Goal: Transaction & Acquisition: Purchase product/service

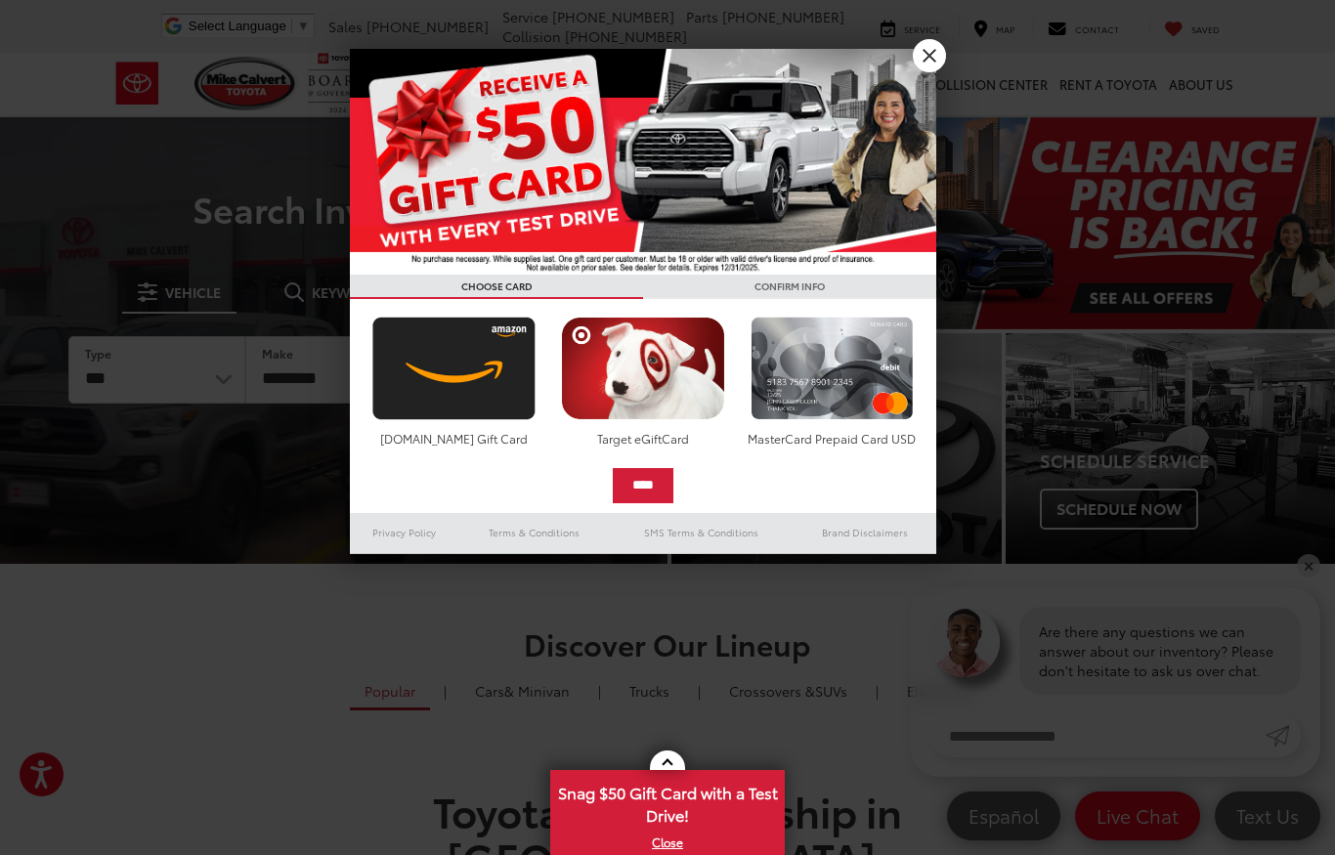
click at [937, 56] on link "X" at bounding box center [929, 55] width 33 height 33
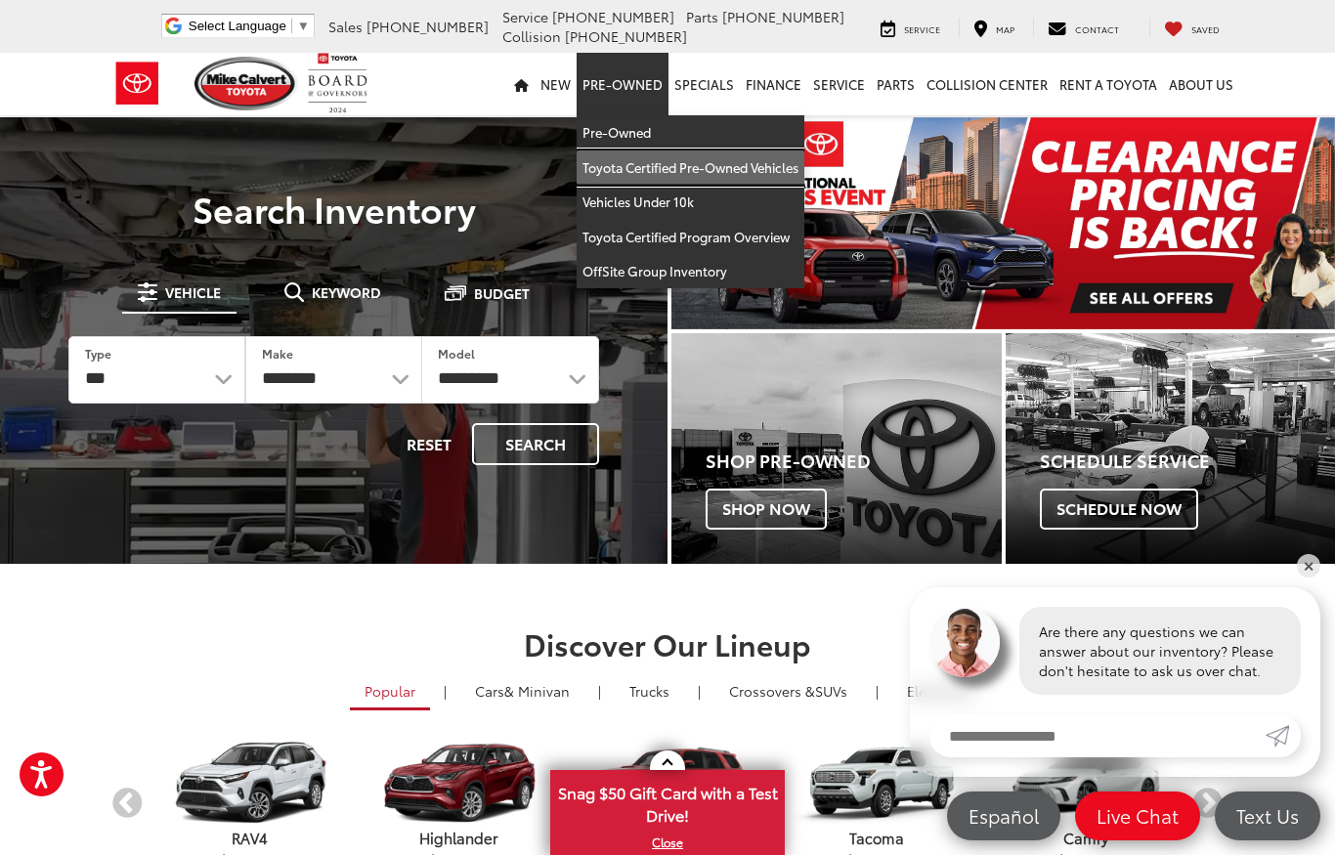
click at [778, 168] on link "Toyota Certified Pre-Owned Vehicles" at bounding box center [691, 168] width 228 height 35
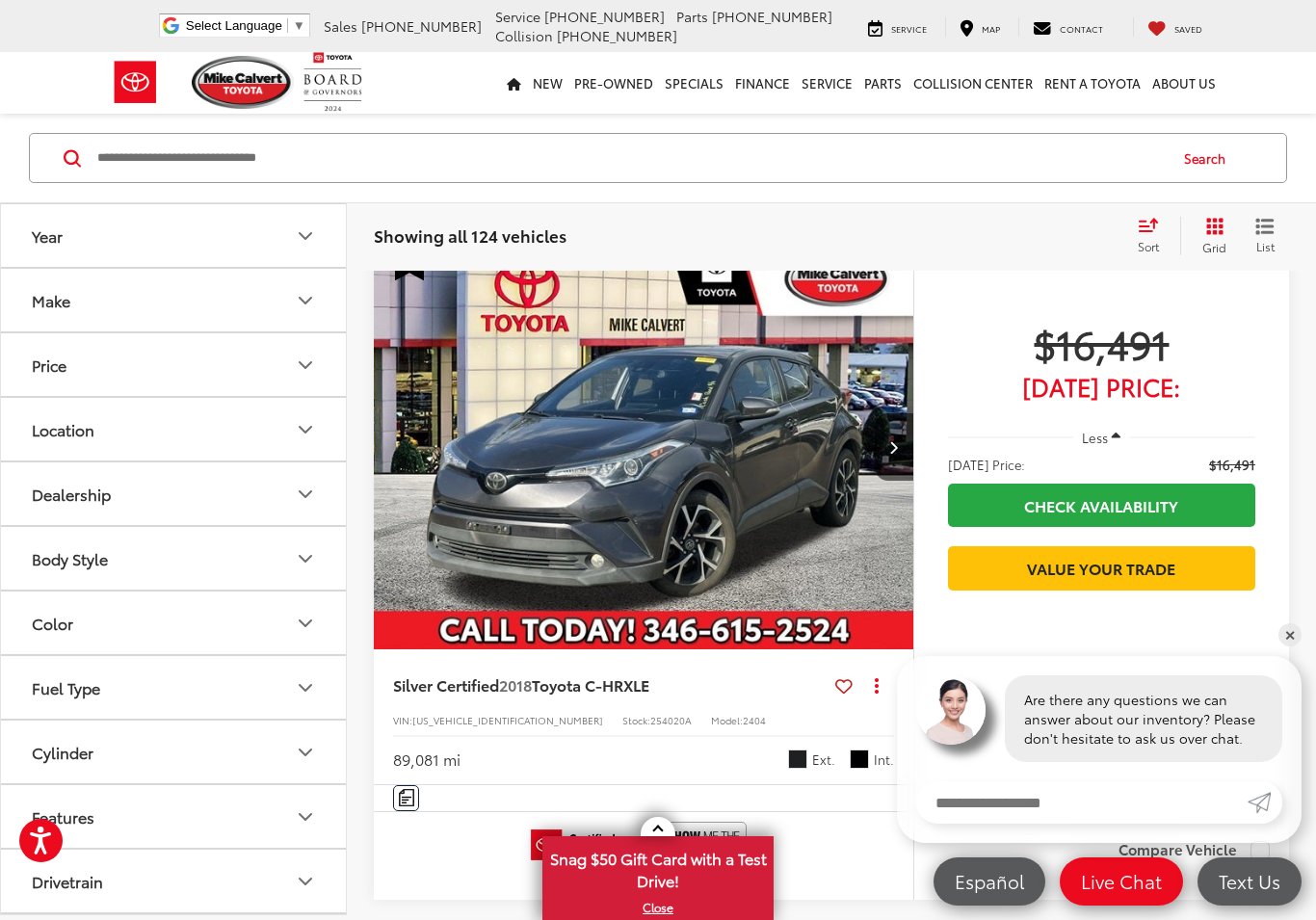
click at [1274, 646] on div "Track Price $16,491 Today's Price: Less Today's Price: $16,491 Check Availabili…" at bounding box center [1101, 534] width 376 height 582
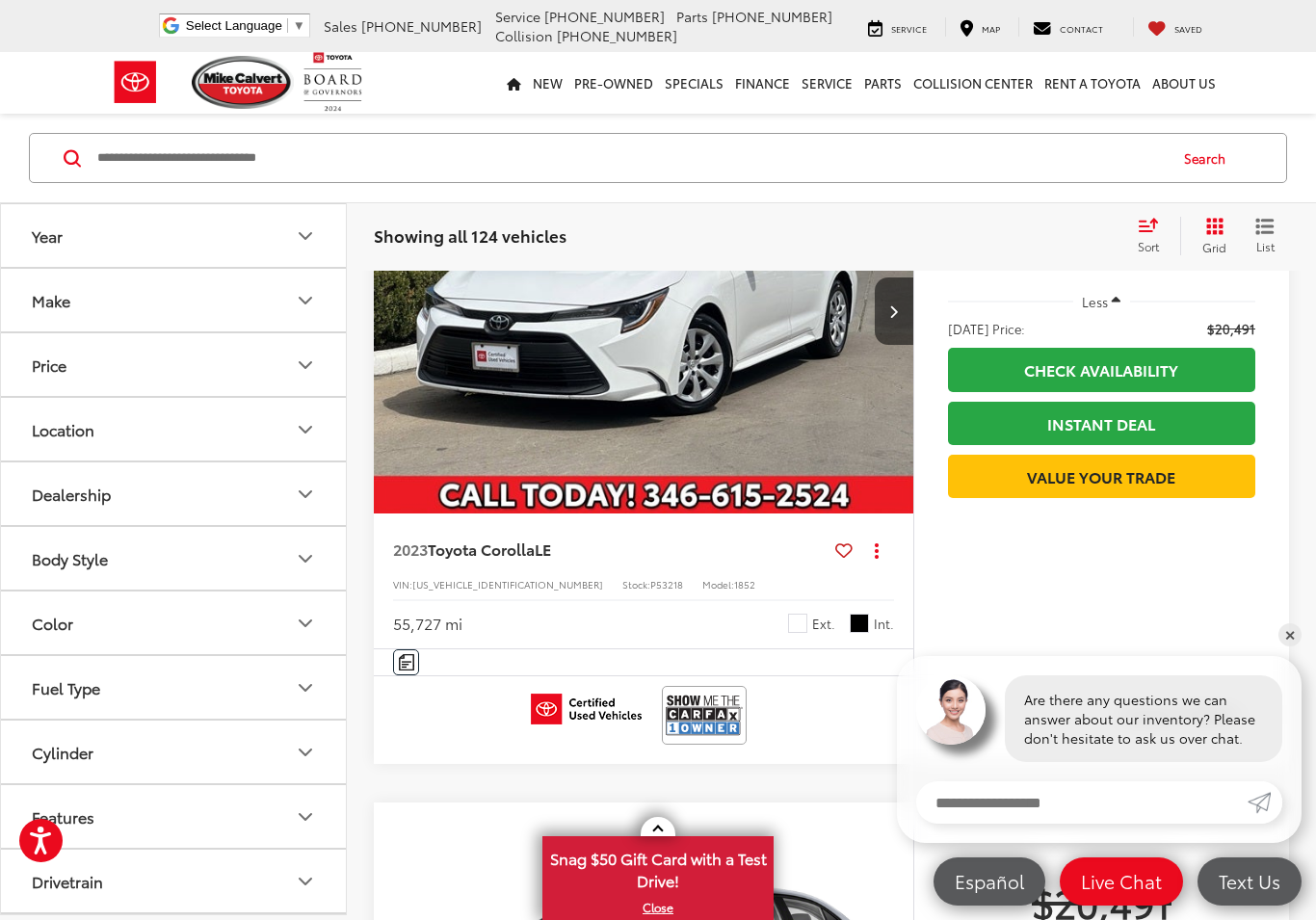
scroll to position [1650, 0]
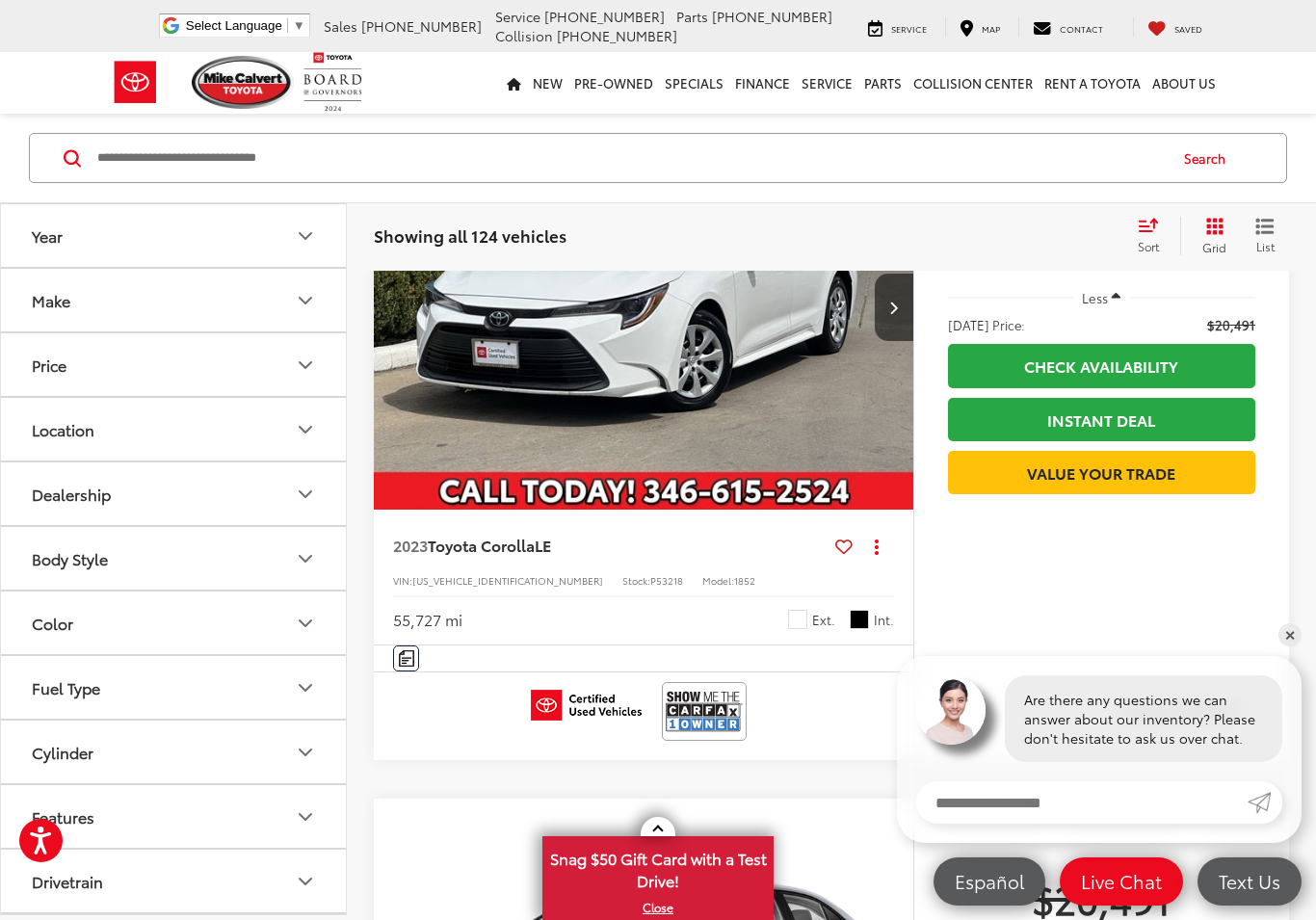
click at [1215, 229] on icon "Grid View" at bounding box center [1215, 227] width 18 height 18
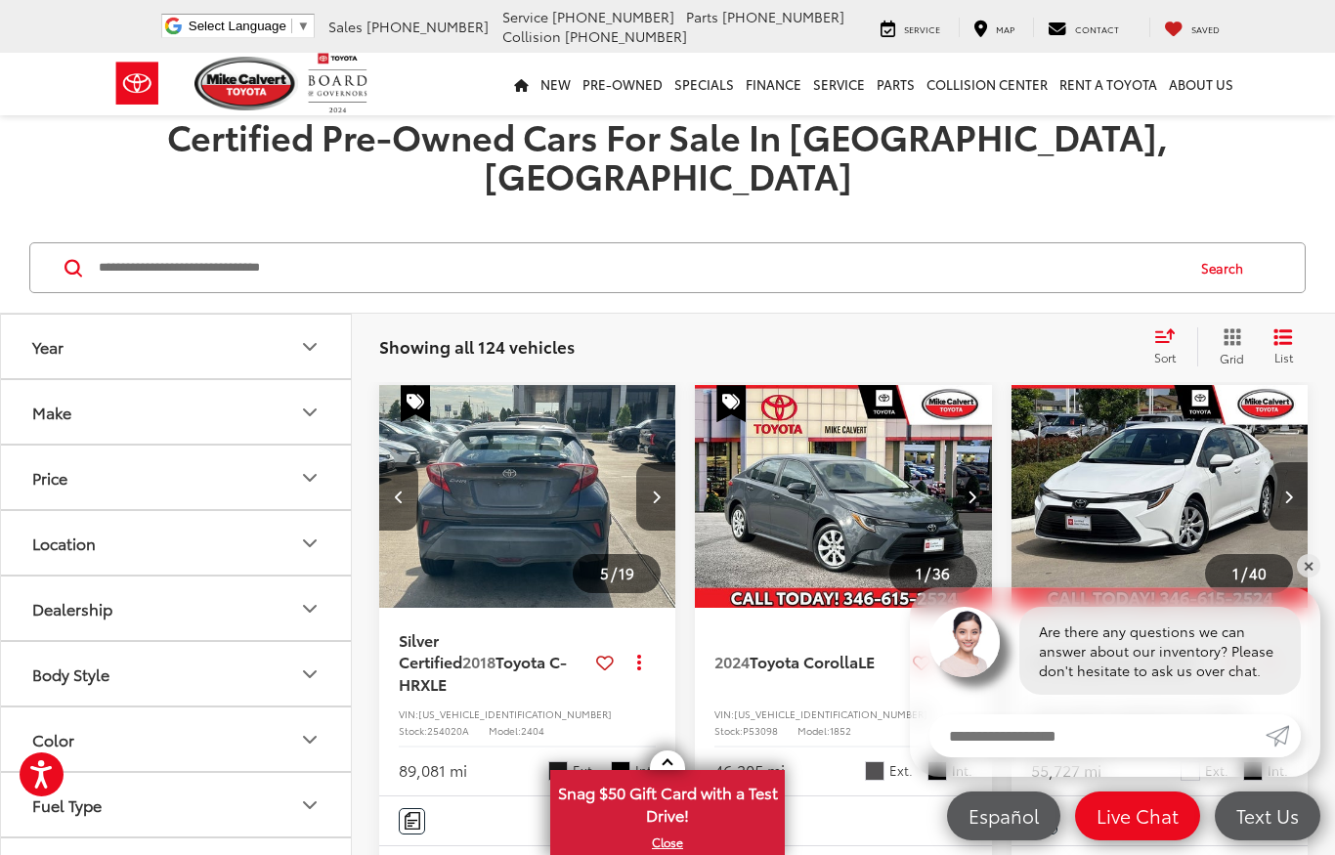
scroll to position [0, 0]
click at [44, 404] on div "Make" at bounding box center [51, 413] width 39 height 19
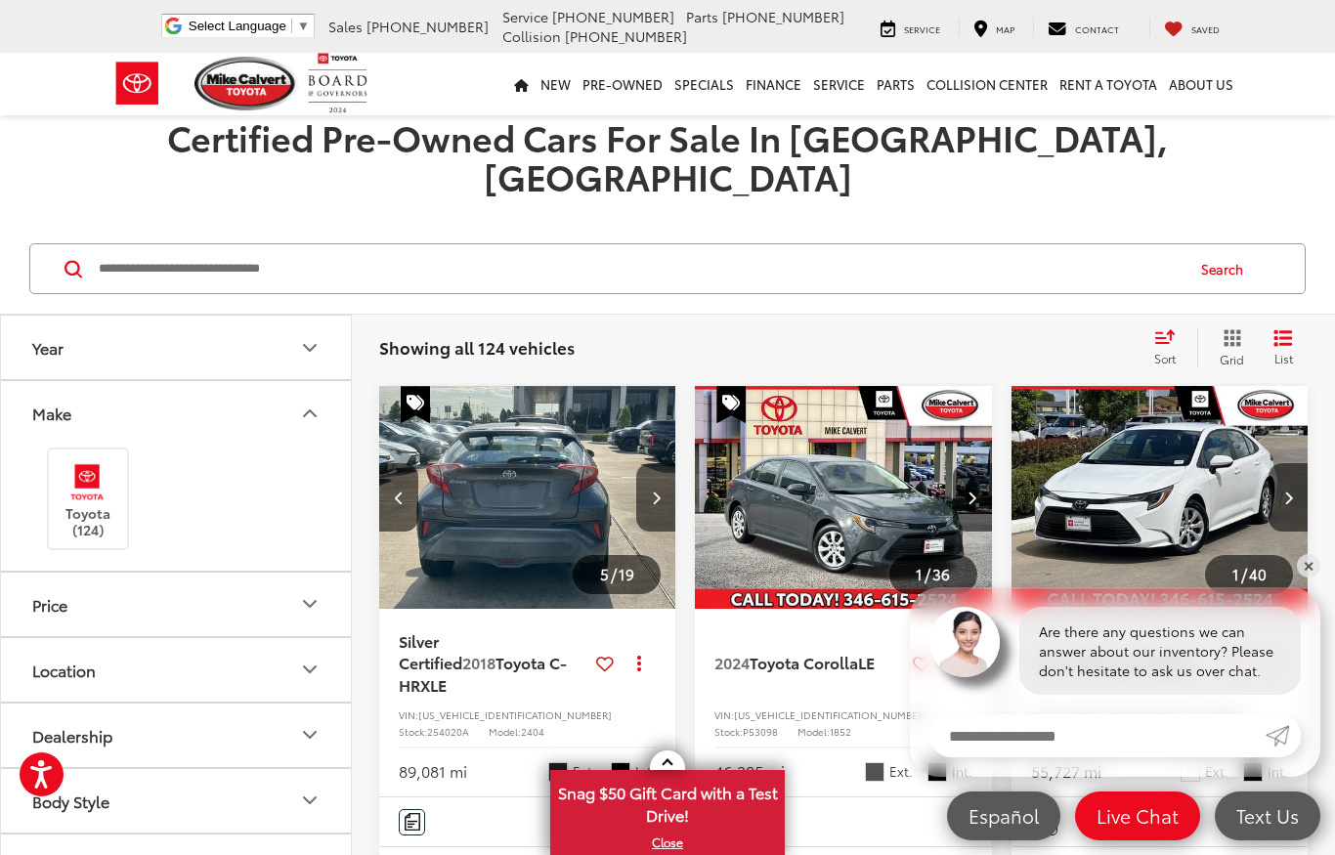
click at [43, 381] on button "Make" at bounding box center [177, 413] width 352 height 64
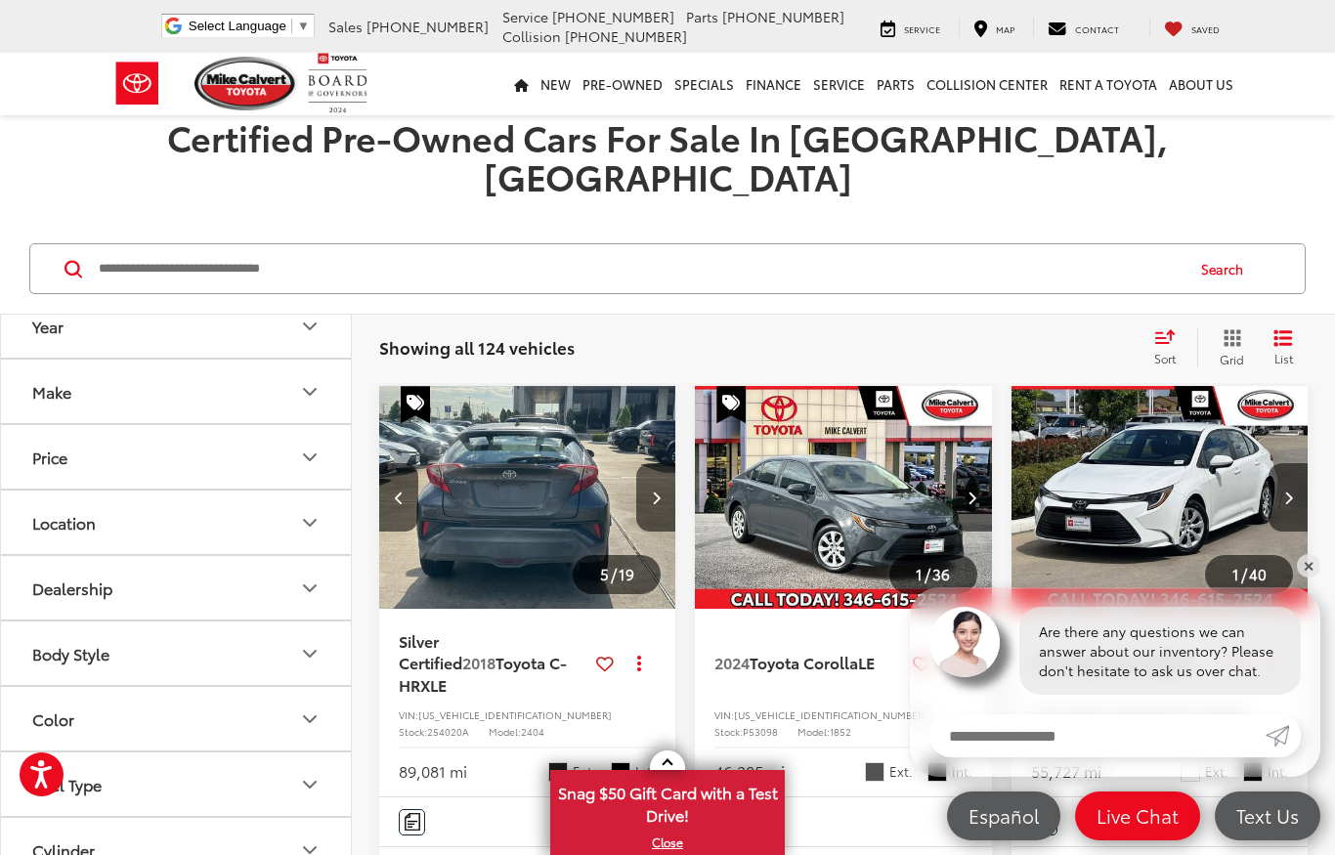
scroll to position [22, 0]
click at [323, 621] on button "Body Style" at bounding box center [177, 653] width 352 height 64
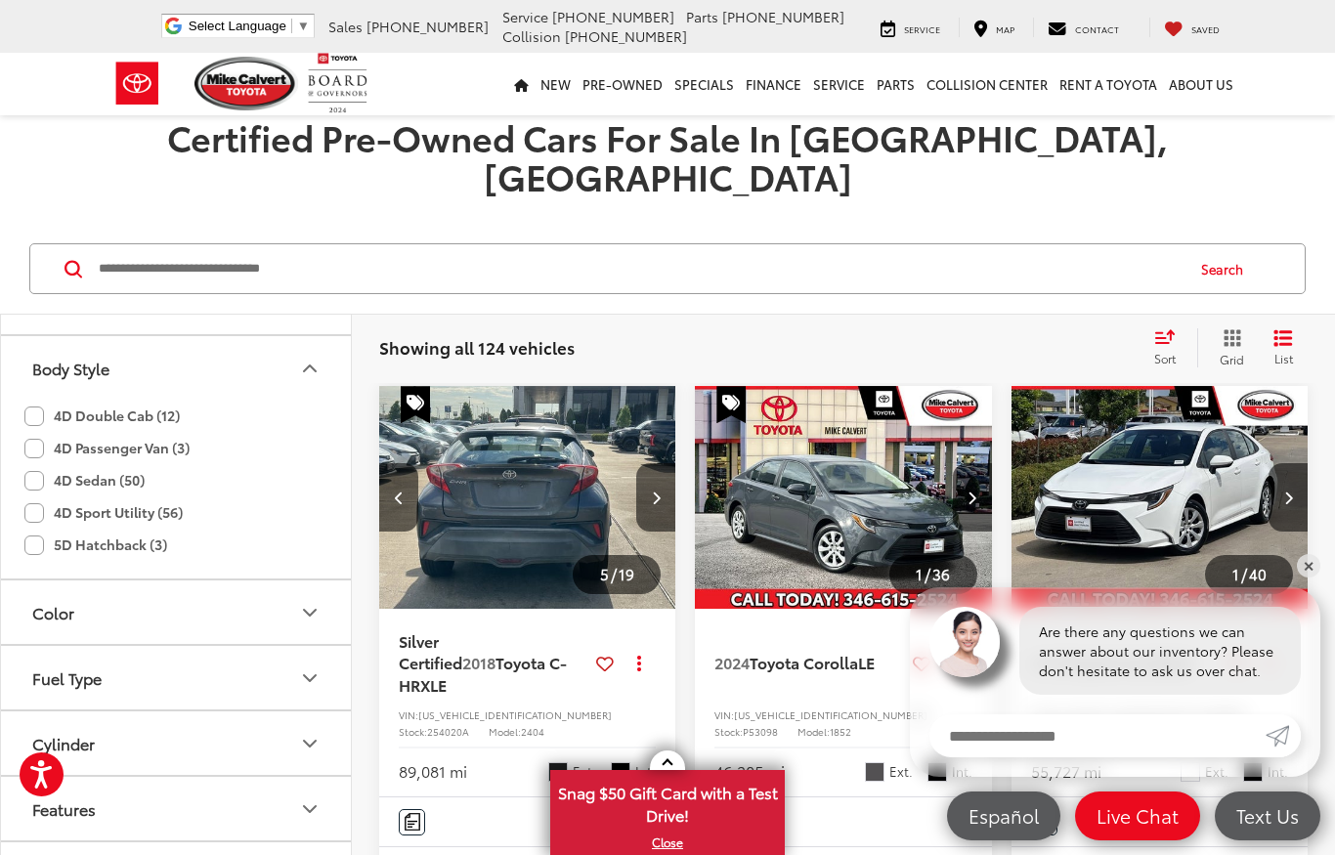
scroll to position [306, 0]
click at [303, 358] on icon "Body Style" at bounding box center [309, 369] width 23 height 23
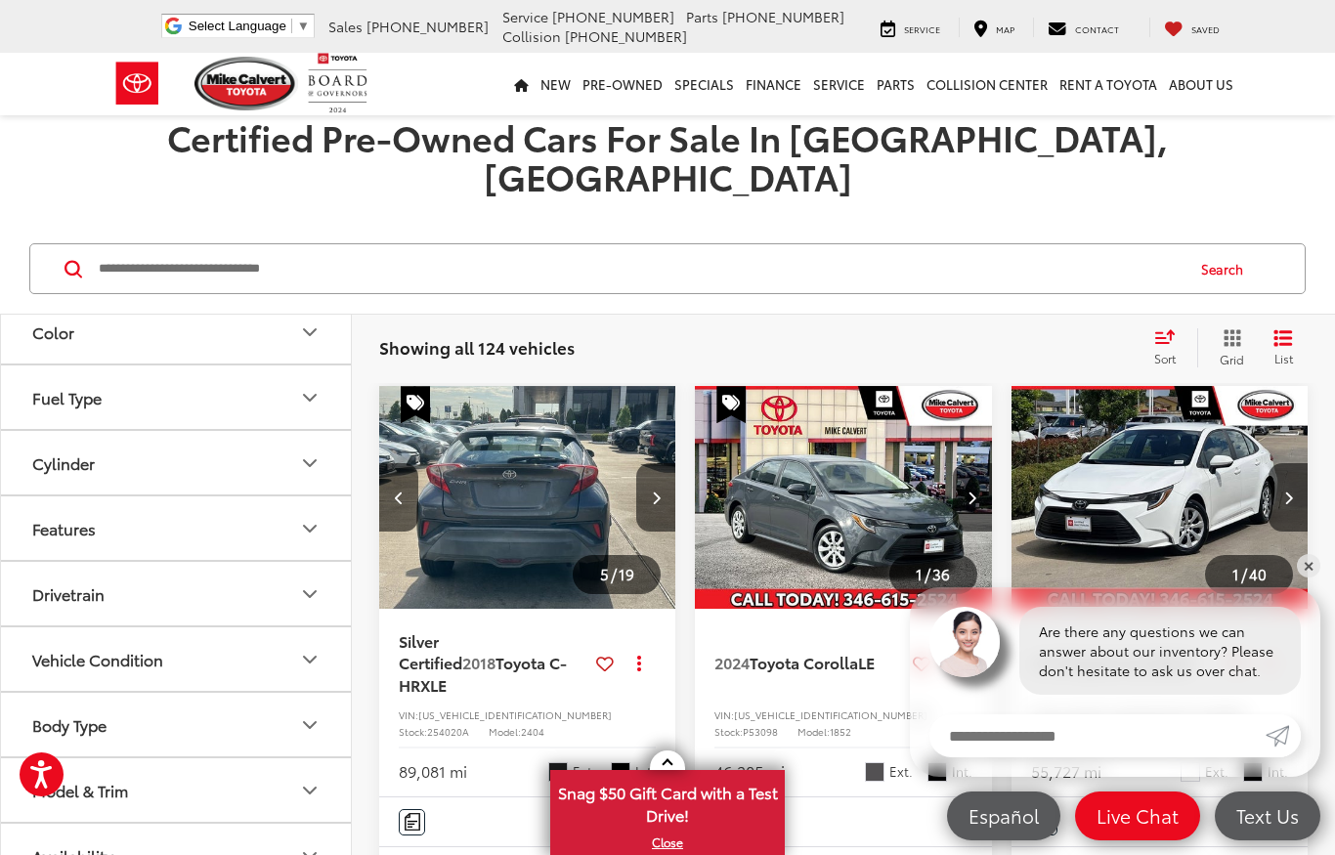
scroll to position [409, 0]
click at [316, 386] on icon "Fuel Type" at bounding box center [309, 397] width 23 height 23
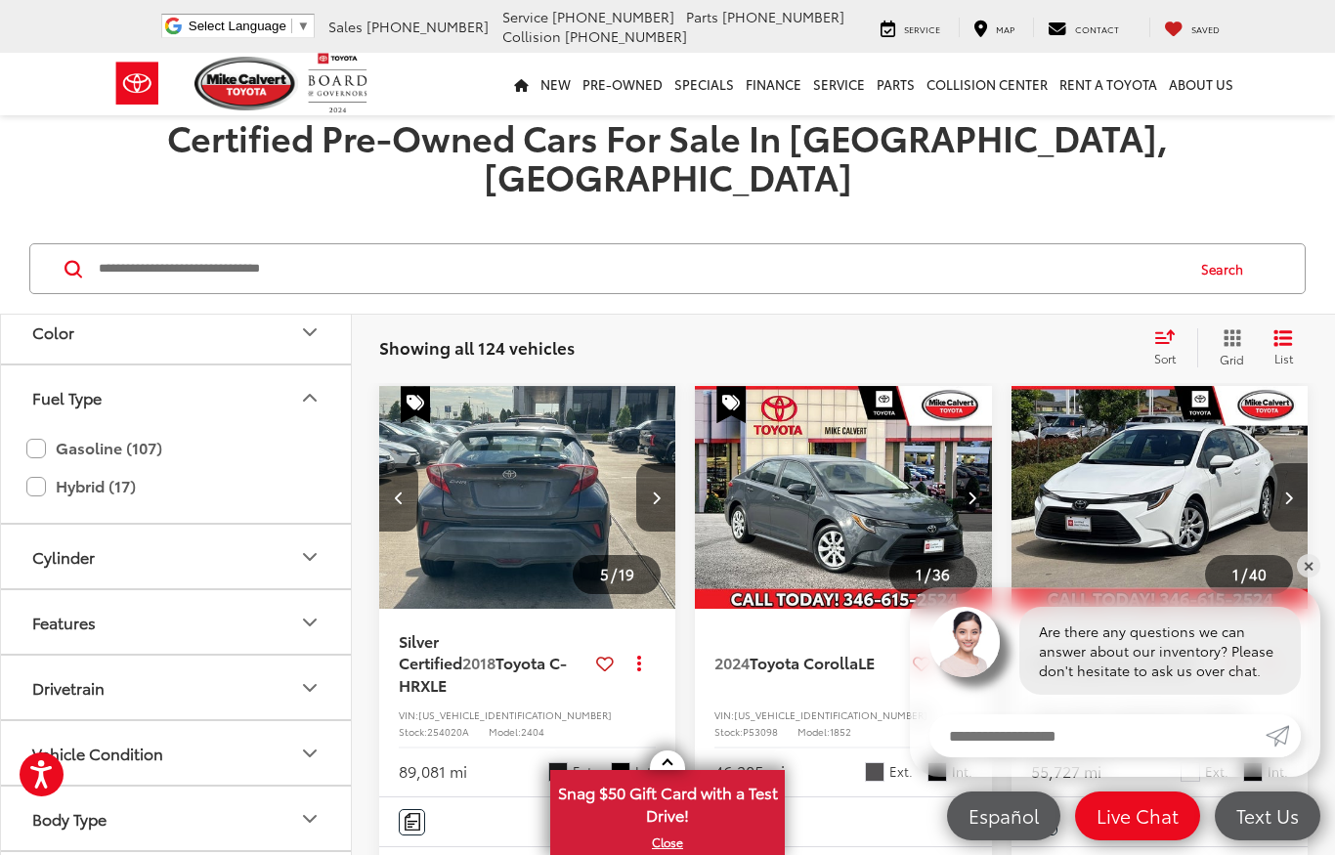
click at [311, 386] on icon "Fuel Type" at bounding box center [309, 397] width 23 height 23
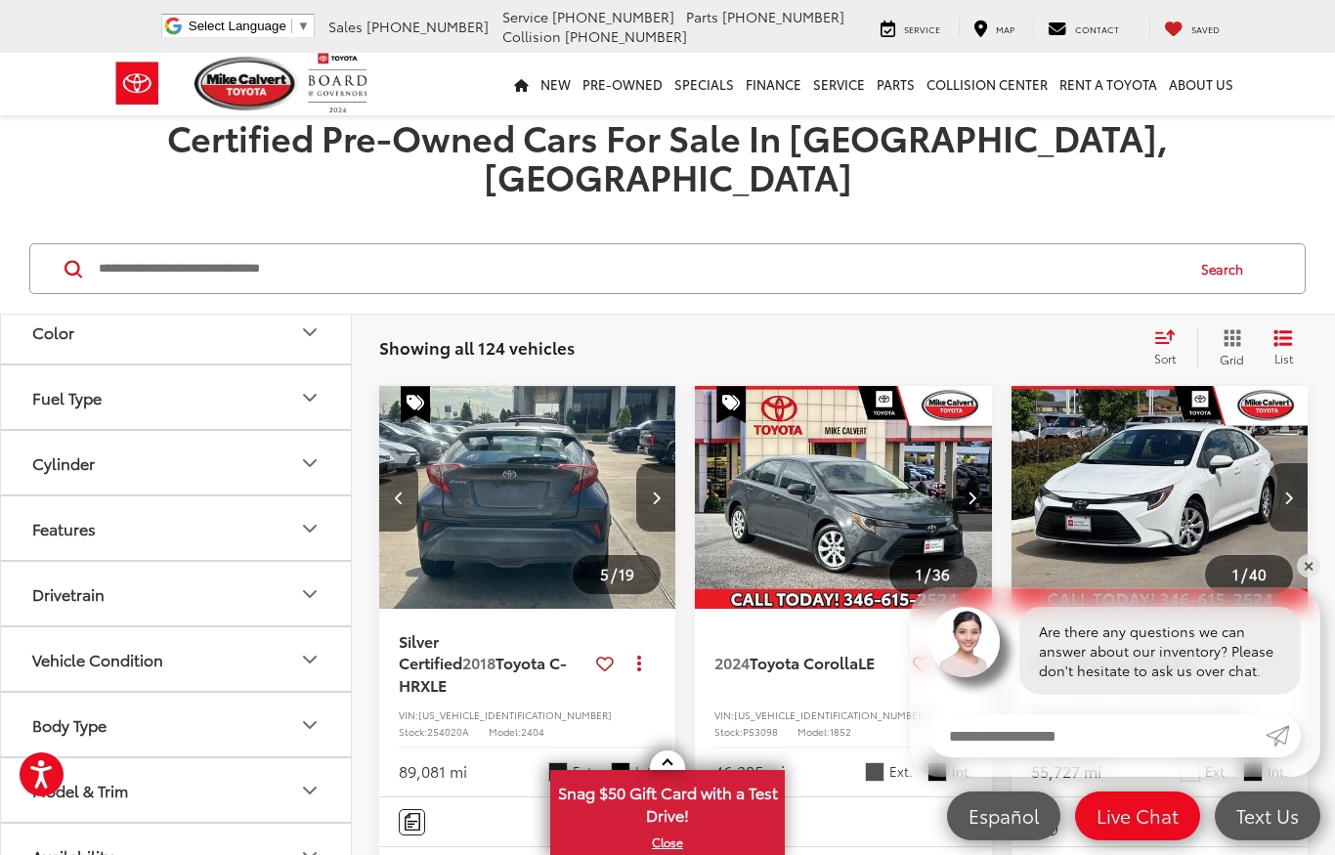
click at [306, 386] on icon "Fuel Type" at bounding box center [309, 397] width 23 height 23
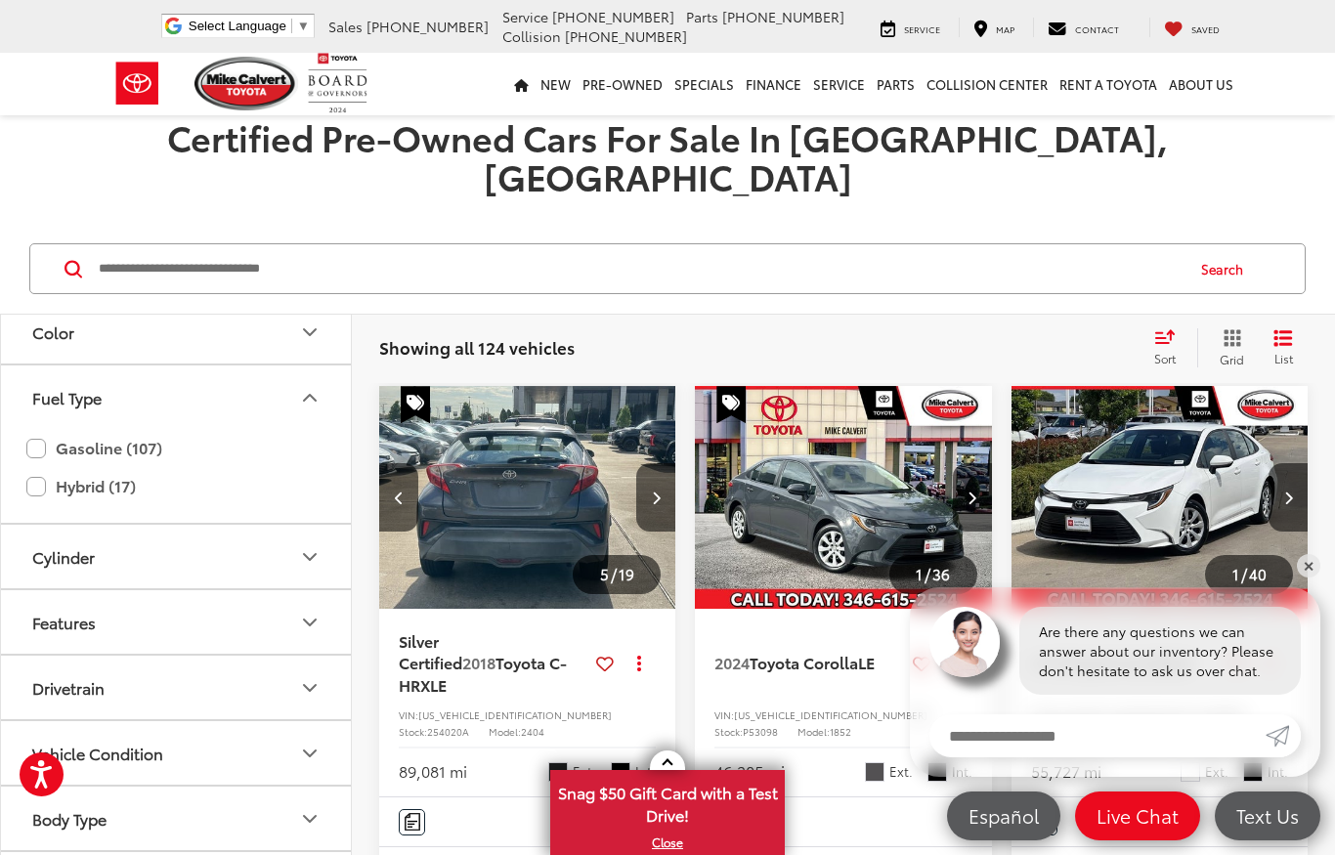
click at [103, 469] on label "Hybrid (17)" at bounding box center [175, 486] width 299 height 34
click at [319, 386] on icon "Fuel Type" at bounding box center [309, 397] width 23 height 23
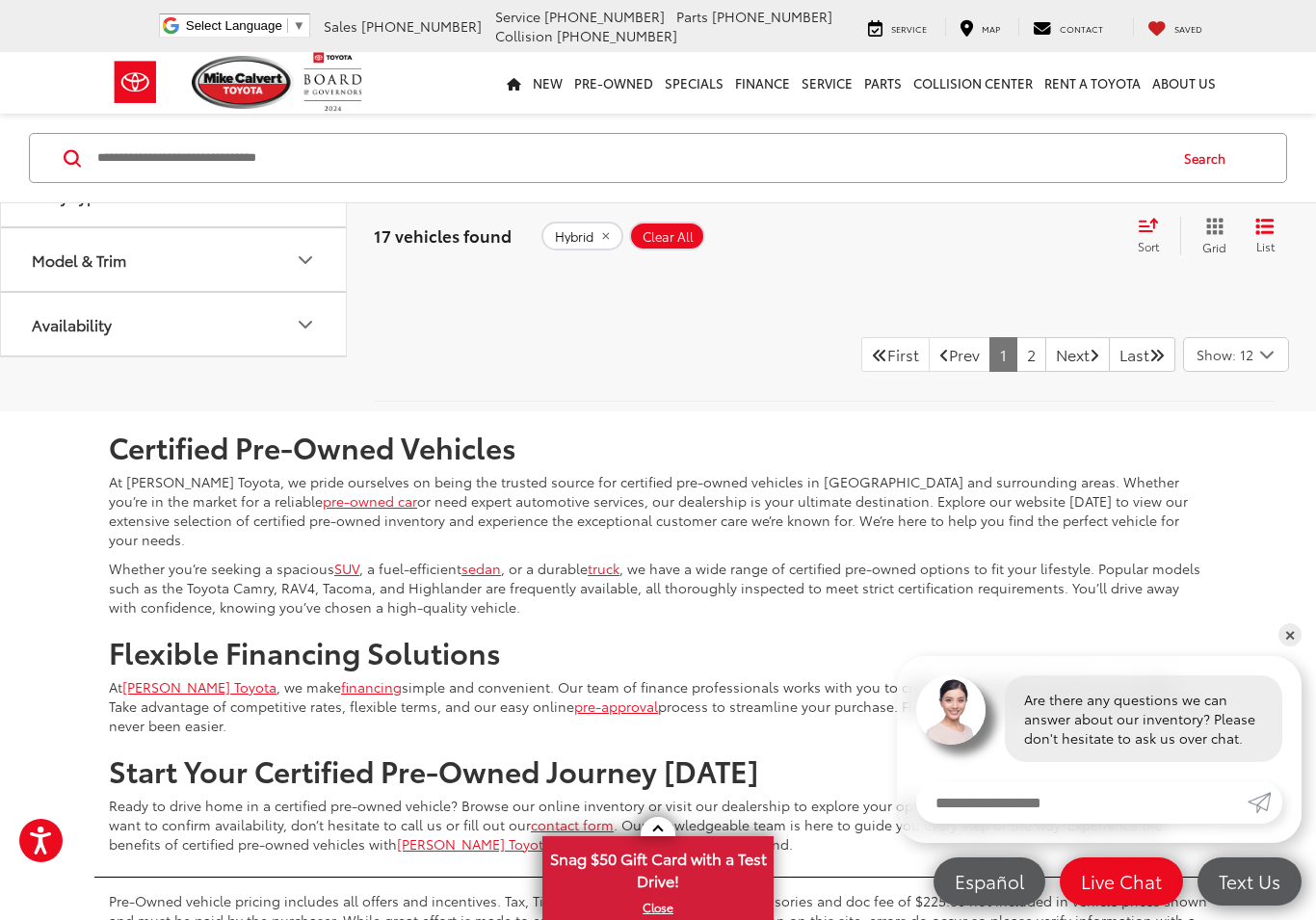
scroll to position [3932, 0]
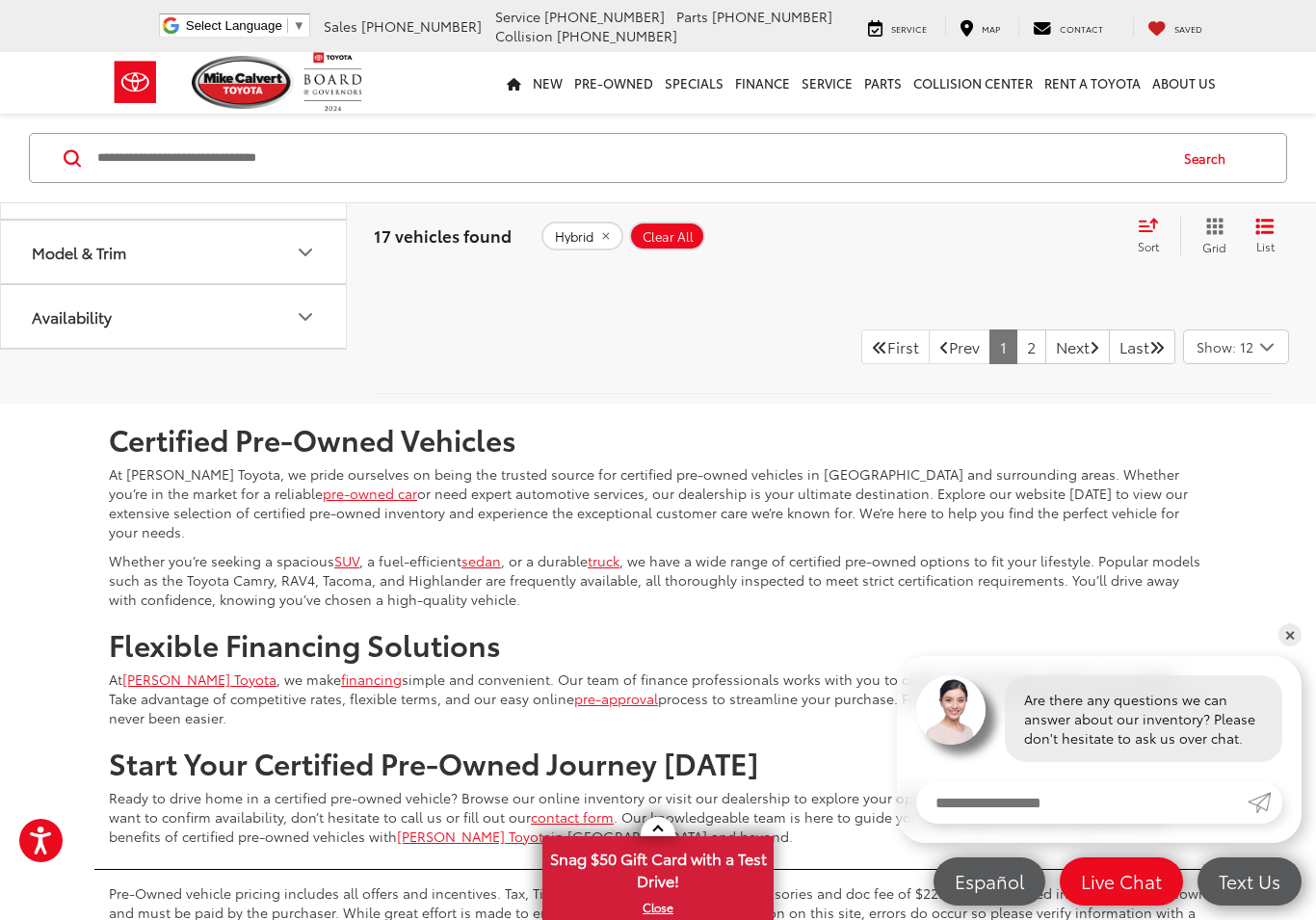
click at [1060, 364] on link "Next" at bounding box center [1077, 346] width 64 height 35
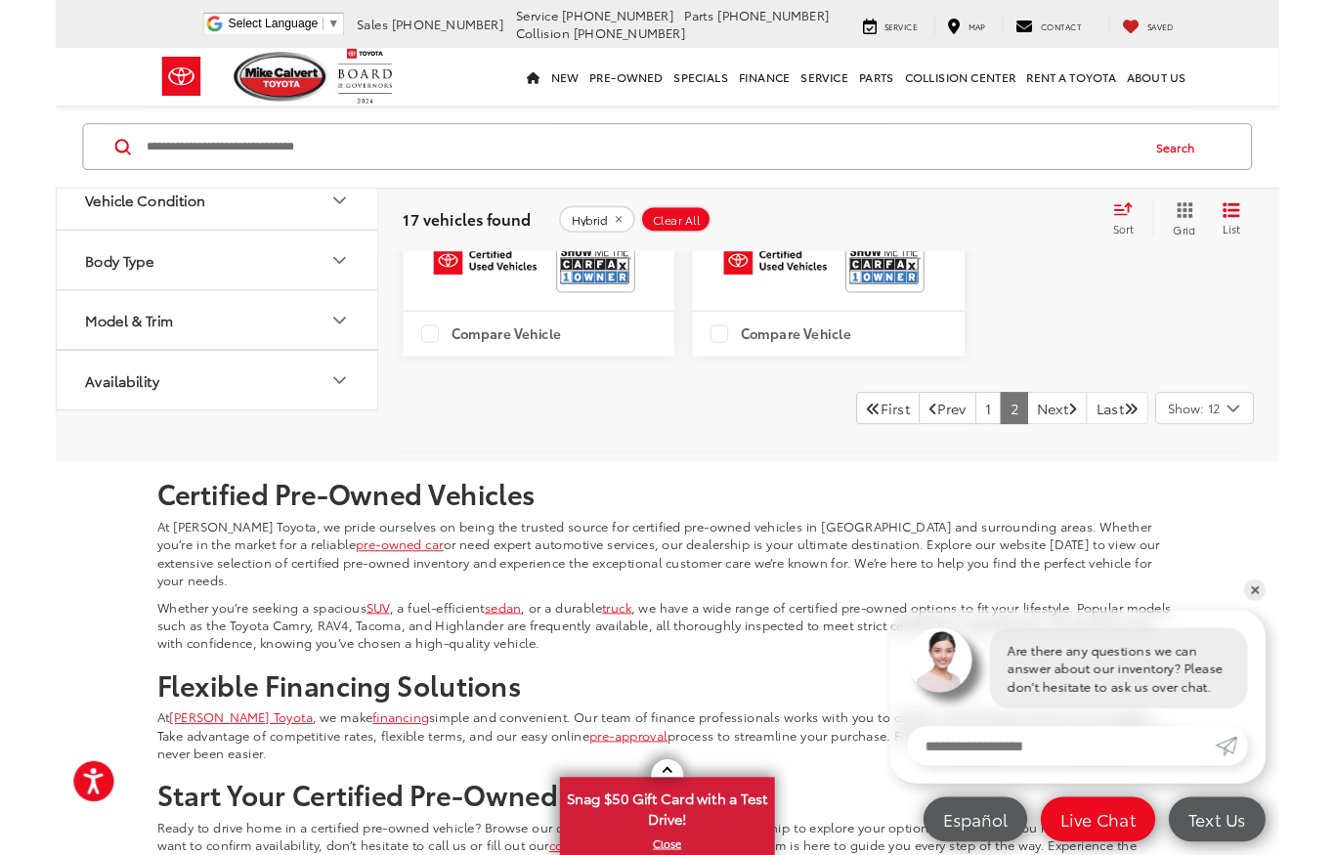
scroll to position [1994, 0]
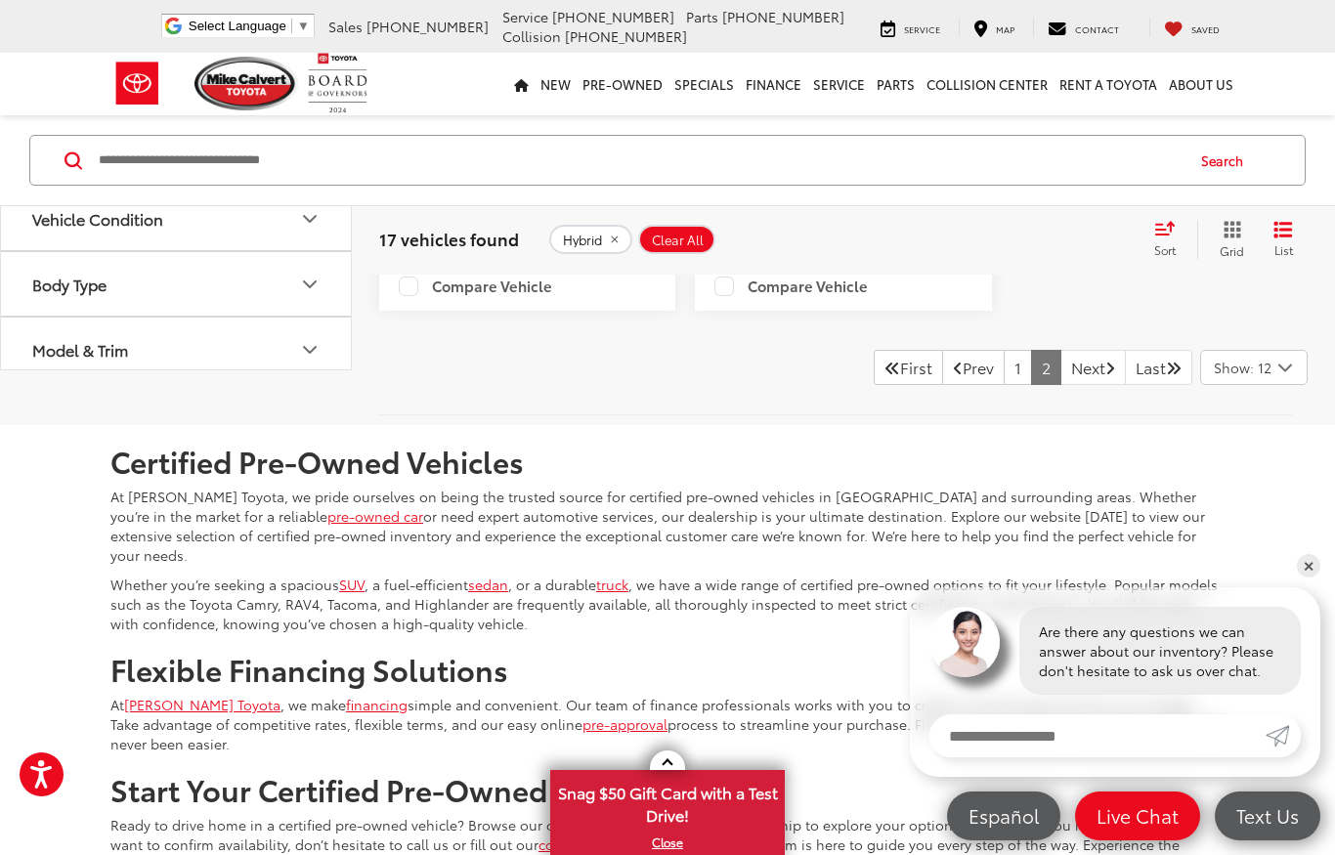
click at [942, 385] on link "Prev" at bounding box center [973, 367] width 63 height 35
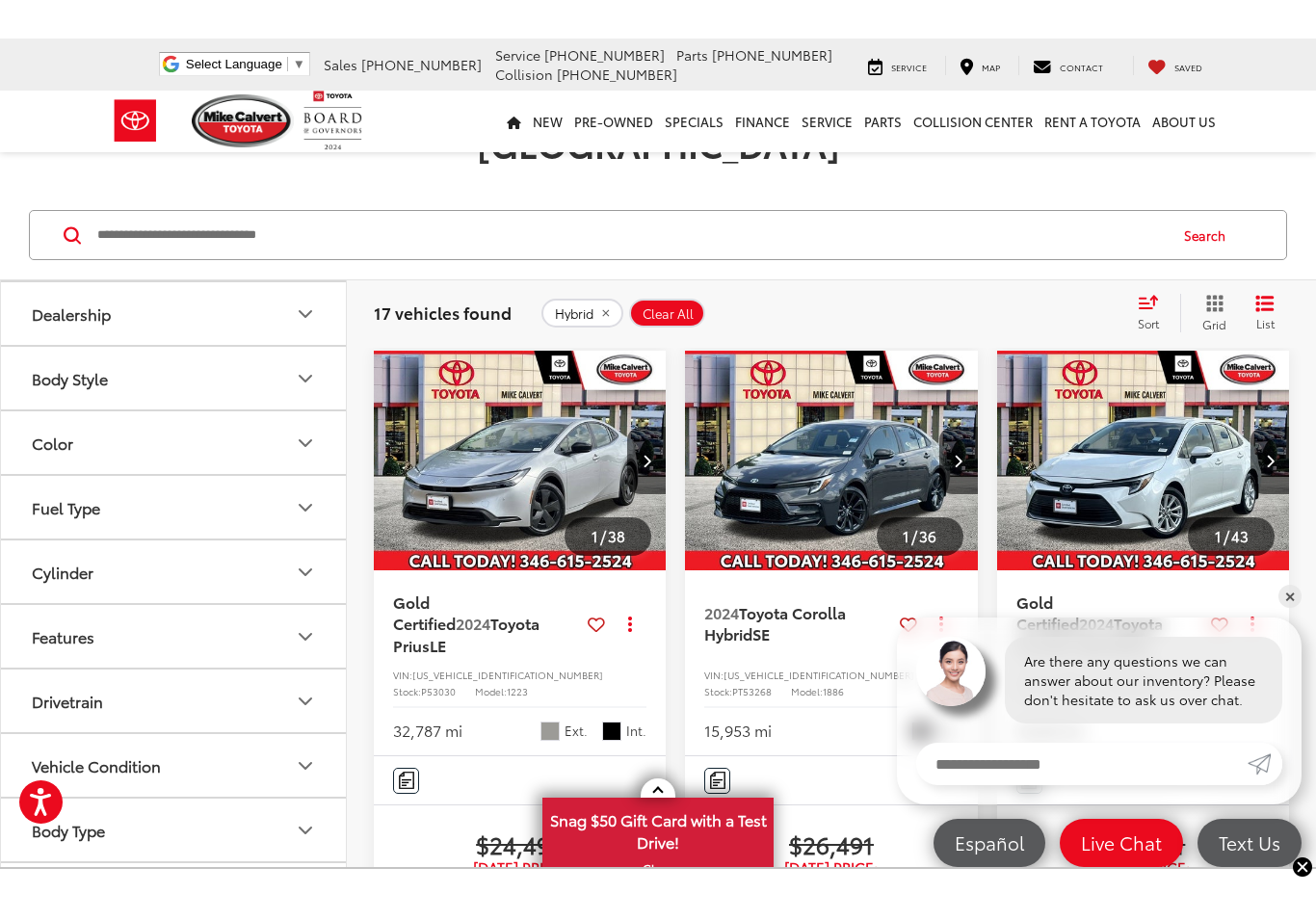
scroll to position [152, 0]
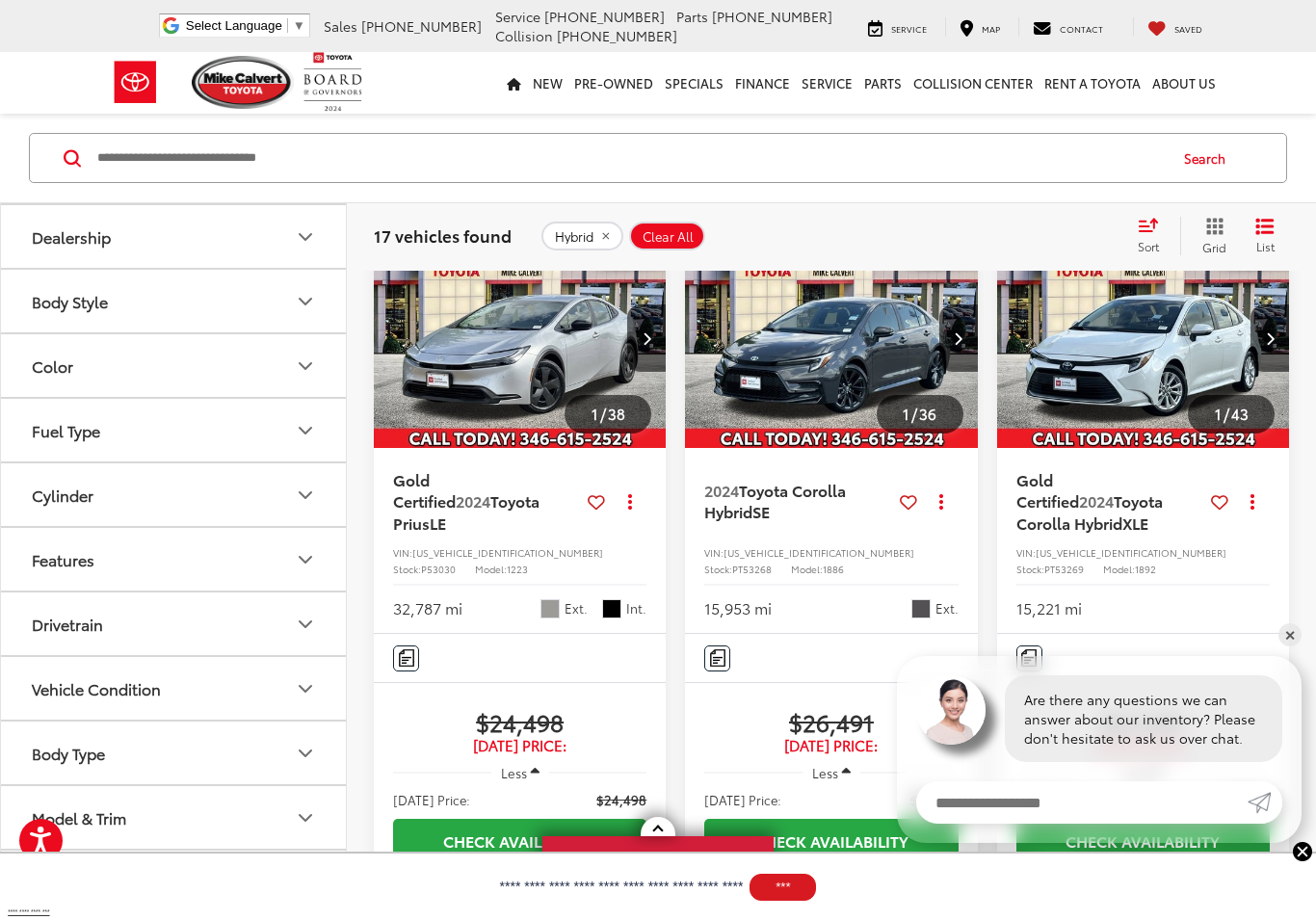
click at [526, 369] on img "2024 Toyota Prius LE 0" at bounding box center [519, 339] width 295 height 222
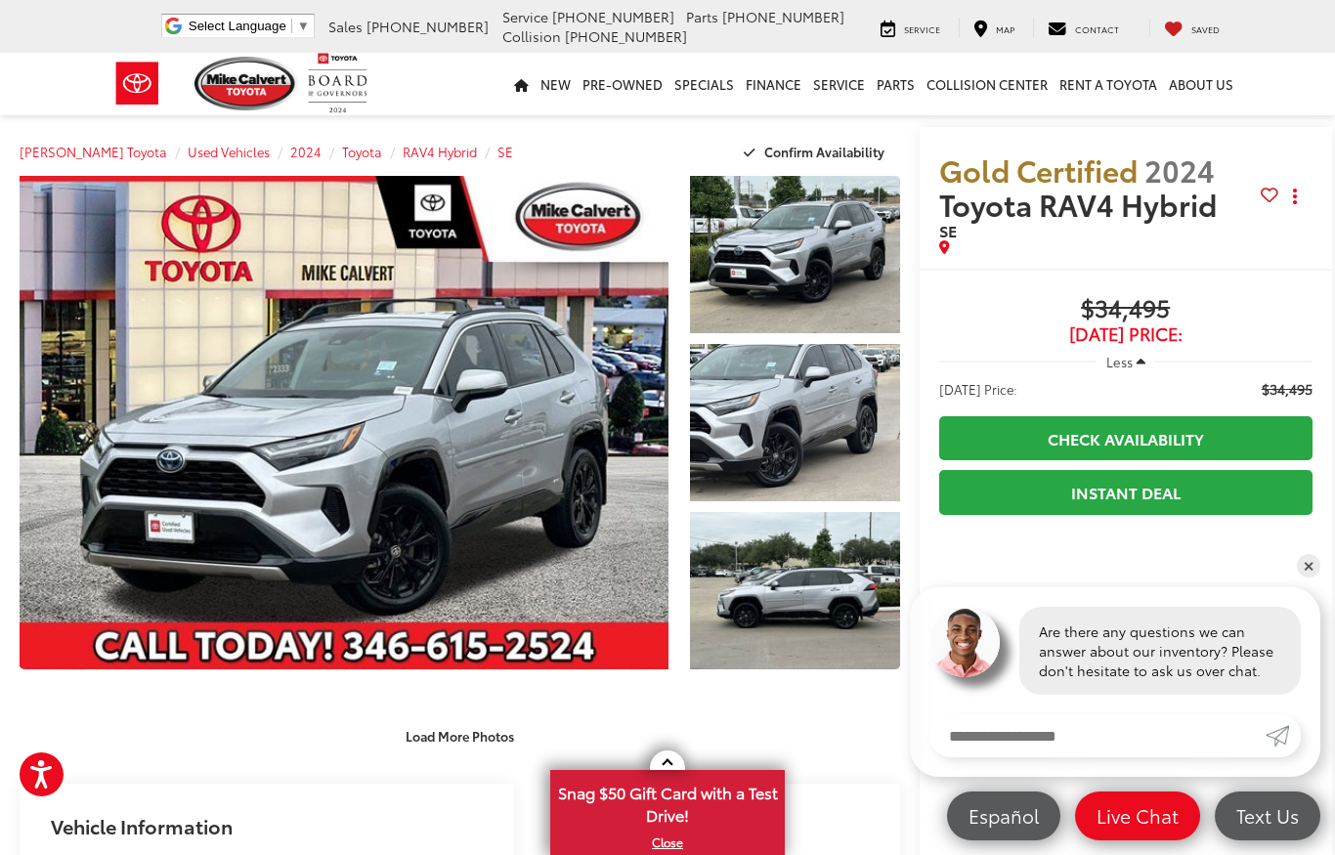
click at [782, 271] on link "Expand Photo 1" at bounding box center [795, 254] width 210 height 157
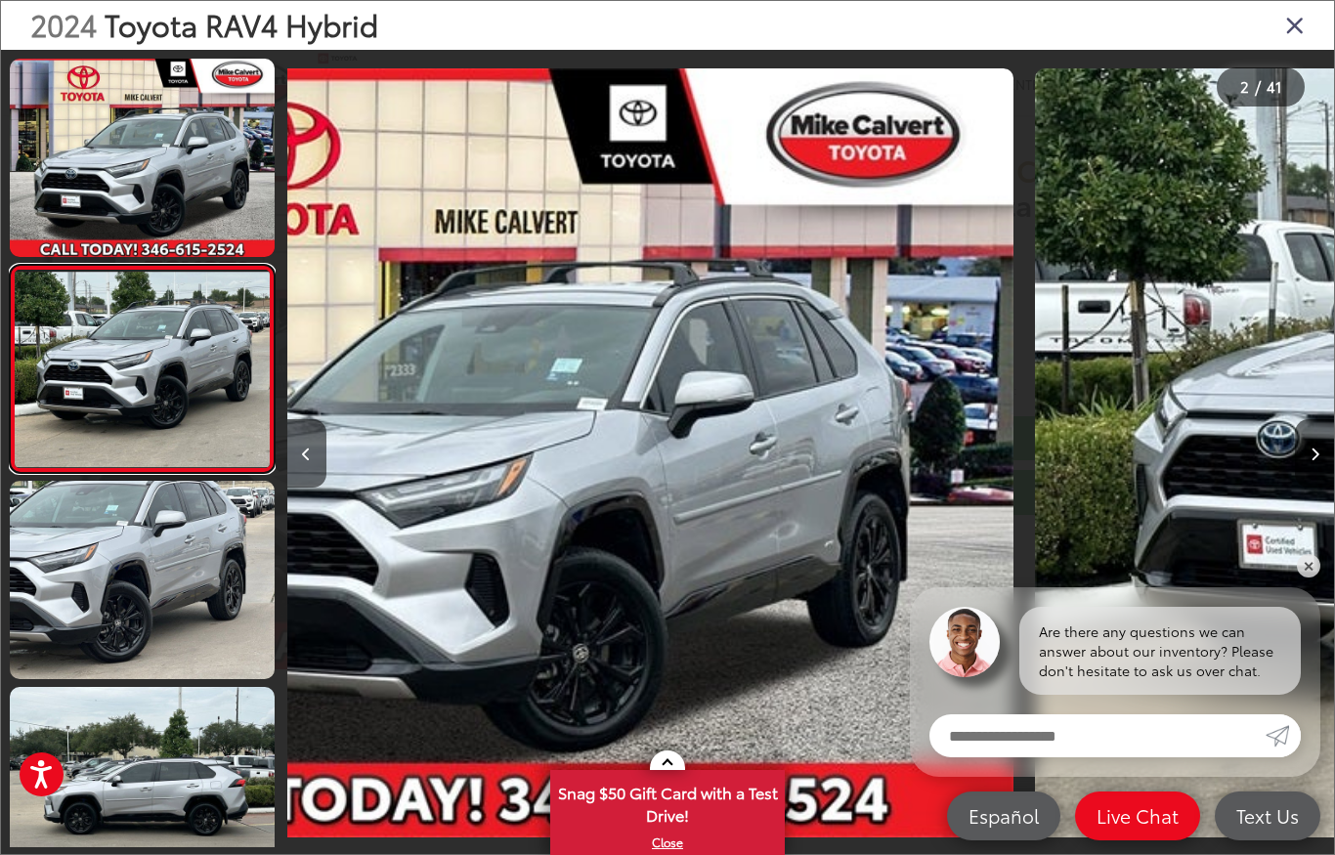
scroll to position [0, 1047]
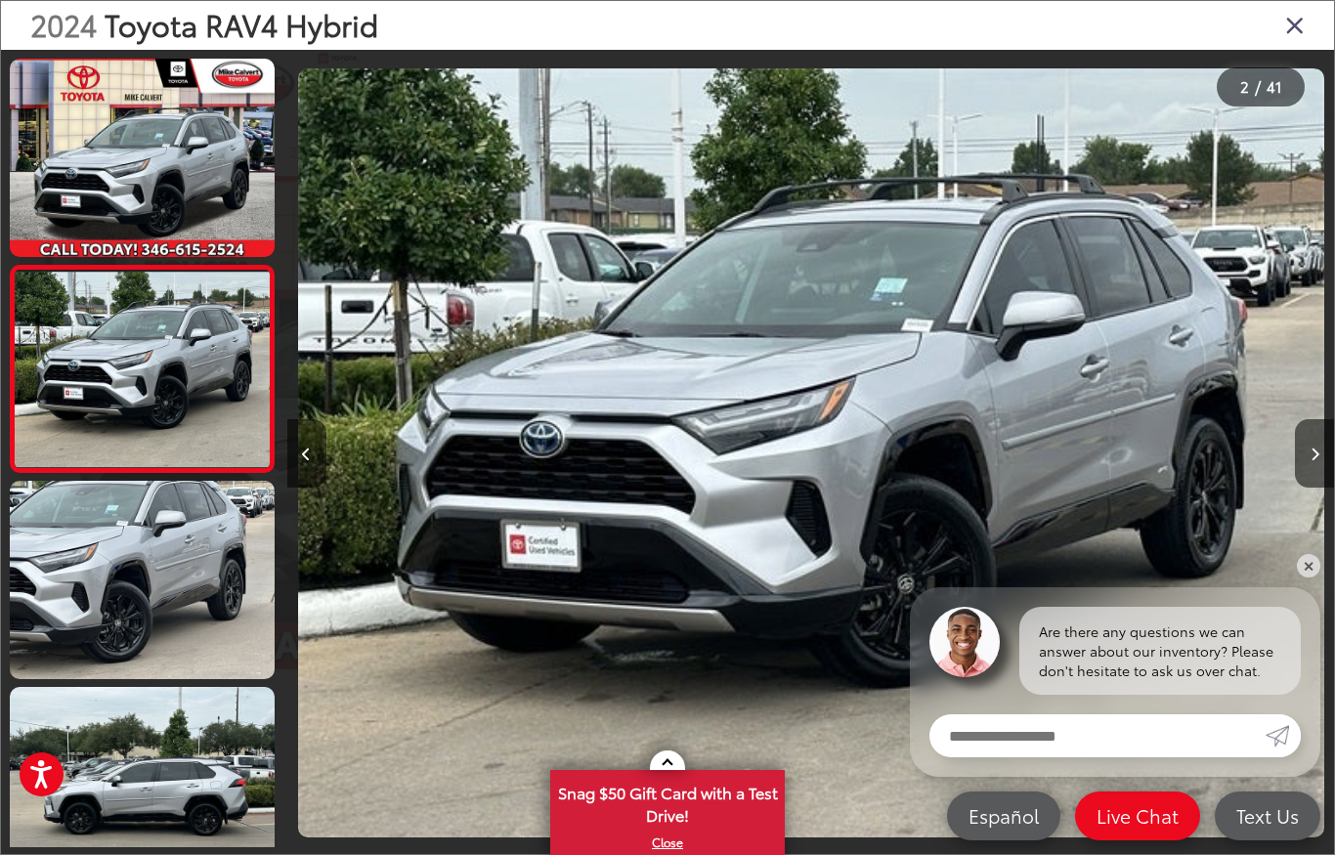
click at [1305, 460] on button "Next image" at bounding box center [1314, 453] width 39 height 68
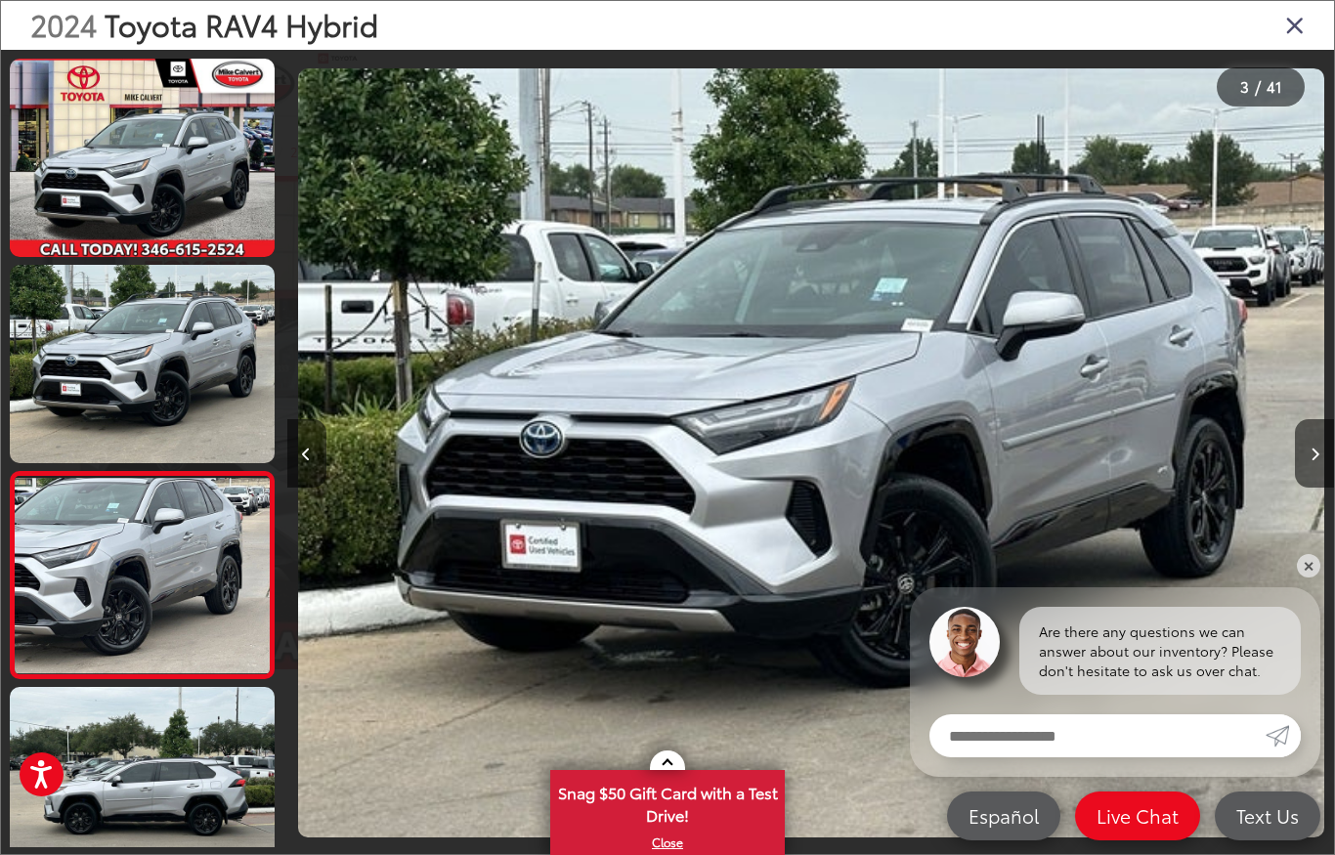
scroll to position [134, 0]
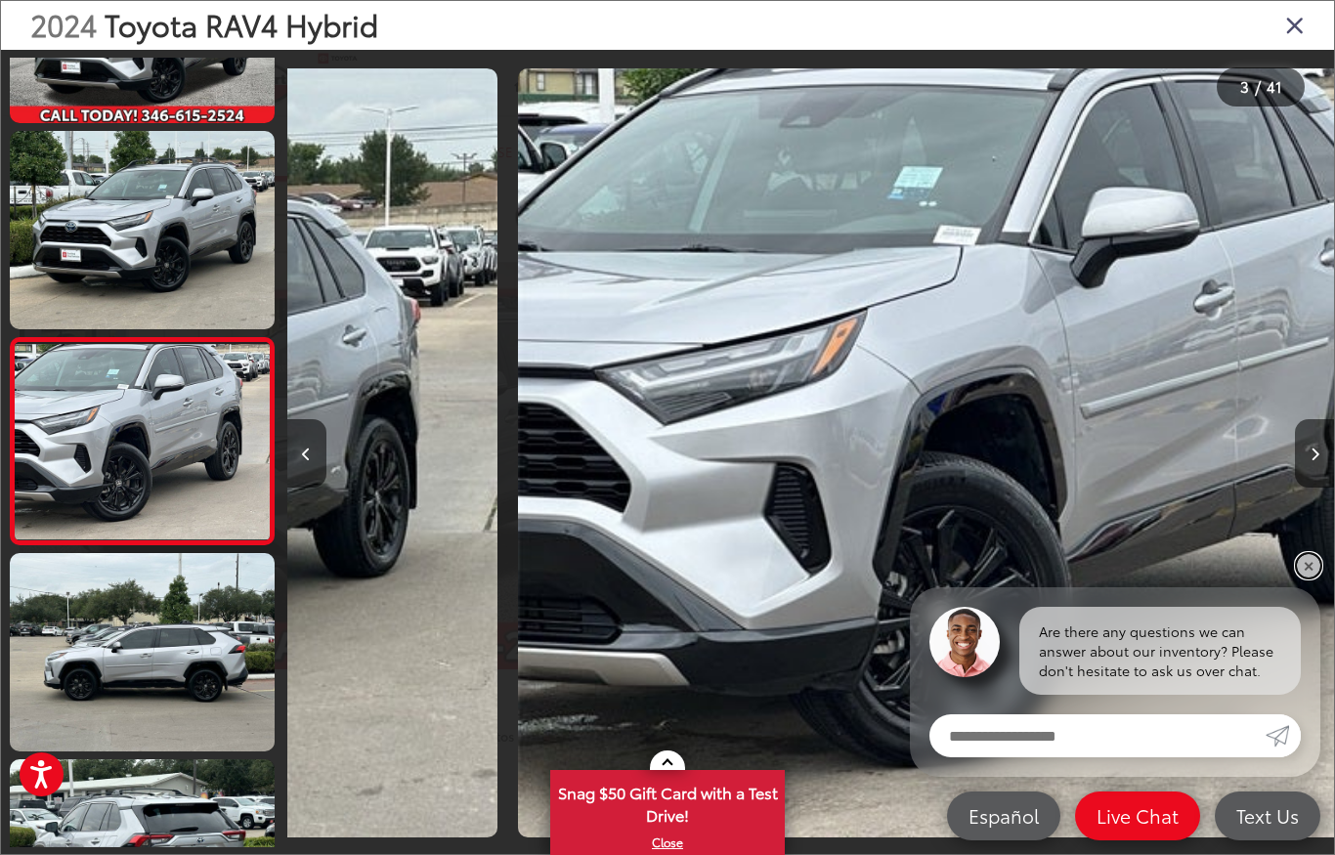
click at [1309, 577] on link "✕" at bounding box center [1308, 565] width 23 height 23
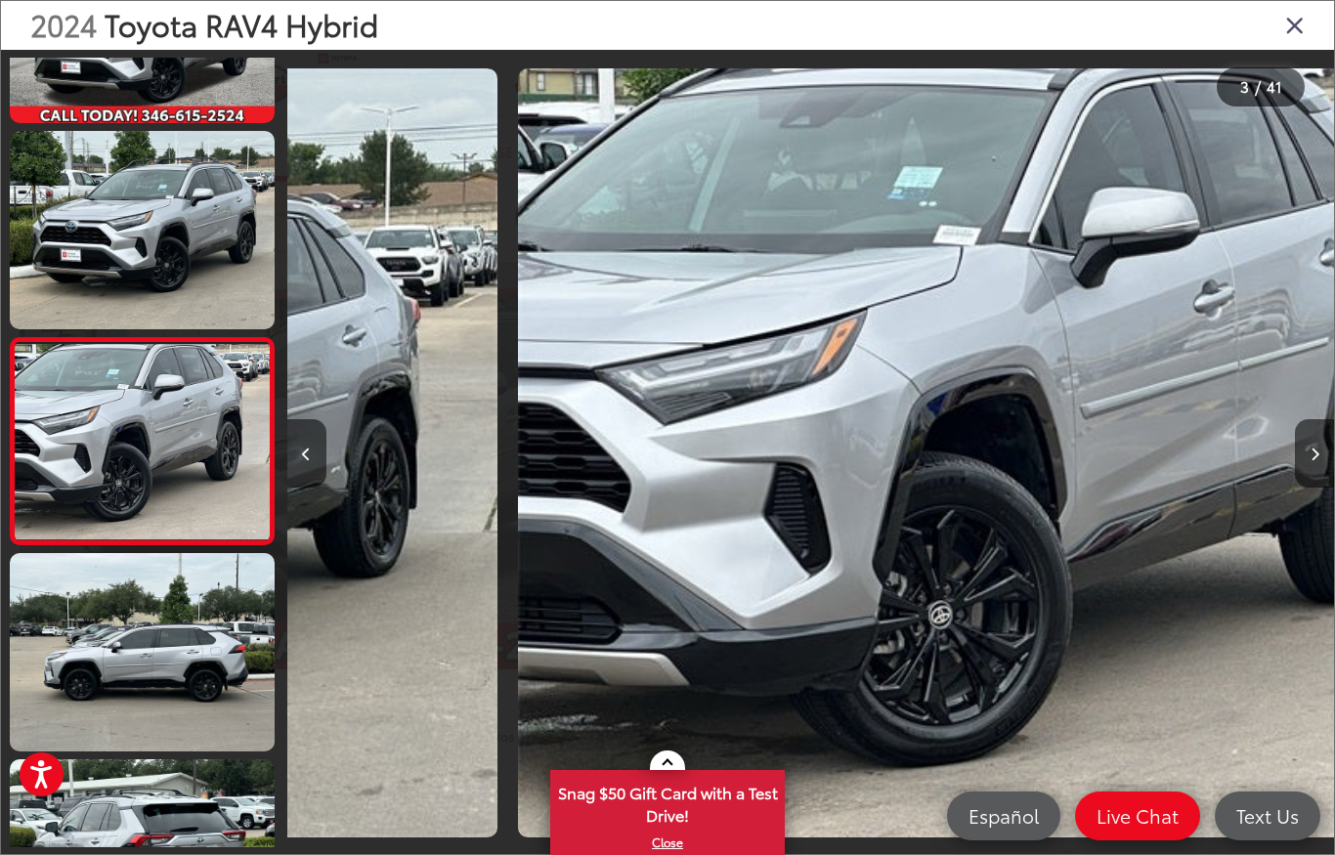
scroll to position [179, 0]
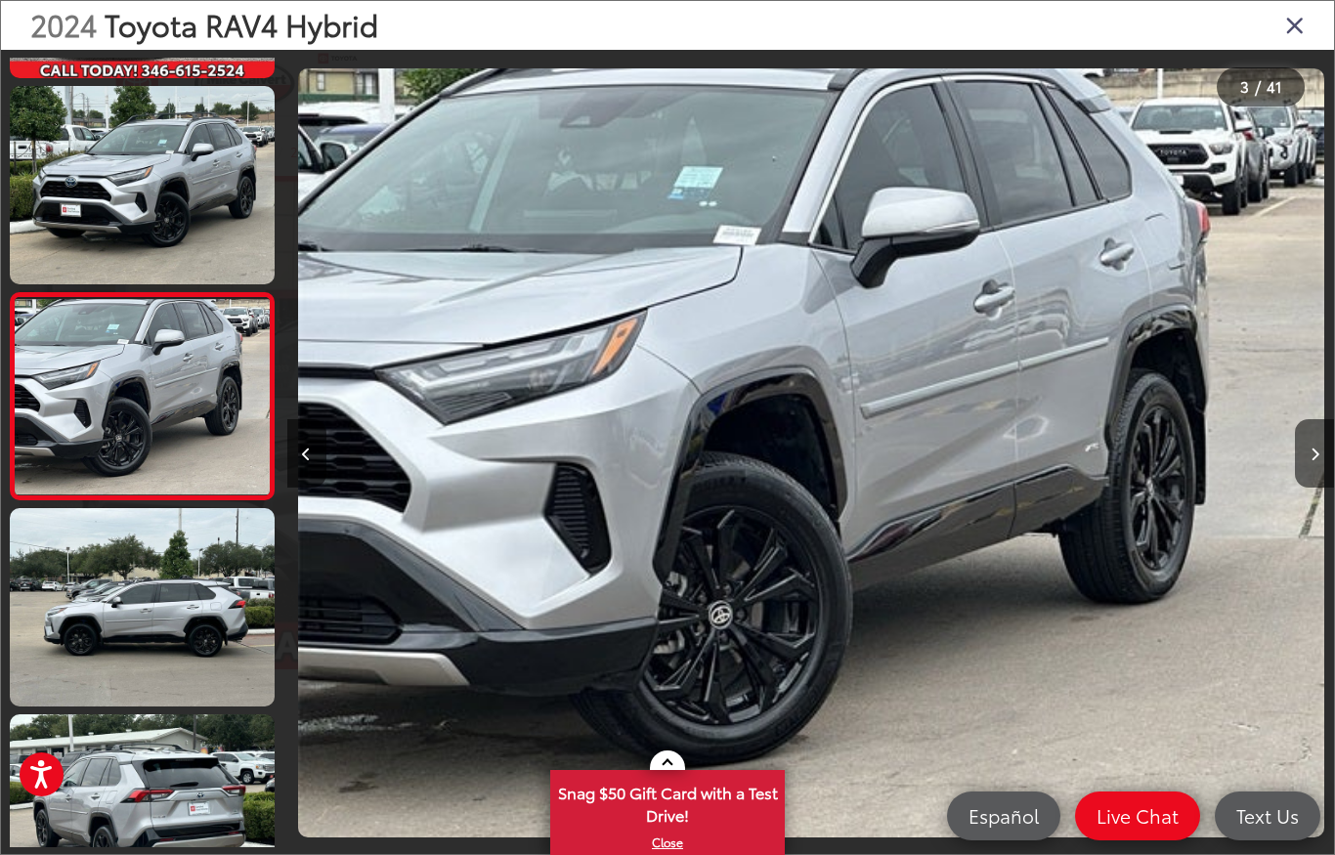
click at [1306, 462] on button "Next image" at bounding box center [1314, 453] width 39 height 68
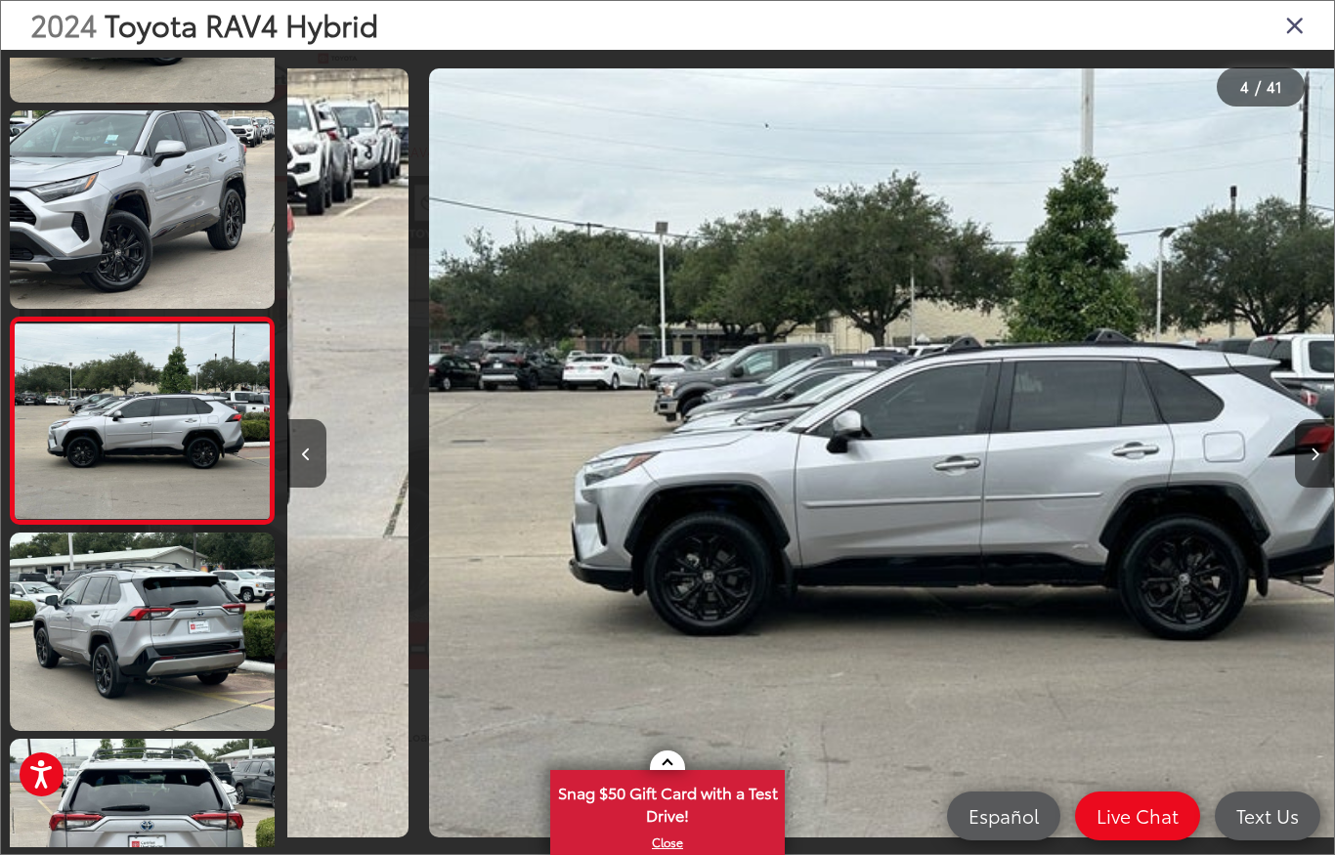
scroll to position [385, 0]
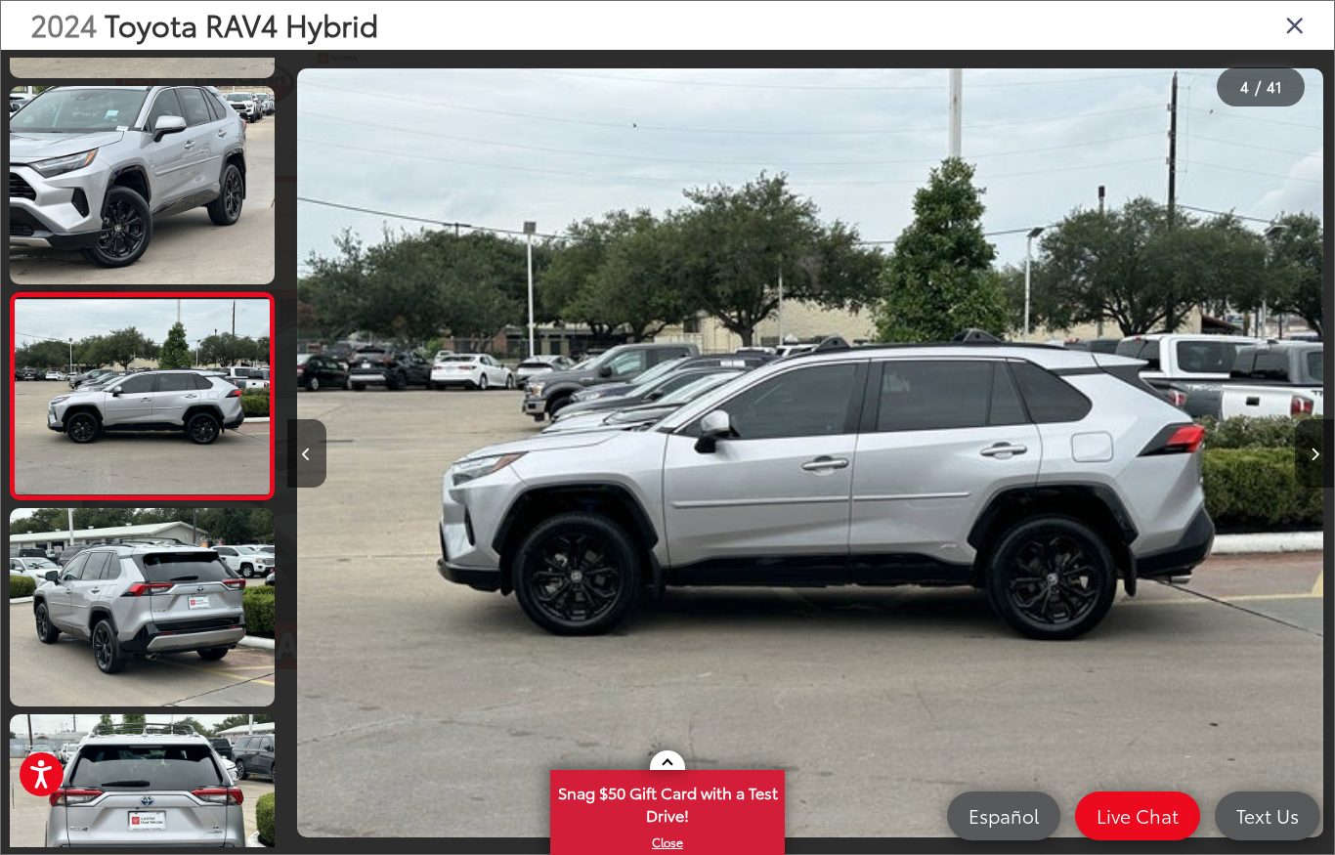
click at [1316, 460] on icon "Next image" at bounding box center [1315, 455] width 9 height 14
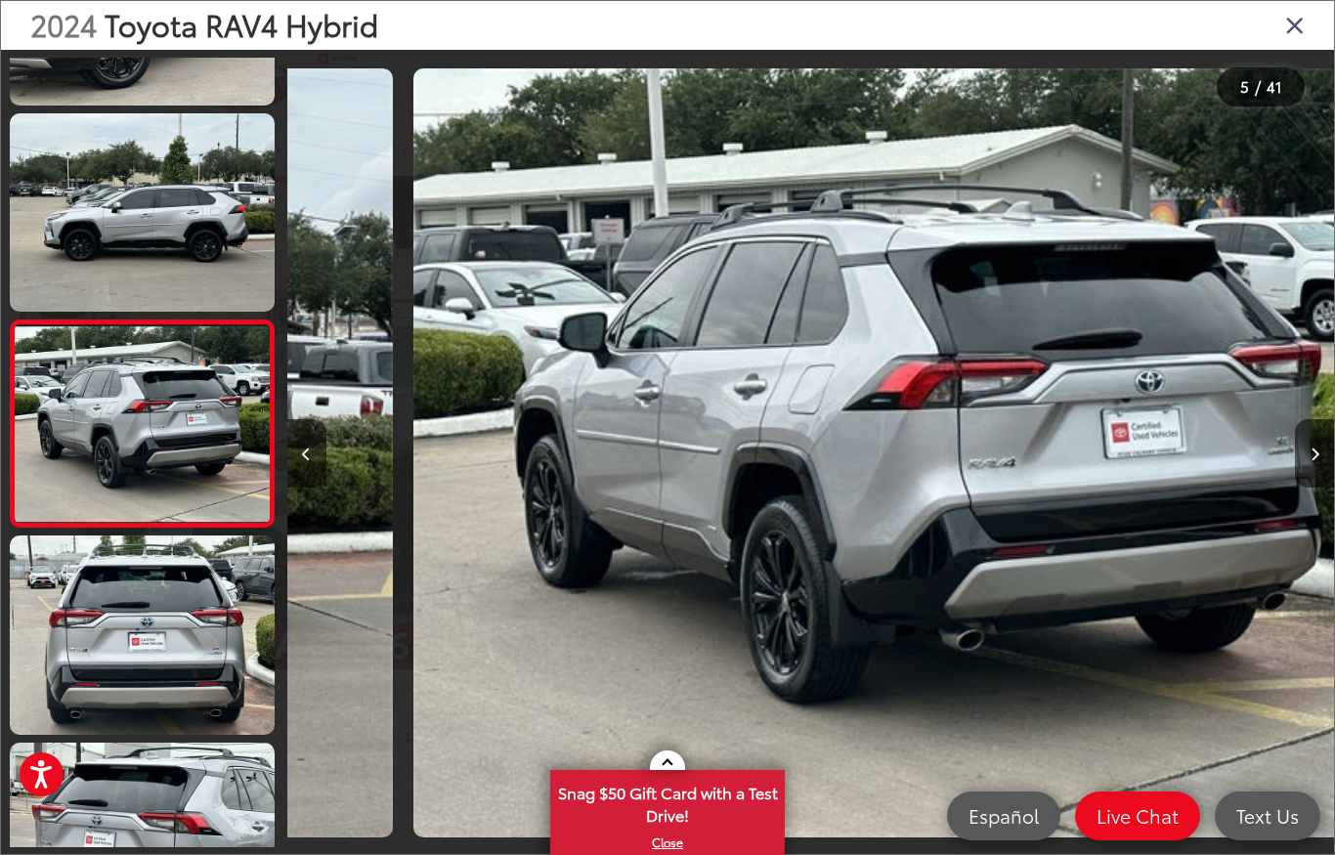
scroll to position [591, 0]
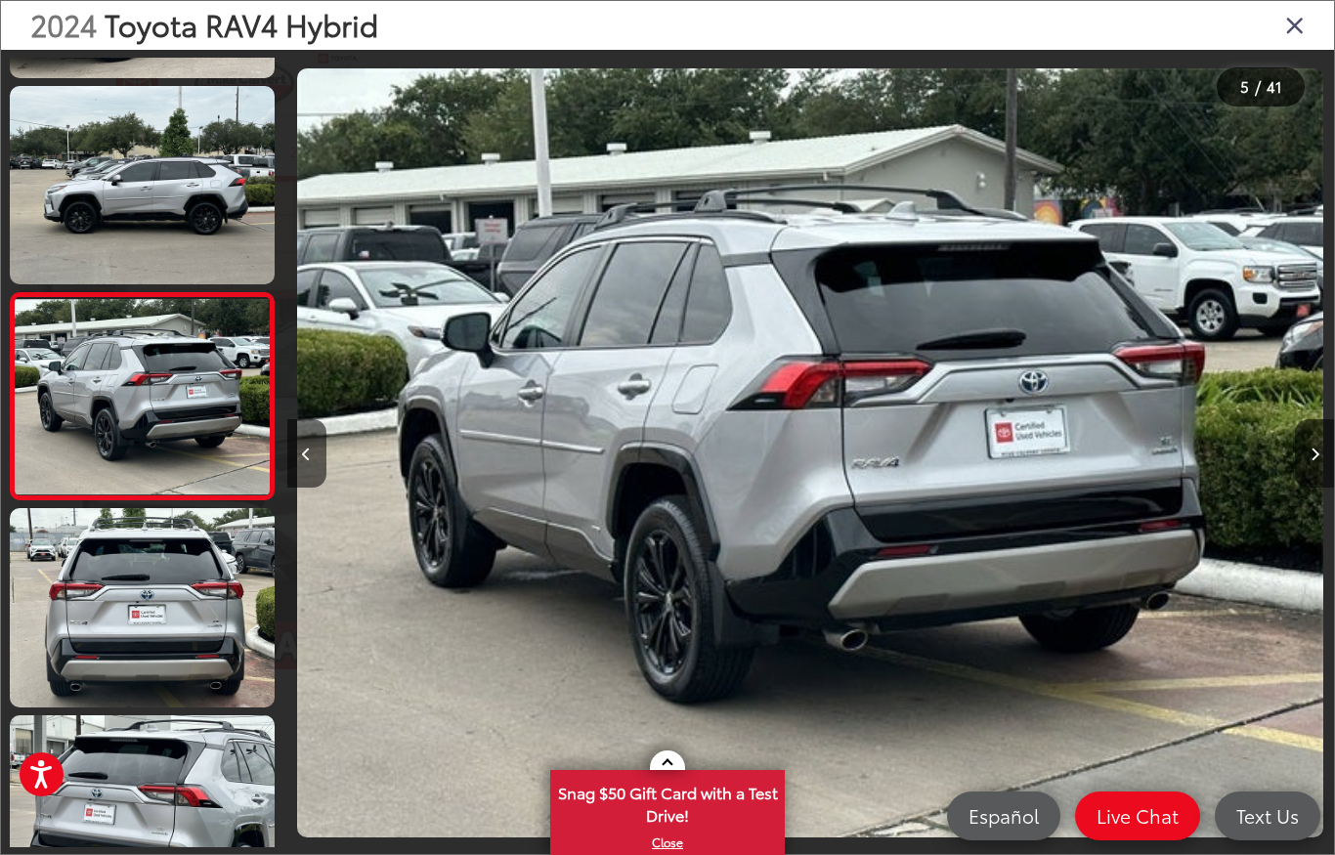
click at [1315, 448] on icon "Next image" at bounding box center [1315, 455] width 9 height 14
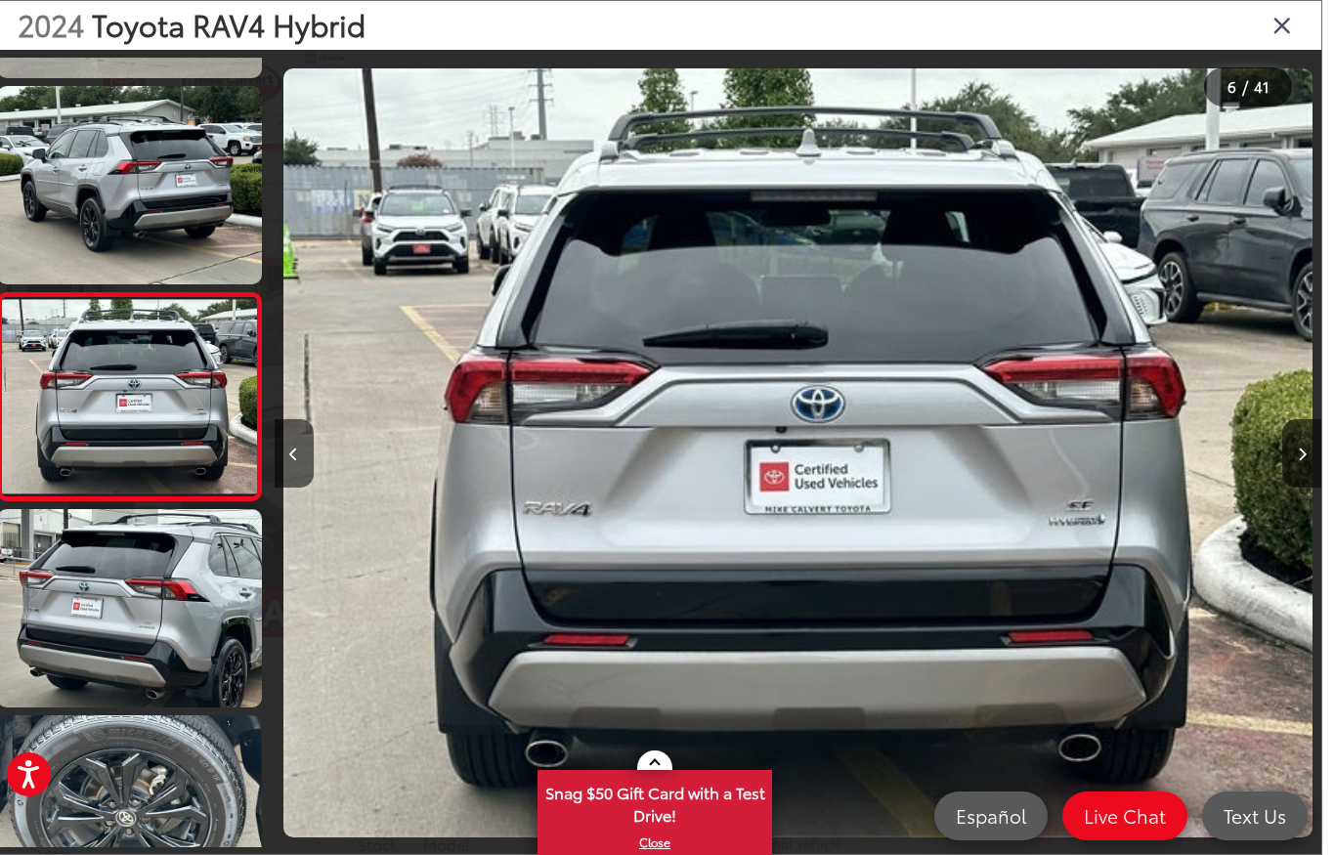
scroll to position [42, 0]
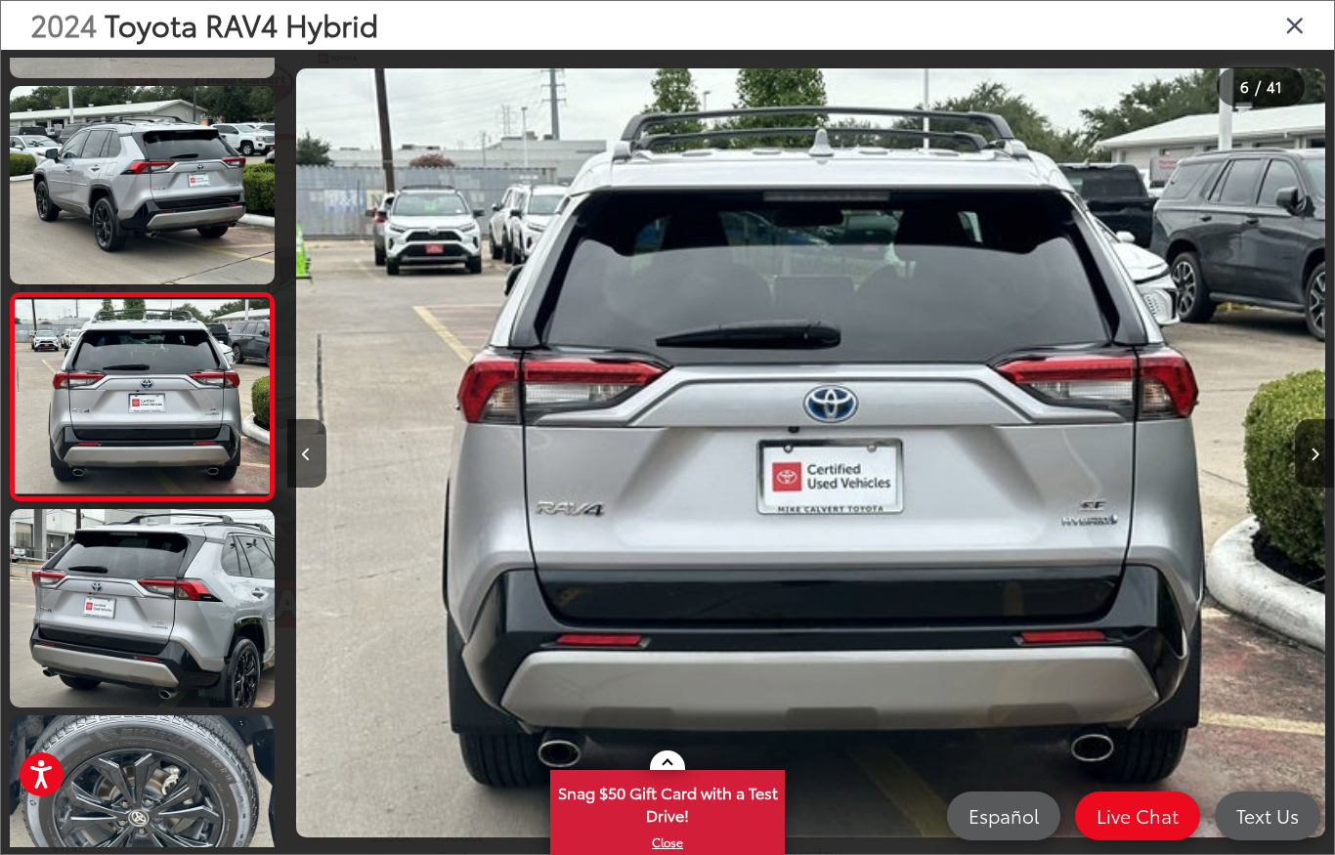
click at [1323, 447] on button "Next image" at bounding box center [1314, 453] width 39 height 68
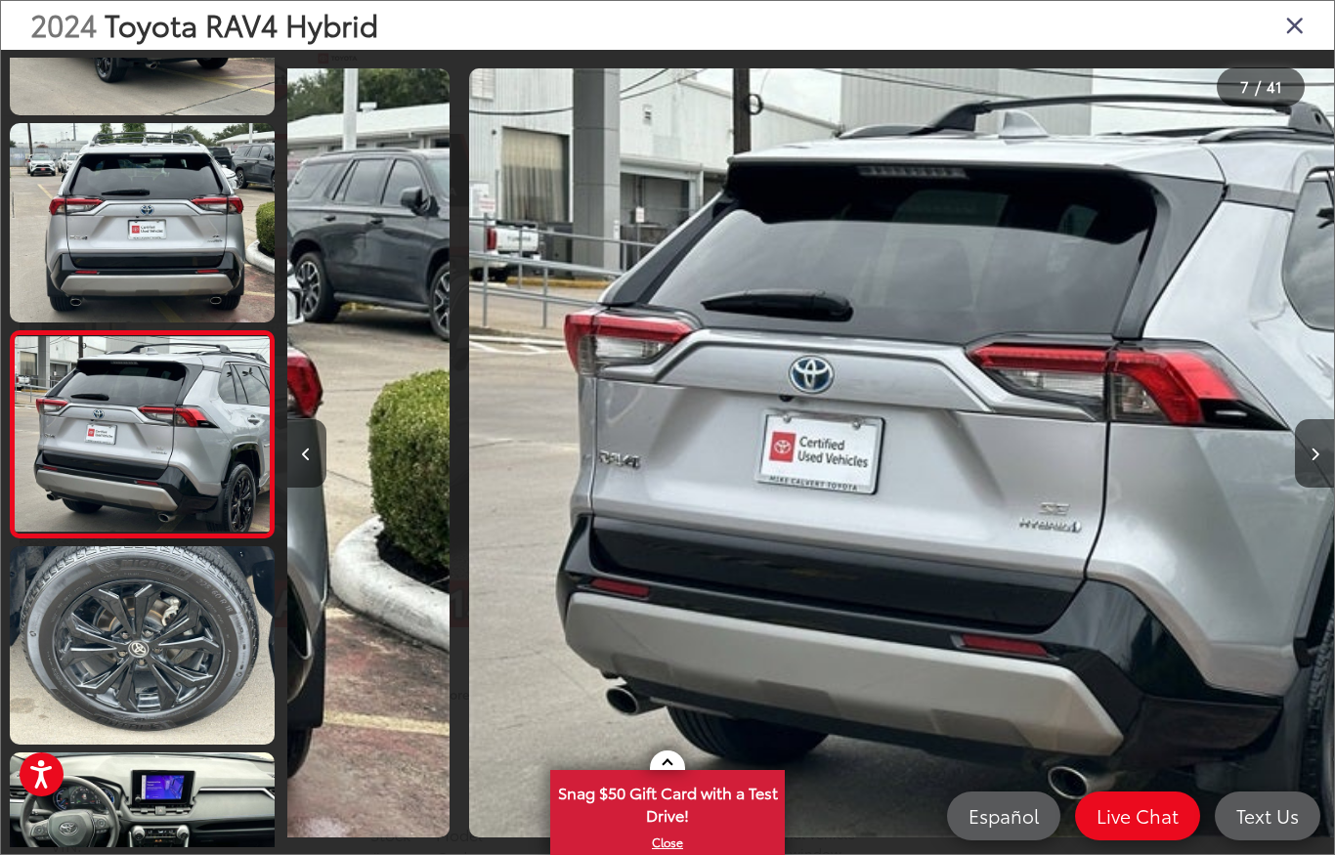
scroll to position [1005, 0]
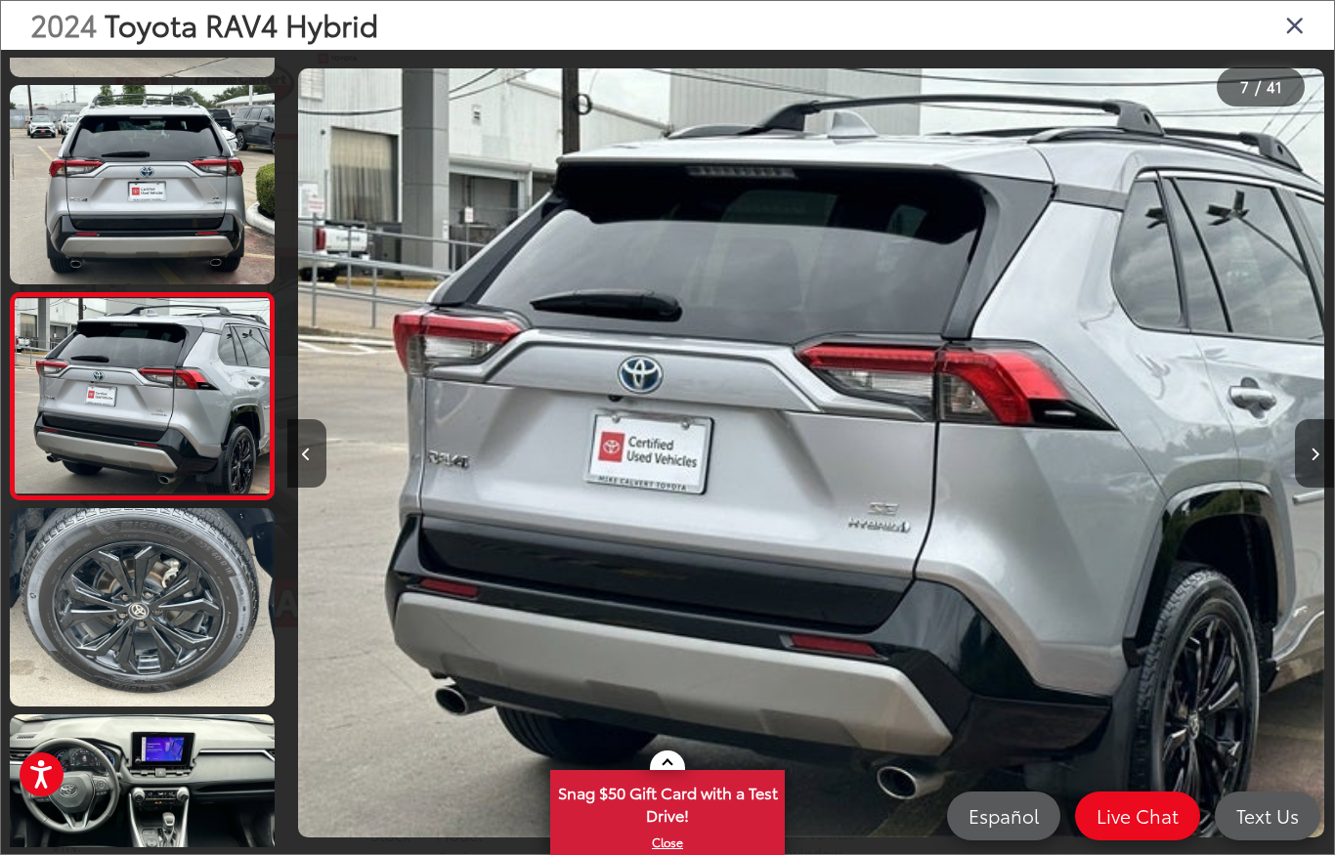
click at [1322, 459] on button "Next image" at bounding box center [1314, 453] width 39 height 68
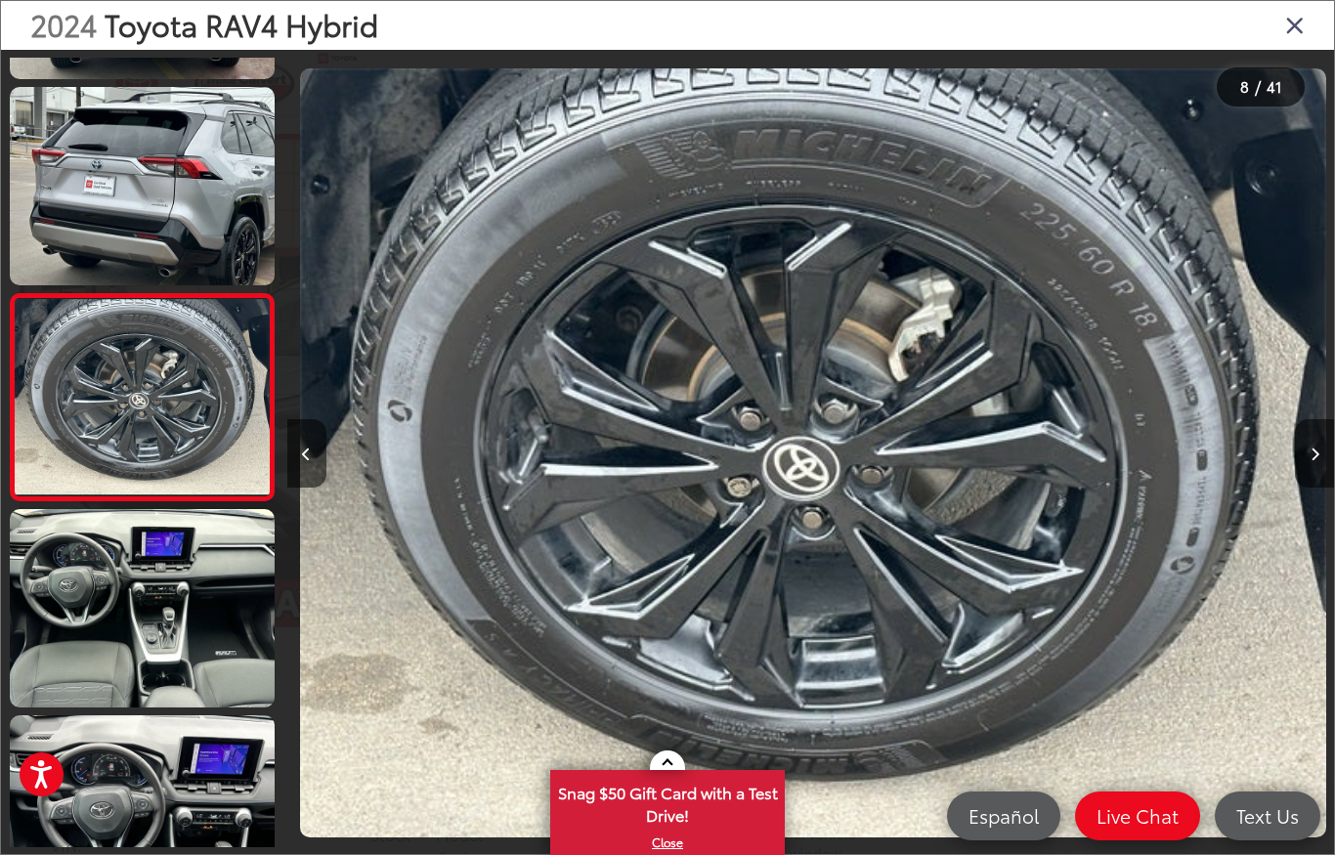
scroll to position [1211, 0]
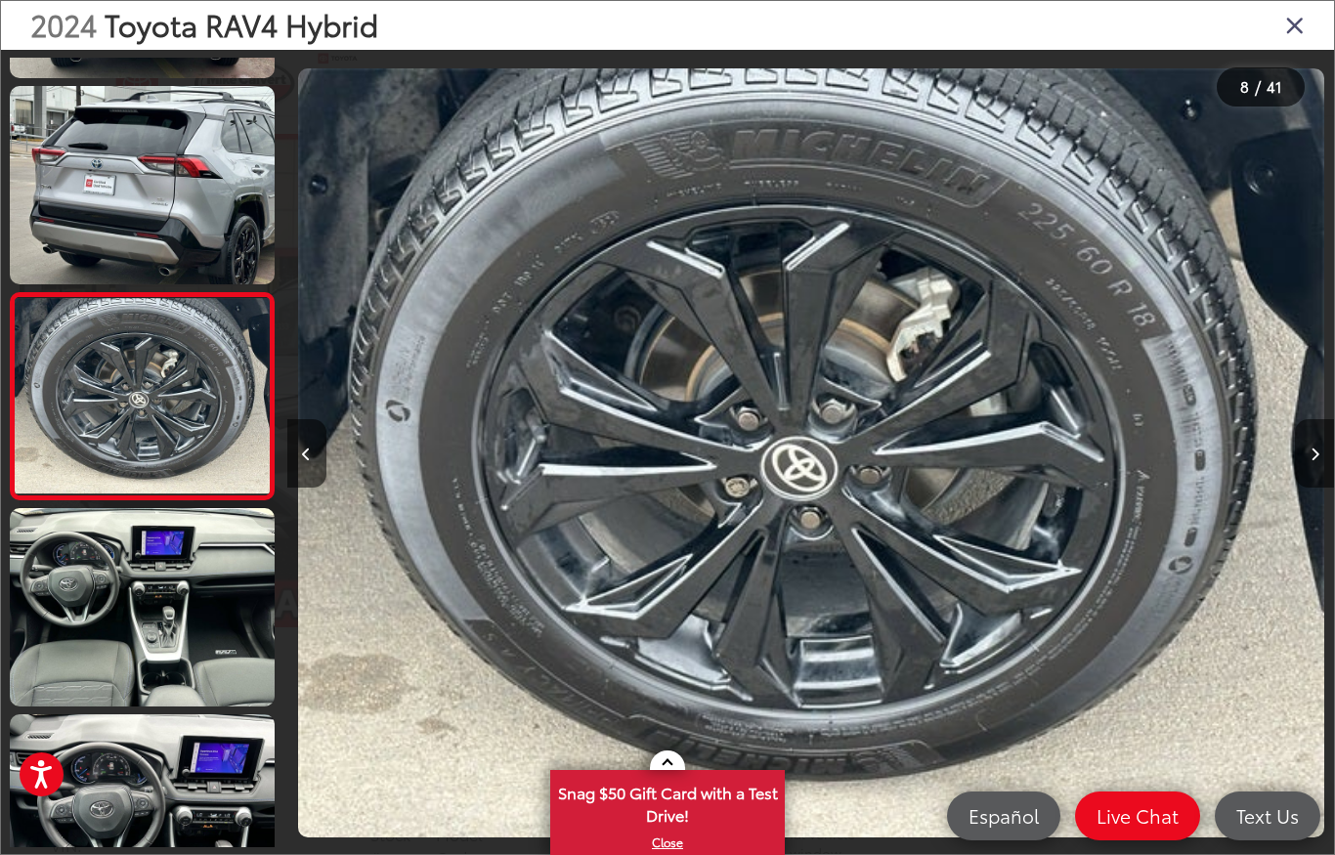
click at [1313, 455] on icon "Next image" at bounding box center [1315, 455] width 9 height 14
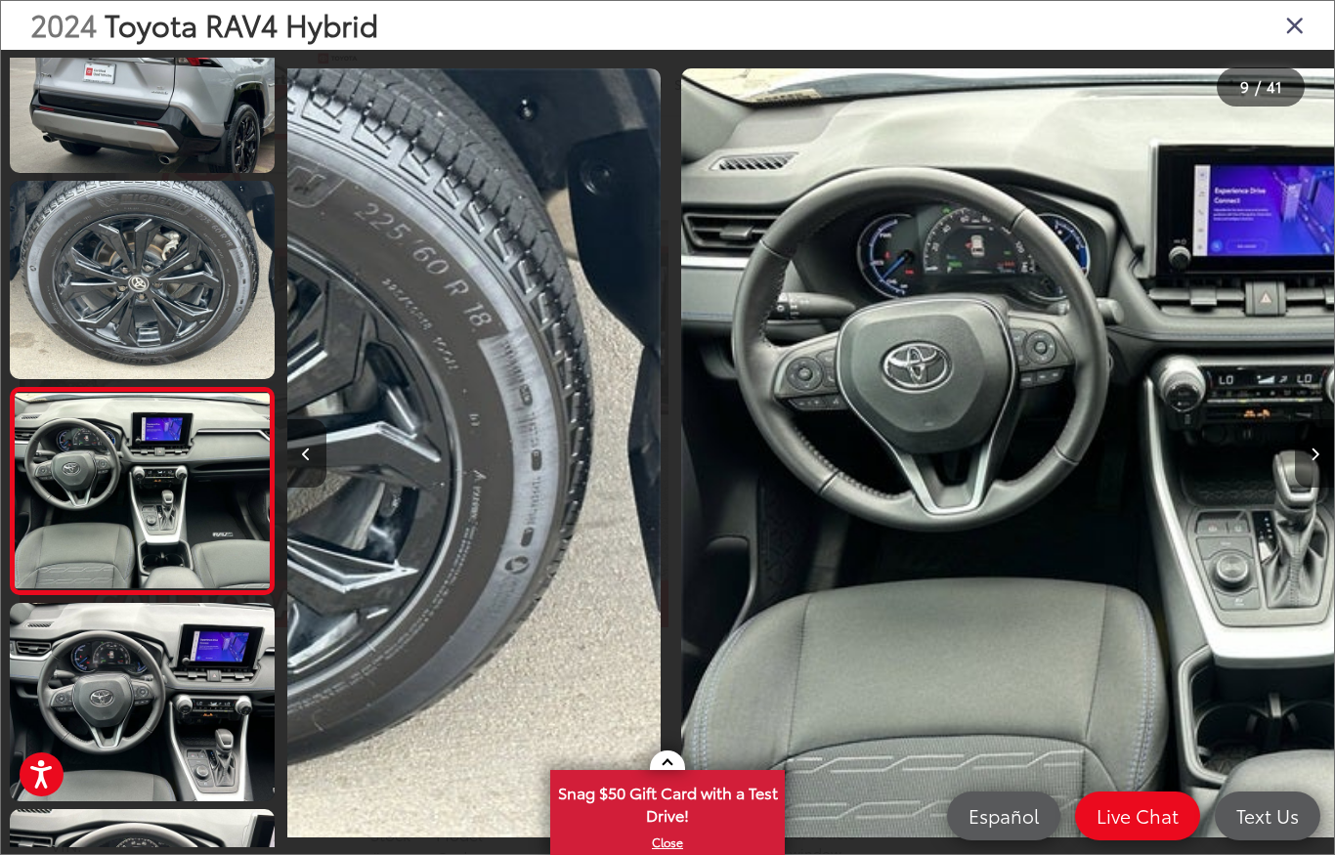
scroll to position [0, 0]
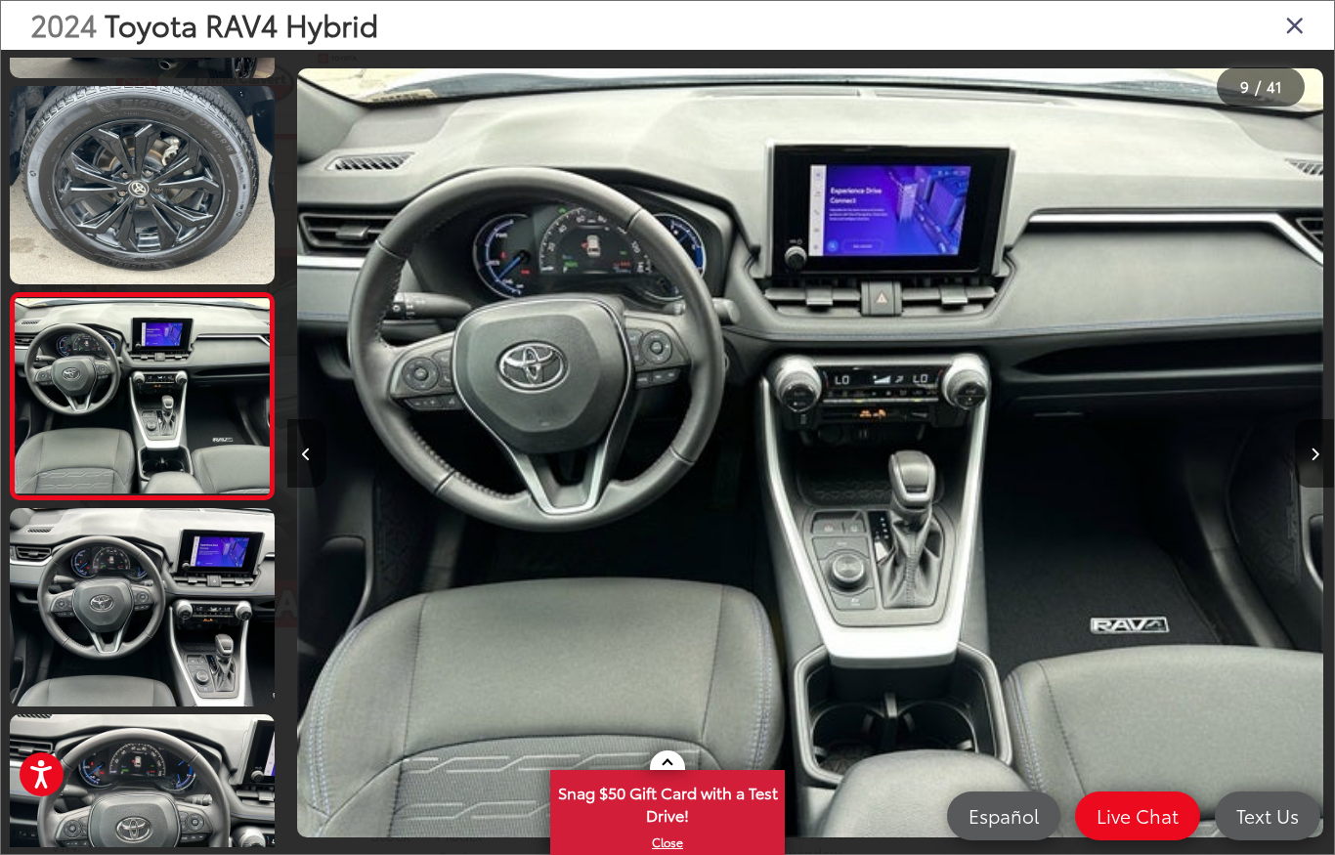
click at [1315, 440] on button "Next image" at bounding box center [1314, 453] width 39 height 68
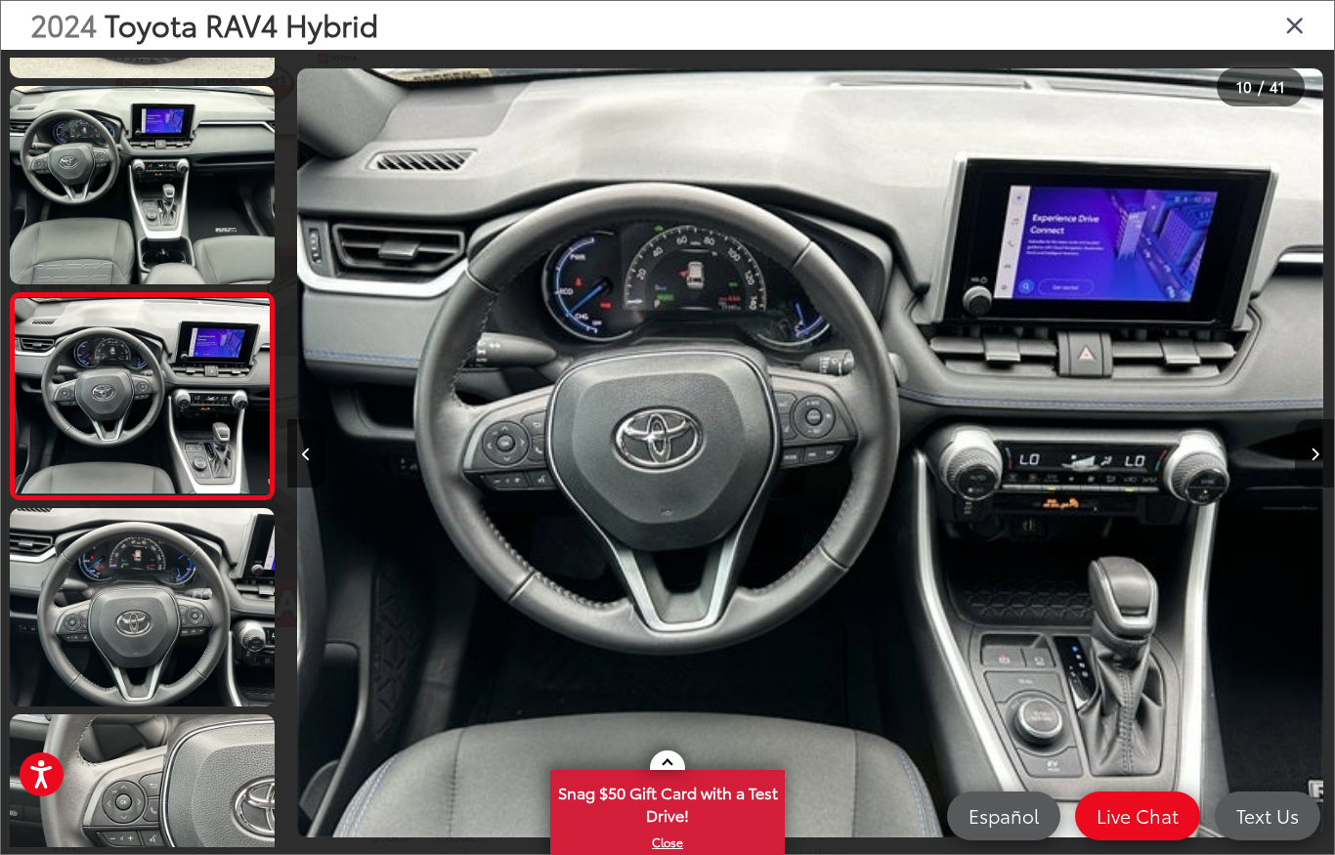
click at [1313, 438] on button "Next image" at bounding box center [1314, 453] width 39 height 68
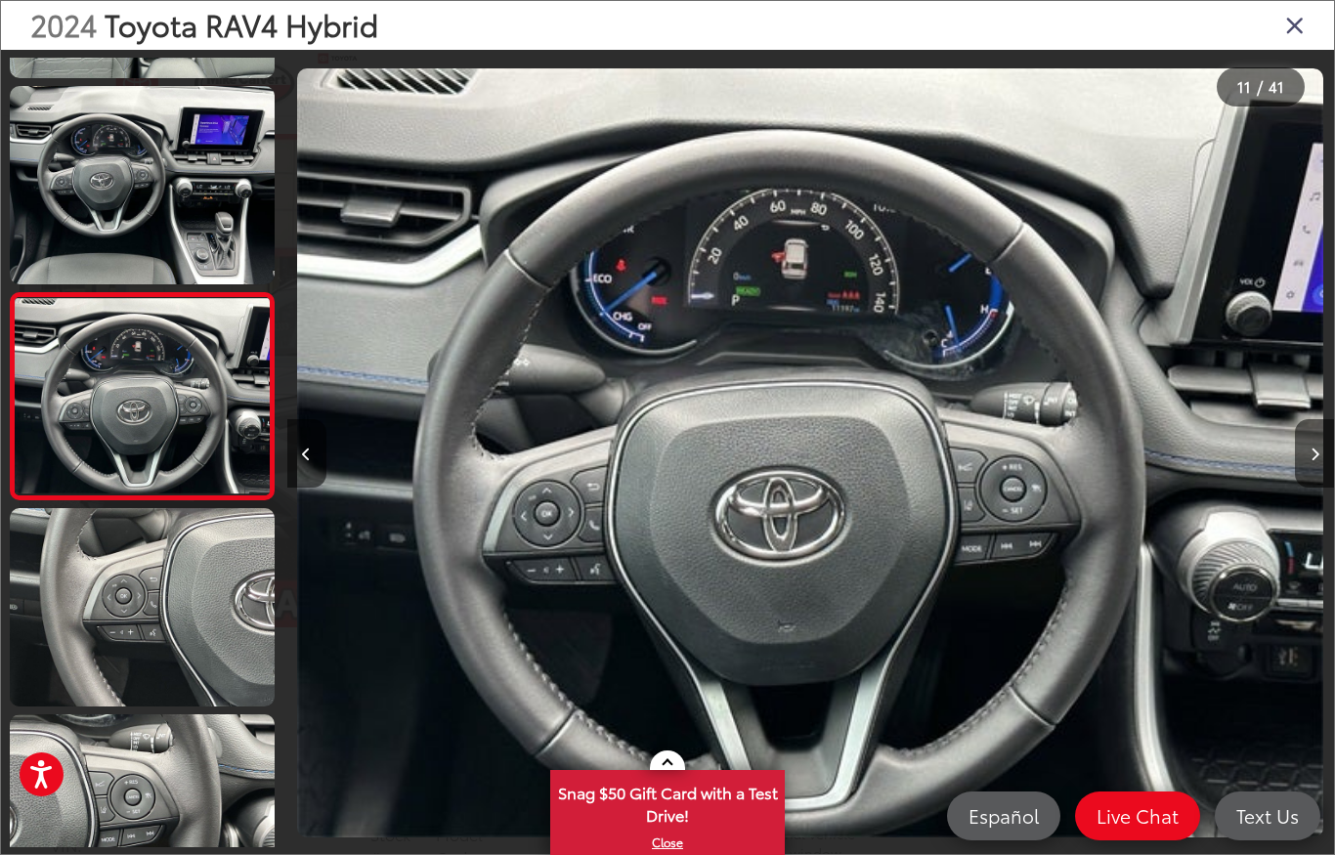
click at [1313, 427] on button "Next image" at bounding box center [1314, 453] width 39 height 68
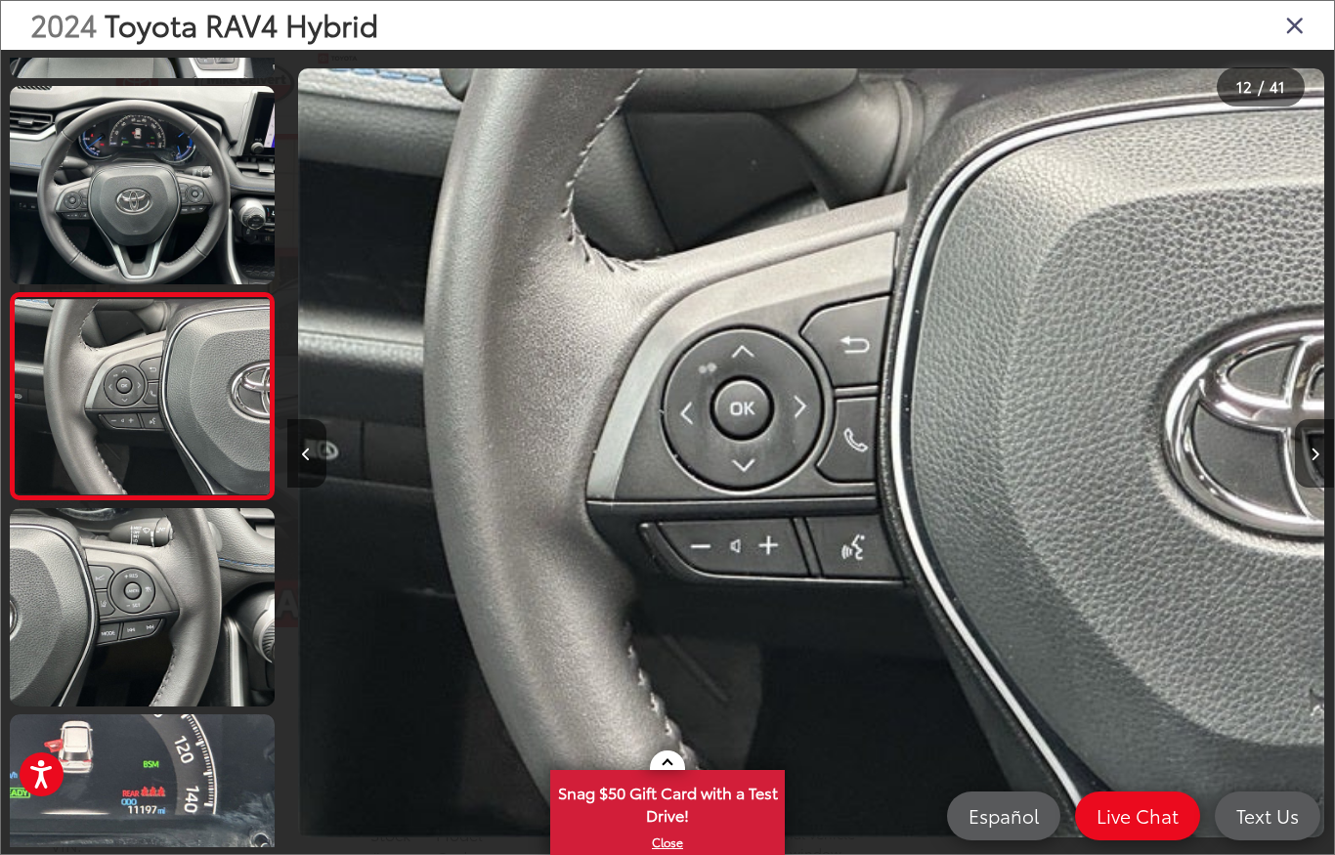
click at [1309, 430] on button "Next image" at bounding box center [1314, 453] width 39 height 68
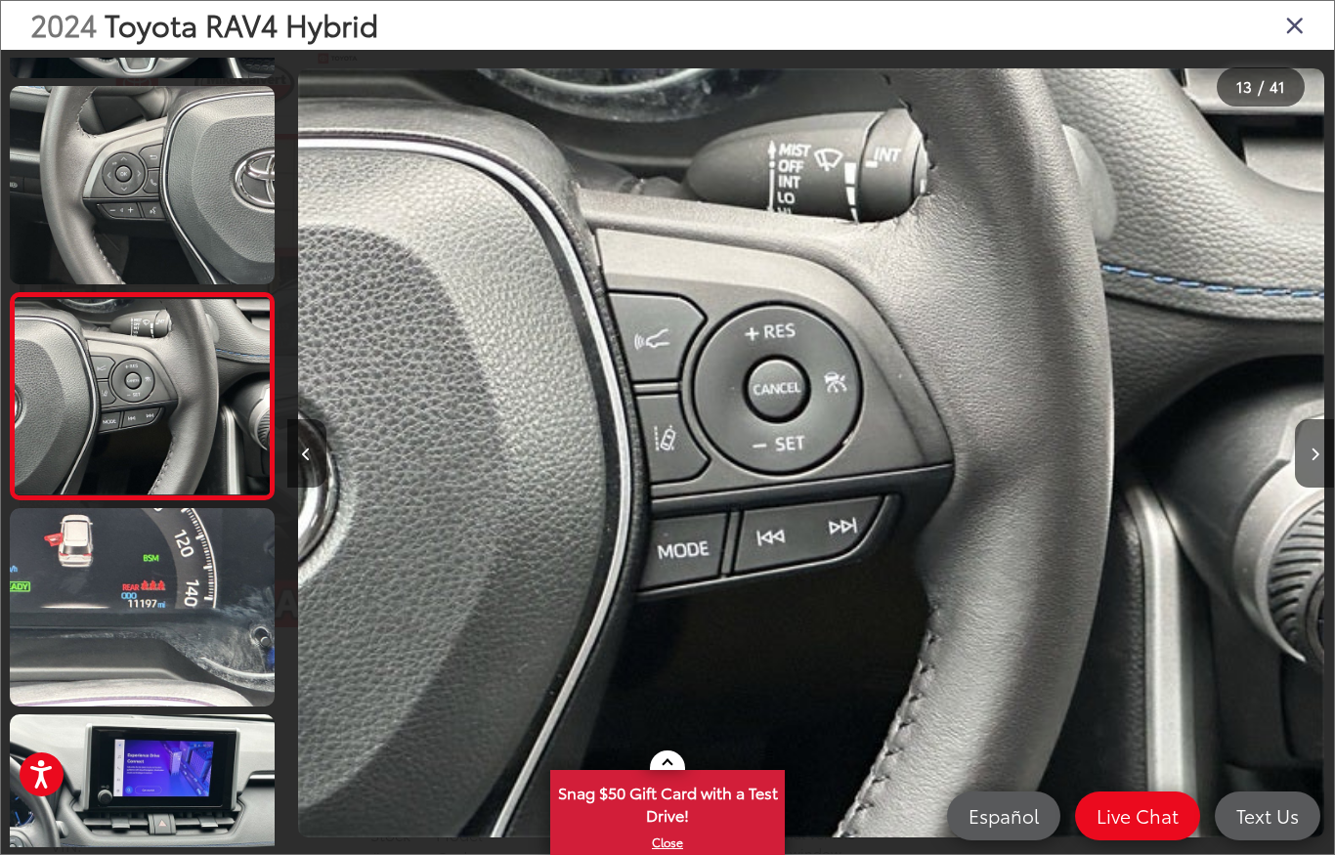
click at [1309, 429] on button "Next image" at bounding box center [1314, 453] width 39 height 68
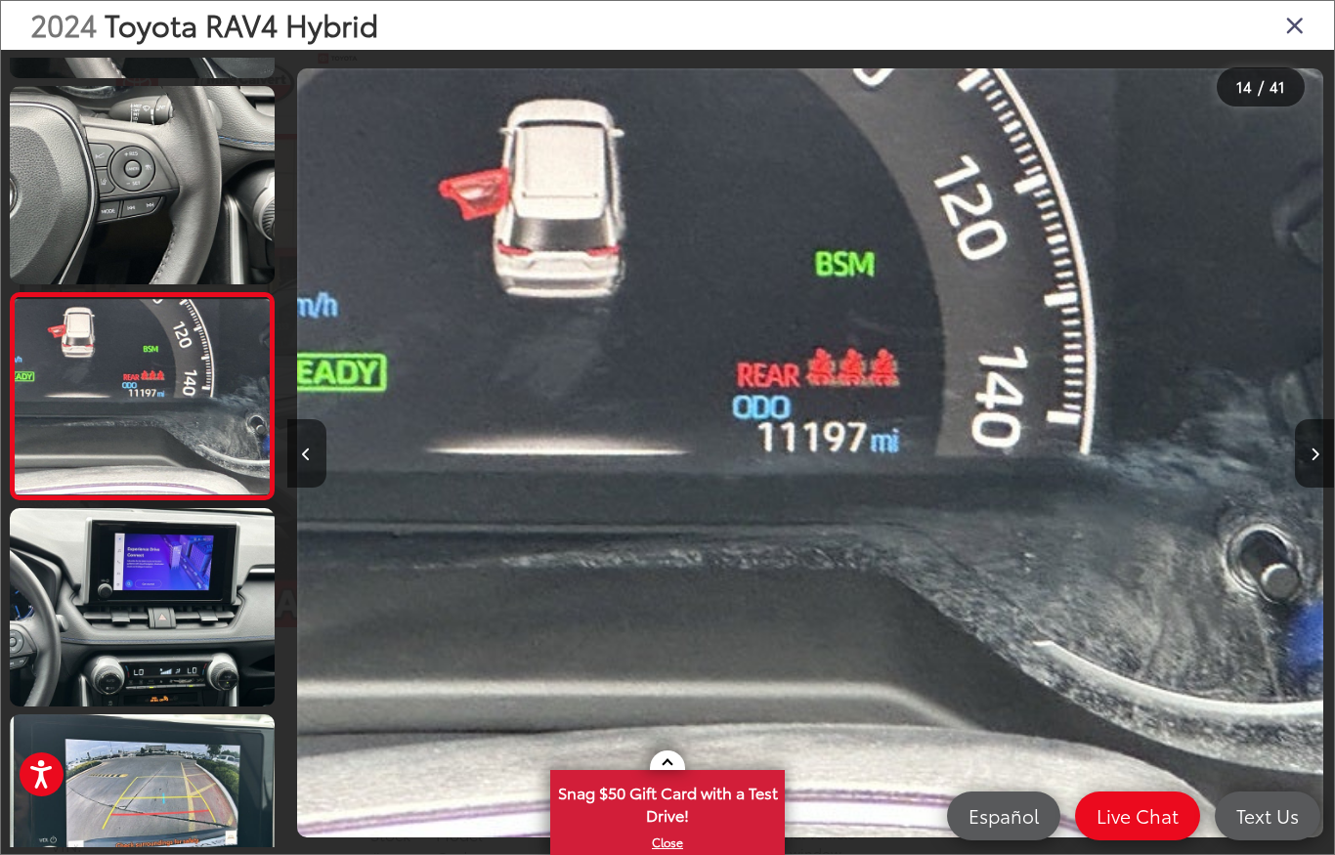
click at [1307, 430] on button "Next image" at bounding box center [1314, 453] width 39 height 68
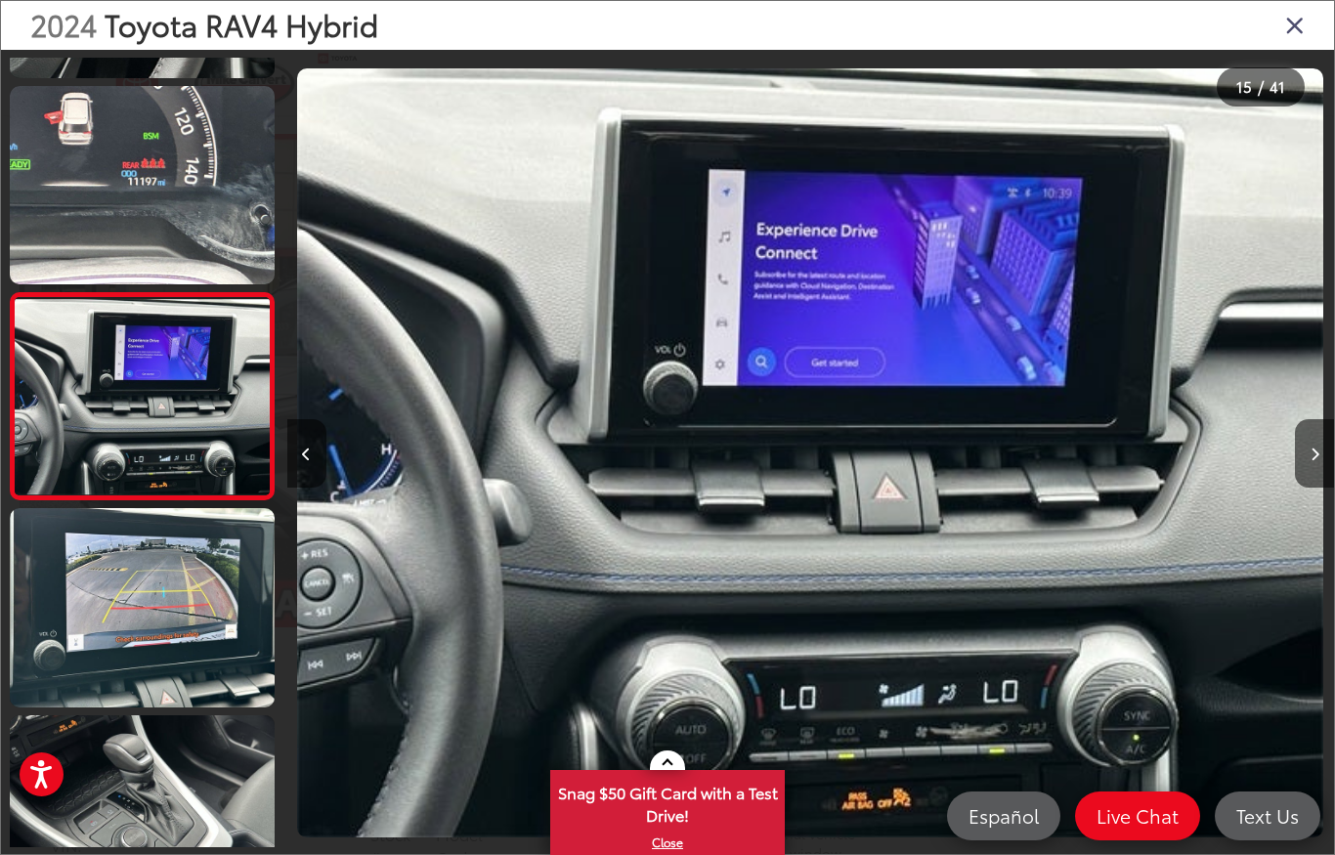
click at [1309, 432] on button "Next image" at bounding box center [1314, 453] width 39 height 68
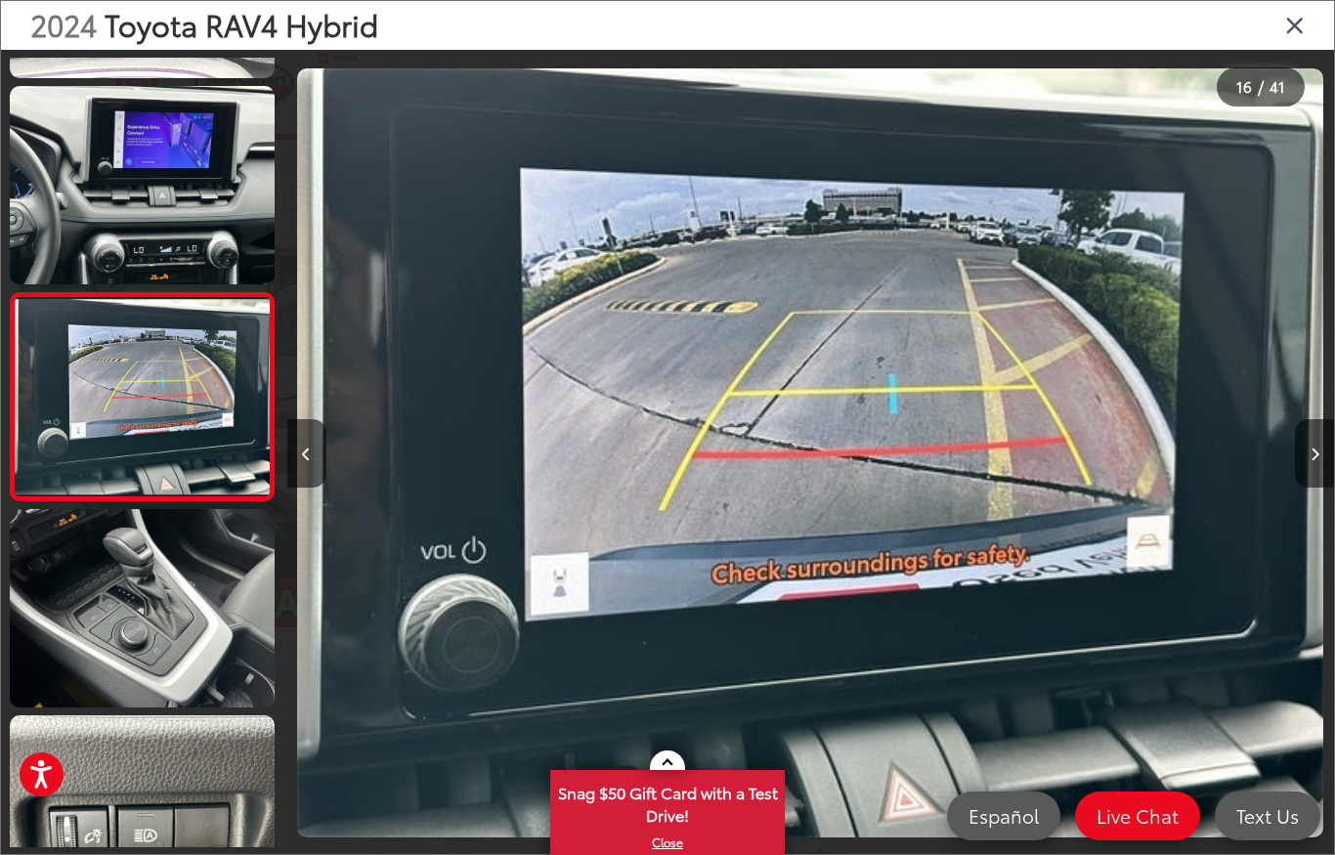
click at [1311, 425] on button "Next image" at bounding box center [1314, 453] width 39 height 68
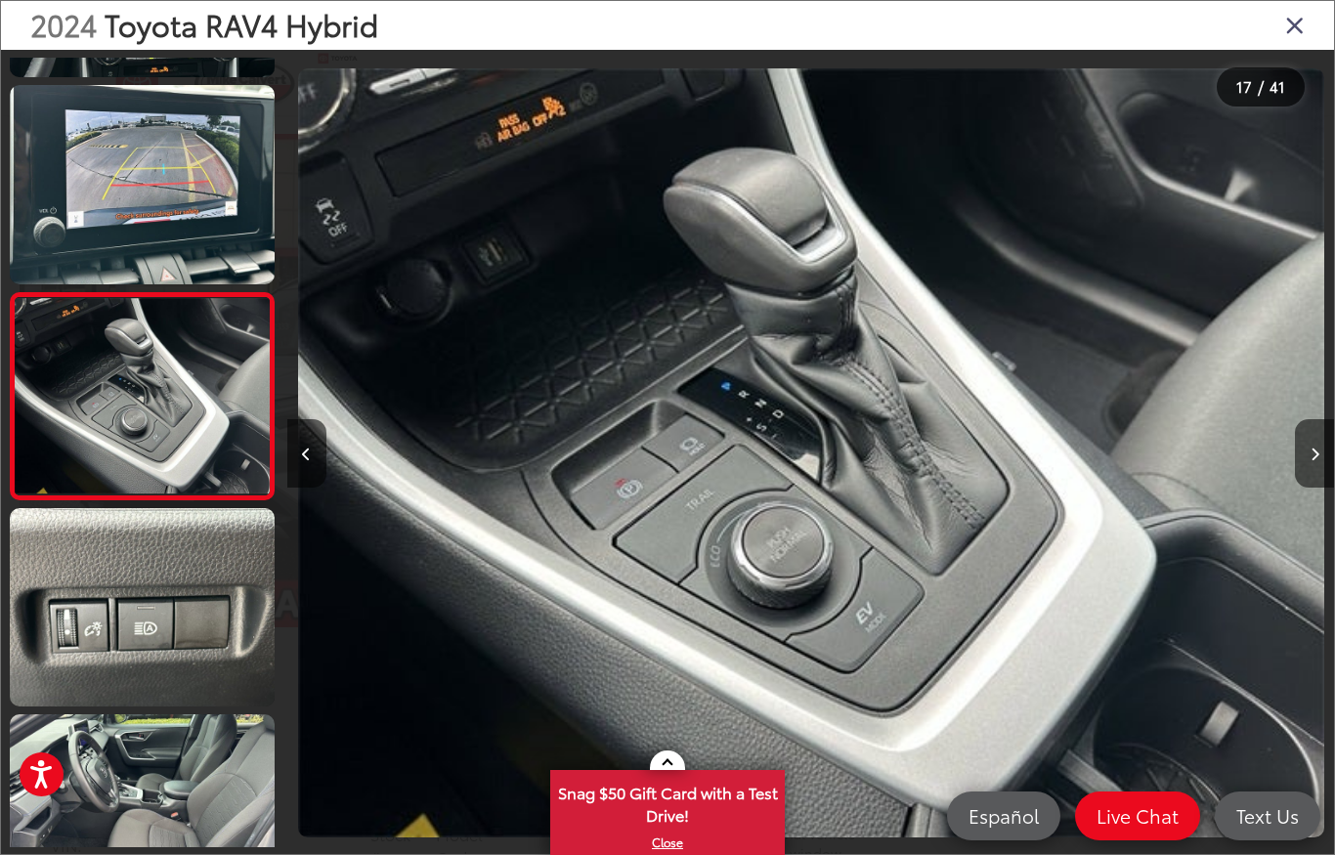
click at [1310, 423] on button "Next image" at bounding box center [1314, 453] width 39 height 68
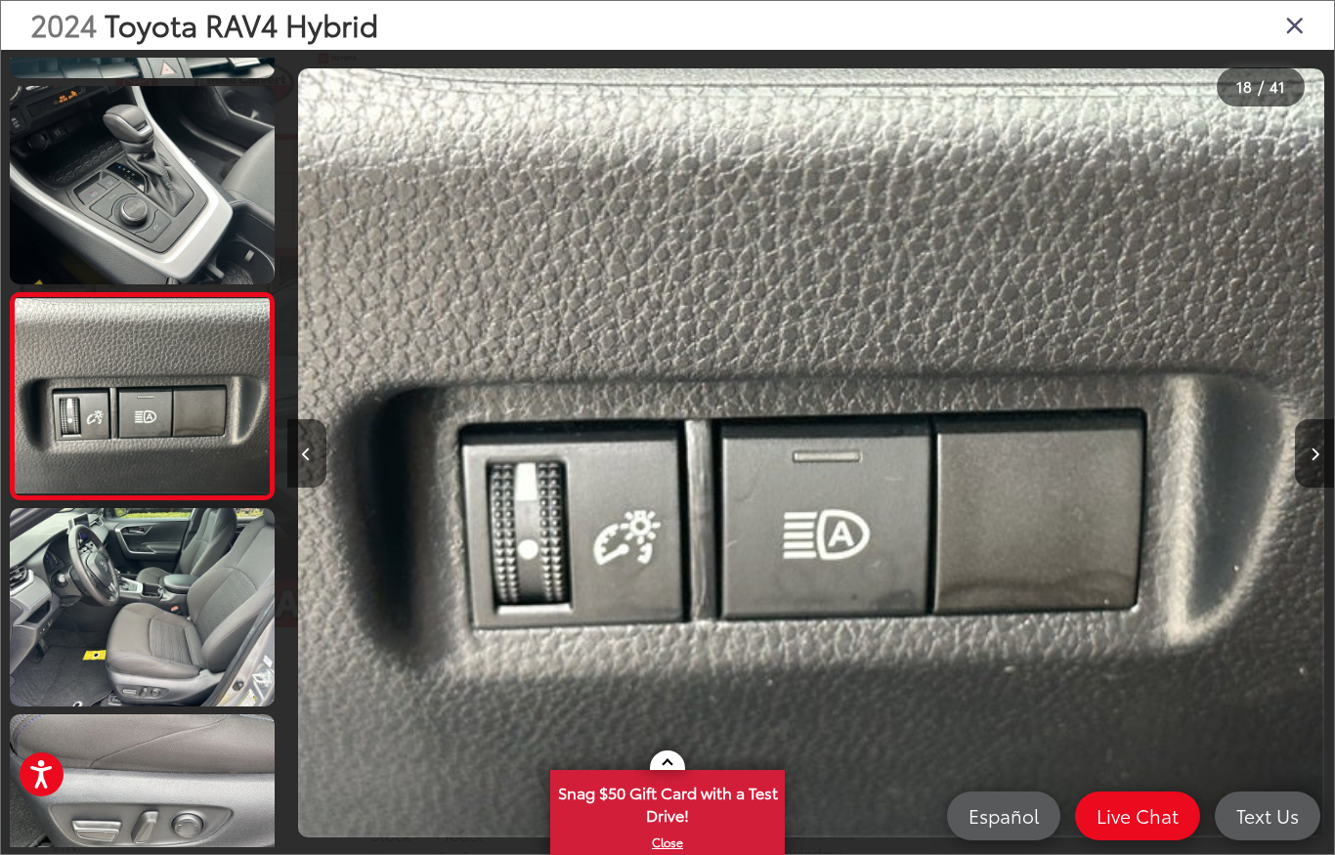
click at [1310, 419] on button "Next image" at bounding box center [1314, 453] width 39 height 68
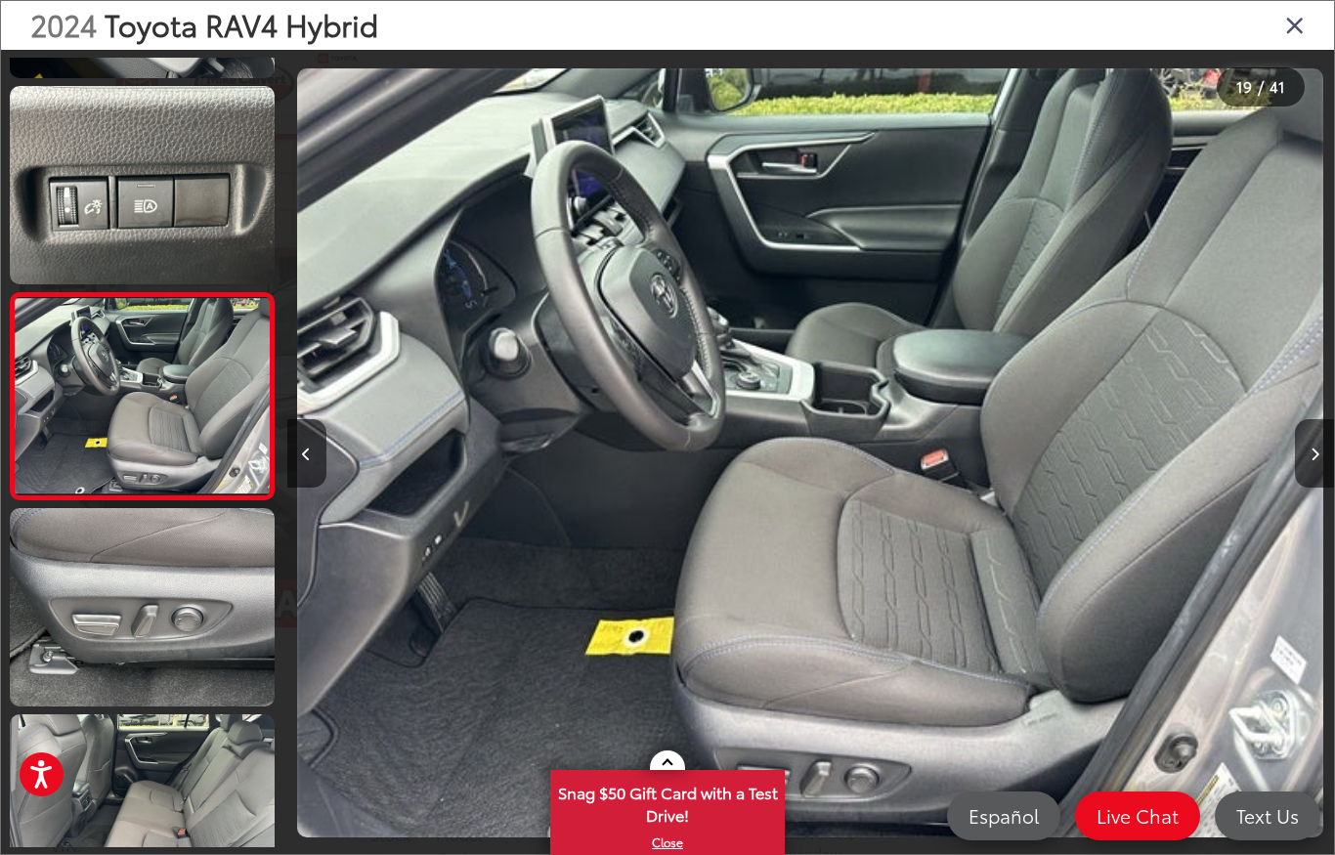
click at [1311, 410] on div at bounding box center [1203, 453] width 262 height 806
click at [1307, 447] on button "Next image" at bounding box center [1314, 453] width 39 height 68
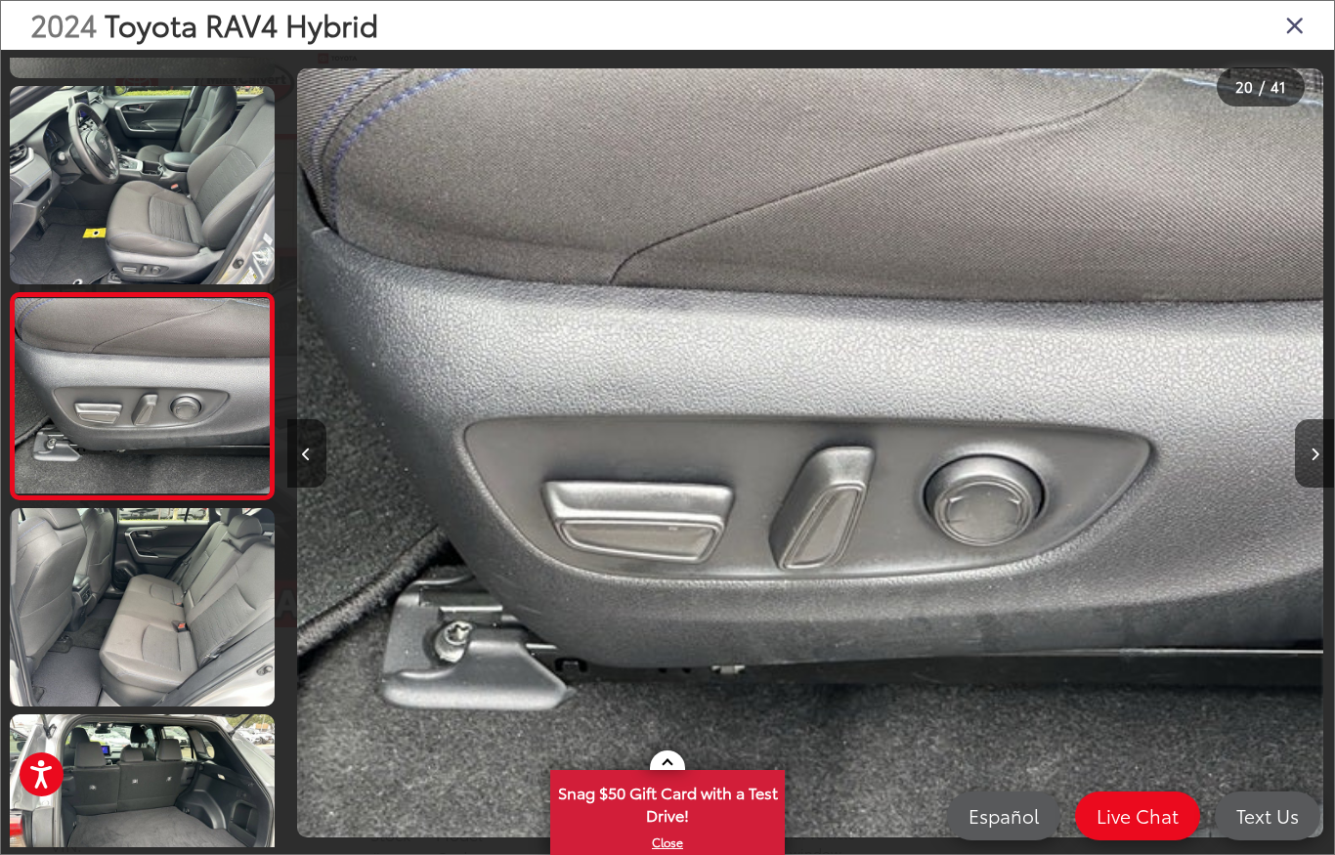
click at [1306, 435] on button "Next image" at bounding box center [1314, 453] width 39 height 68
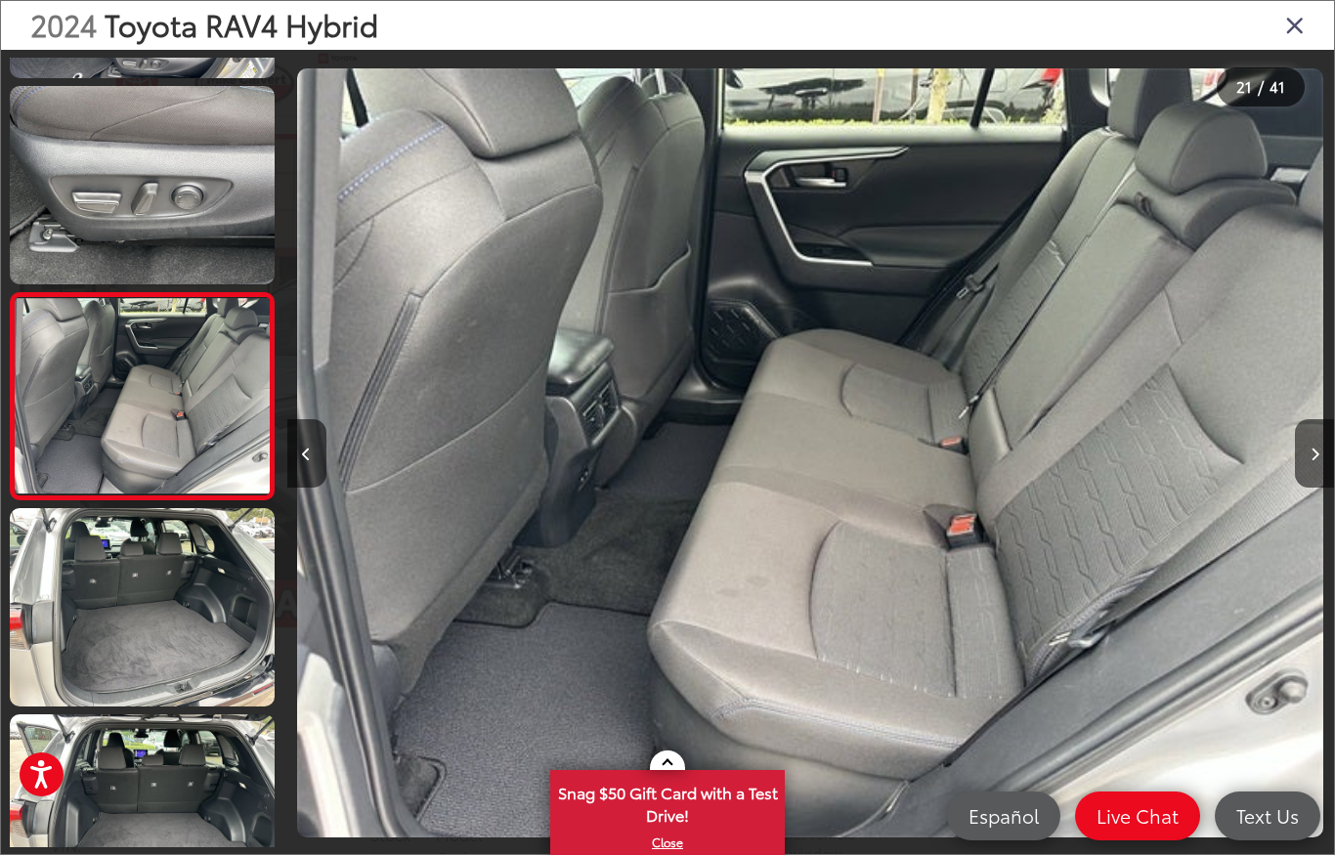
click at [1304, 431] on button "Next image" at bounding box center [1314, 453] width 39 height 68
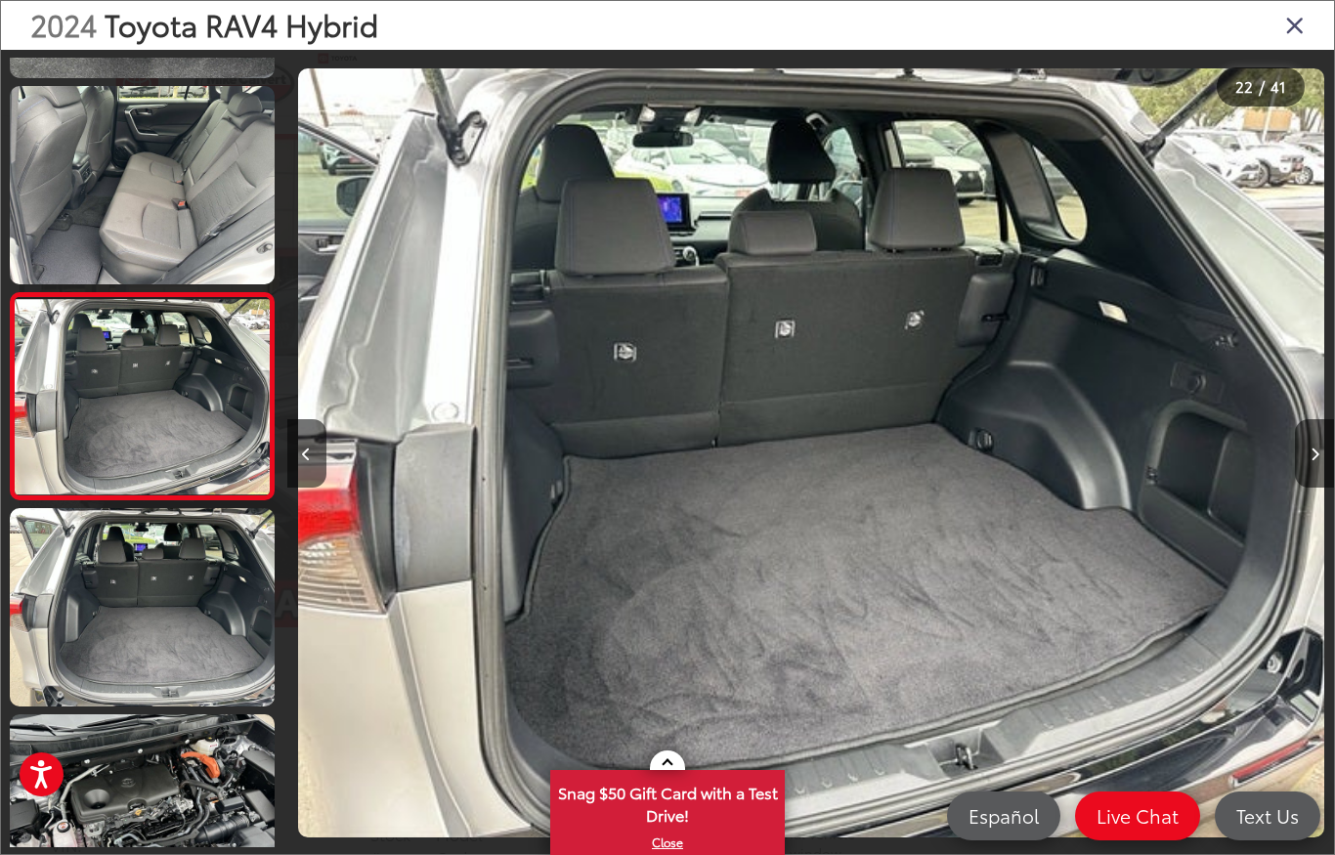
click at [1306, 431] on button "Next image" at bounding box center [1314, 453] width 39 height 68
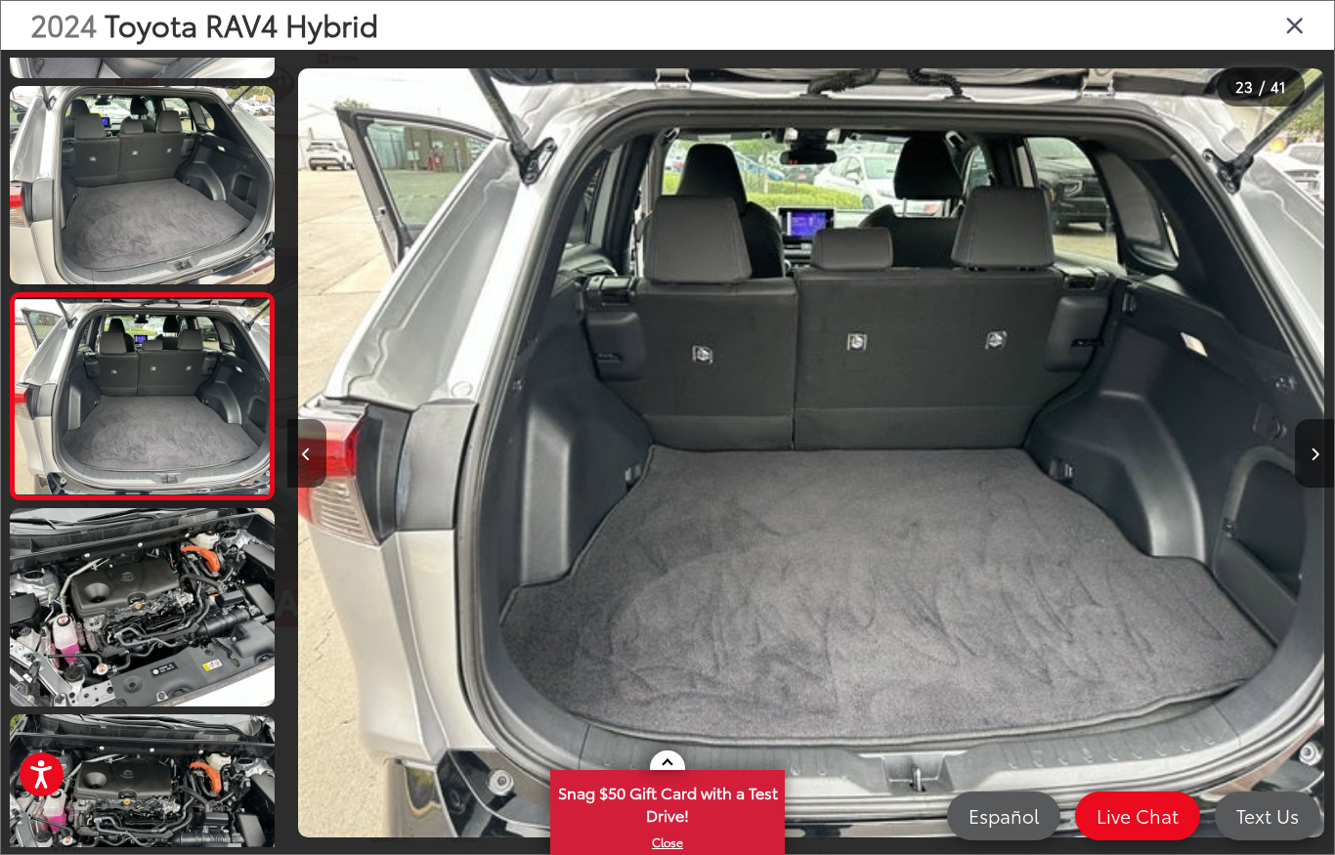
click at [1308, 432] on button "Next image" at bounding box center [1314, 453] width 39 height 68
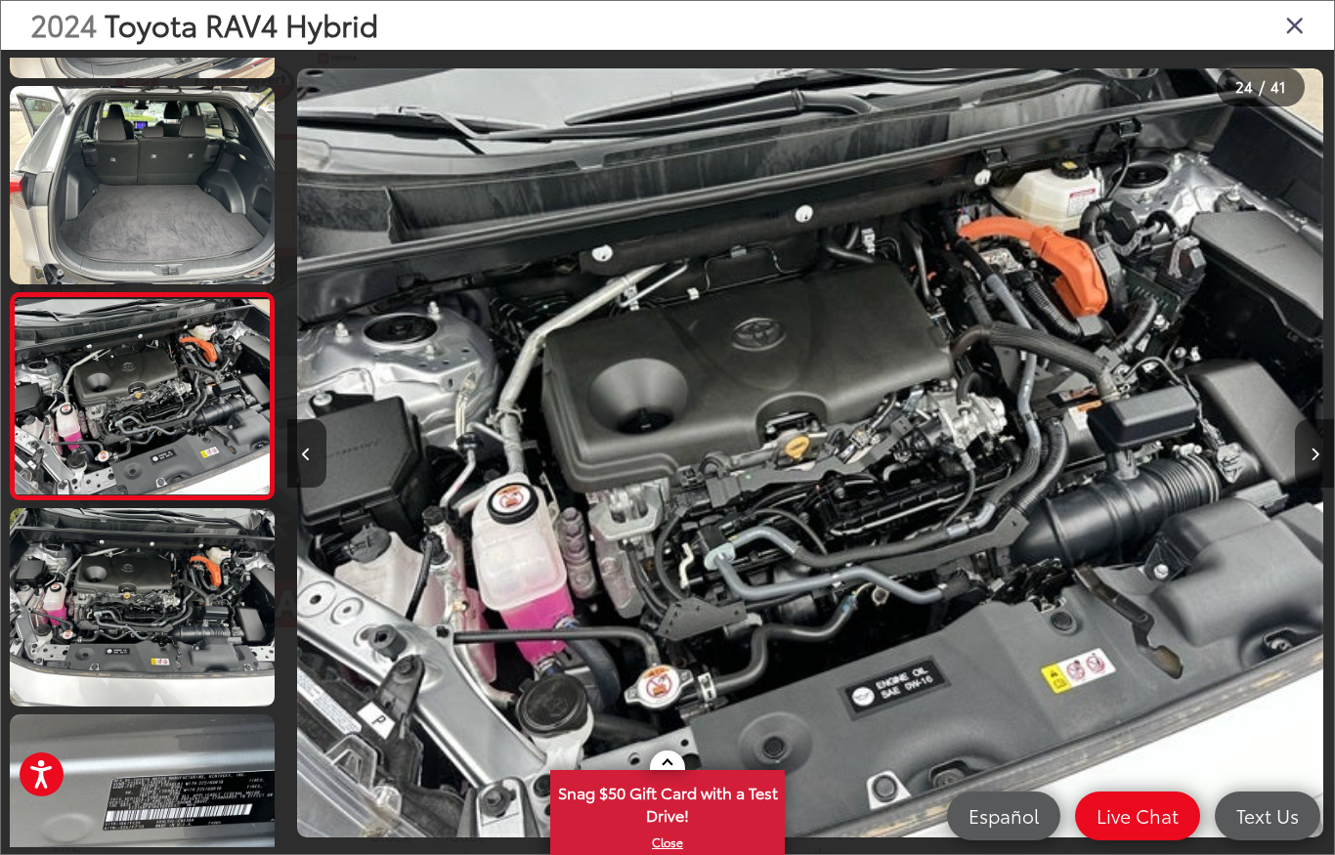
click at [1307, 437] on button "Next image" at bounding box center [1314, 453] width 39 height 68
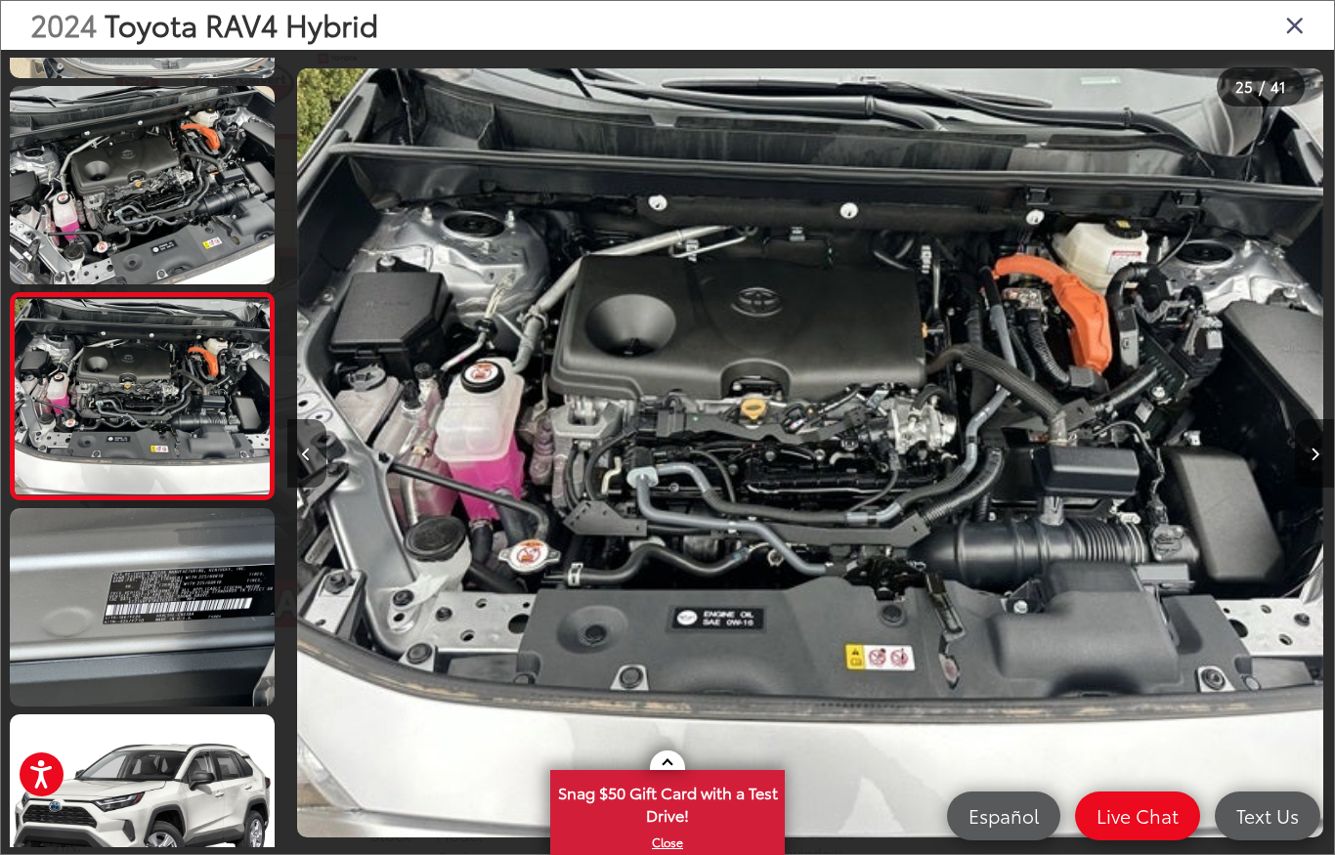
click at [1307, 427] on button "Next image" at bounding box center [1314, 453] width 39 height 68
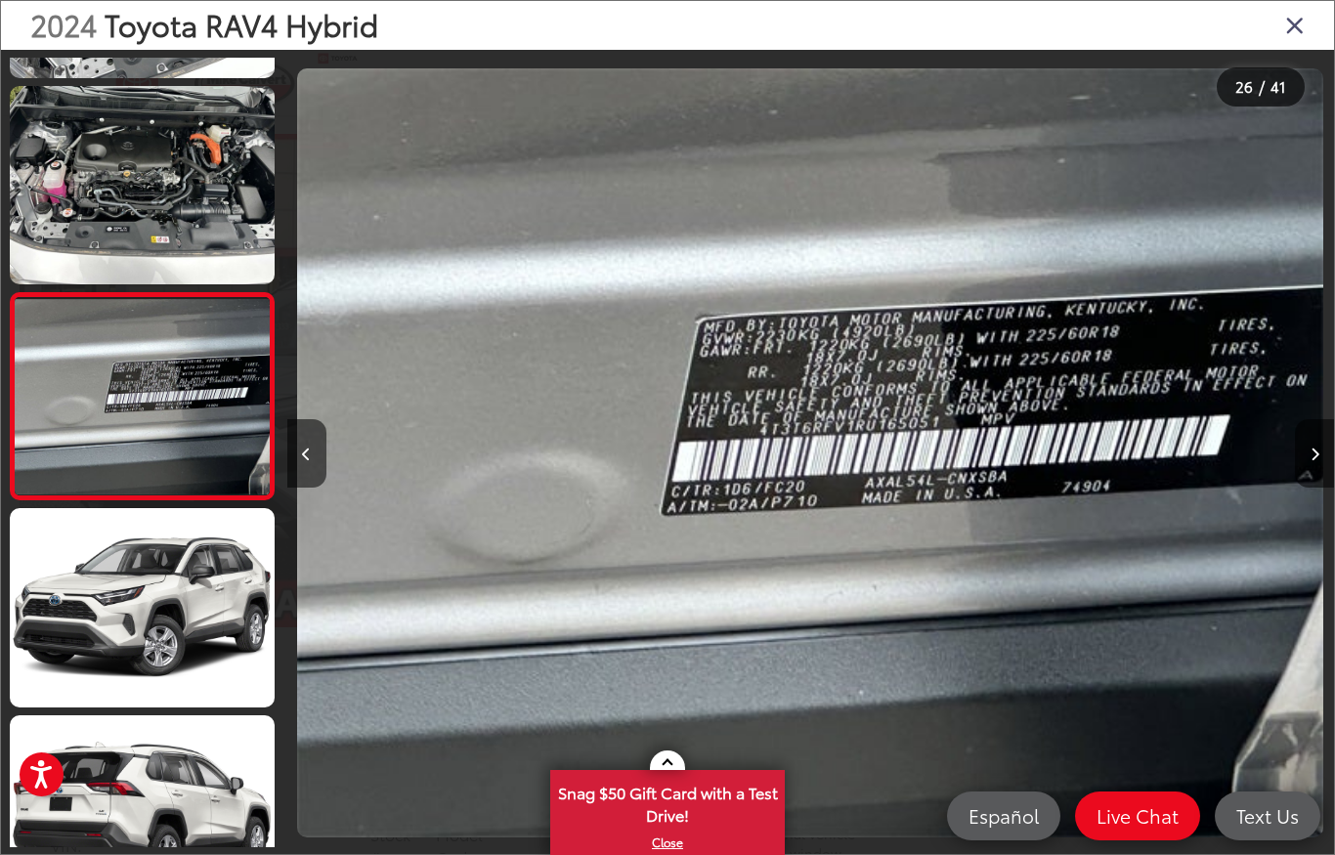
click at [1306, 424] on button "Next image" at bounding box center [1314, 453] width 39 height 68
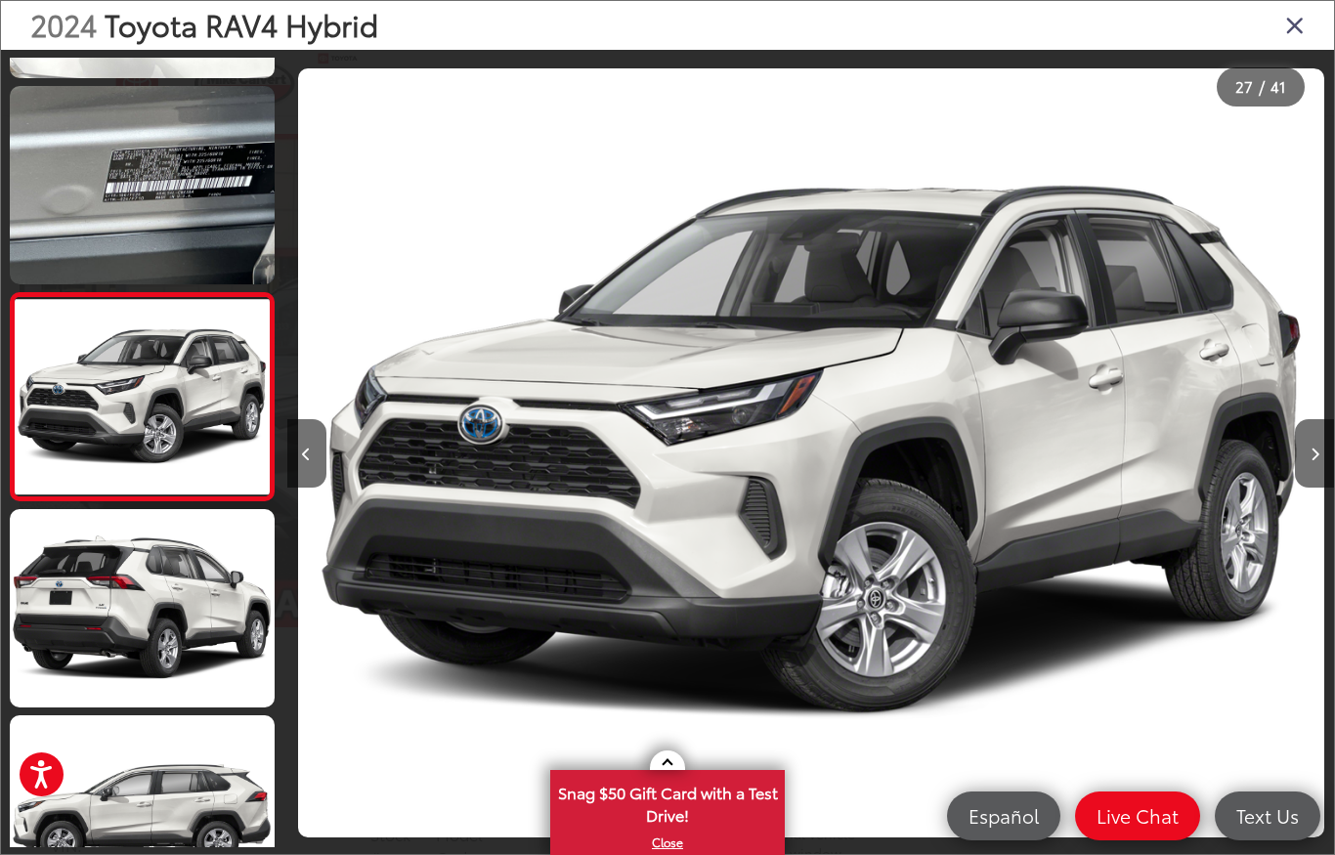
click at [1306, 425] on button "Next image" at bounding box center [1314, 453] width 39 height 68
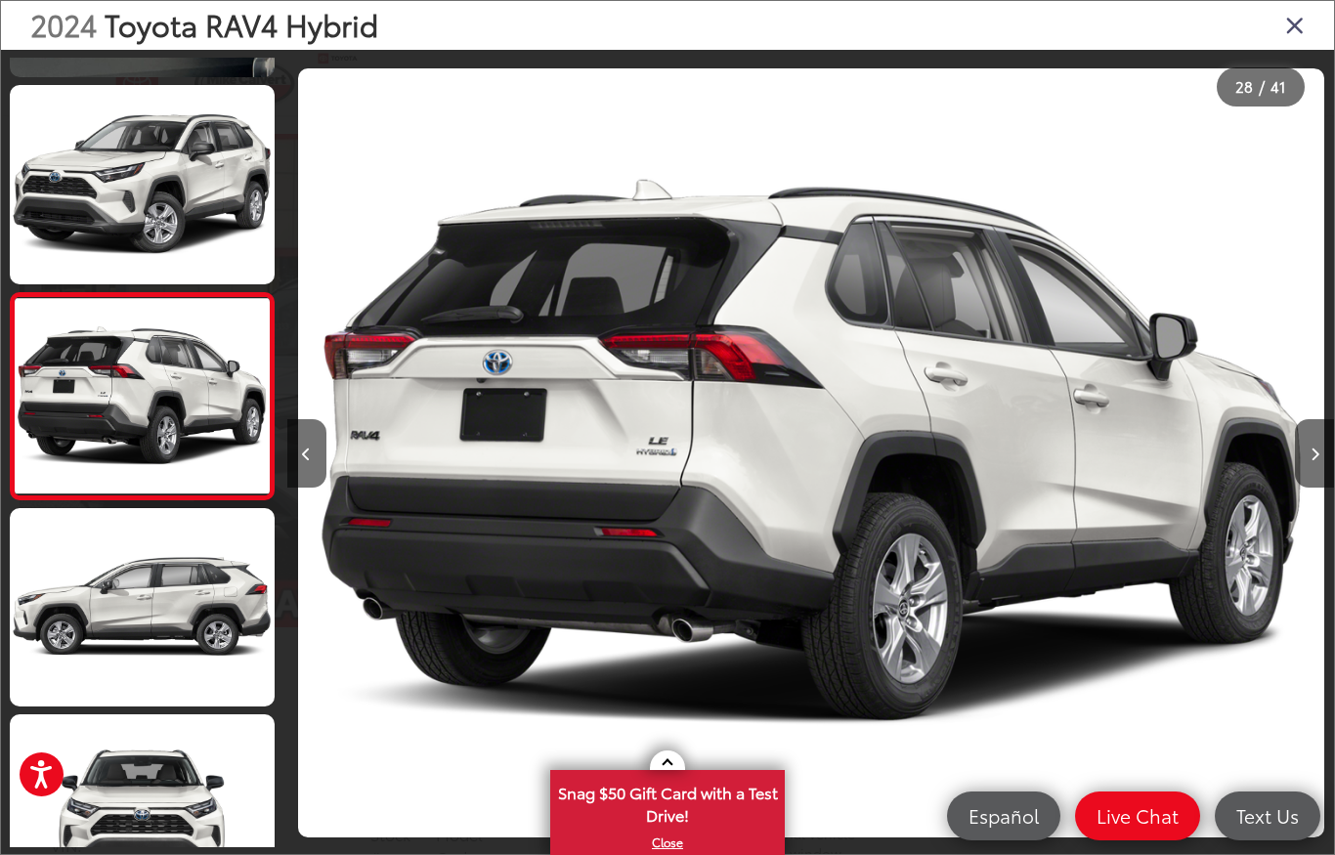
click at [1308, 419] on button "Next image" at bounding box center [1314, 453] width 39 height 68
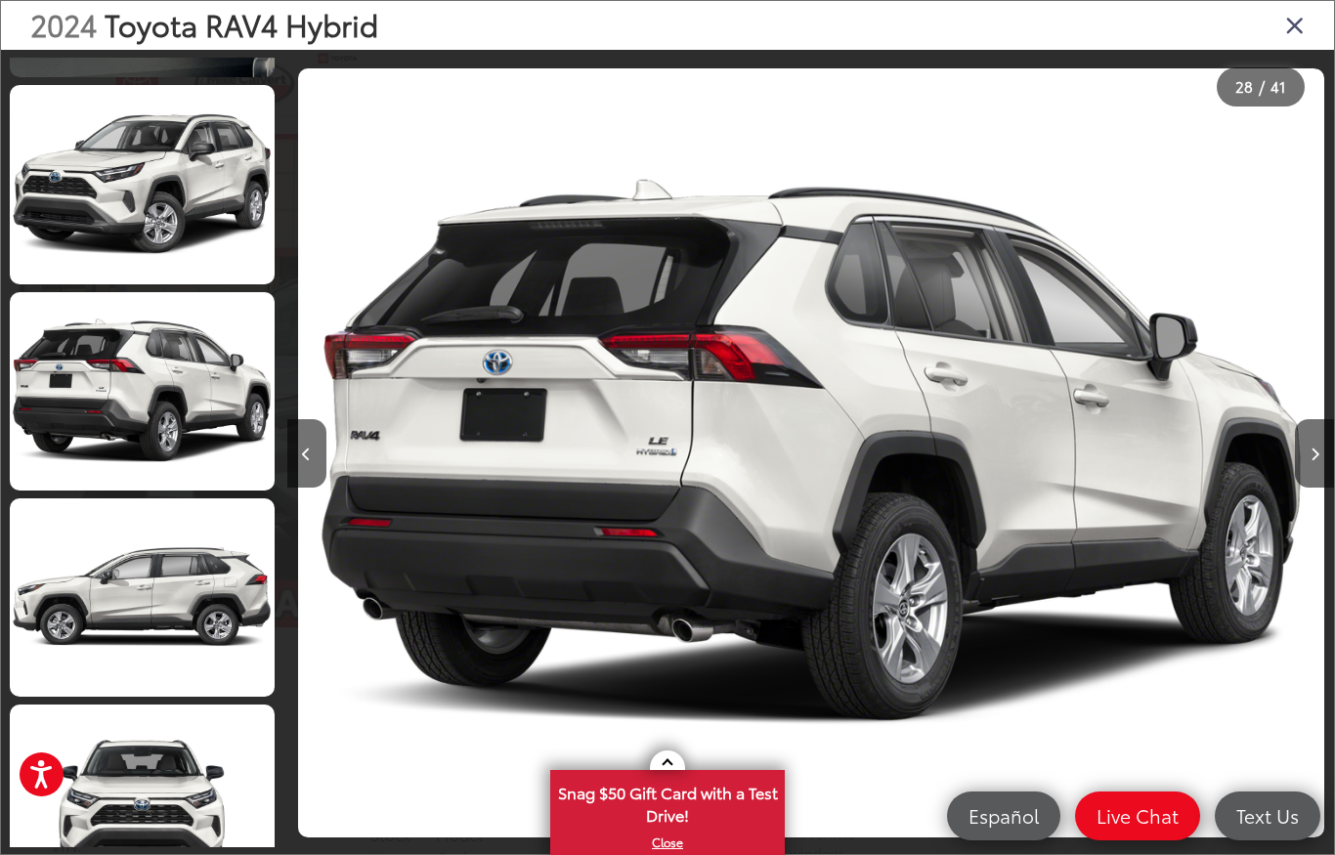
click at [1307, 420] on button "Next image" at bounding box center [1314, 453] width 39 height 68
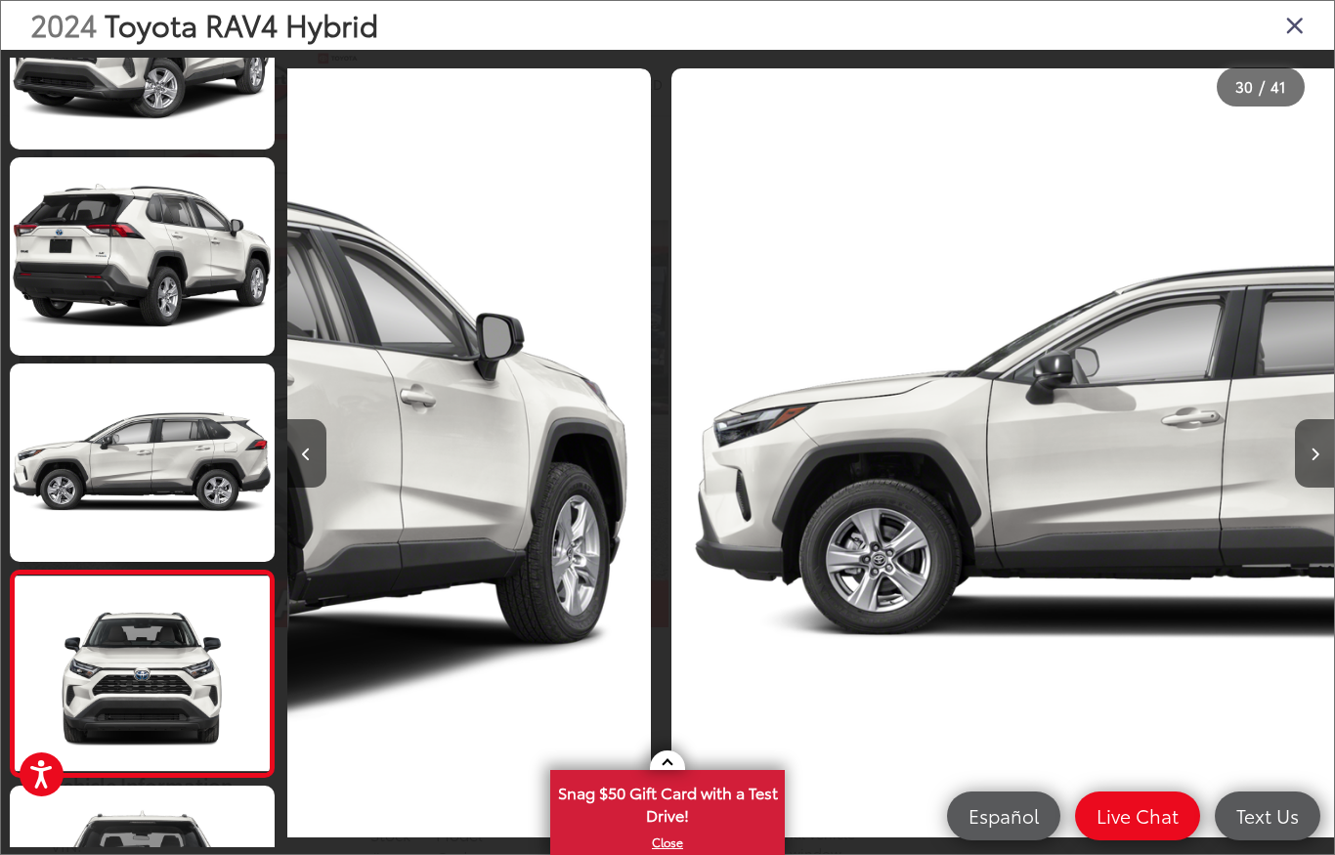
click at [1308, 423] on button "Next image" at bounding box center [1314, 453] width 39 height 68
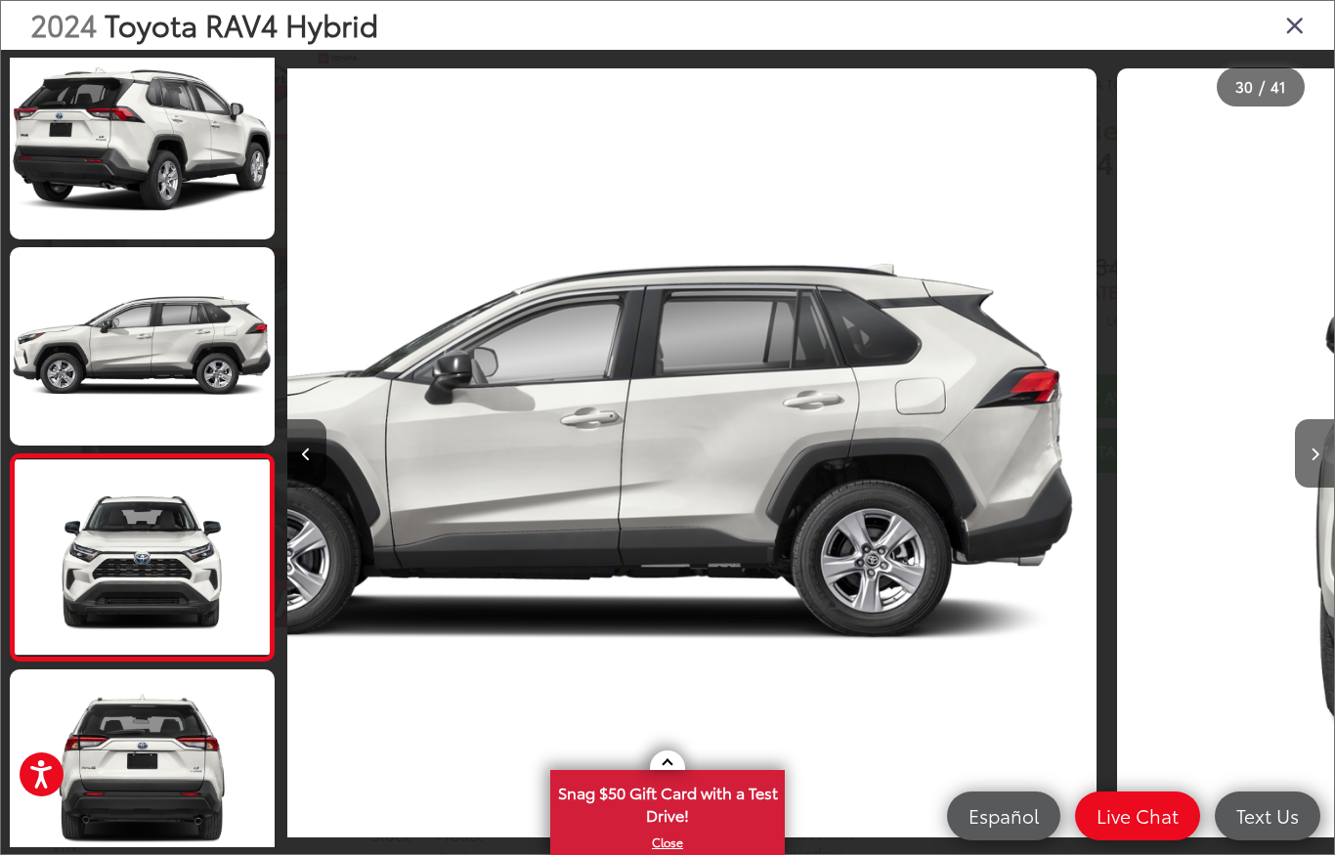
click at [1308, 422] on button "Next image" at bounding box center [1314, 453] width 39 height 68
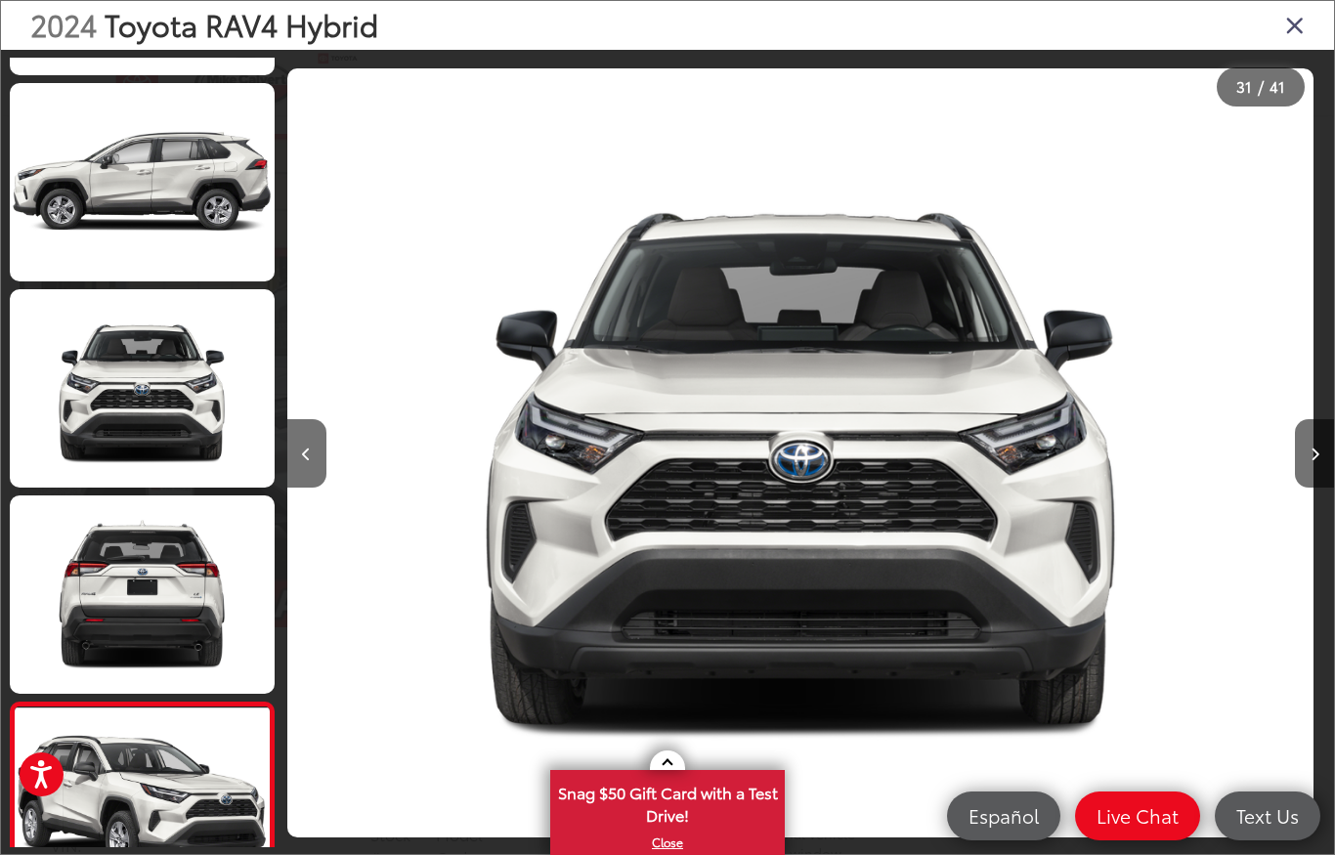
click at [1308, 422] on button "Next image" at bounding box center [1314, 453] width 39 height 68
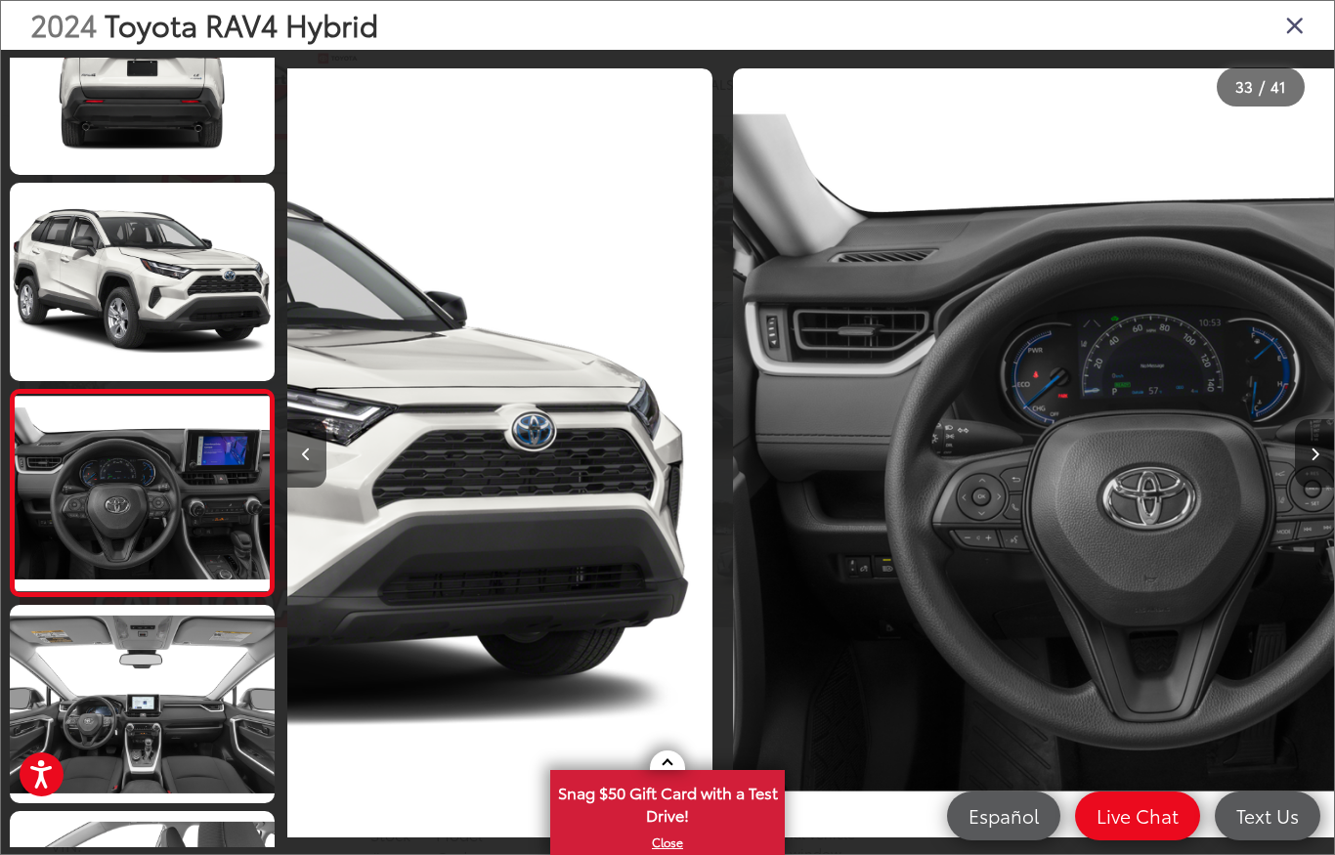
click at [1309, 421] on button "Next image" at bounding box center [1314, 453] width 39 height 68
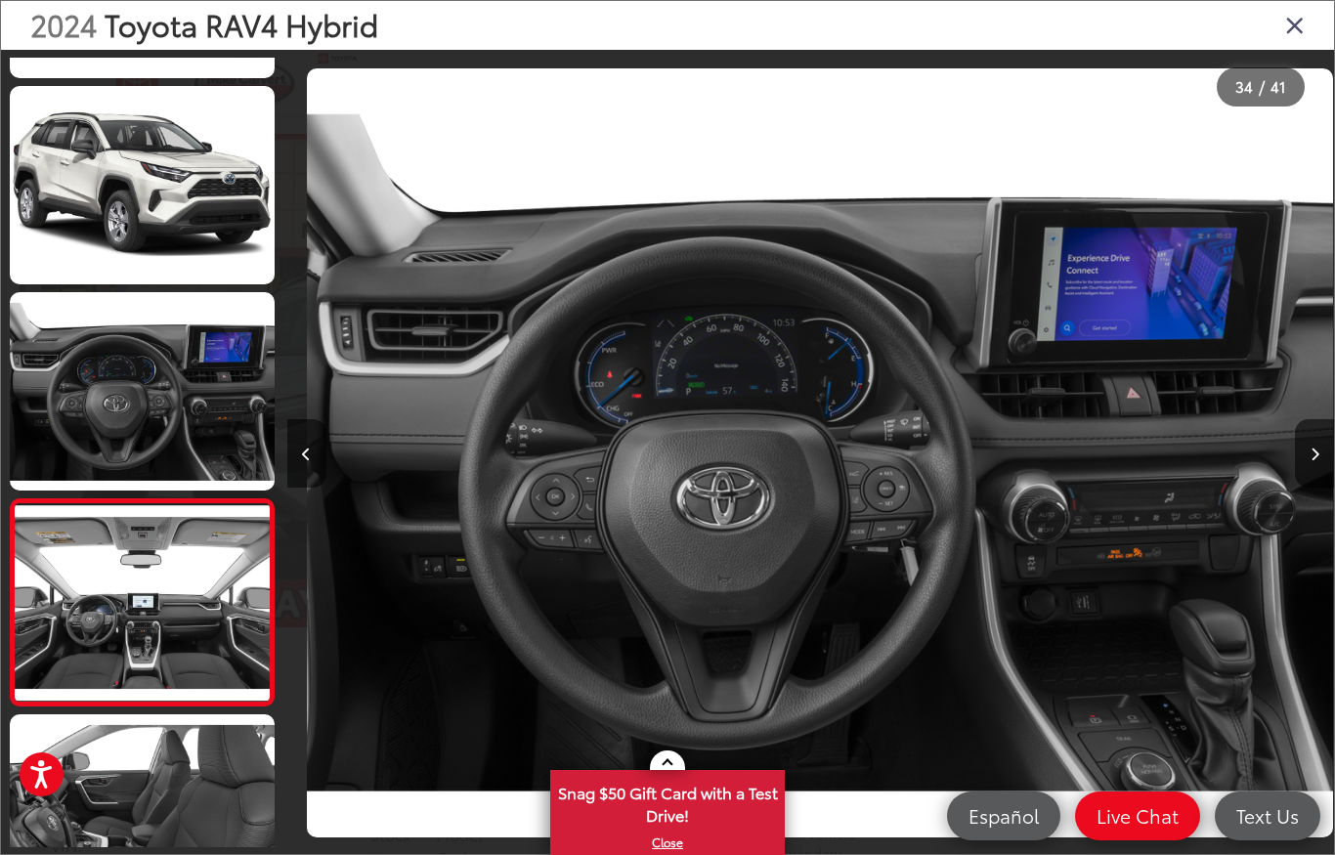
click at [1309, 420] on button "Next image" at bounding box center [1314, 453] width 39 height 68
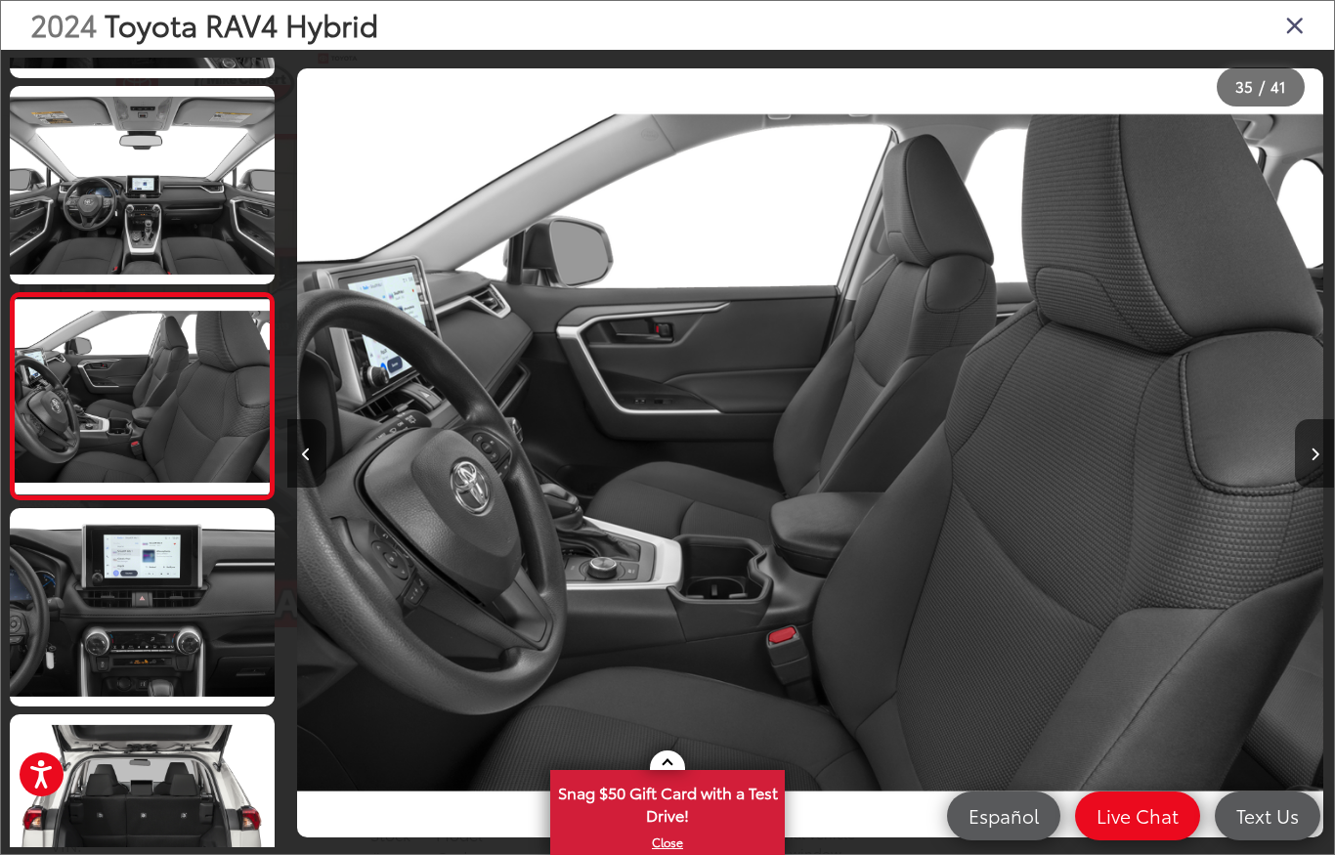
click at [1308, 422] on button "Next image" at bounding box center [1314, 453] width 39 height 68
click at [1308, 420] on button "Next image" at bounding box center [1314, 453] width 39 height 68
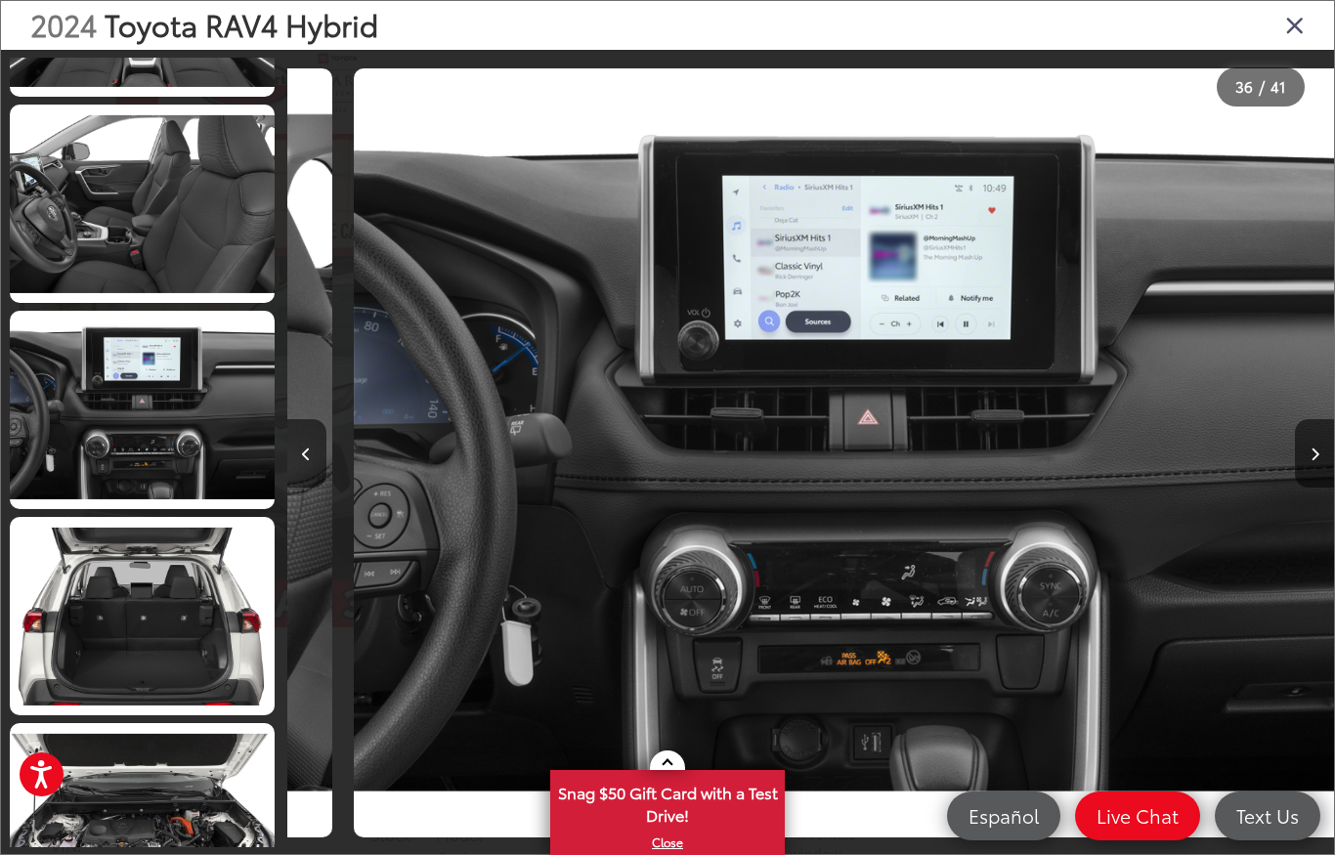
click at [1309, 419] on button "Next image" at bounding box center [1314, 453] width 39 height 68
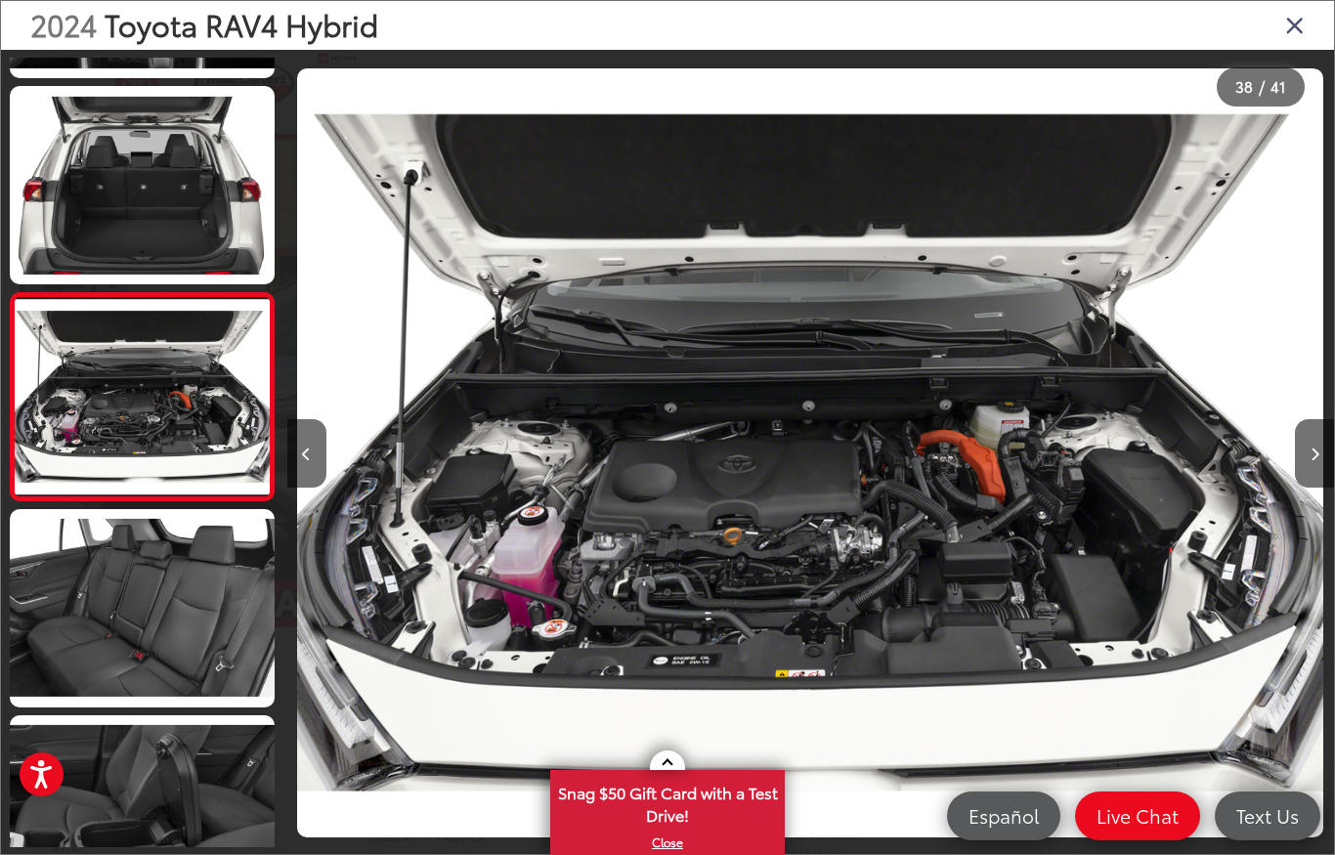
click at [1304, 18] on icon "Close gallery" at bounding box center [1295, 24] width 20 height 25
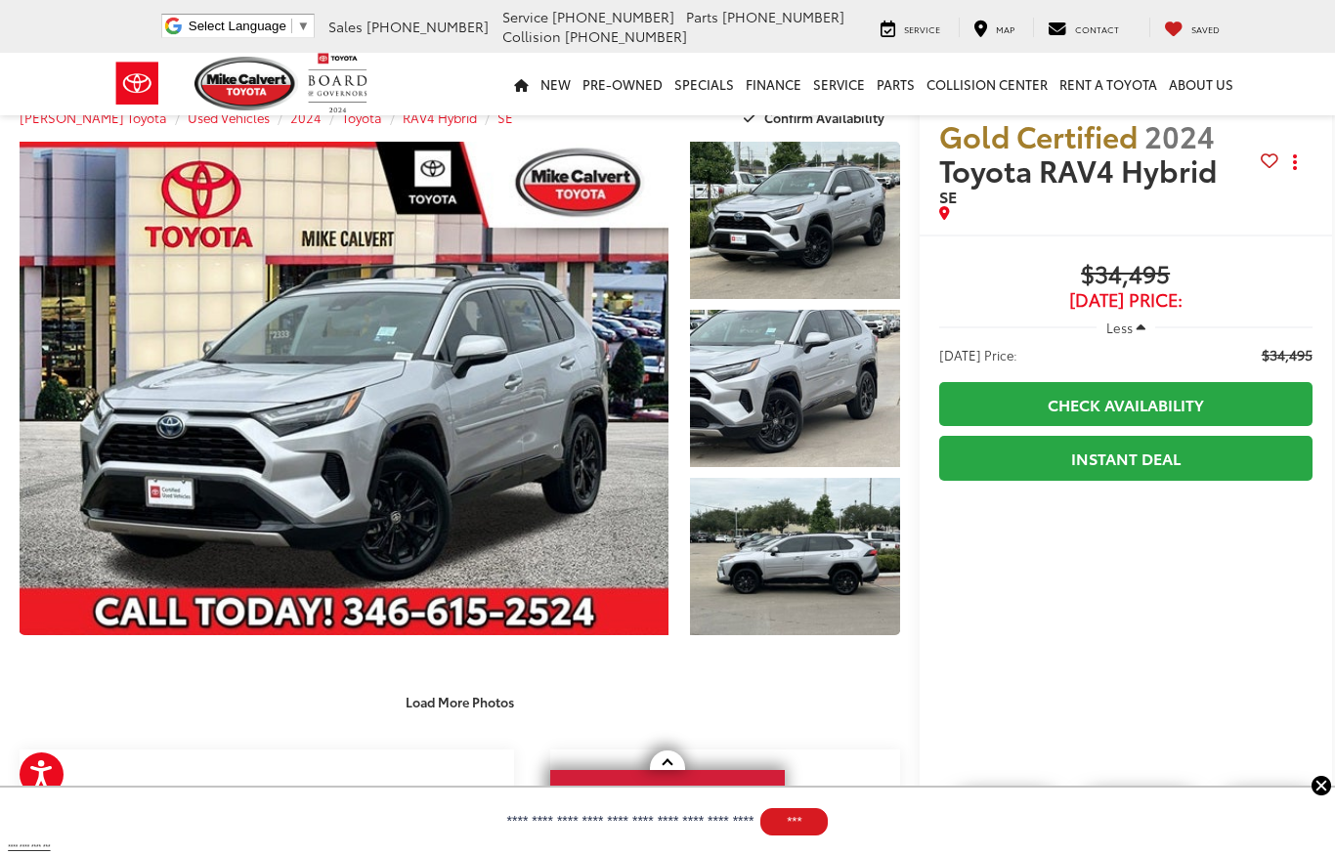
scroll to position [33, 0]
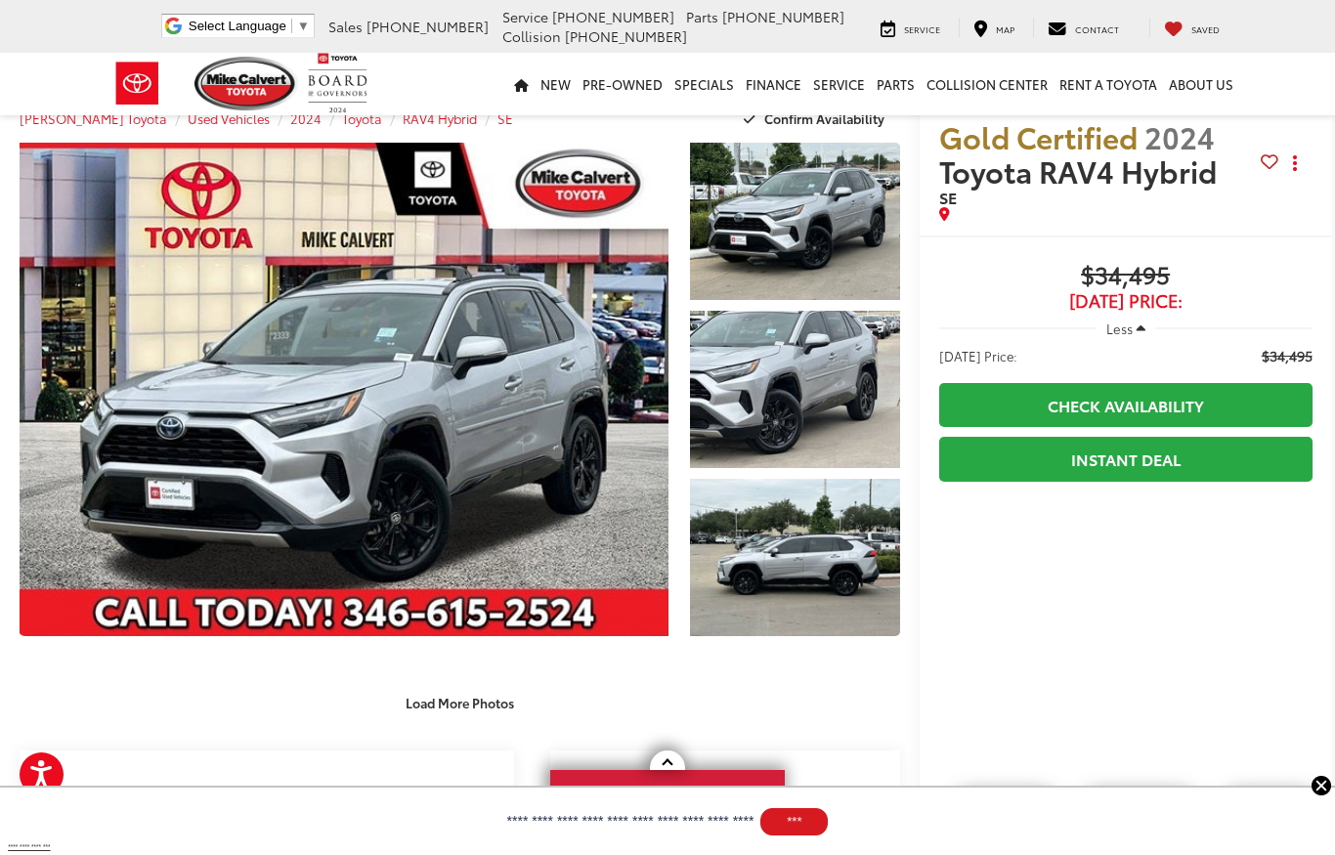
click at [822, 254] on link "Expand Photo 1" at bounding box center [795, 221] width 210 height 157
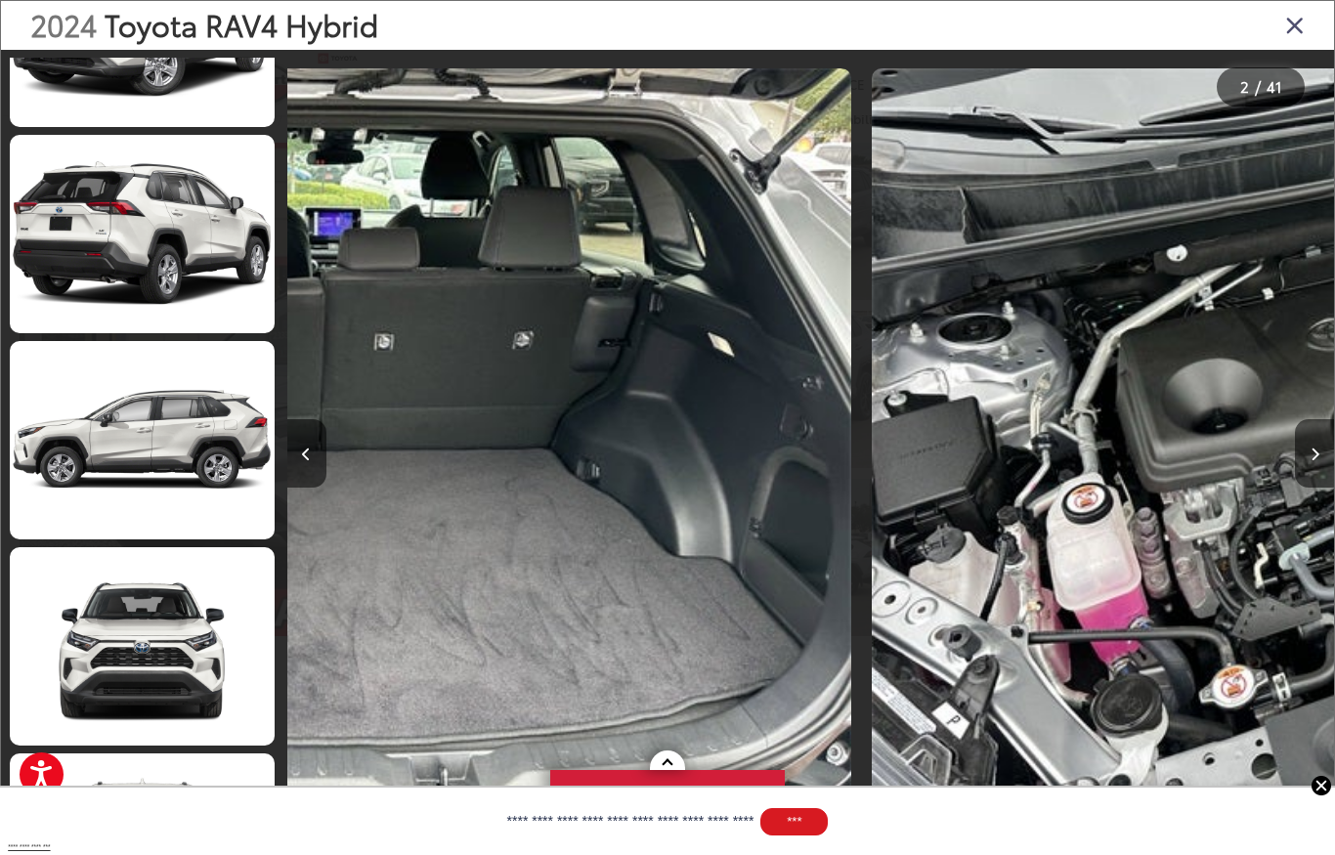
scroll to position [0, 0]
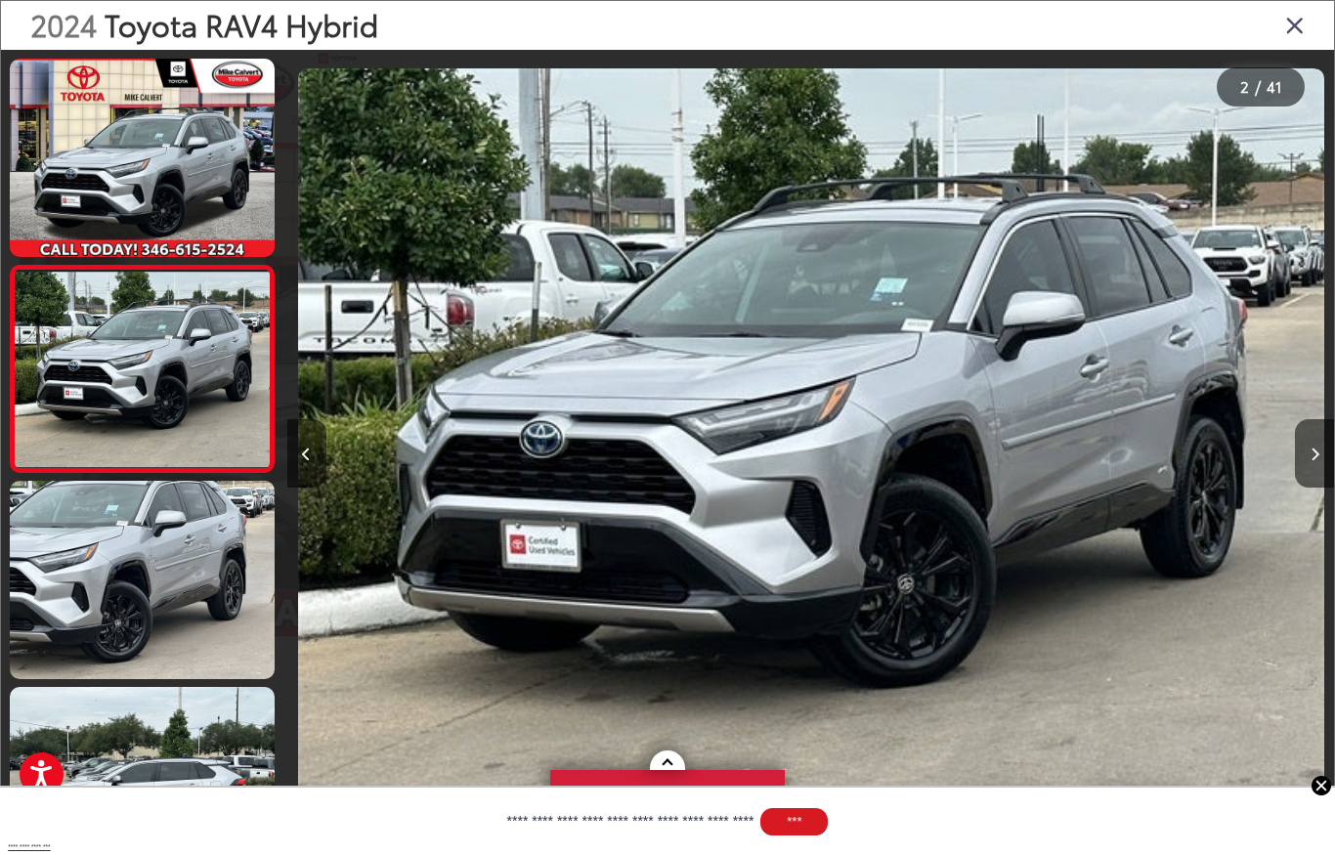
click at [1317, 455] on icon "Next image" at bounding box center [1315, 455] width 9 height 14
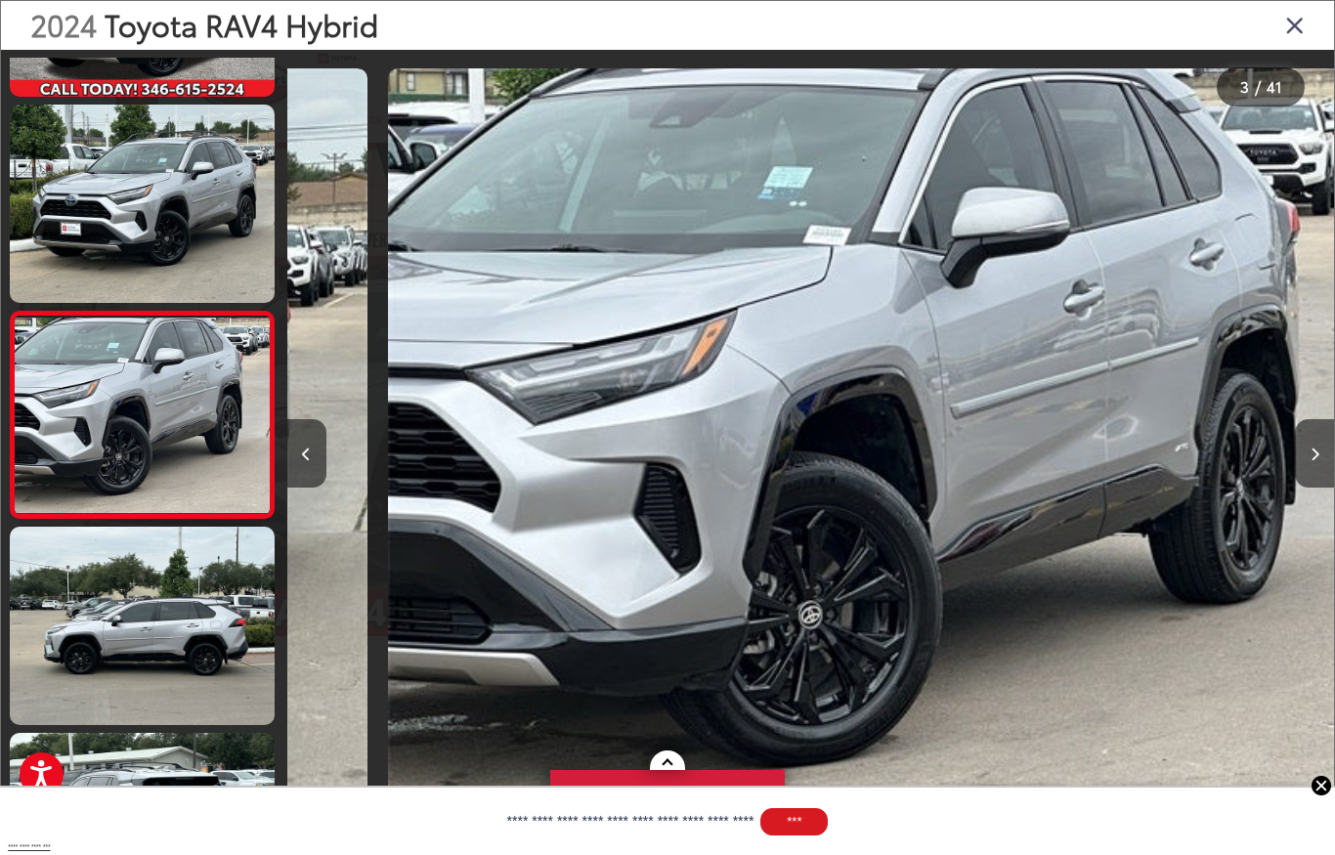
scroll to position [179, 0]
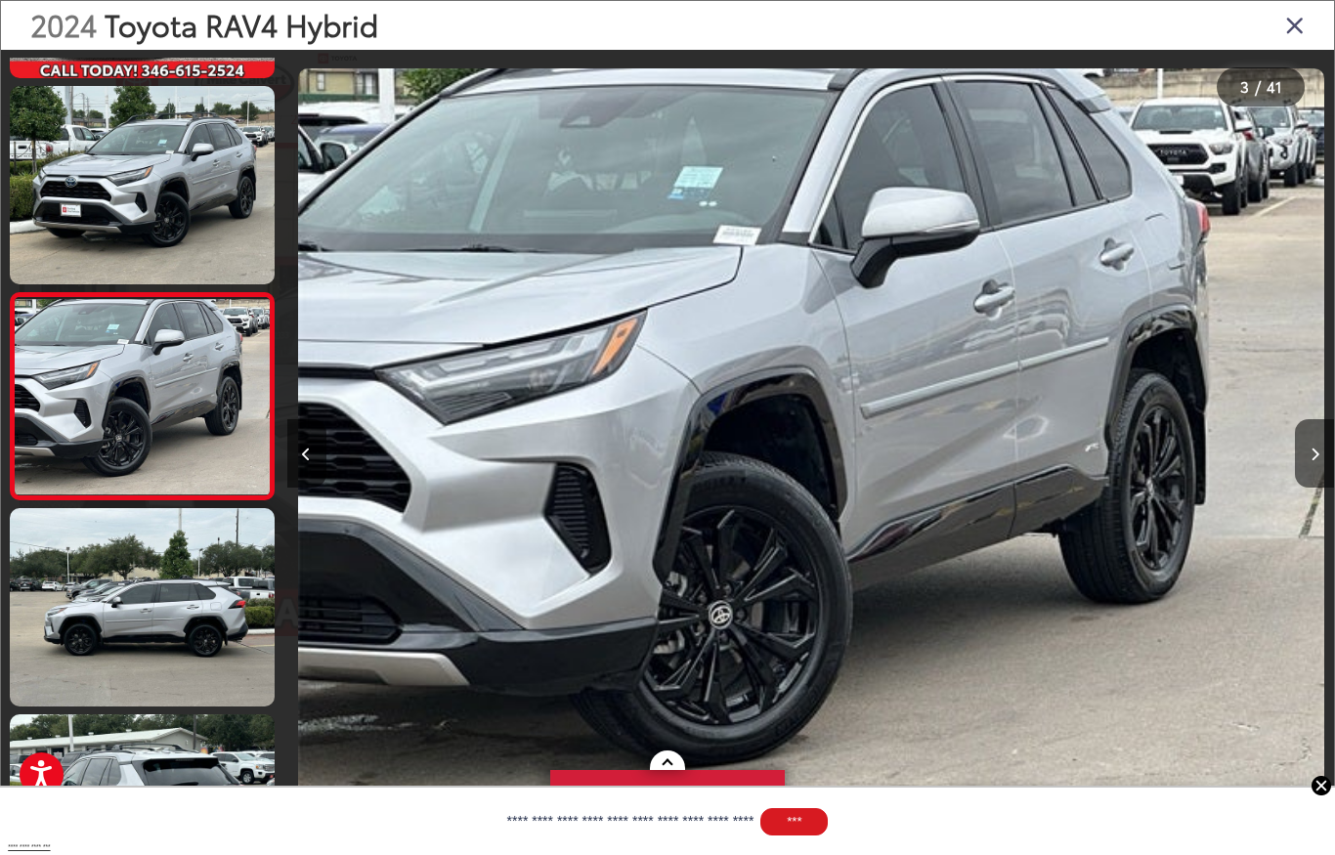
click at [1312, 428] on button "Next image" at bounding box center [1314, 453] width 39 height 68
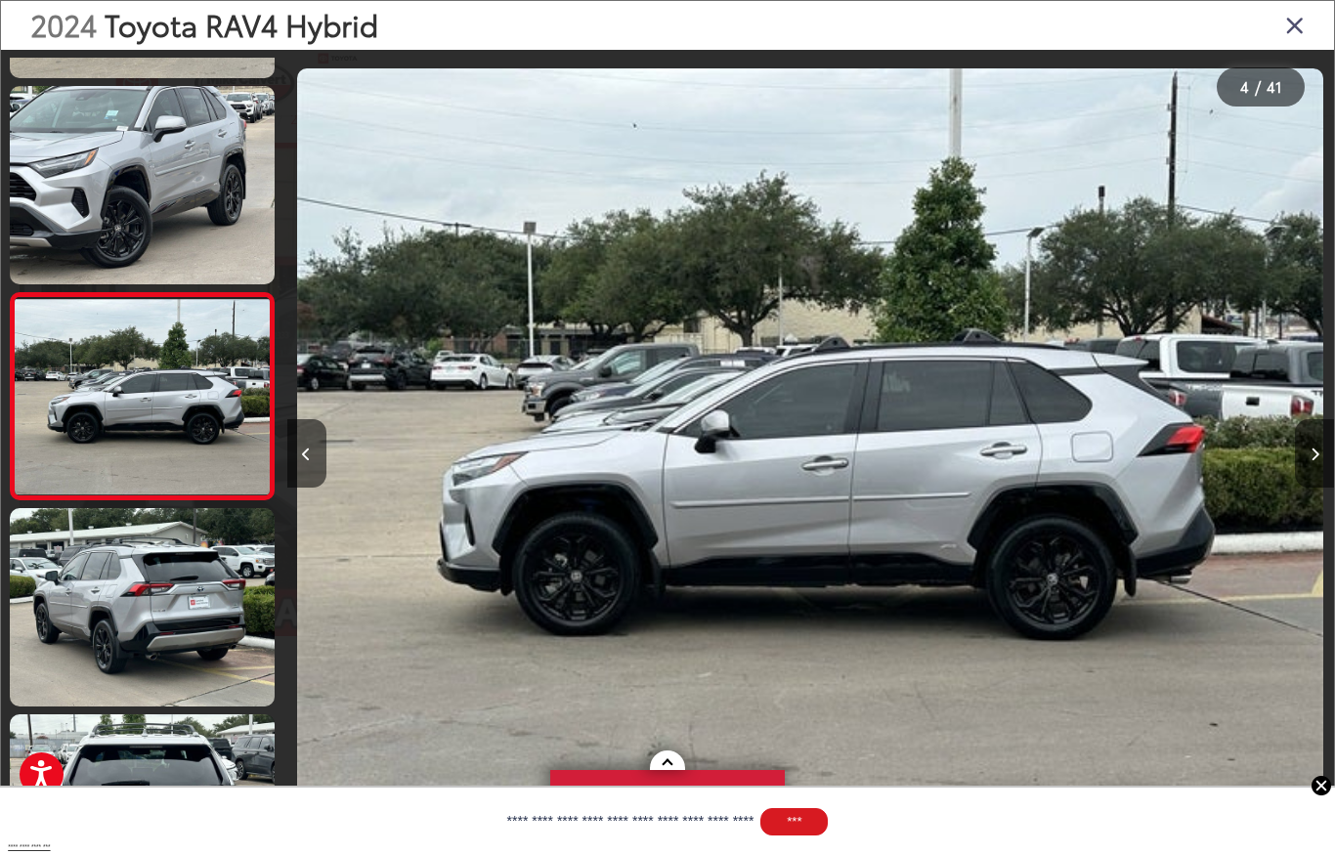
scroll to position [0, 3142]
click at [1318, 426] on button "Next image" at bounding box center [1314, 453] width 39 height 68
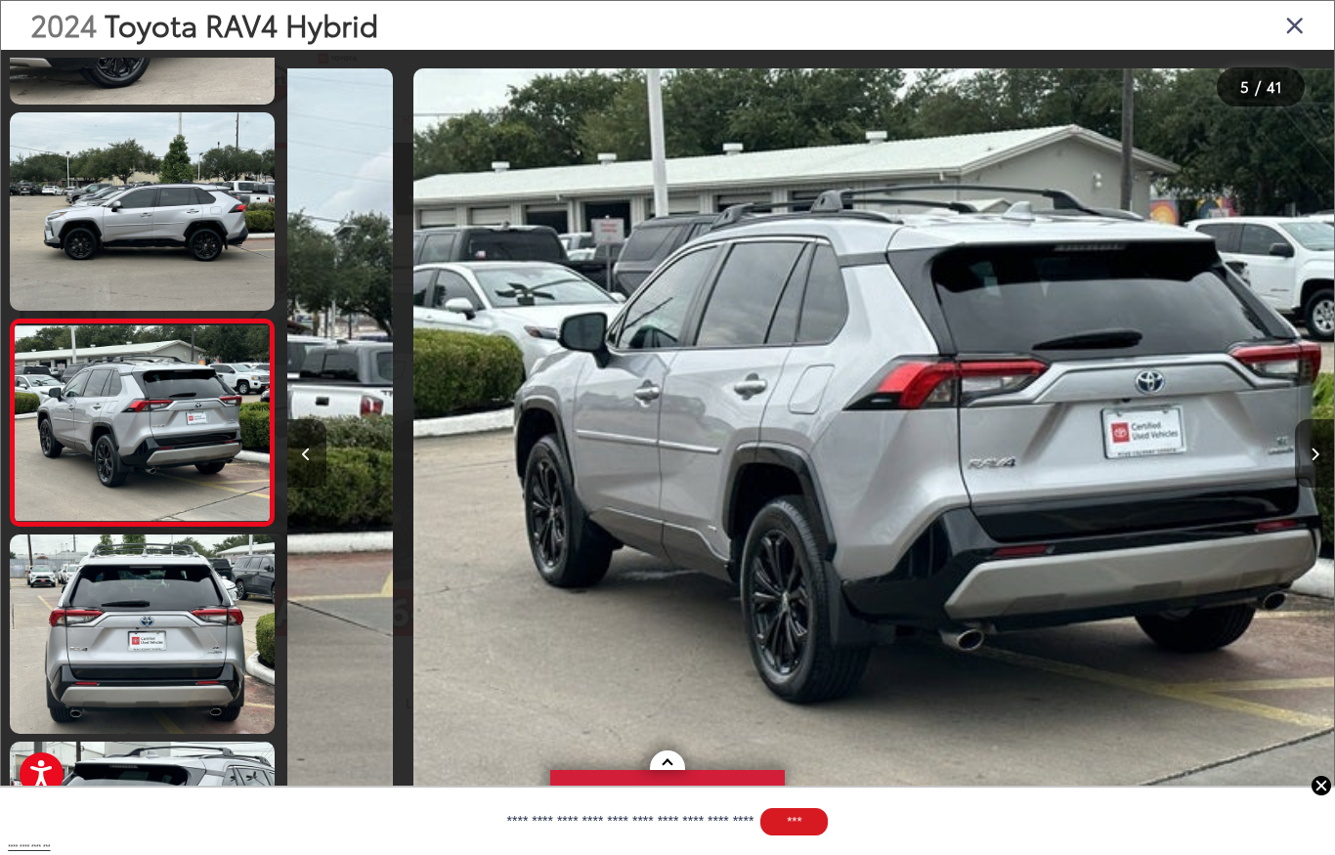
scroll to position [591, 0]
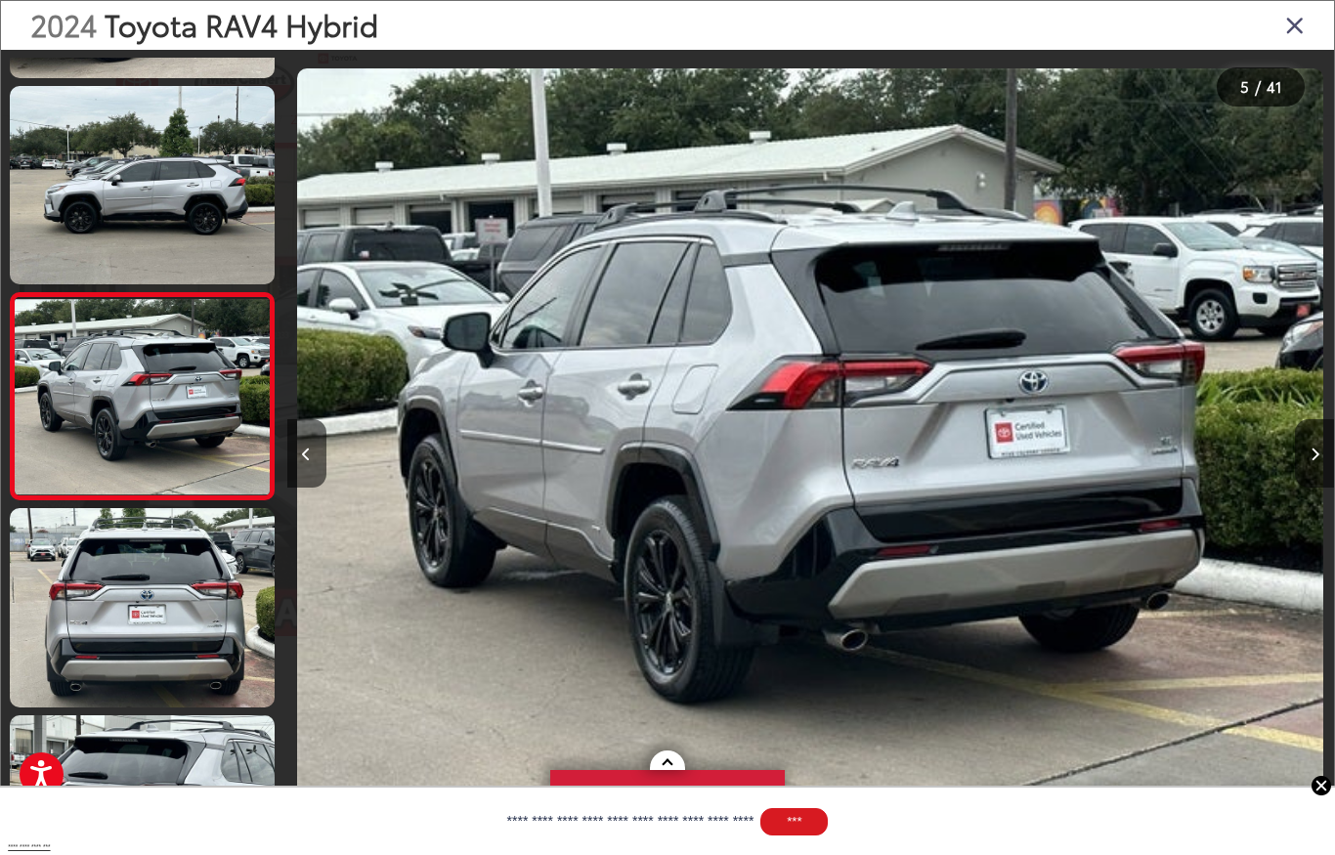
click at [1316, 430] on button "Next image" at bounding box center [1314, 453] width 39 height 68
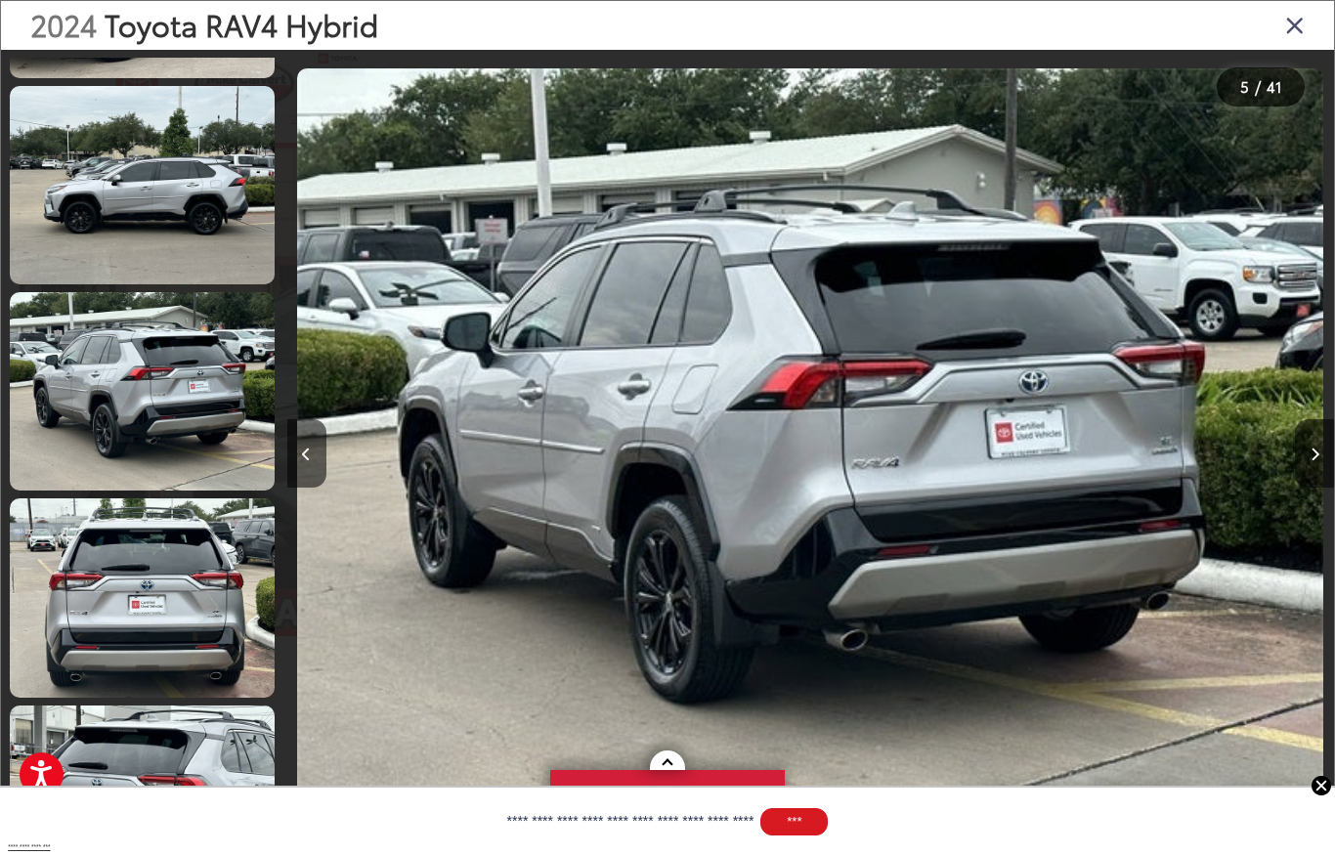
scroll to position [0, 5085]
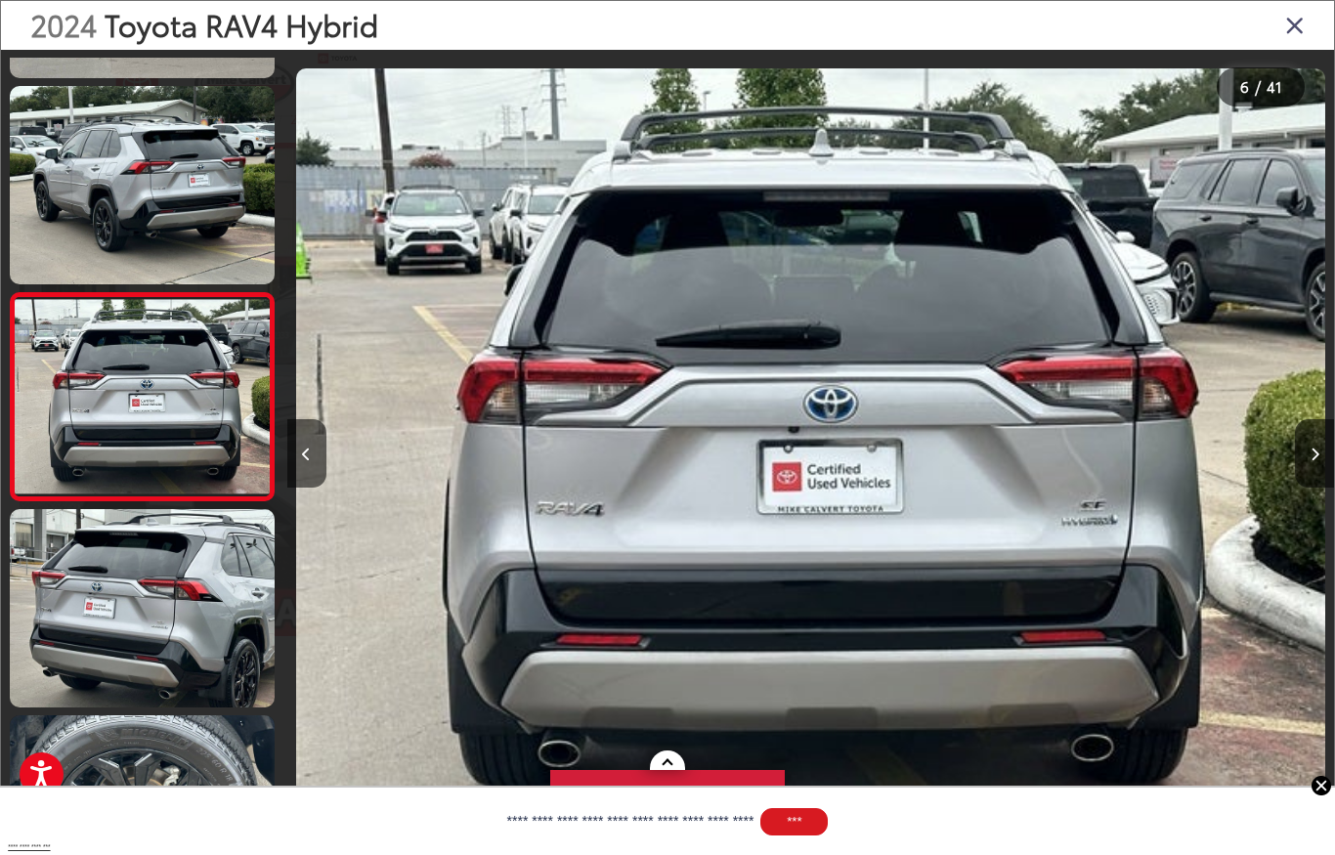
click at [1312, 432] on button "Next image" at bounding box center [1314, 453] width 39 height 68
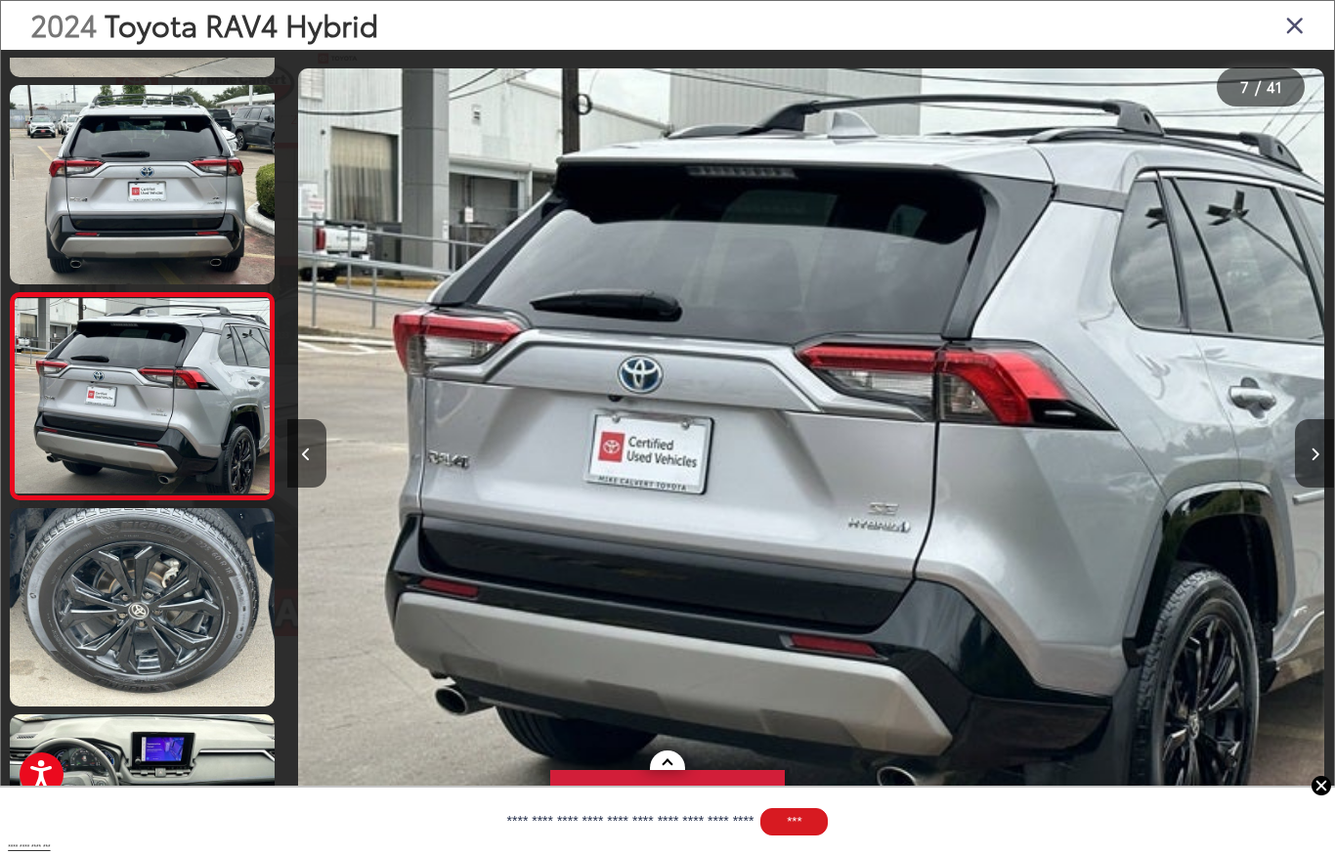
click at [1312, 439] on button "Next image" at bounding box center [1314, 453] width 39 height 68
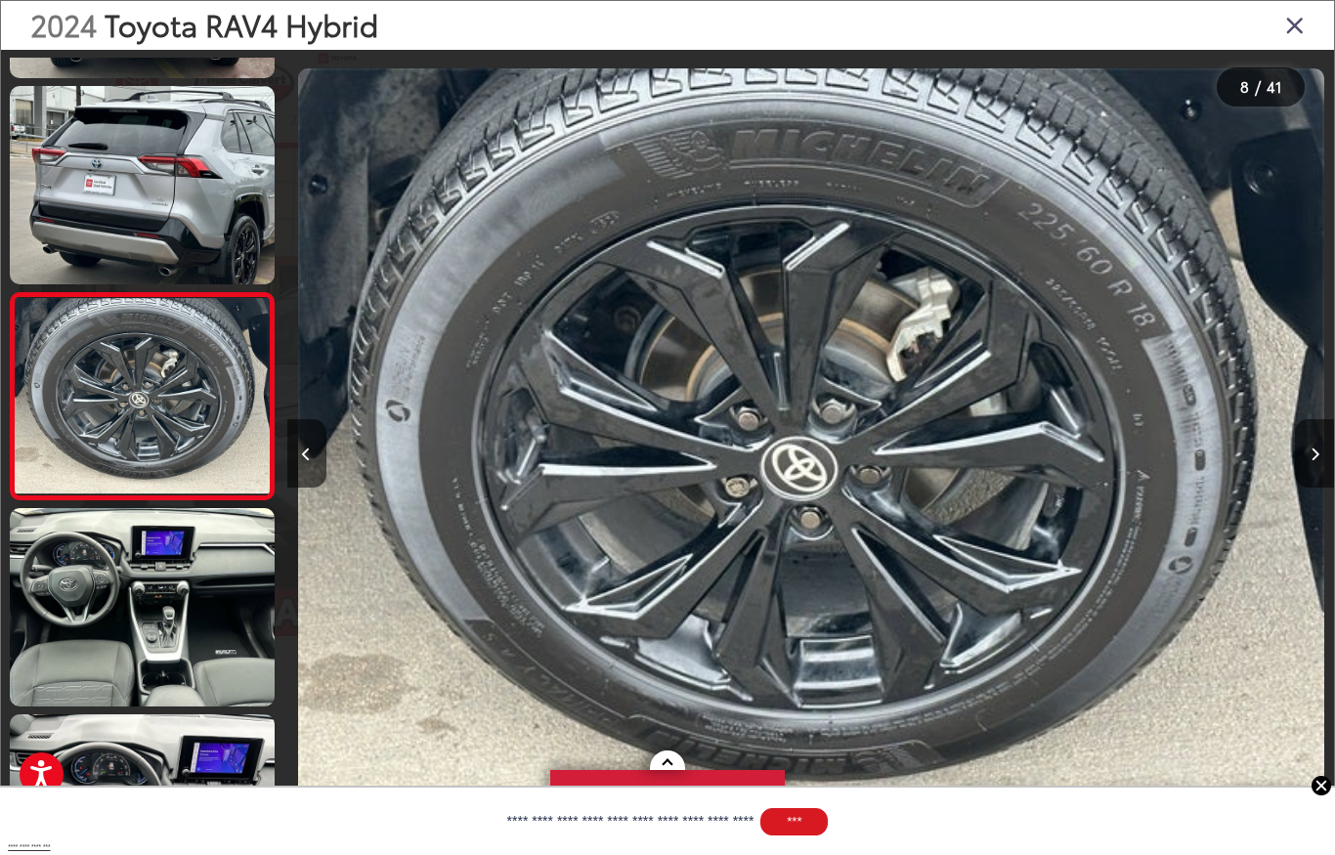
click at [1312, 435] on button "Next image" at bounding box center [1314, 453] width 39 height 68
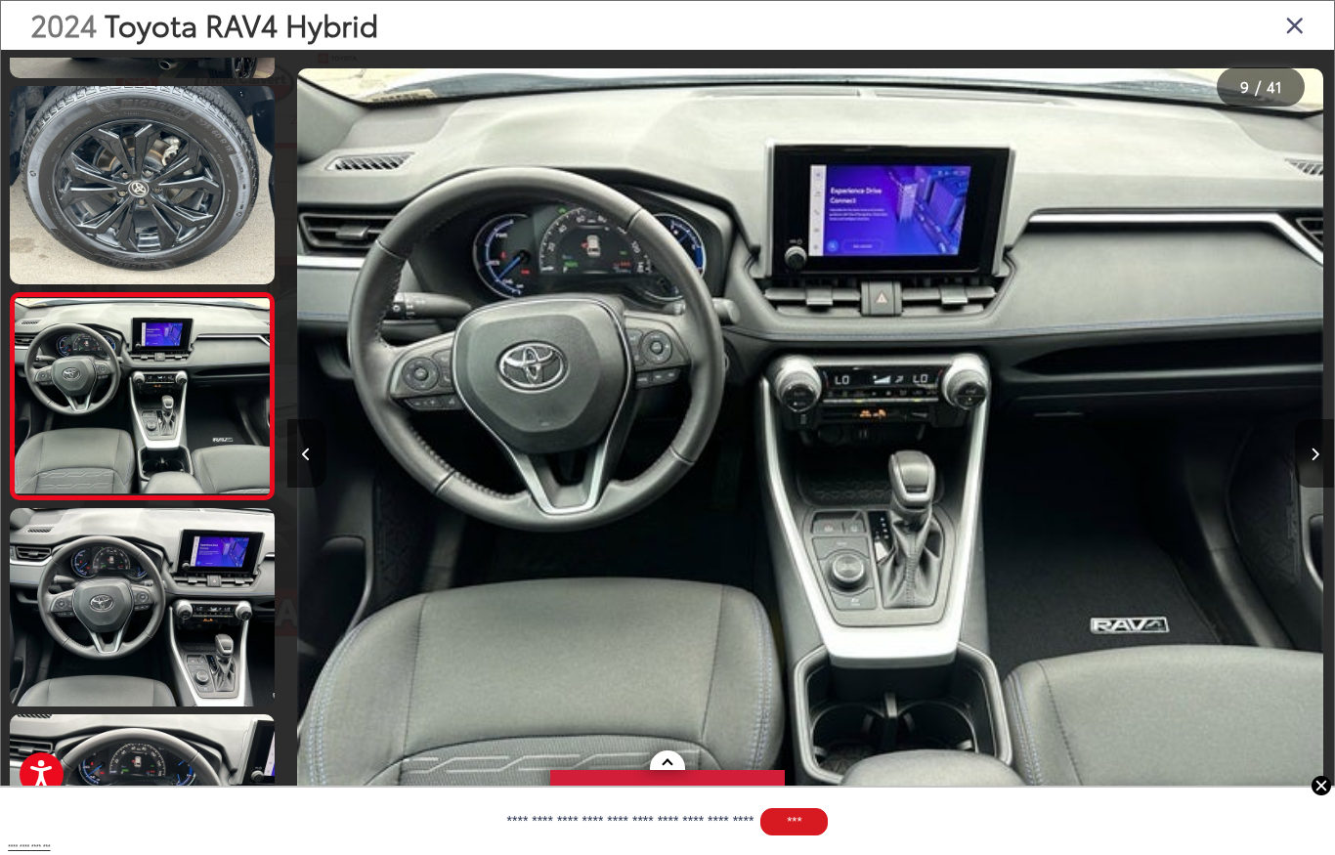
click at [1311, 430] on button "Next image" at bounding box center [1314, 453] width 39 height 68
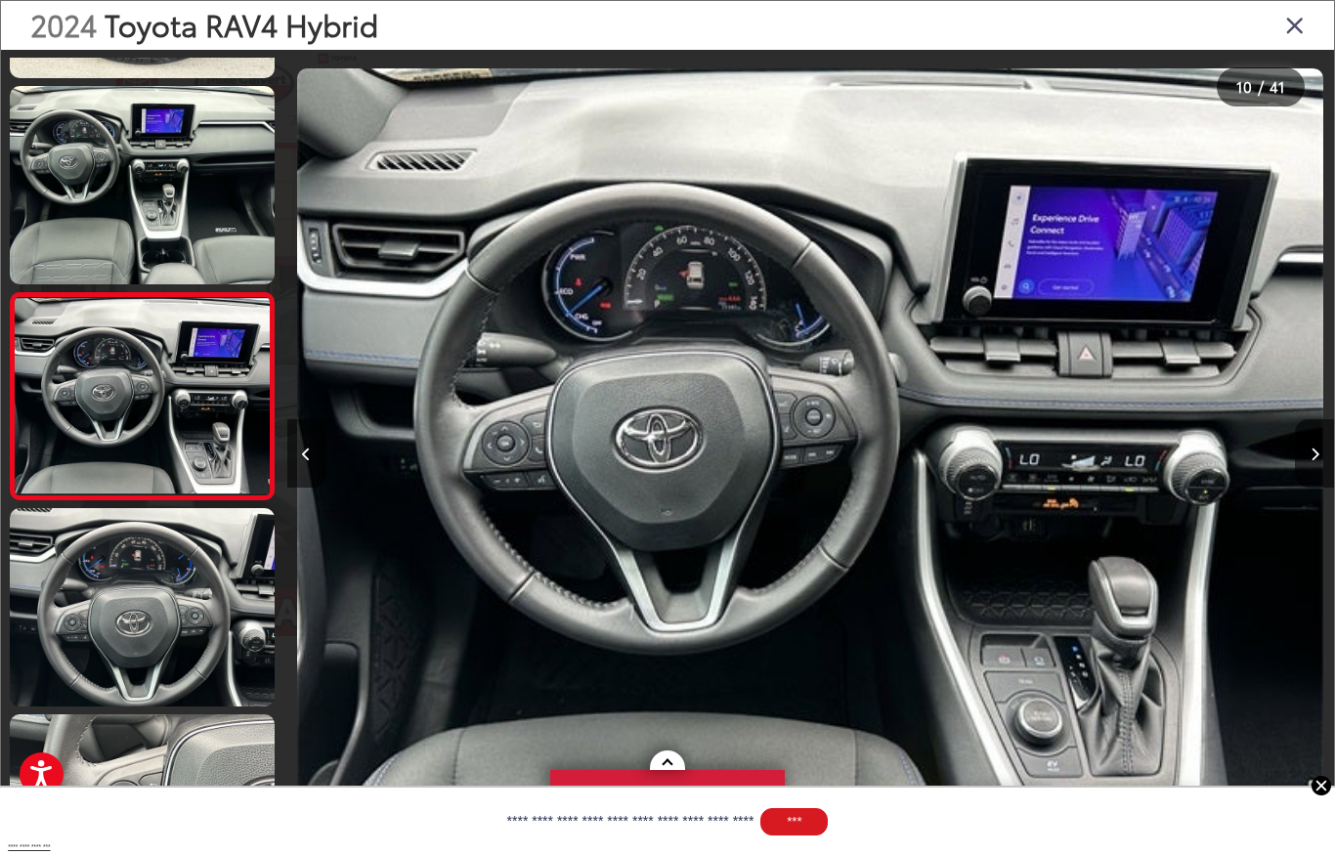
click at [1309, 432] on button "Next image" at bounding box center [1314, 453] width 39 height 68
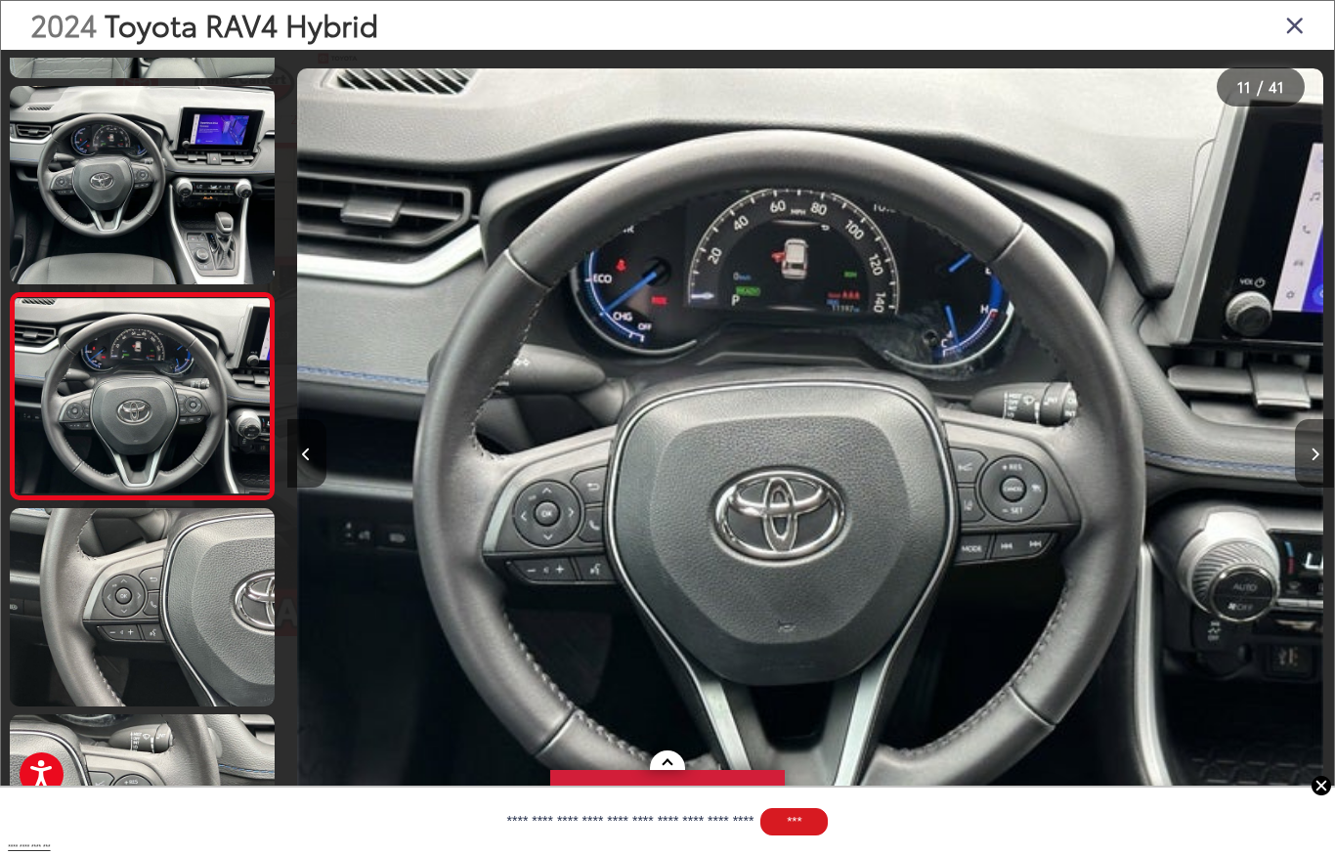
click at [1310, 427] on button "Next image" at bounding box center [1314, 453] width 39 height 68
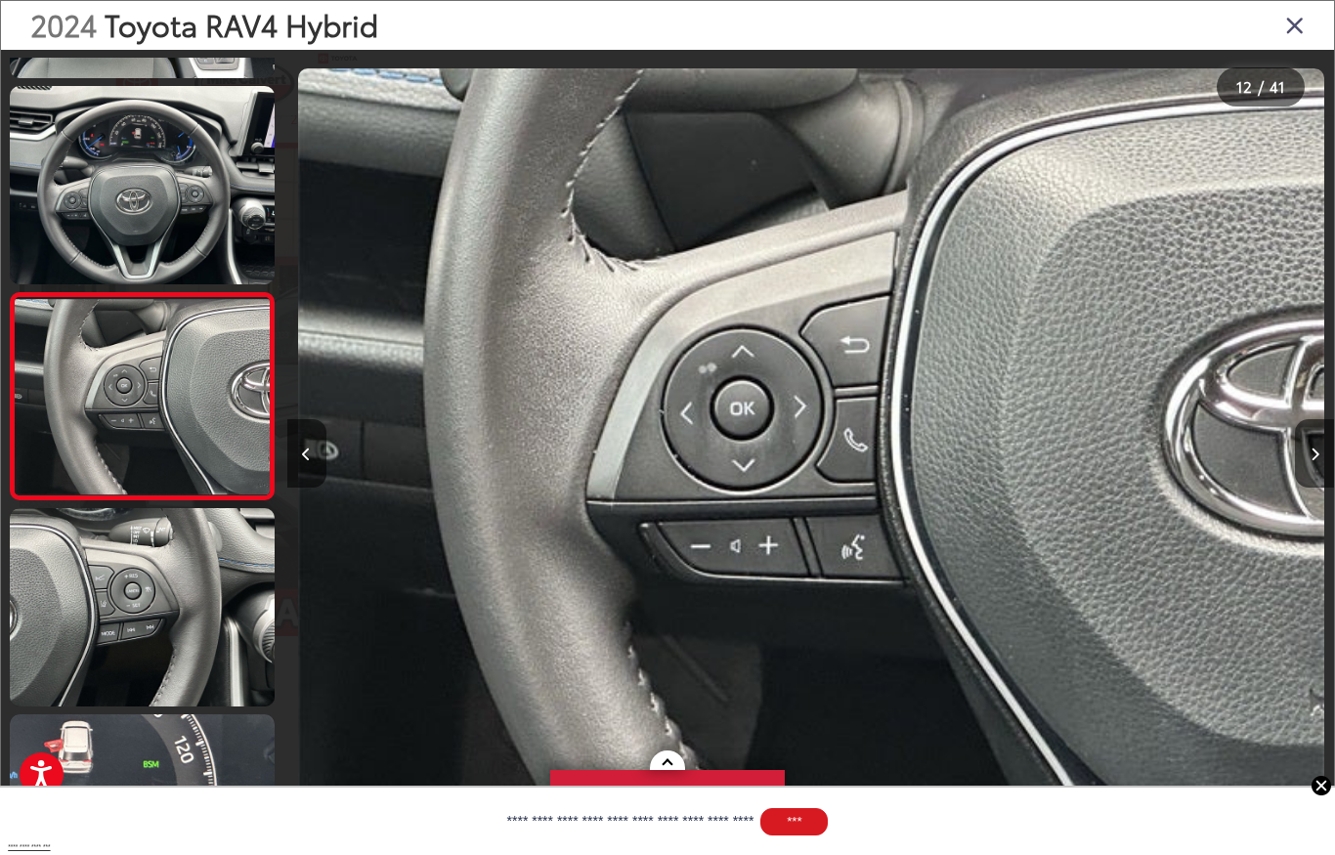
click at [1313, 419] on button "Next image" at bounding box center [1314, 453] width 39 height 68
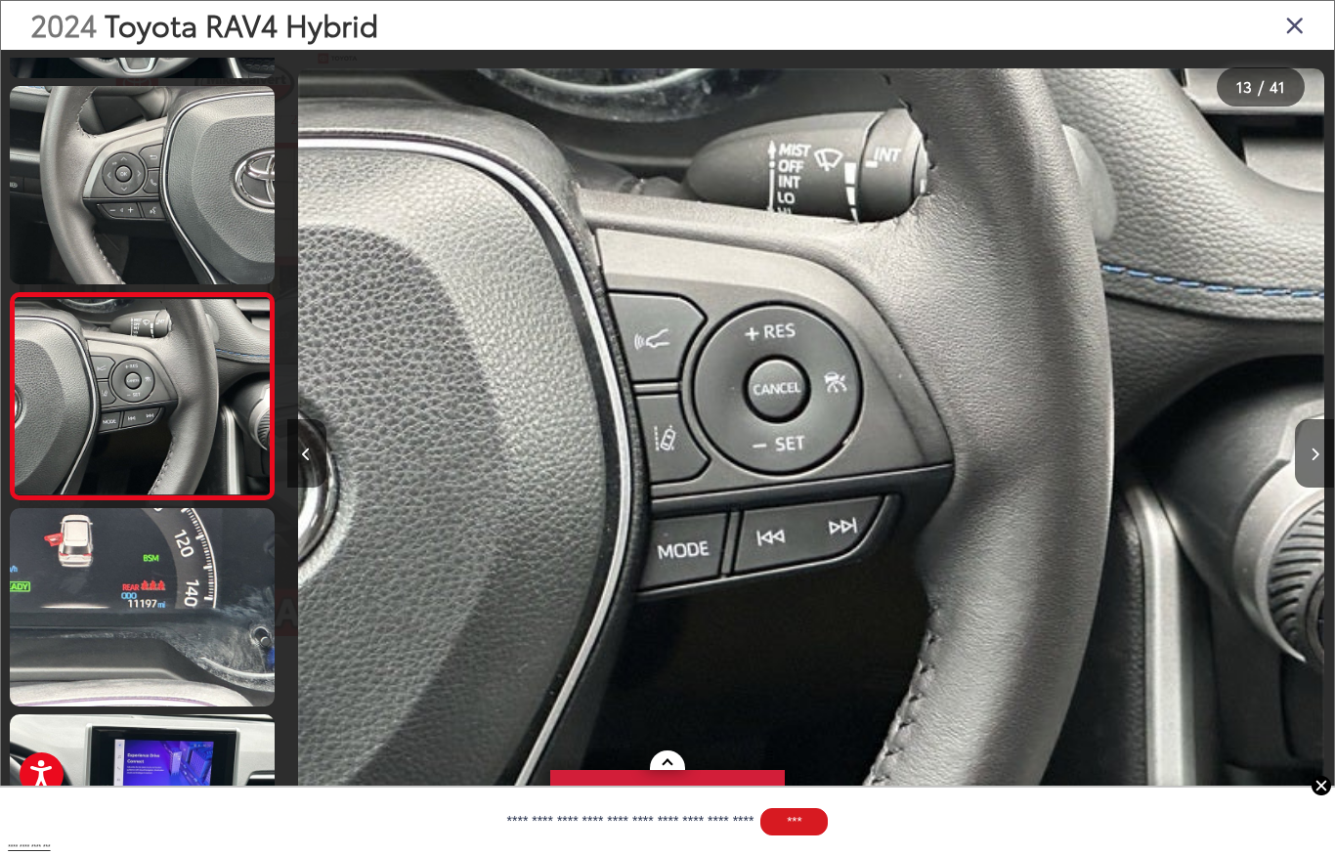
click at [1318, 448] on icon "Next image" at bounding box center [1315, 455] width 9 height 14
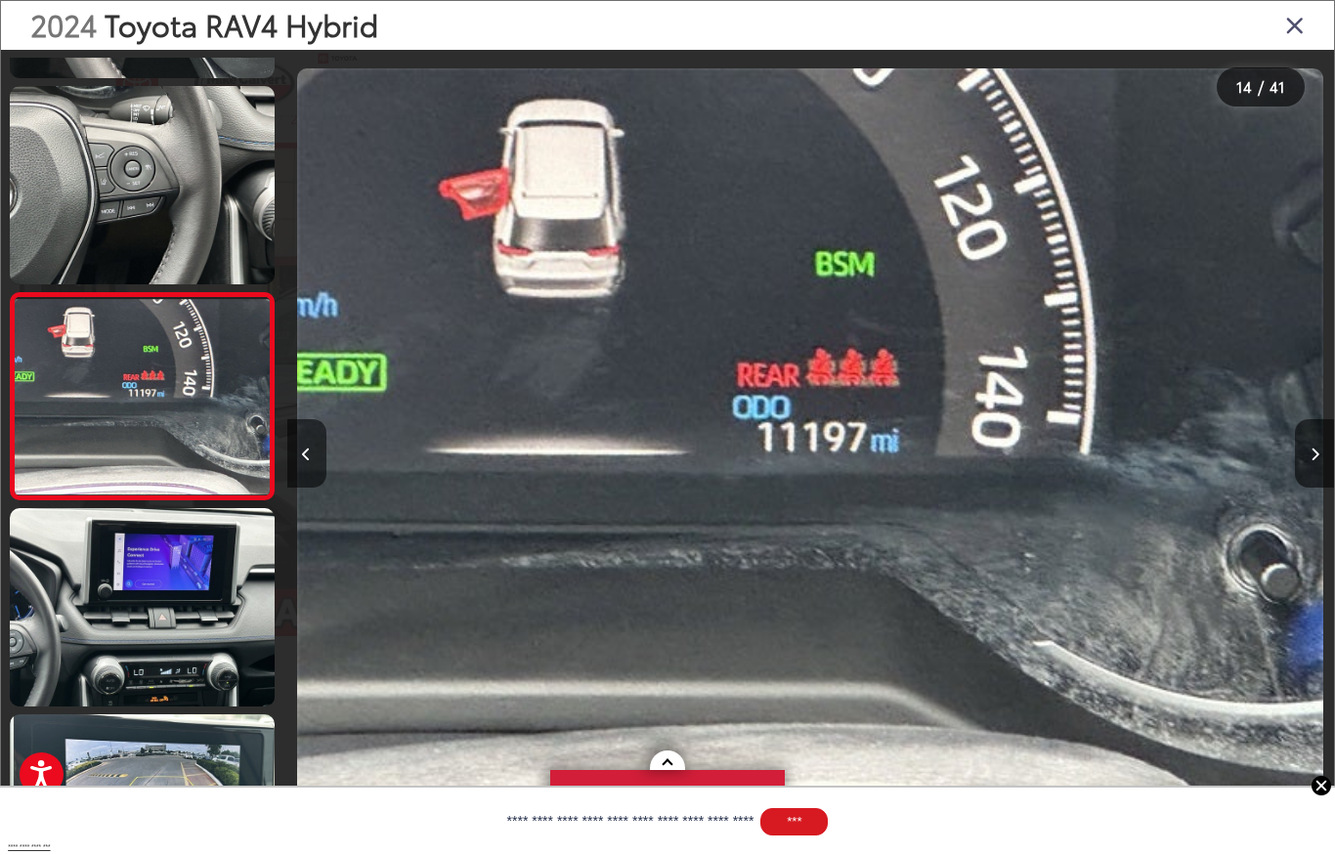
click at [1322, 450] on button "Next image" at bounding box center [1314, 453] width 39 height 68
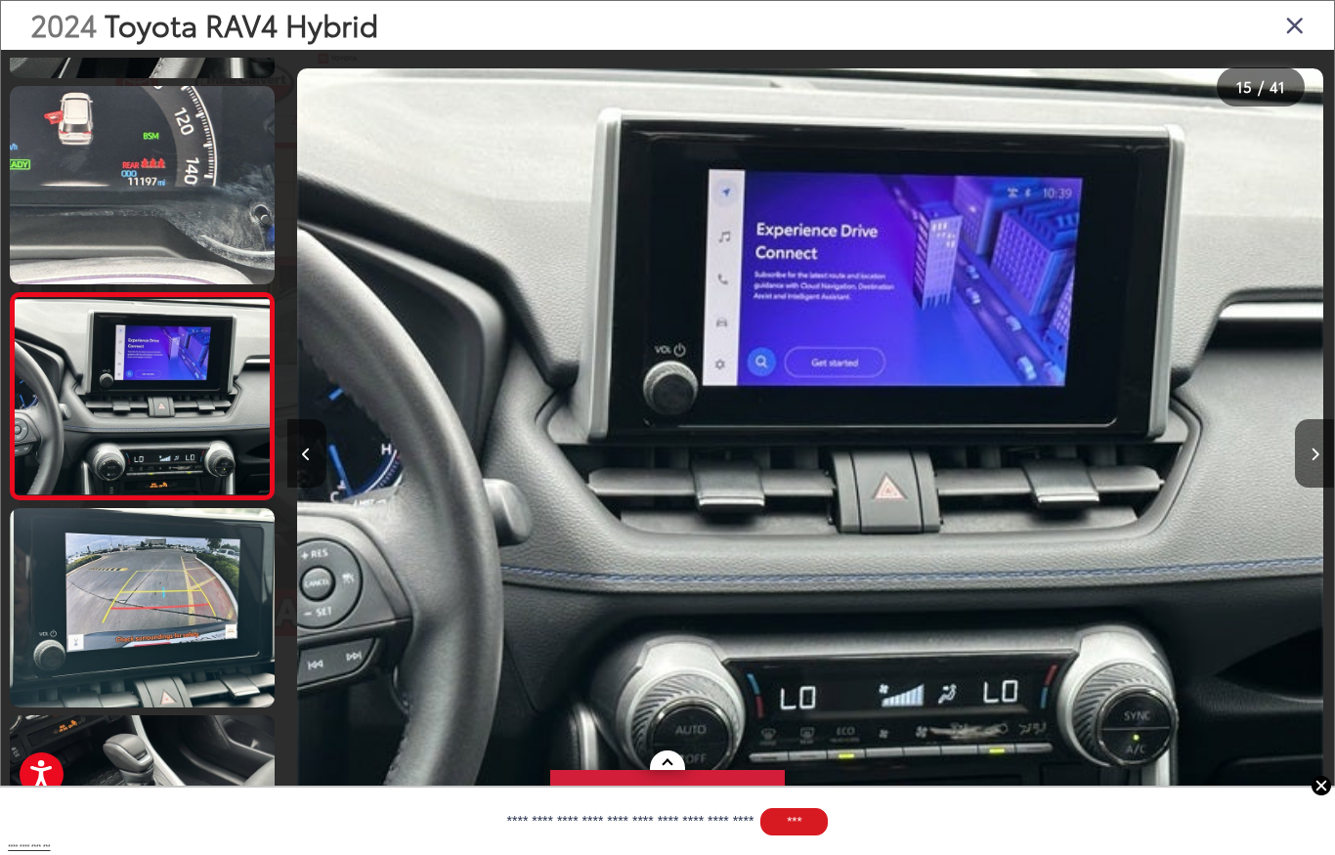
click at [1323, 449] on button "Next image" at bounding box center [1314, 453] width 39 height 68
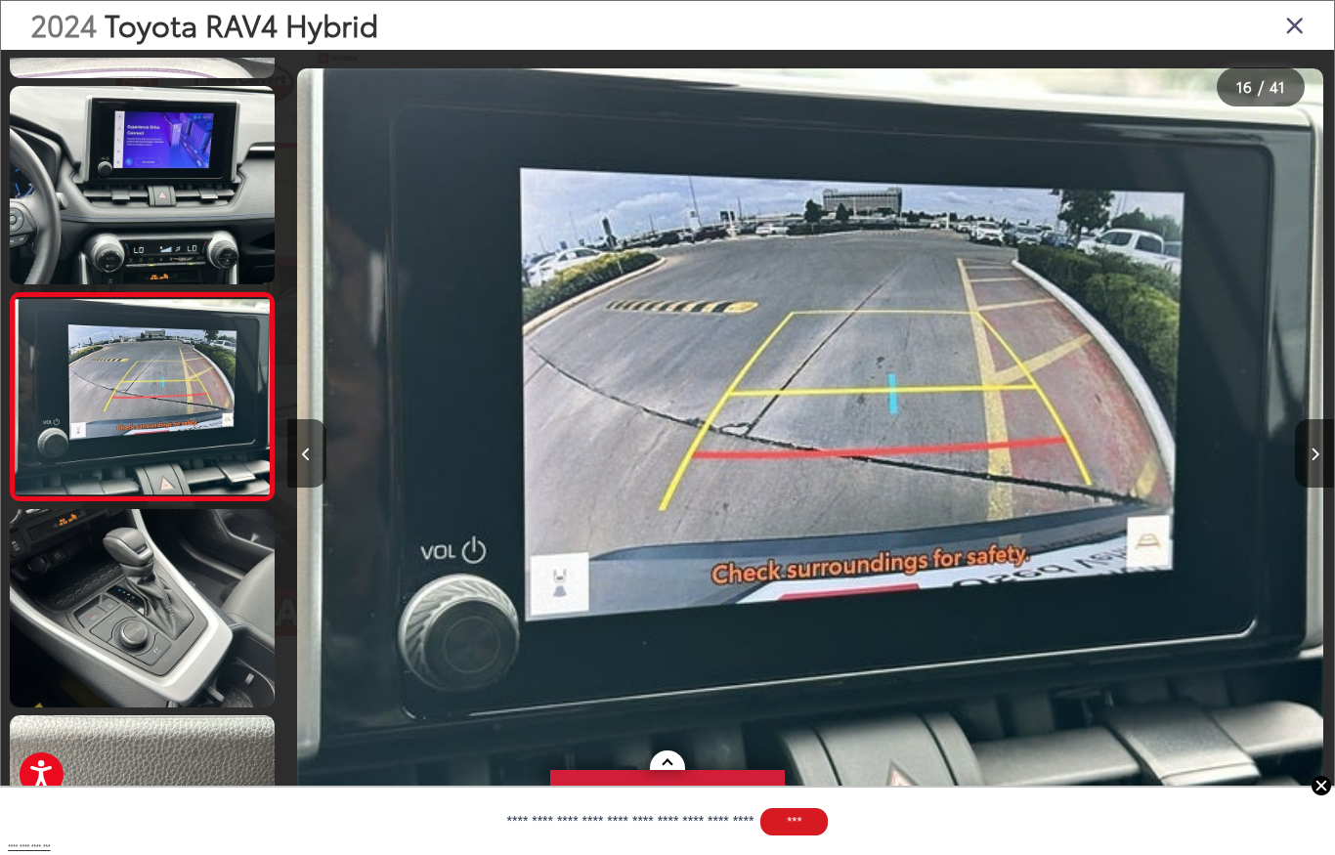
click at [1321, 448] on button "Next image" at bounding box center [1314, 453] width 39 height 68
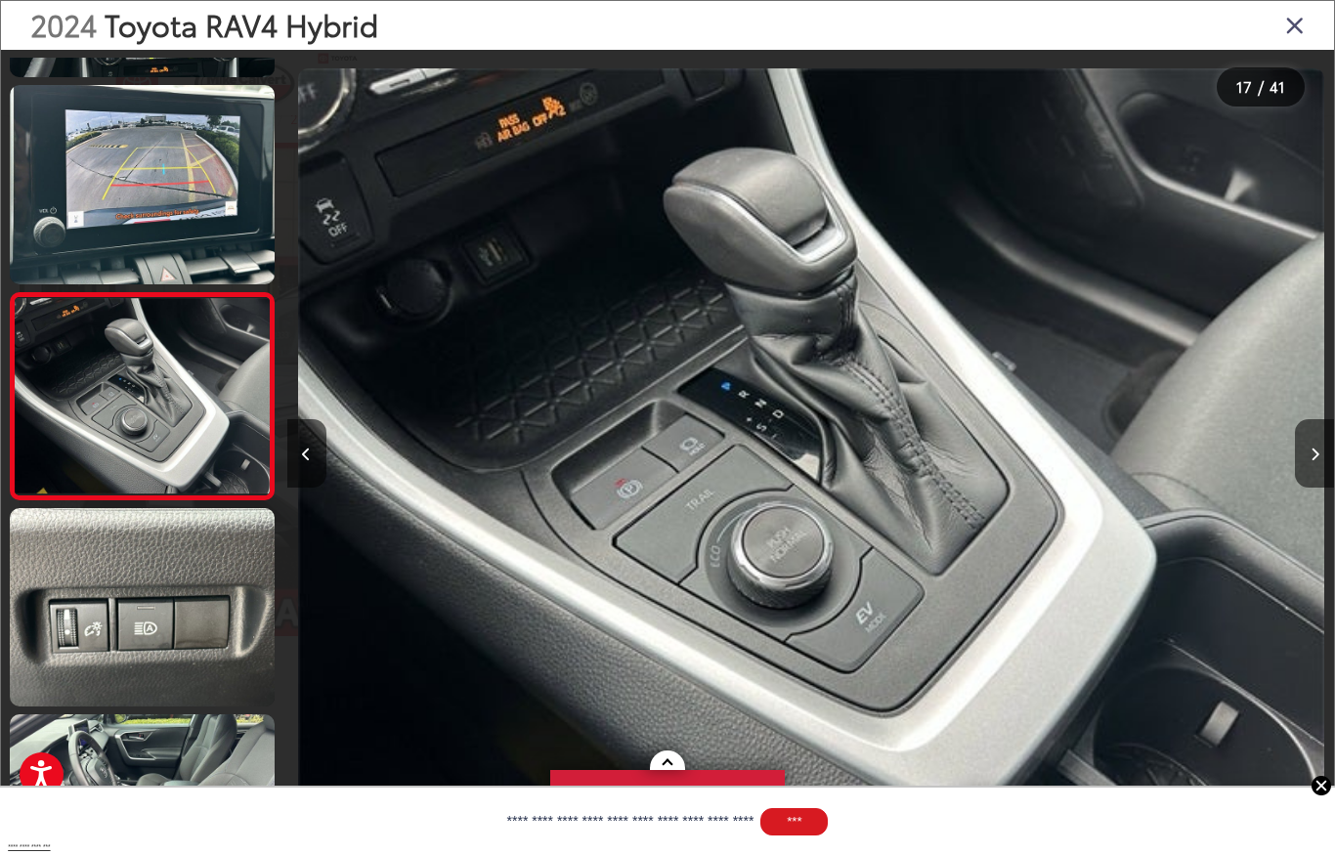
click at [1319, 448] on icon "Next image" at bounding box center [1315, 455] width 9 height 14
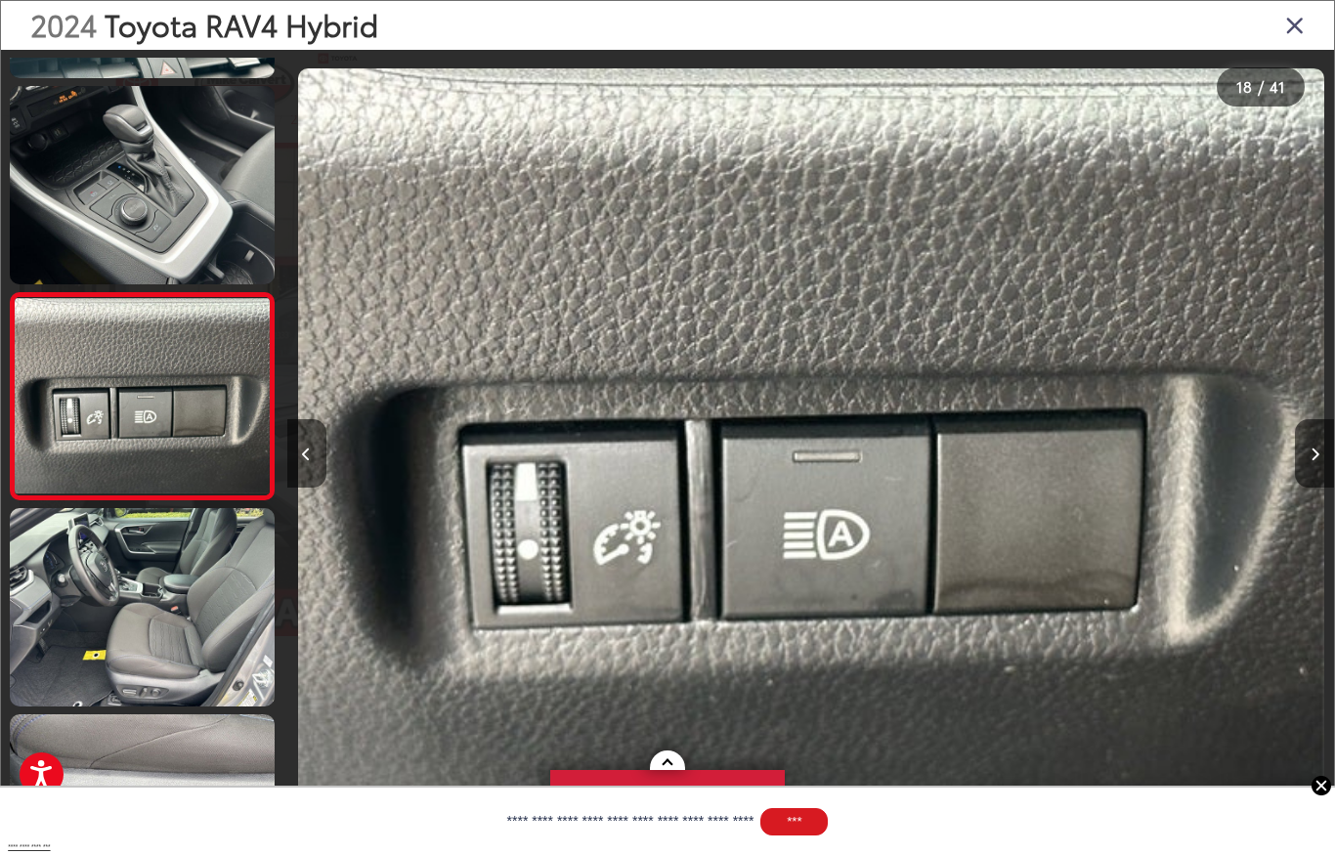
click at [1319, 443] on button "Next image" at bounding box center [1314, 453] width 39 height 68
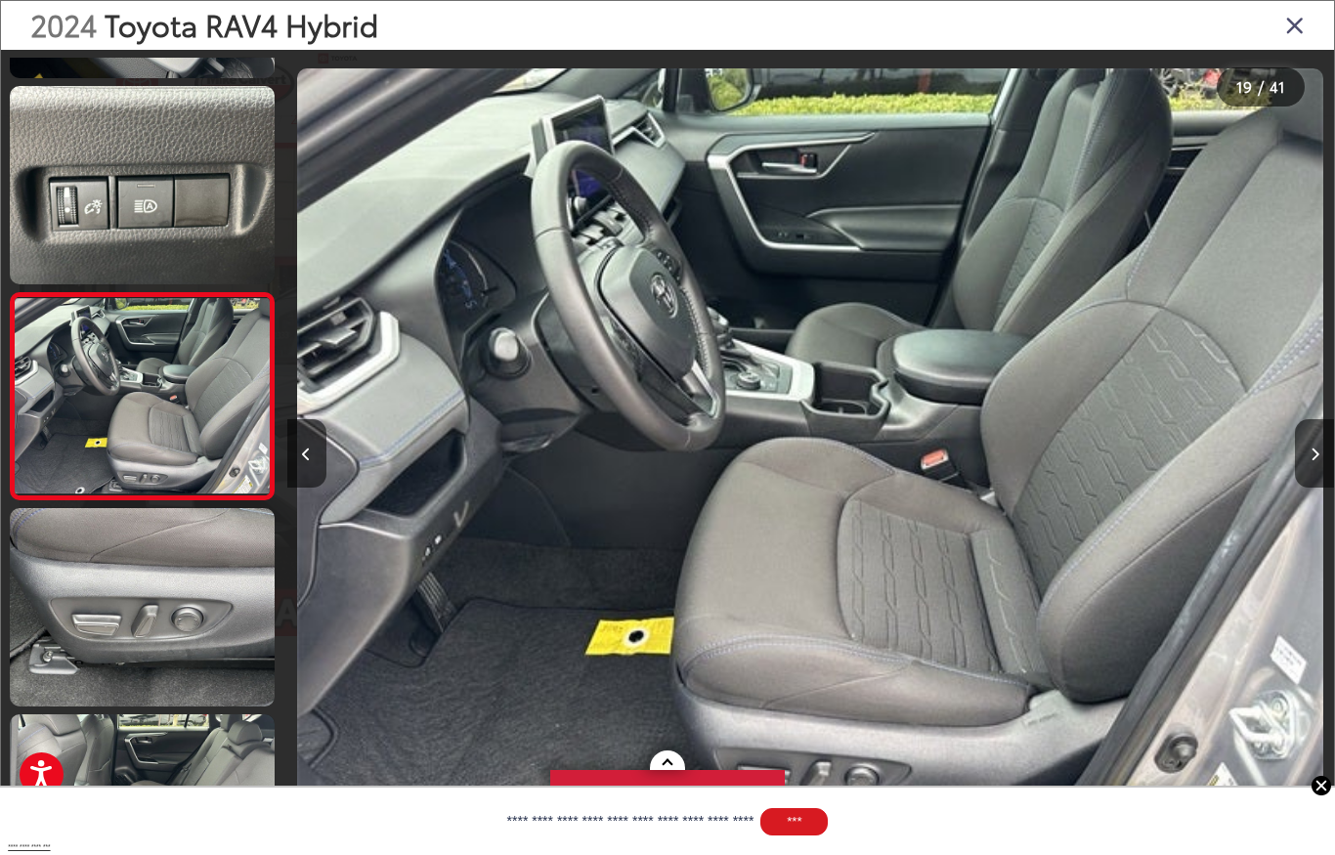
click at [1318, 436] on button "Next image" at bounding box center [1314, 453] width 39 height 68
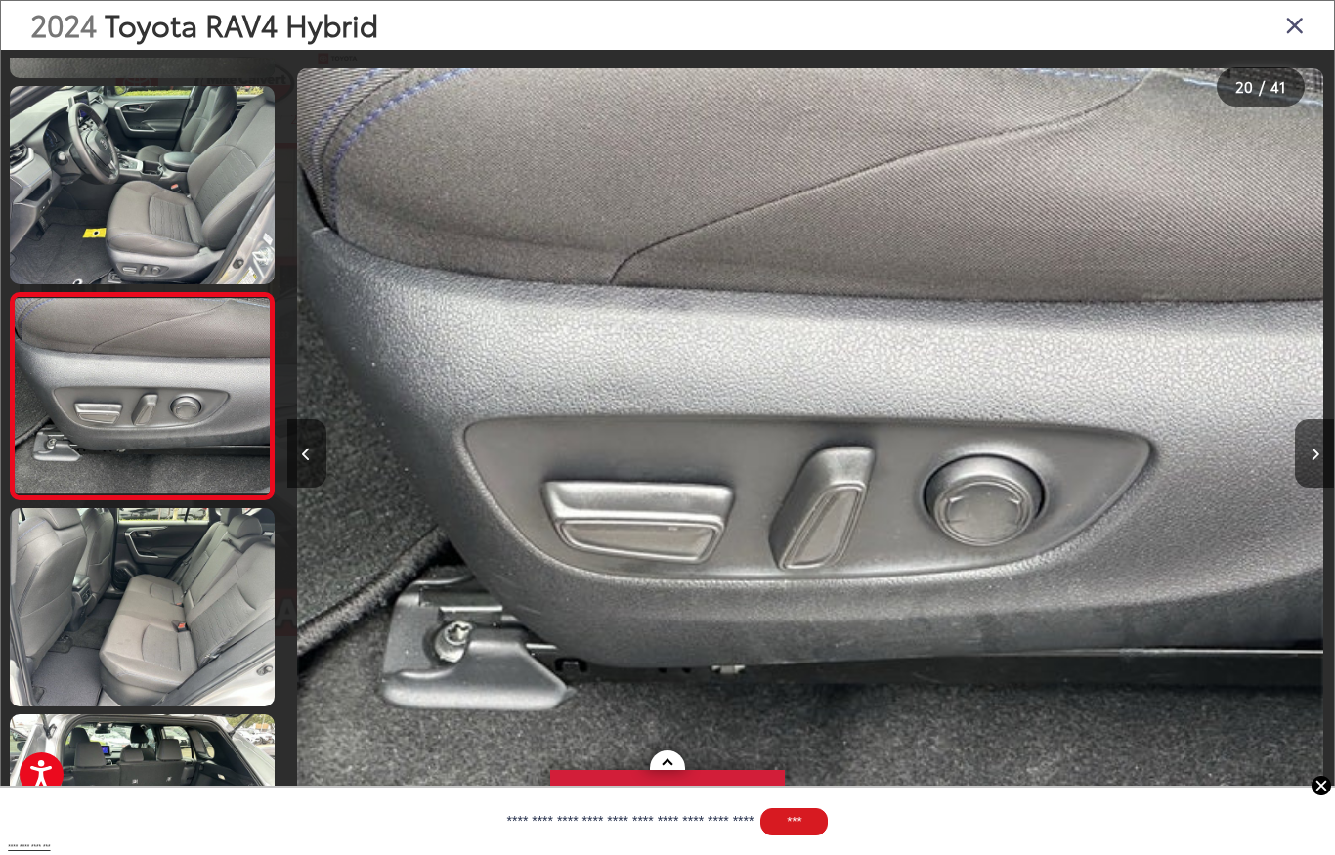
click at [1315, 435] on button "Next image" at bounding box center [1314, 453] width 39 height 68
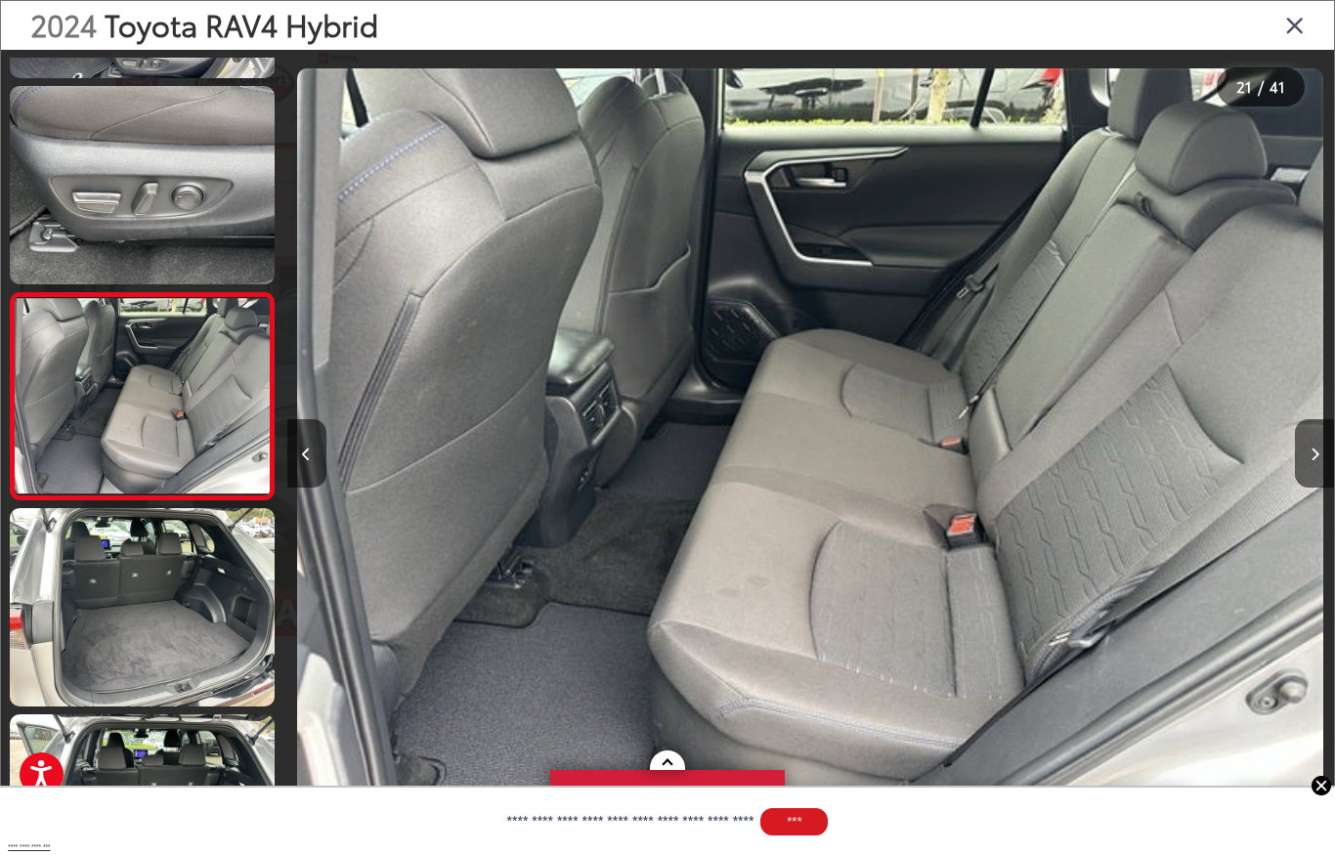
click at [1316, 434] on button "Next image" at bounding box center [1314, 453] width 39 height 68
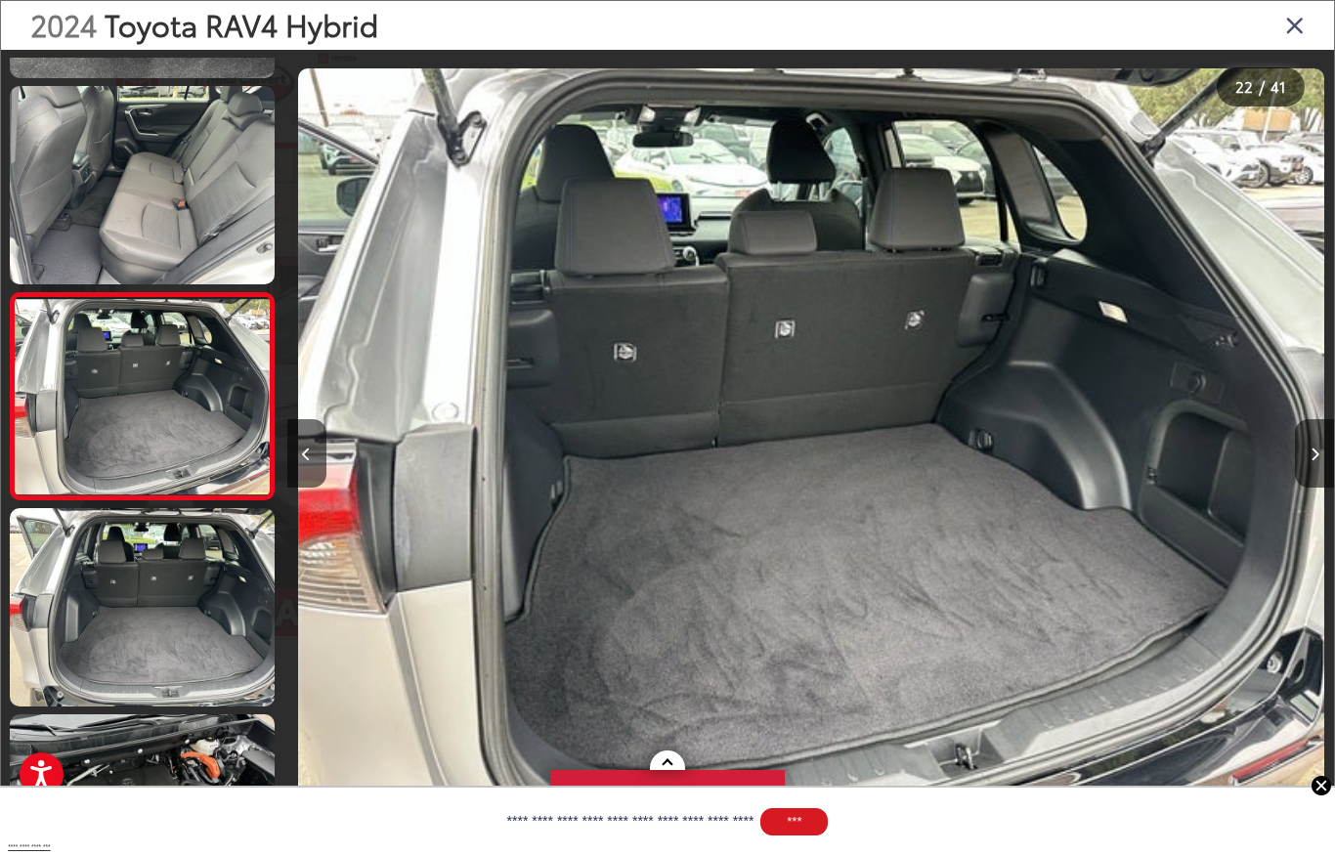
click at [1314, 426] on button "Next image" at bounding box center [1314, 453] width 39 height 68
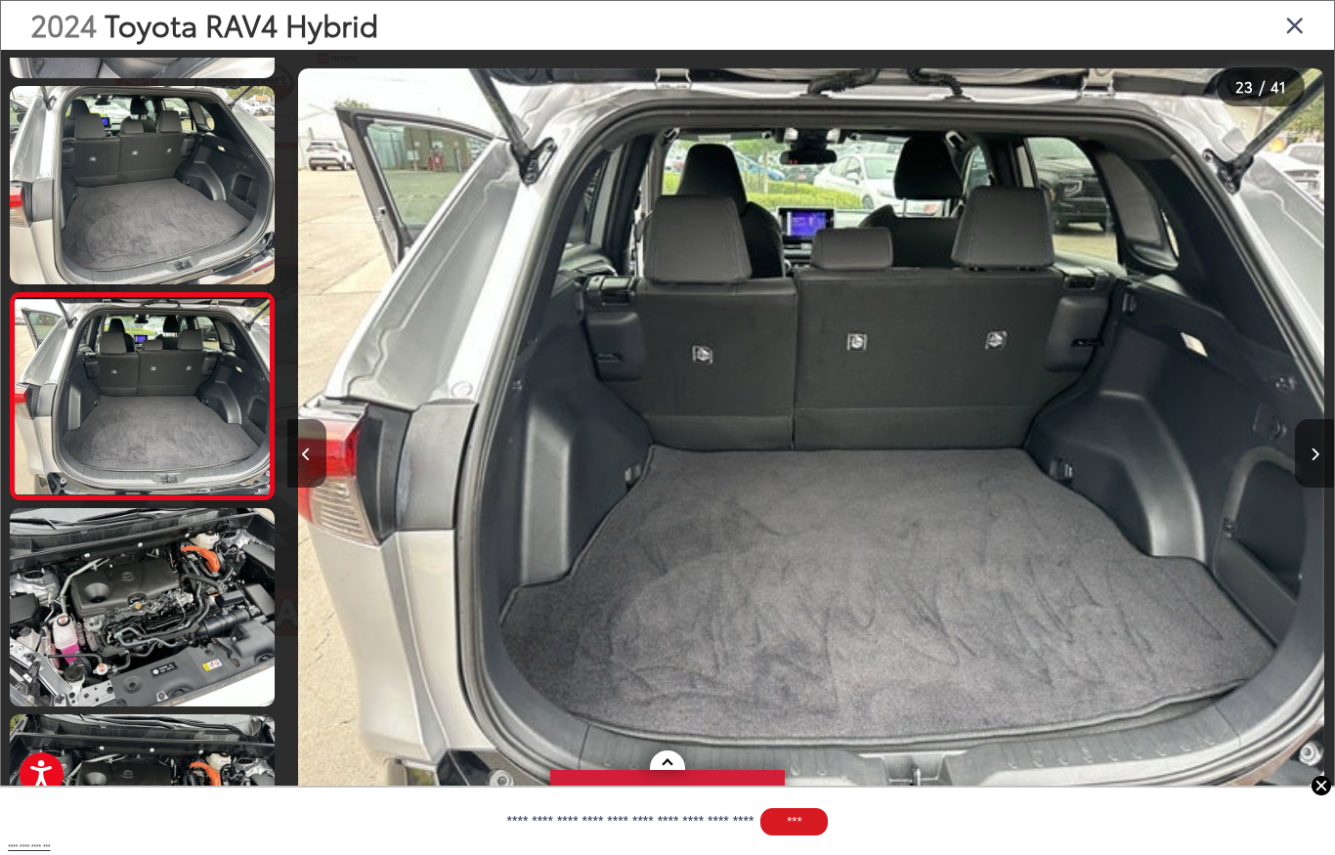
click at [1309, 419] on button "Next image" at bounding box center [1314, 453] width 39 height 68
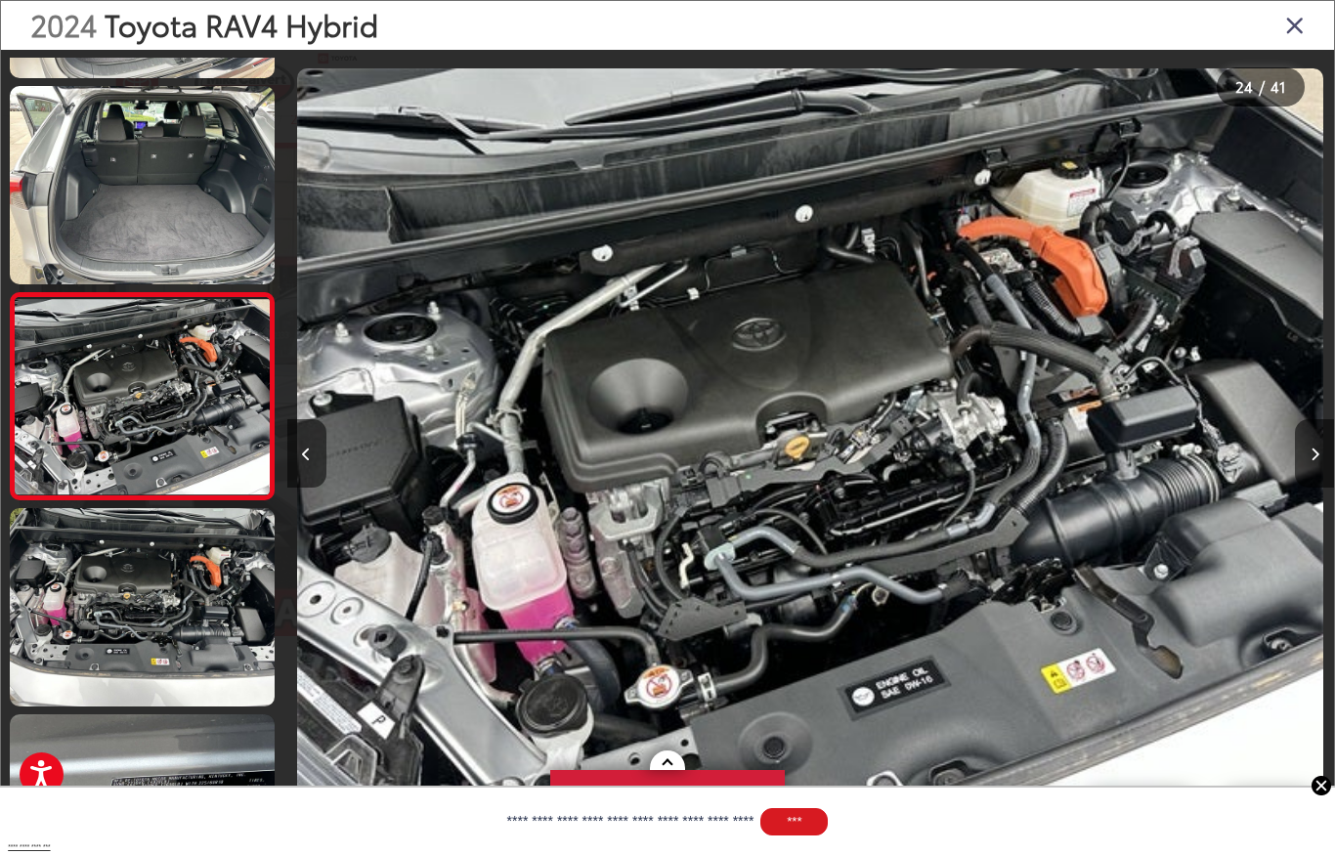
click at [1312, 419] on button "Next image" at bounding box center [1314, 453] width 39 height 68
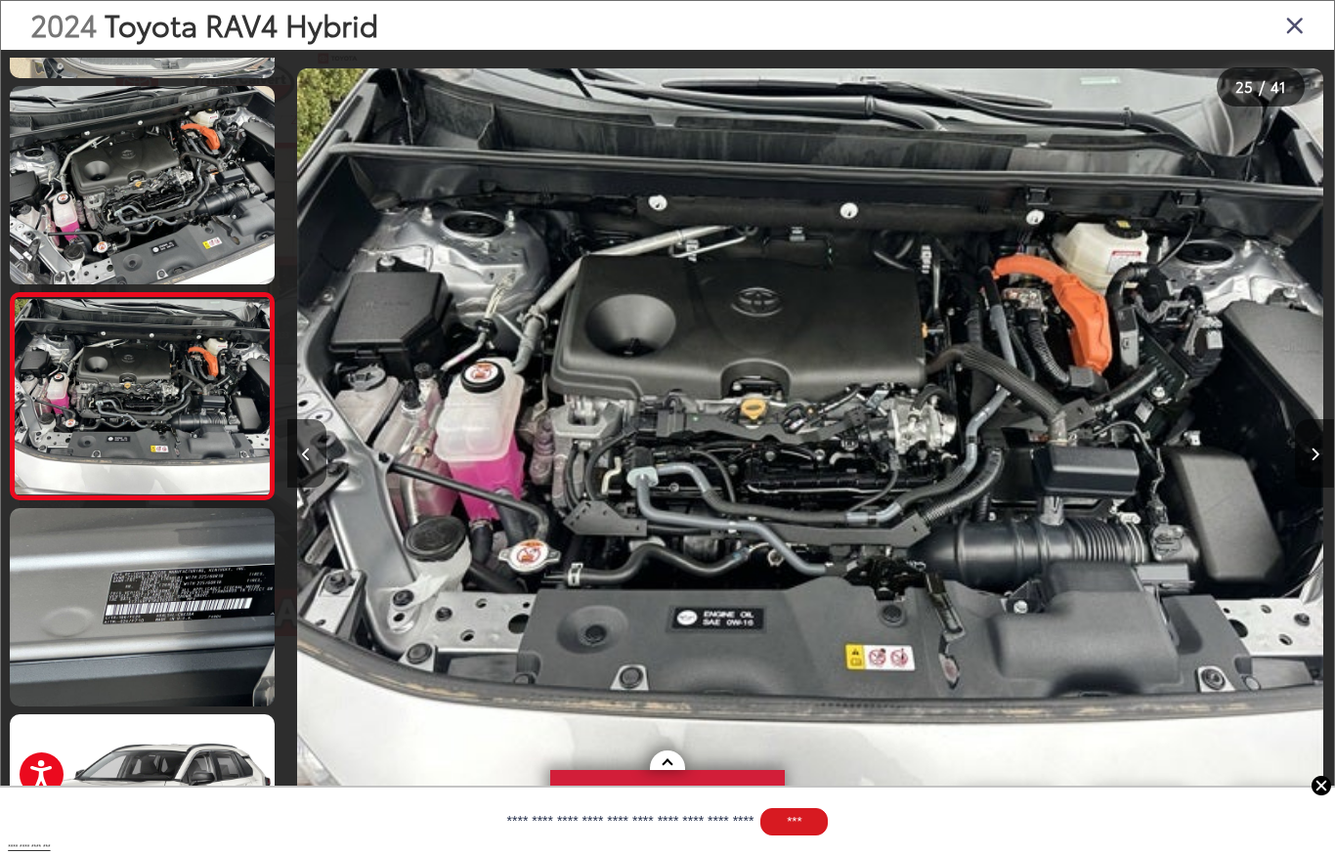
click at [1319, 414] on div at bounding box center [1203, 453] width 262 height 806
click at [1313, 413] on div at bounding box center [1203, 453] width 262 height 806
click at [1310, 419] on button "Next image" at bounding box center [1314, 453] width 39 height 68
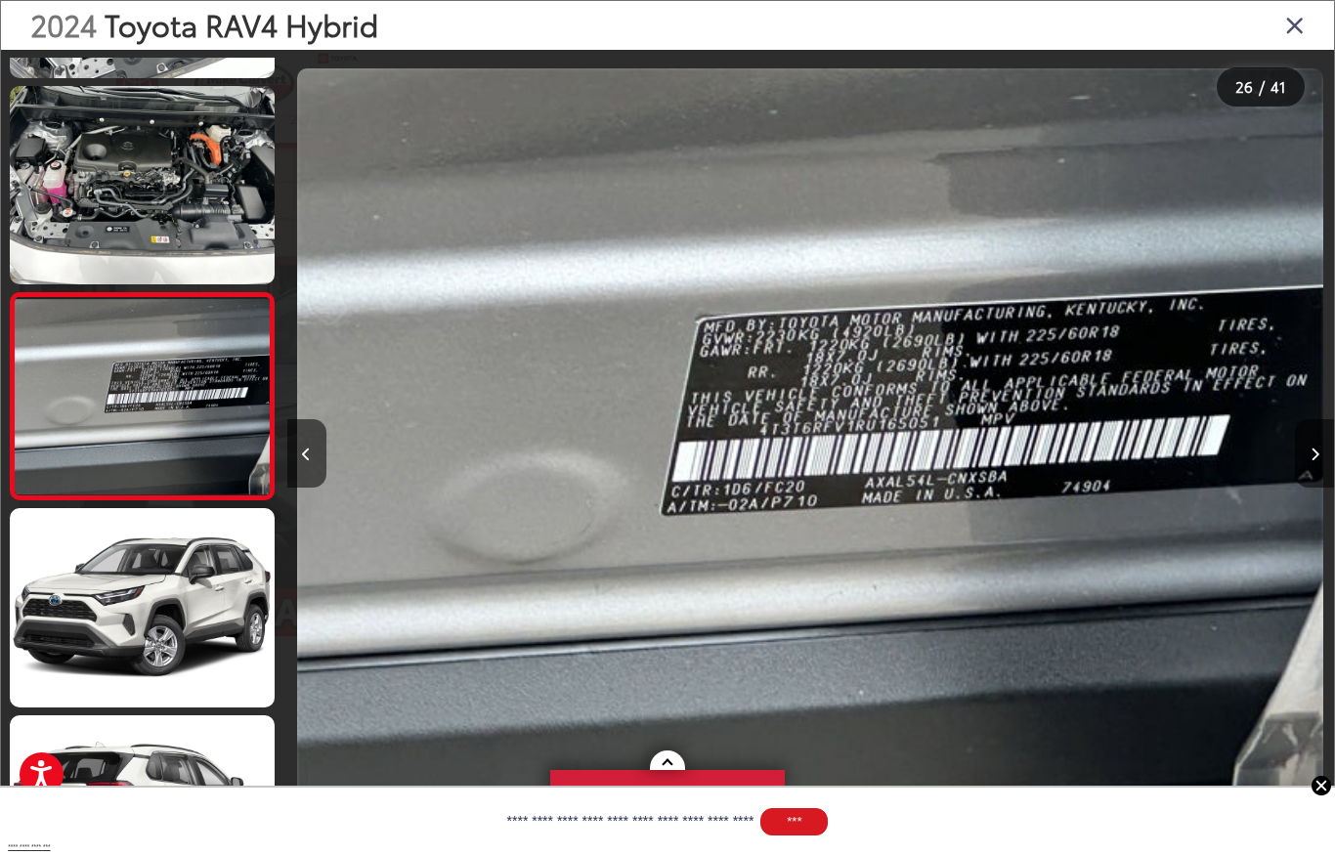
click at [1311, 448] on icon "Next image" at bounding box center [1315, 455] width 9 height 14
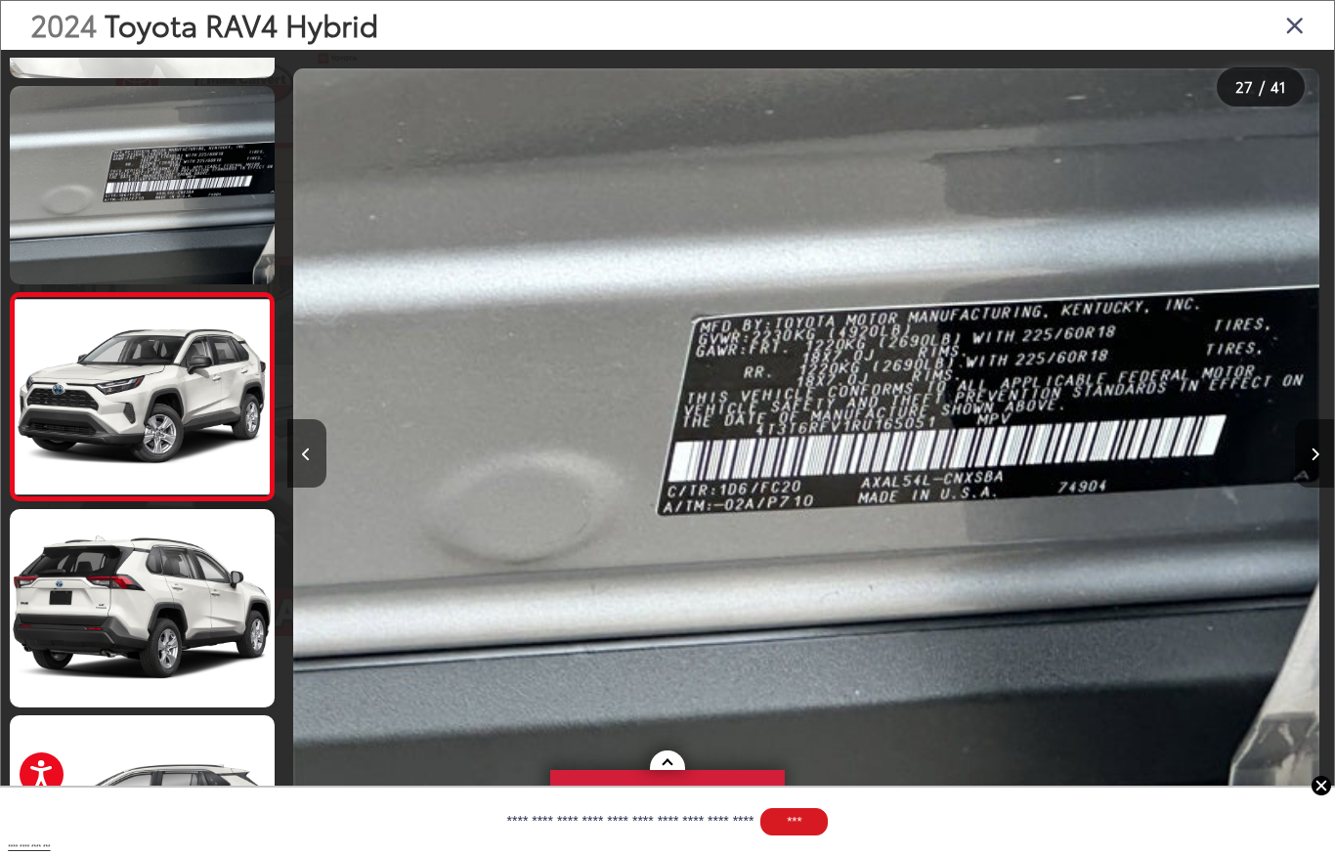
scroll to position [0, 26178]
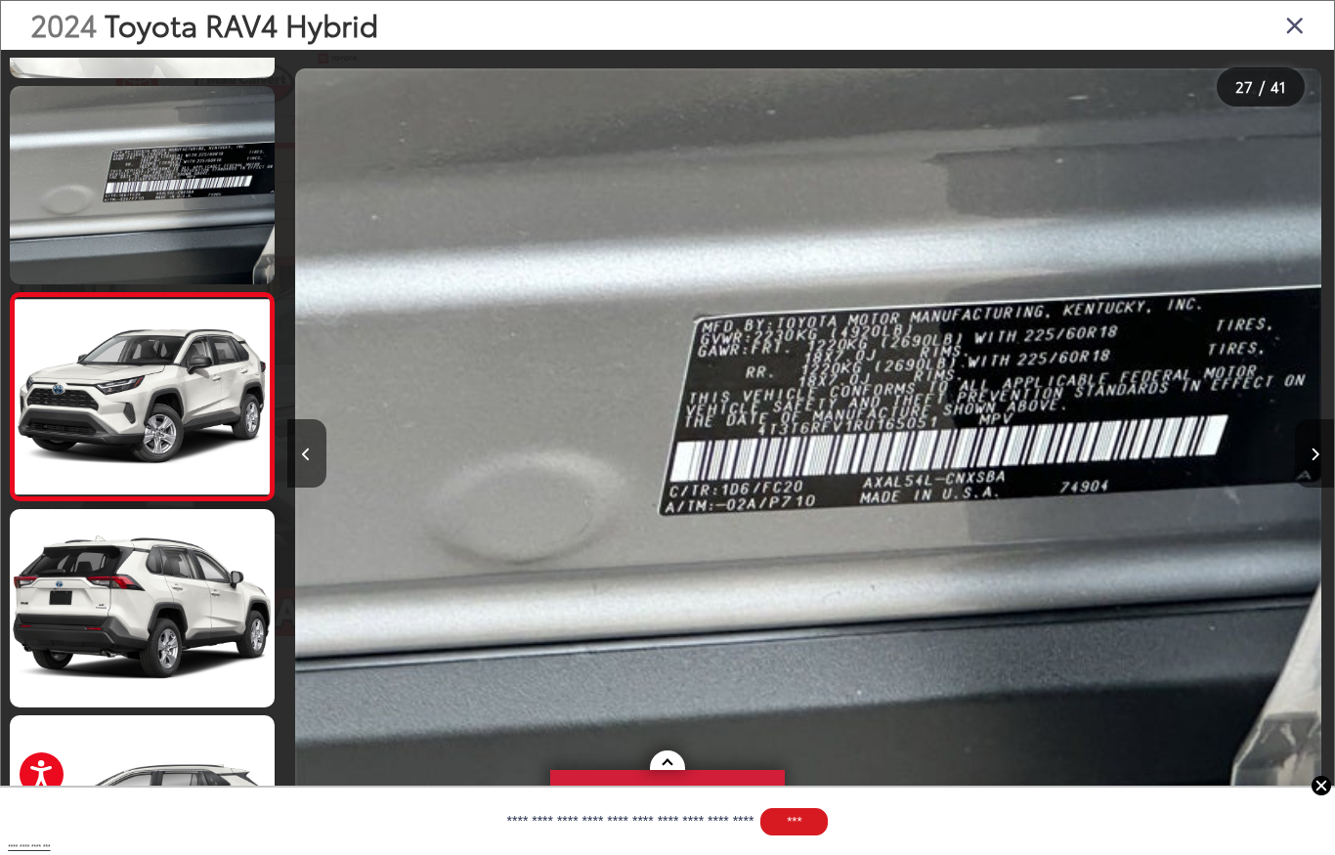
click at [1292, 24] on icon "Close gallery" at bounding box center [1295, 24] width 20 height 25
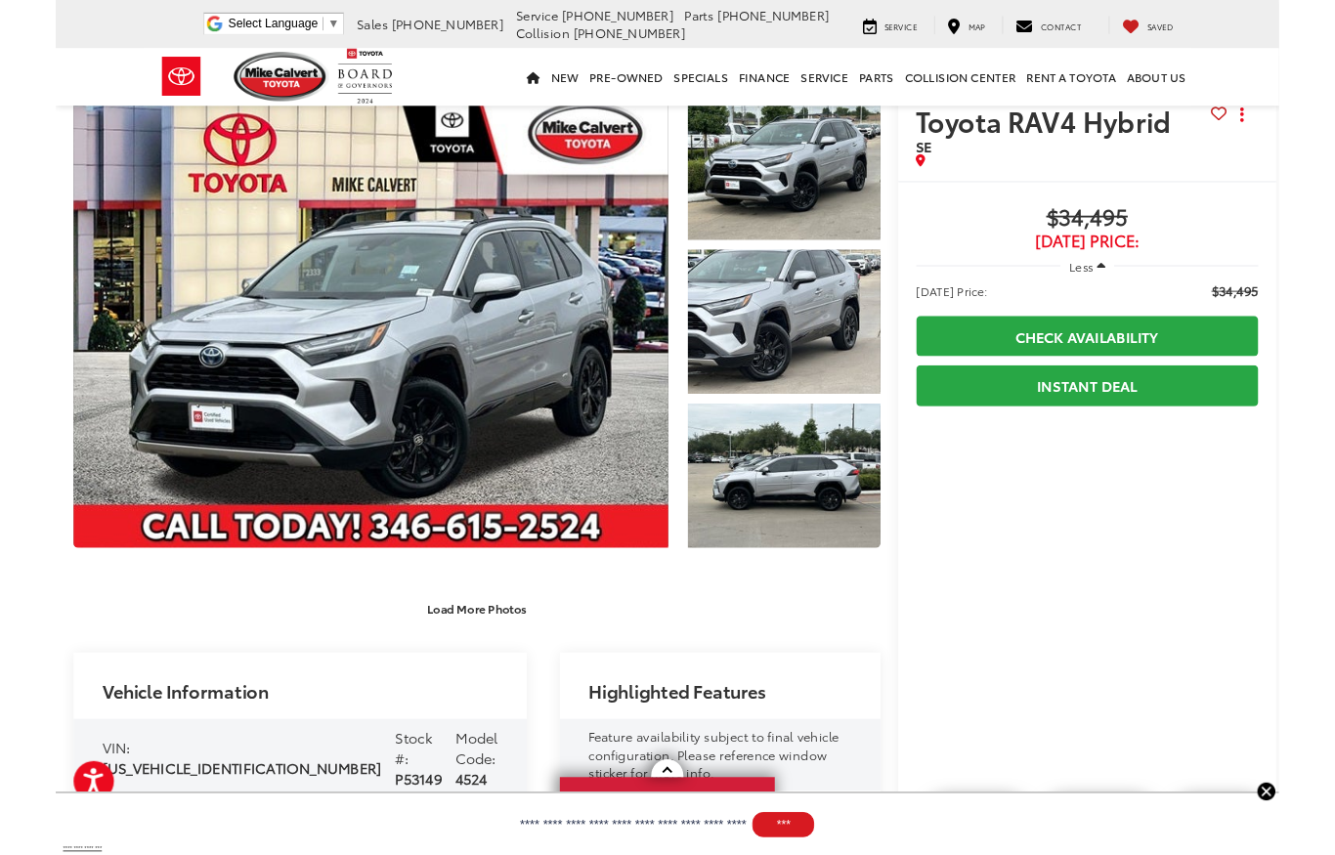
scroll to position [66, 0]
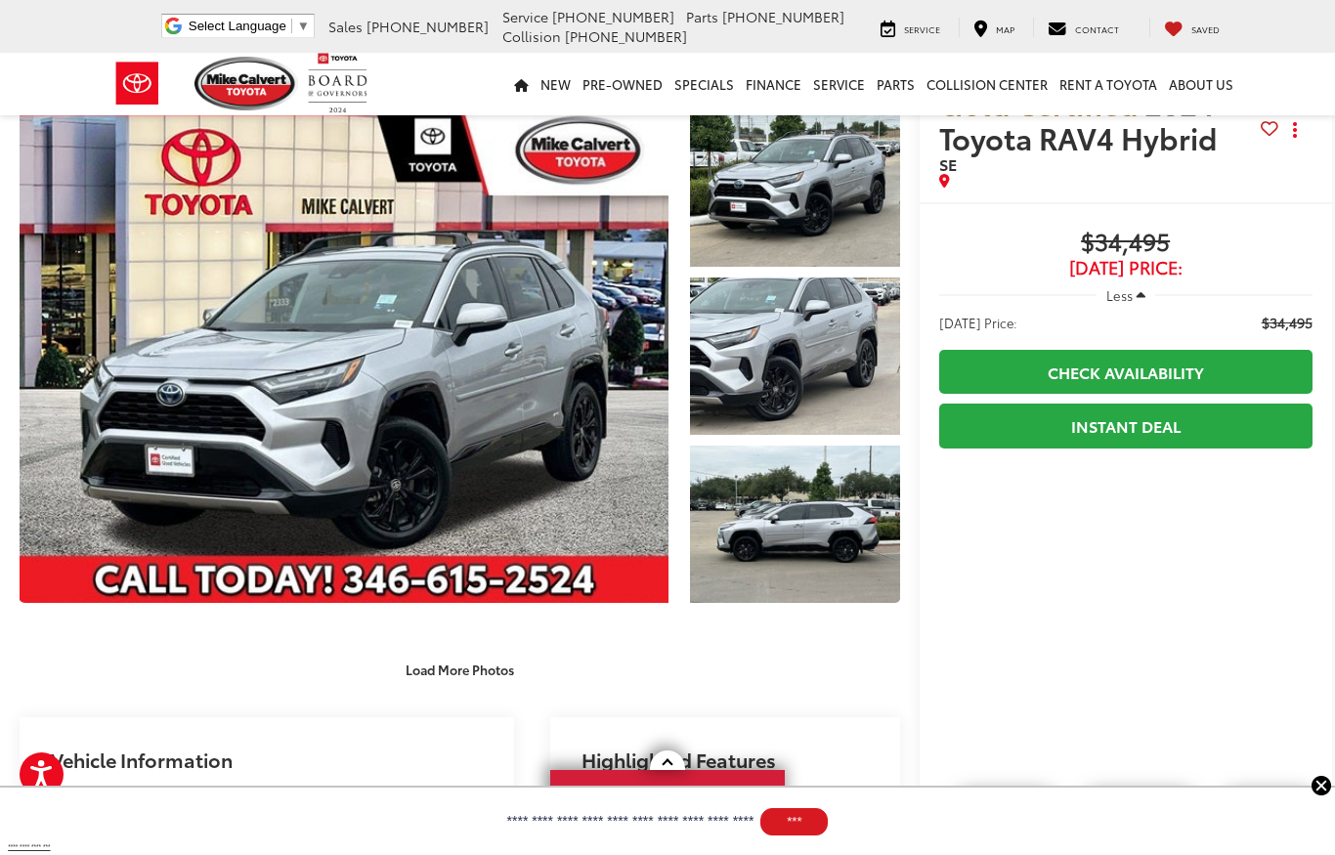
click at [1124, 300] on button "Less" at bounding box center [1126, 295] width 59 height 35
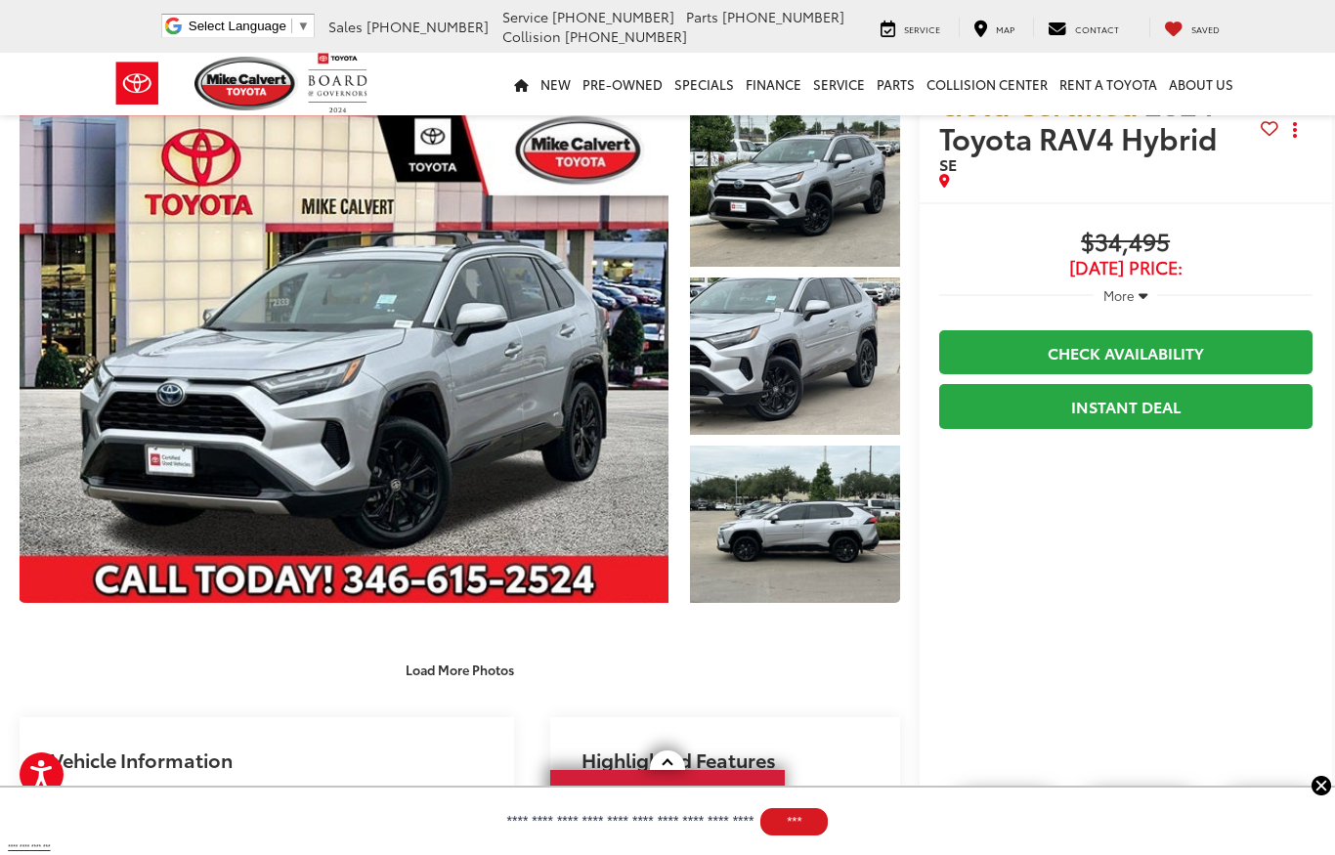
click at [1129, 292] on button "More" at bounding box center [1126, 295] width 64 height 35
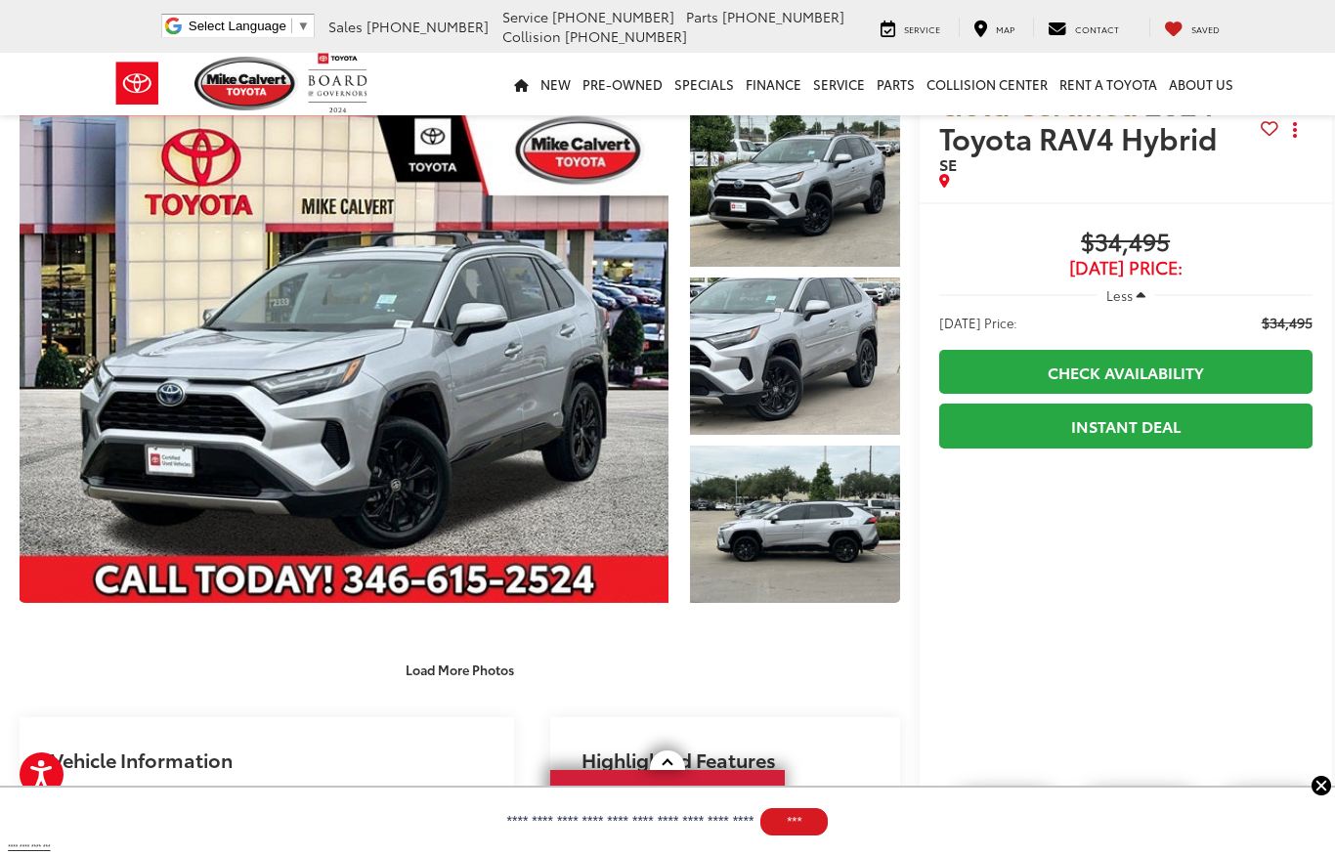
click at [1195, 366] on link "Check Availability" at bounding box center [1125, 372] width 373 height 44
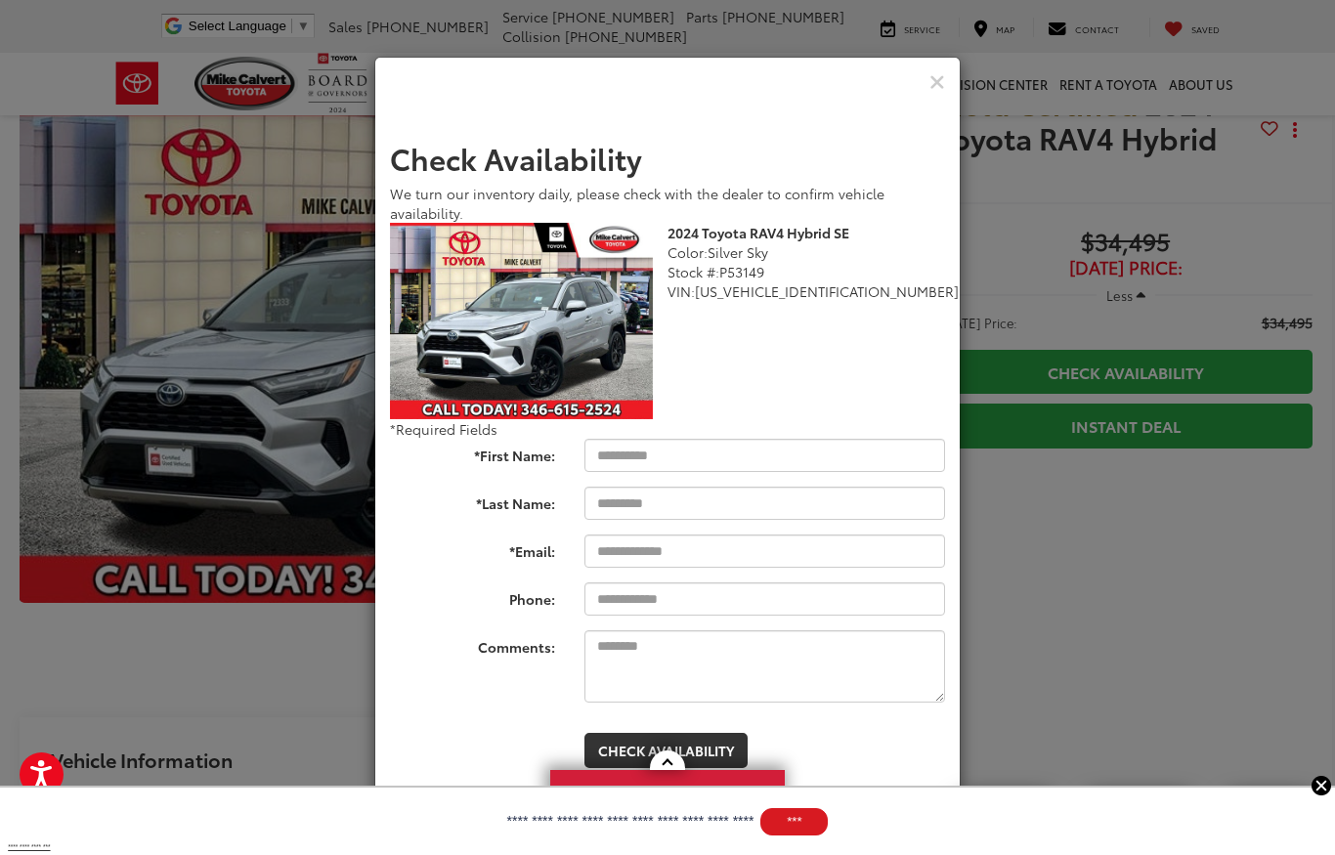
click at [935, 88] on icon "Close" at bounding box center [938, 82] width 16 height 21
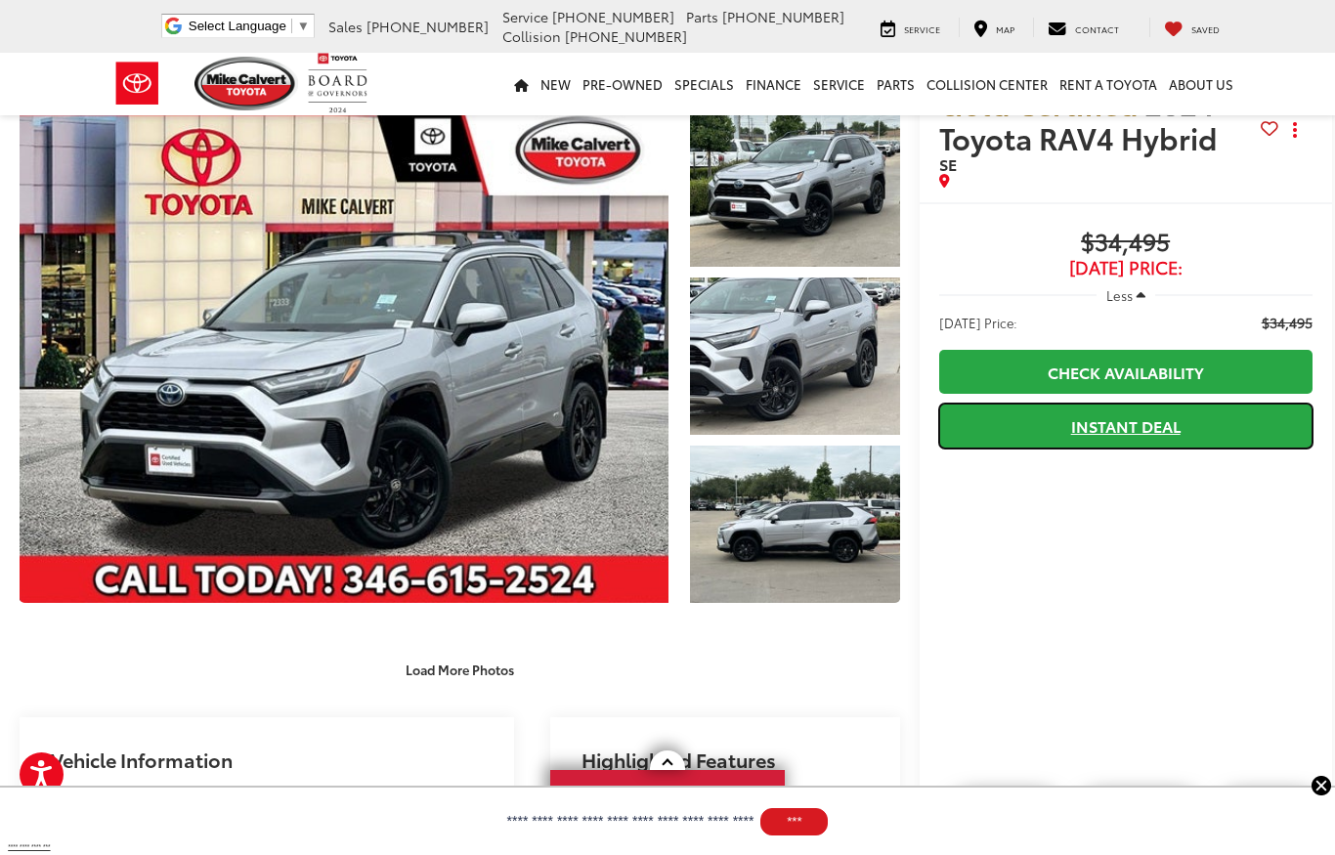
click at [1160, 431] on link "Instant Deal" at bounding box center [1125, 426] width 373 height 44
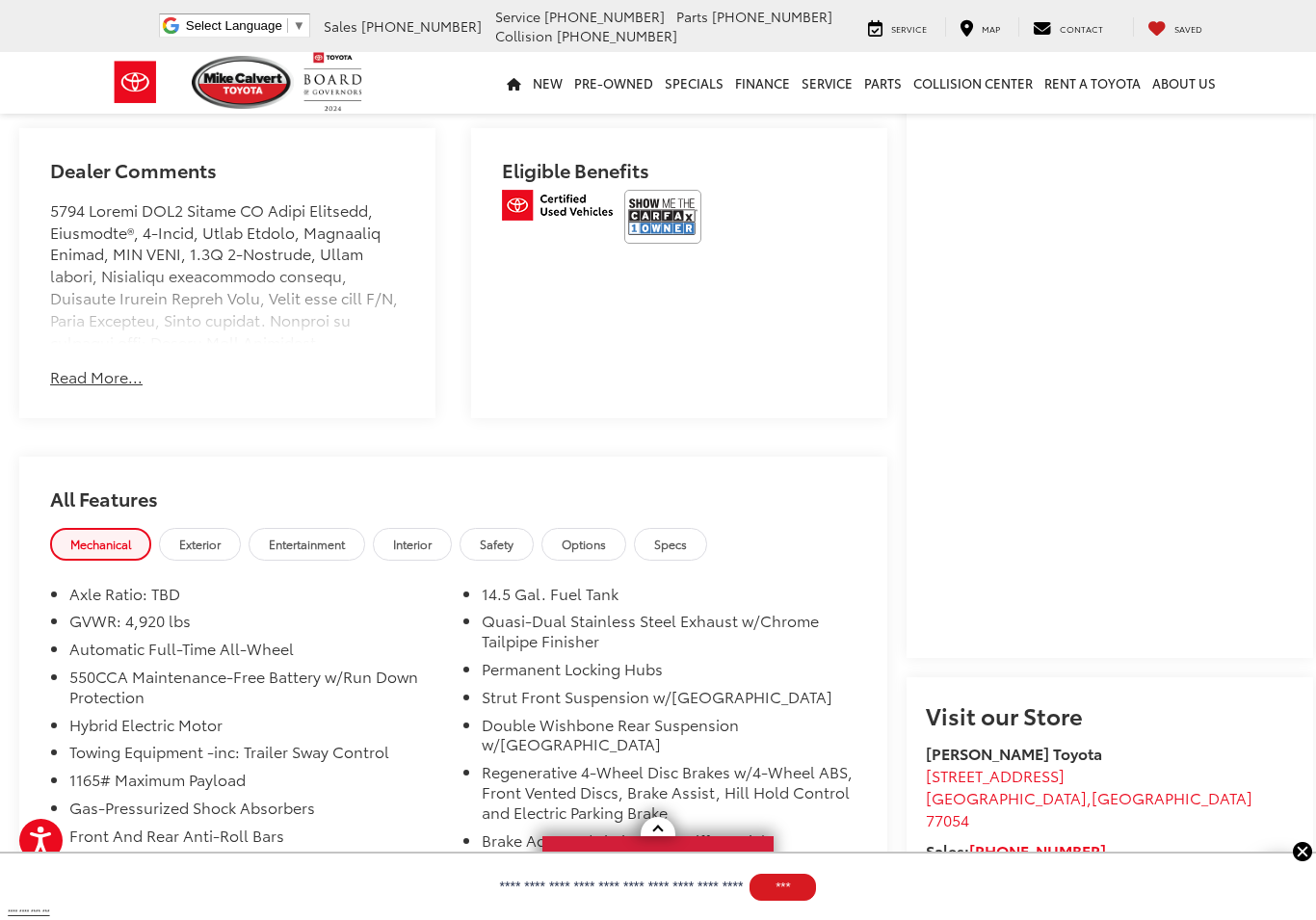
scroll to position [1161, 0]
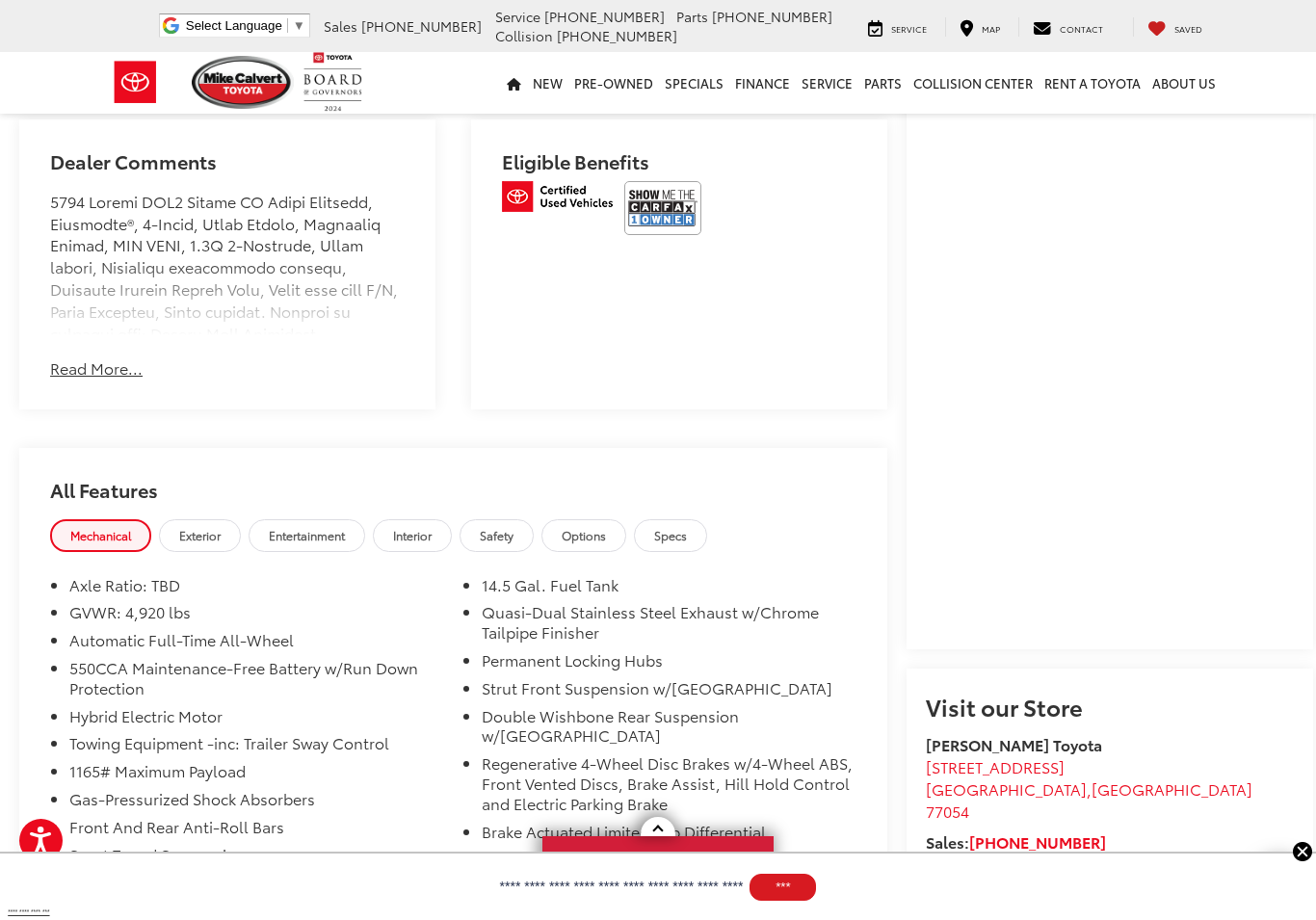
click at [117, 380] on button "Read More..." at bounding box center [97, 369] width 93 height 22
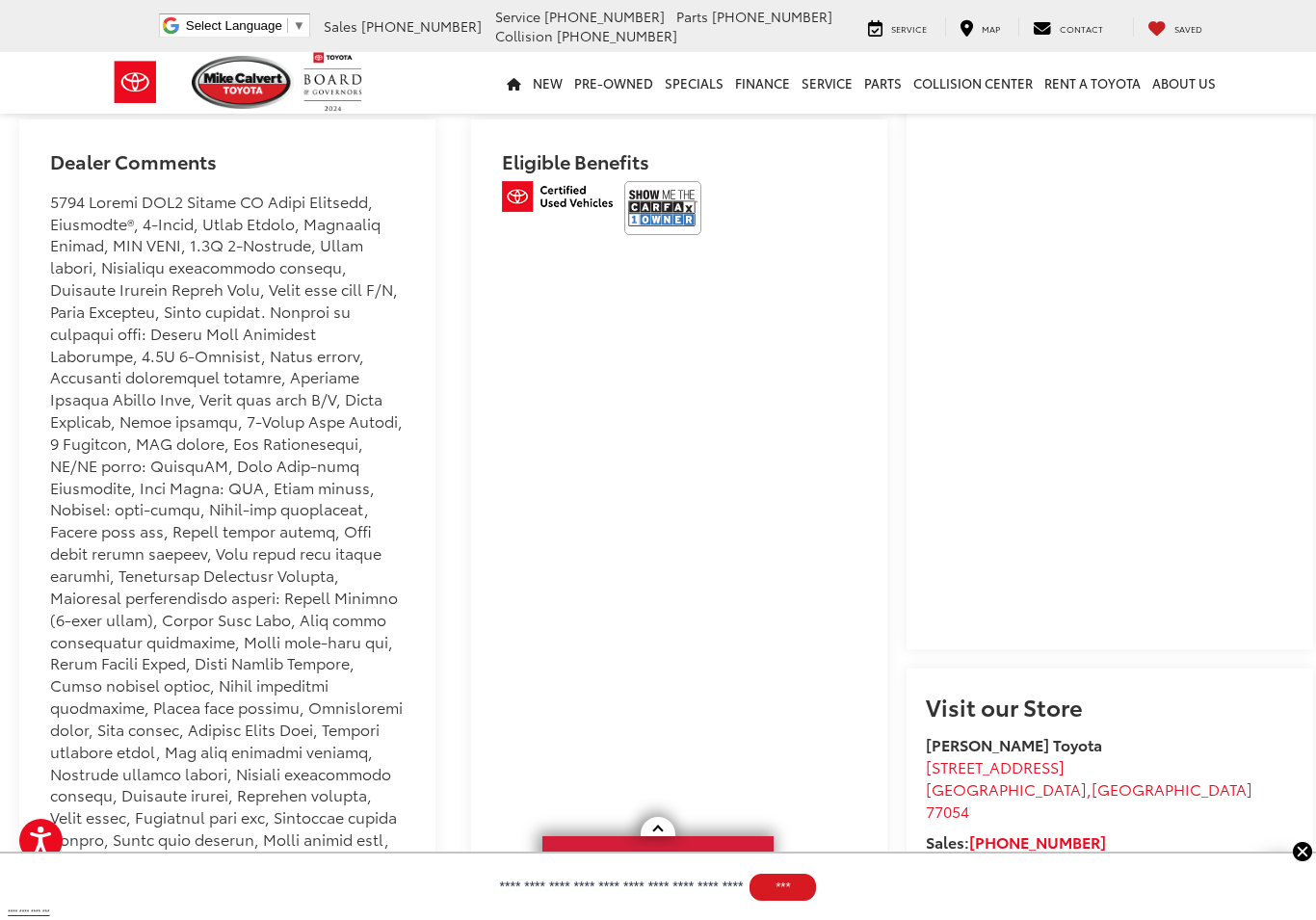
click at [659, 230] on img at bounding box center [662, 208] width 77 height 54
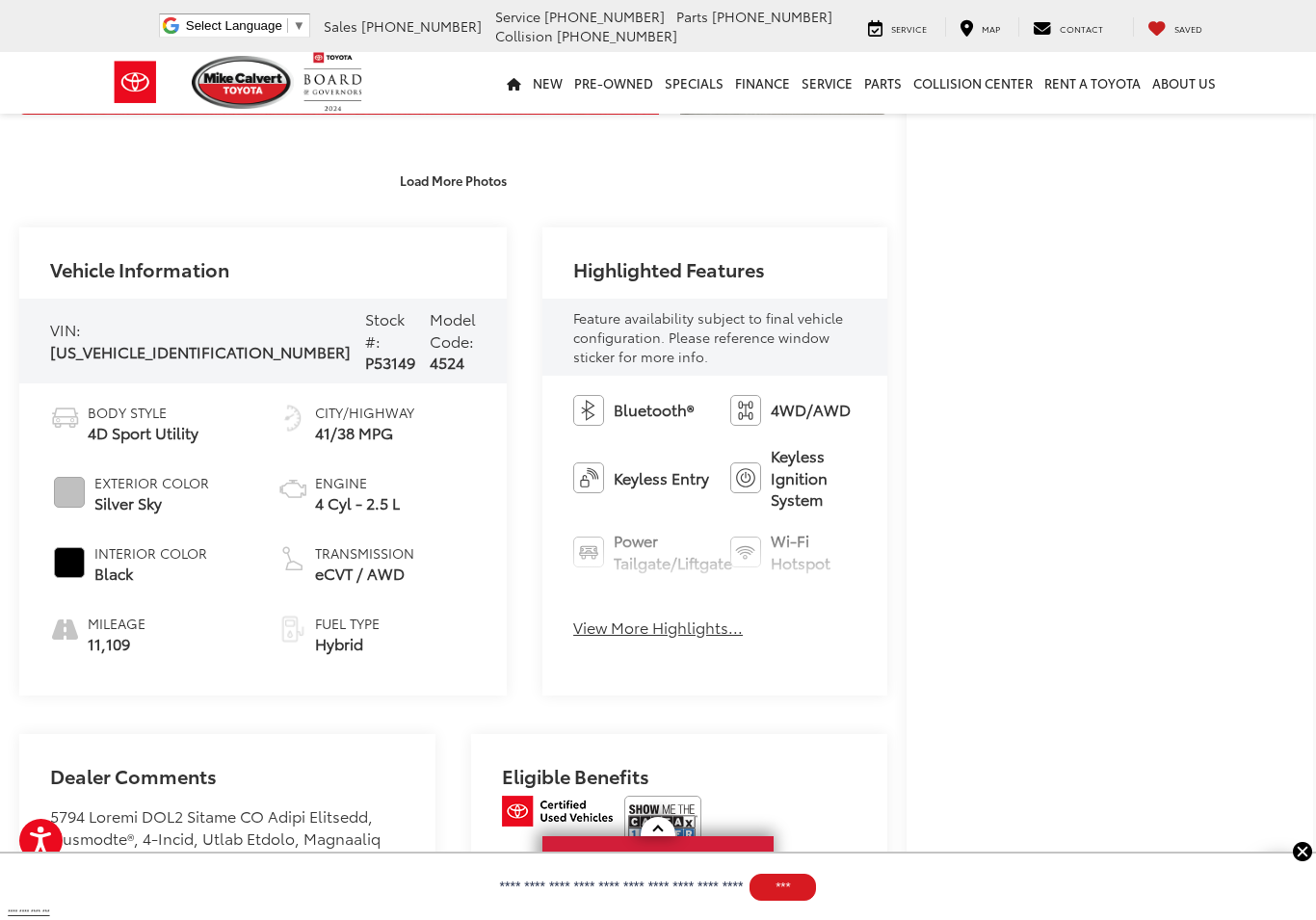
scroll to position [546, 0]
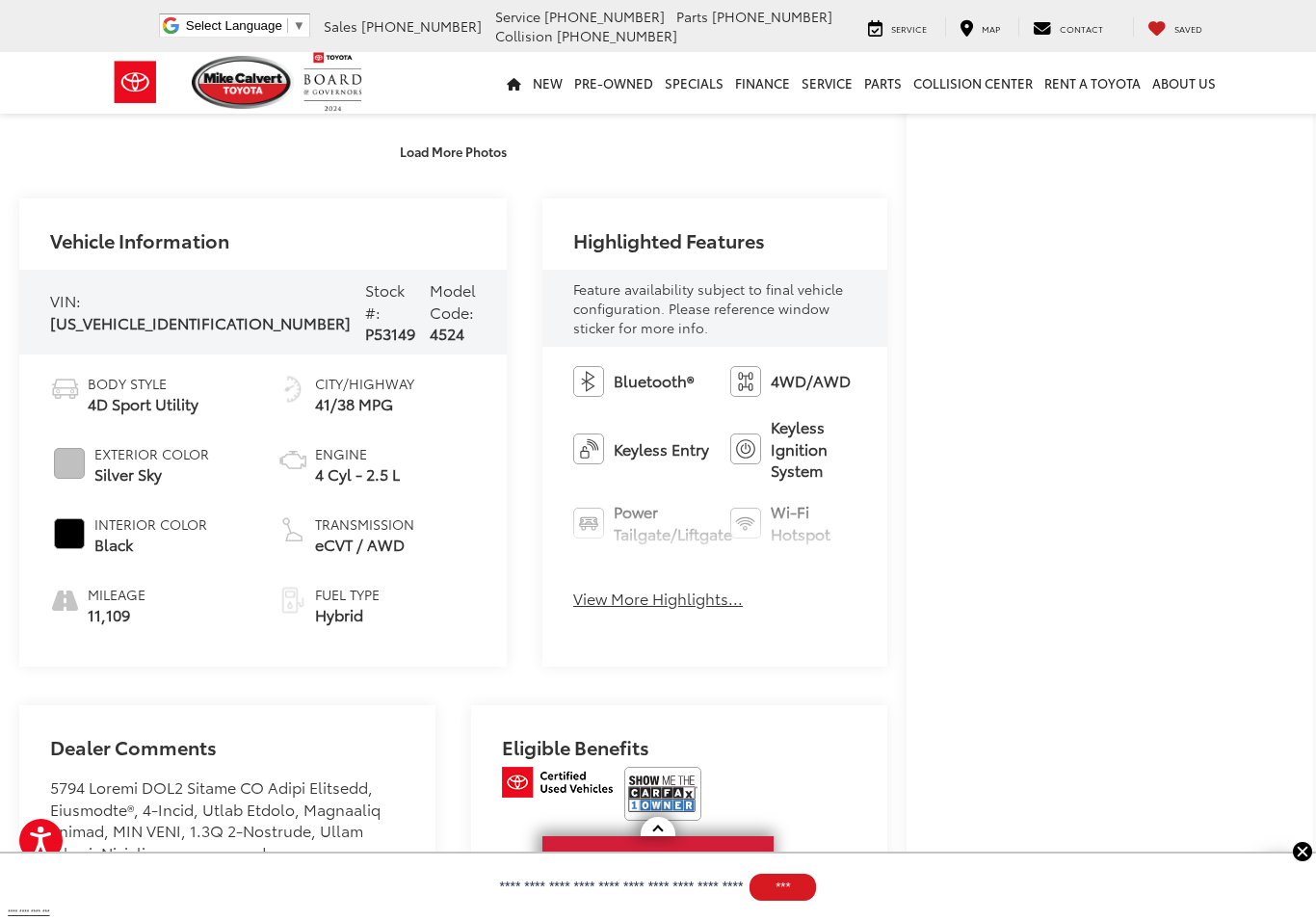
scroll to position [608, 0]
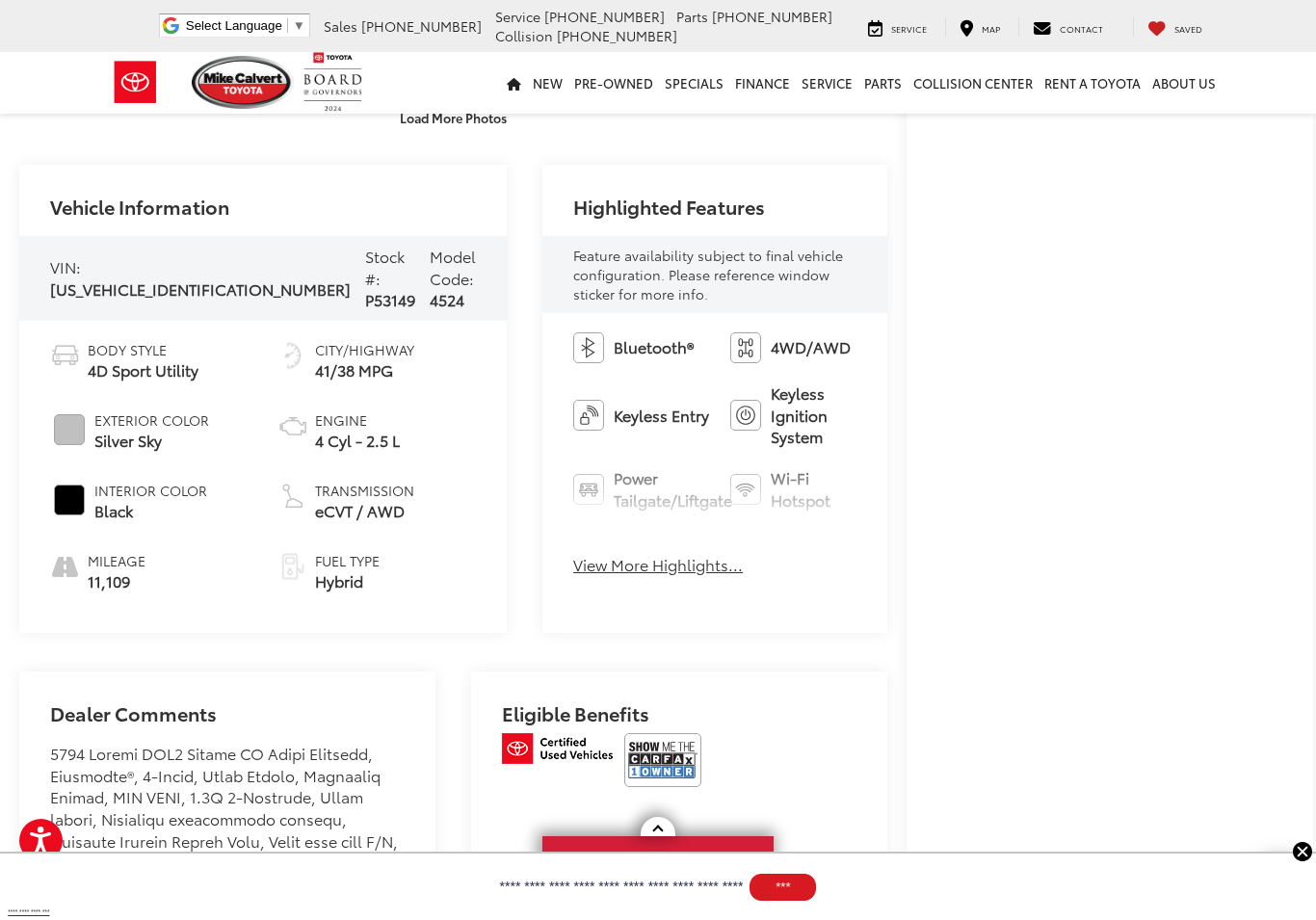
click at [644, 554] on button "View More Highlights..." at bounding box center [658, 565] width 170 height 22
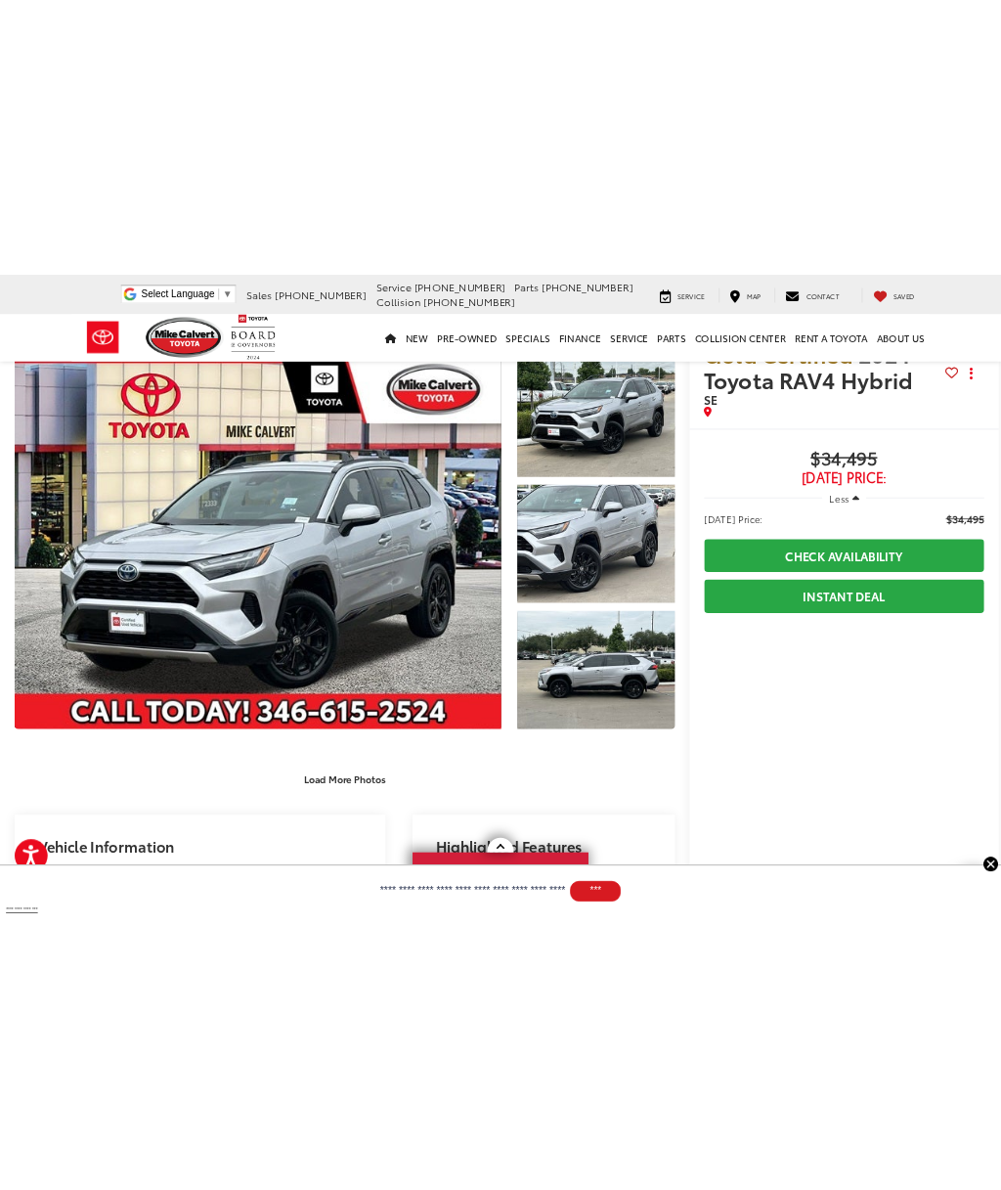
scroll to position [27, 0]
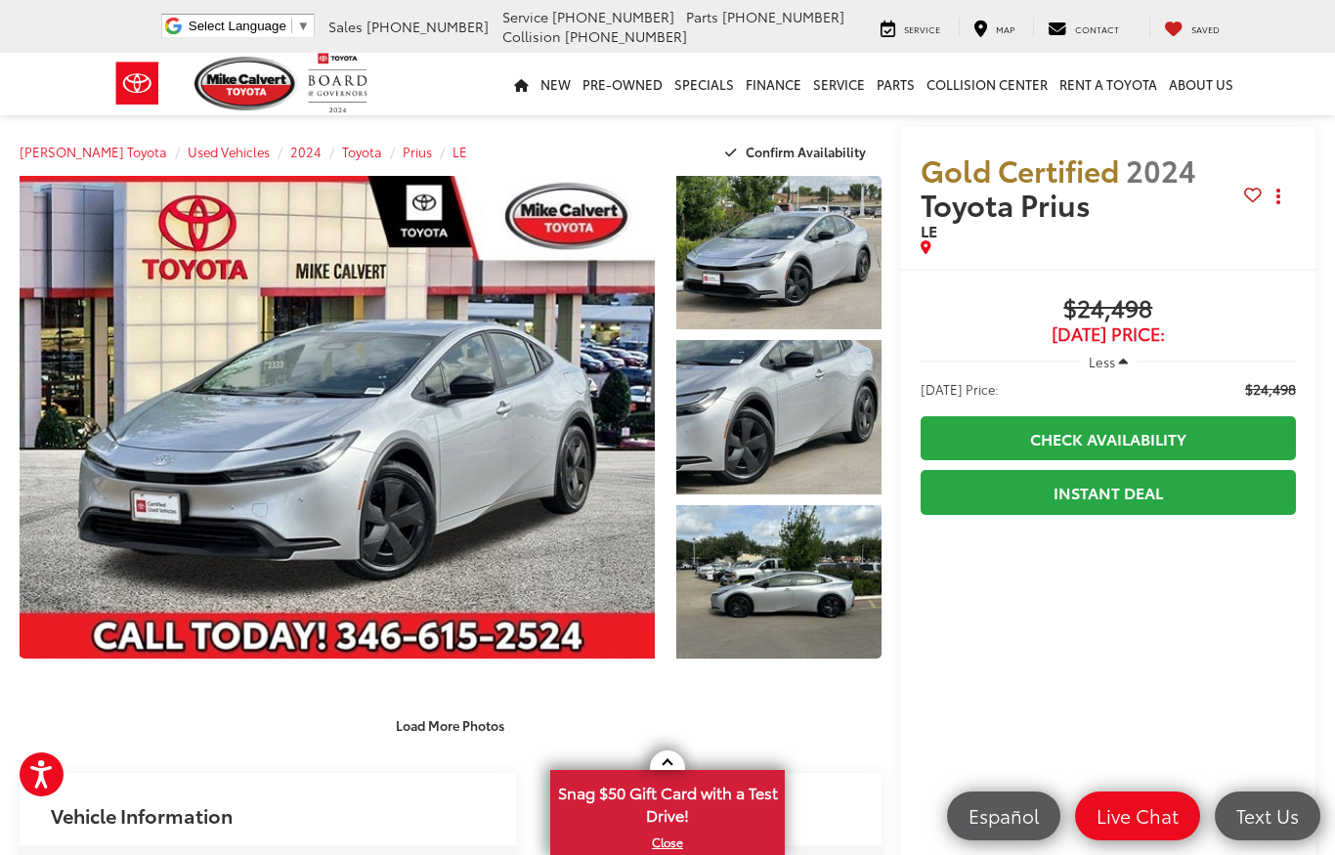
click at [820, 242] on link "Expand Photo 1" at bounding box center [778, 252] width 205 height 153
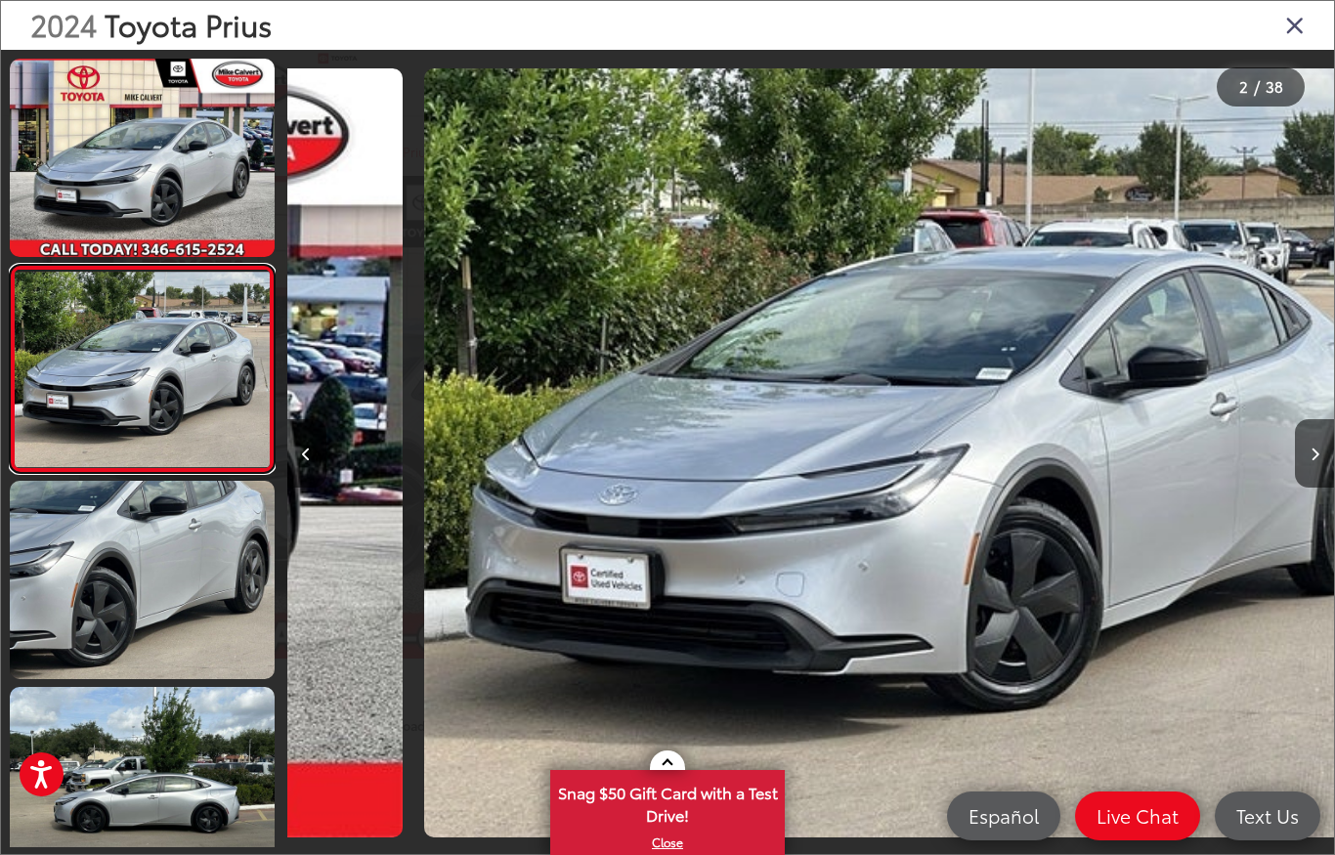
scroll to position [0, 1047]
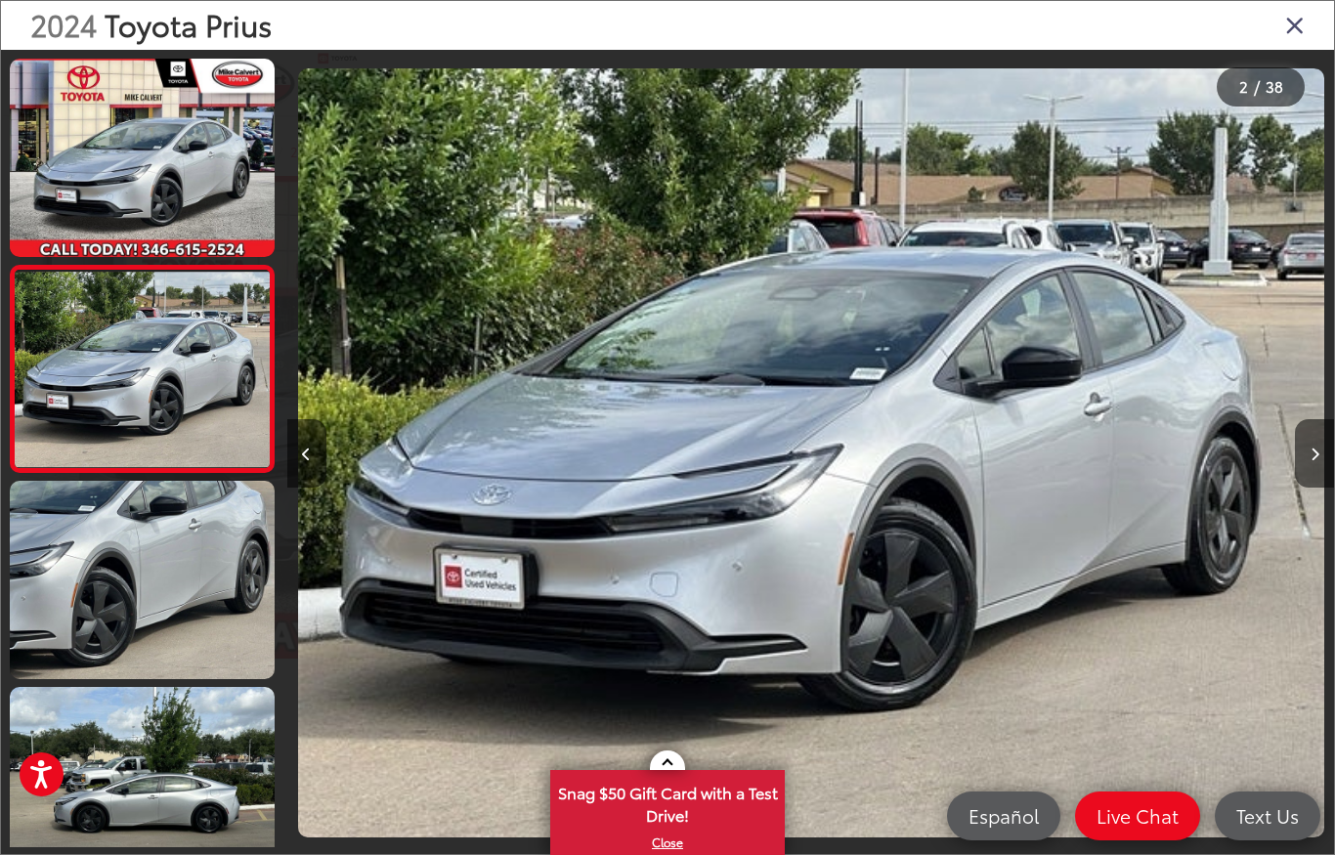
click at [1311, 440] on button "Next image" at bounding box center [1314, 453] width 39 height 68
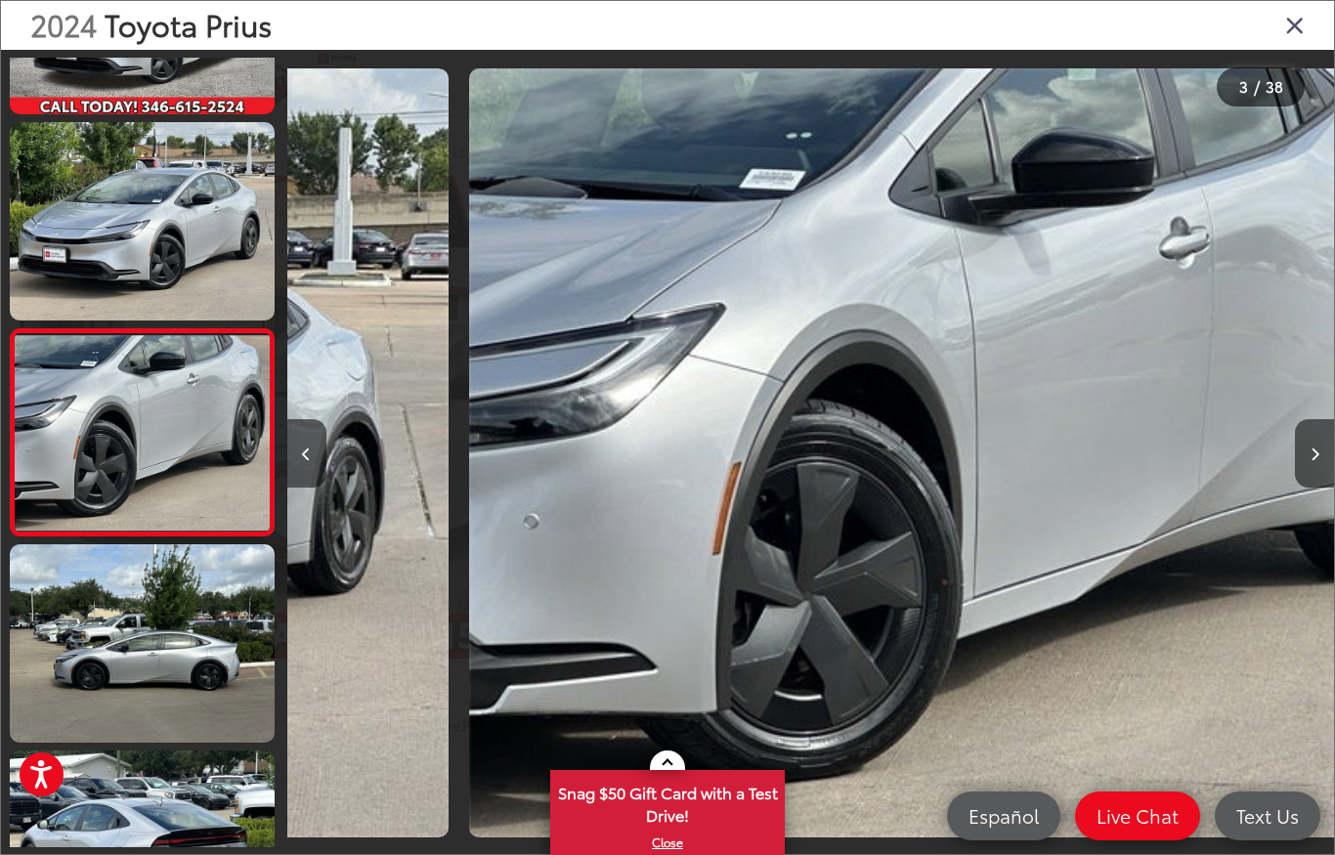
scroll to position [179, 0]
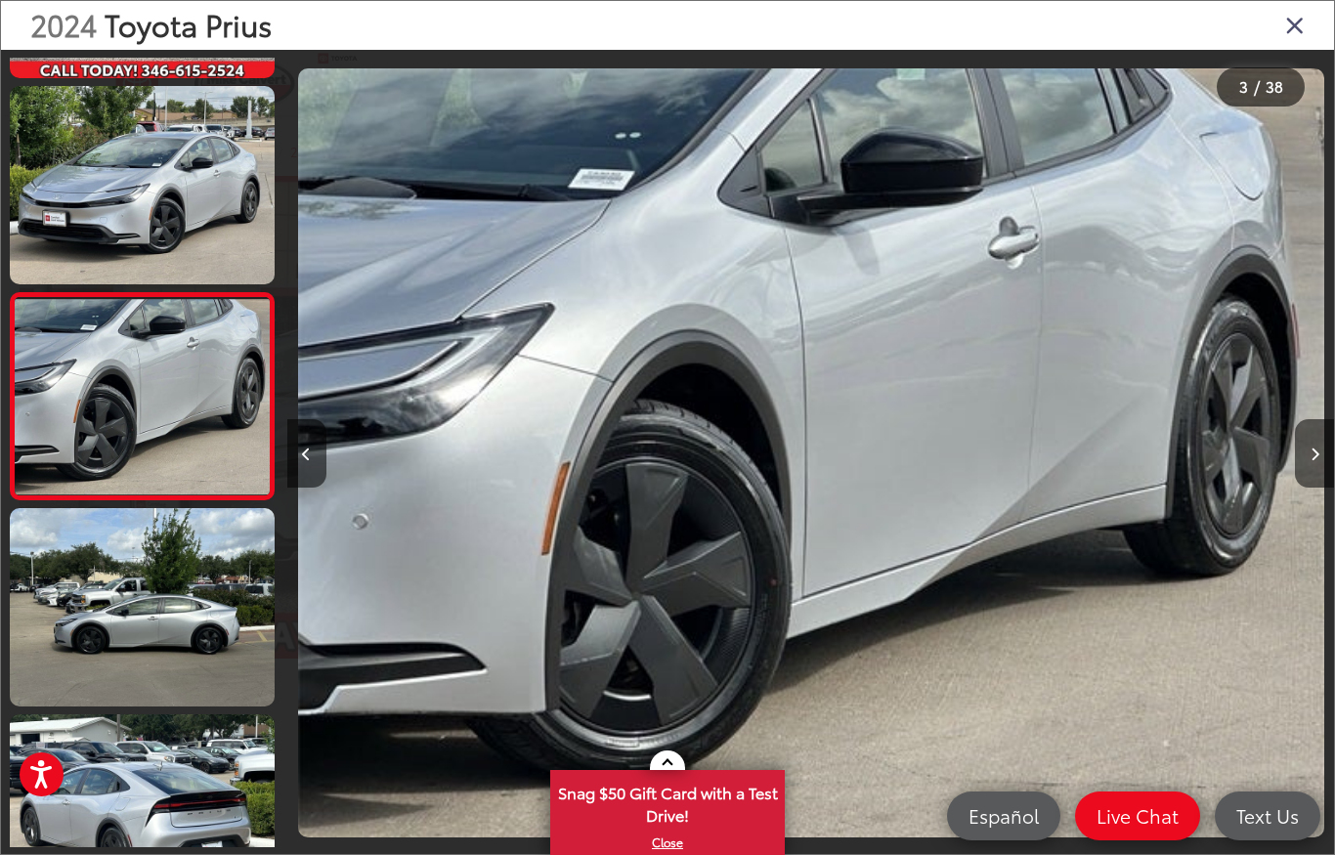
click at [1323, 431] on button "Next image" at bounding box center [1314, 453] width 39 height 68
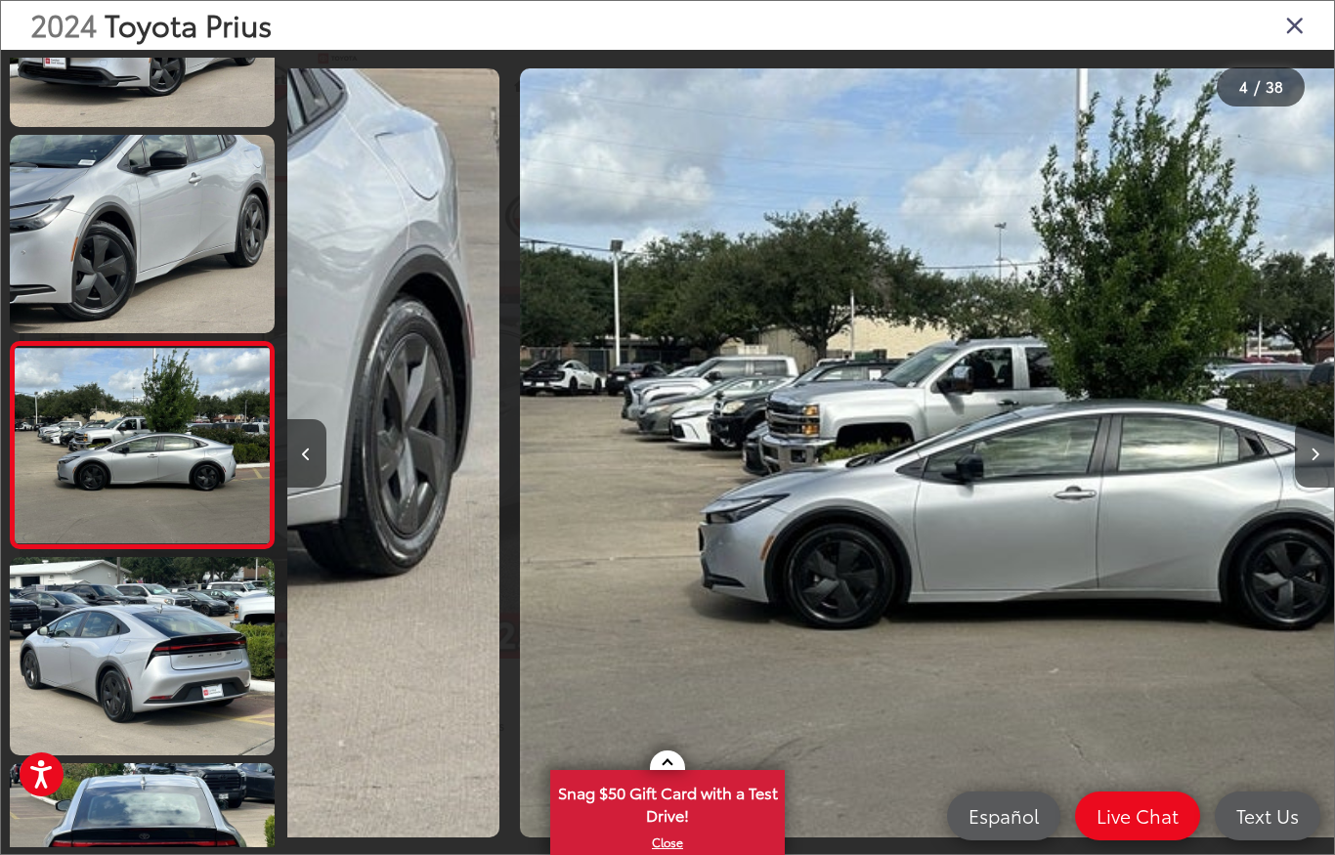
scroll to position [385, 0]
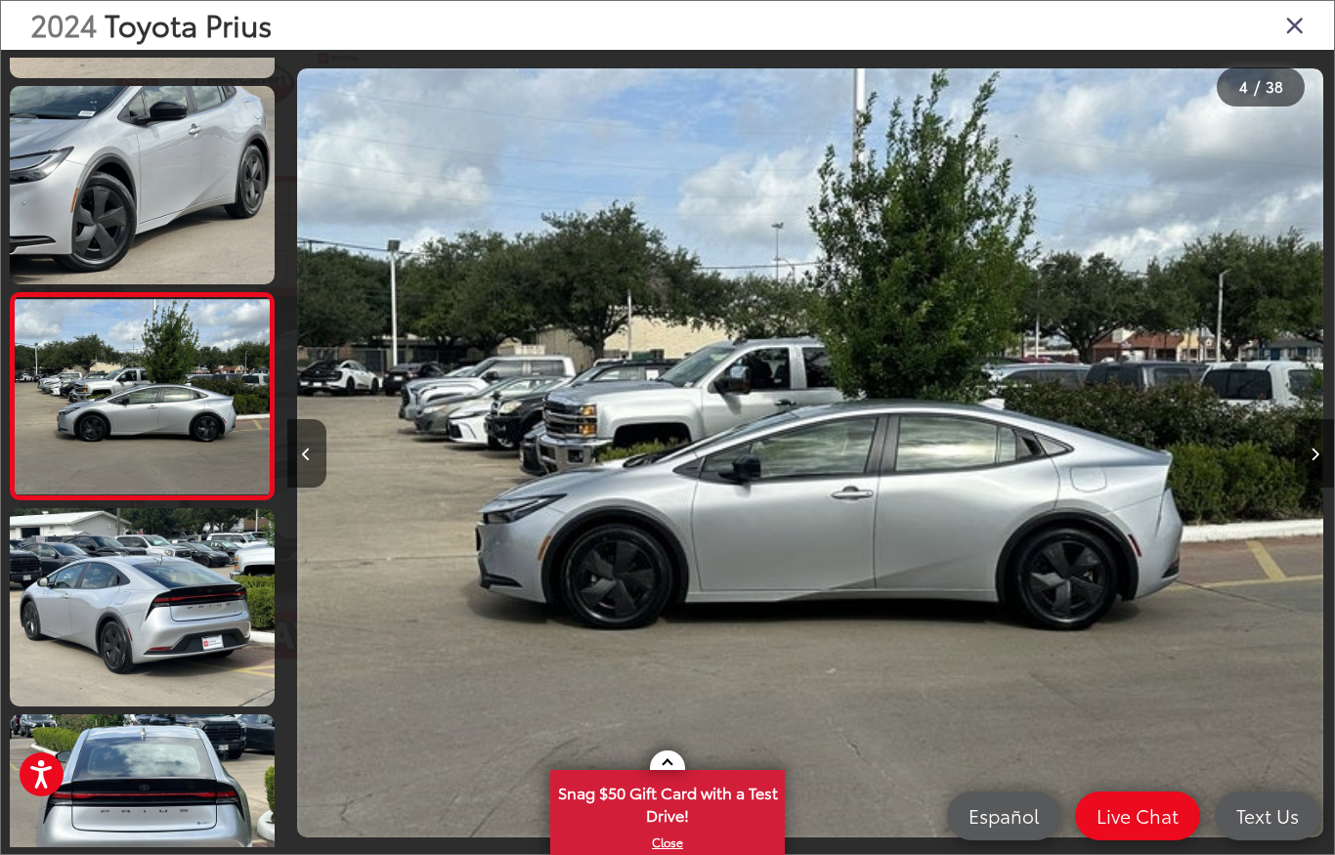
click at [1312, 440] on button "Next image" at bounding box center [1314, 453] width 39 height 68
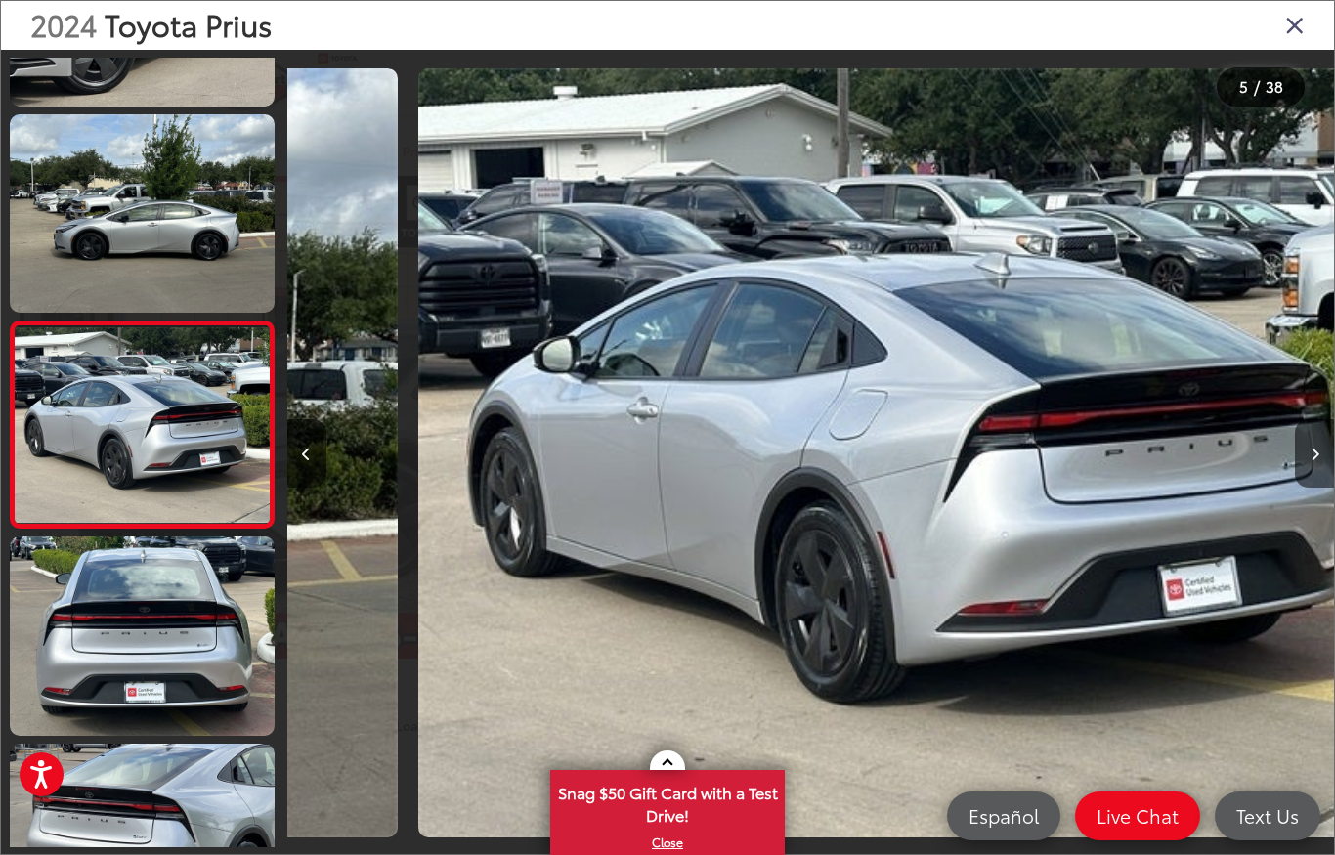
scroll to position [591, 0]
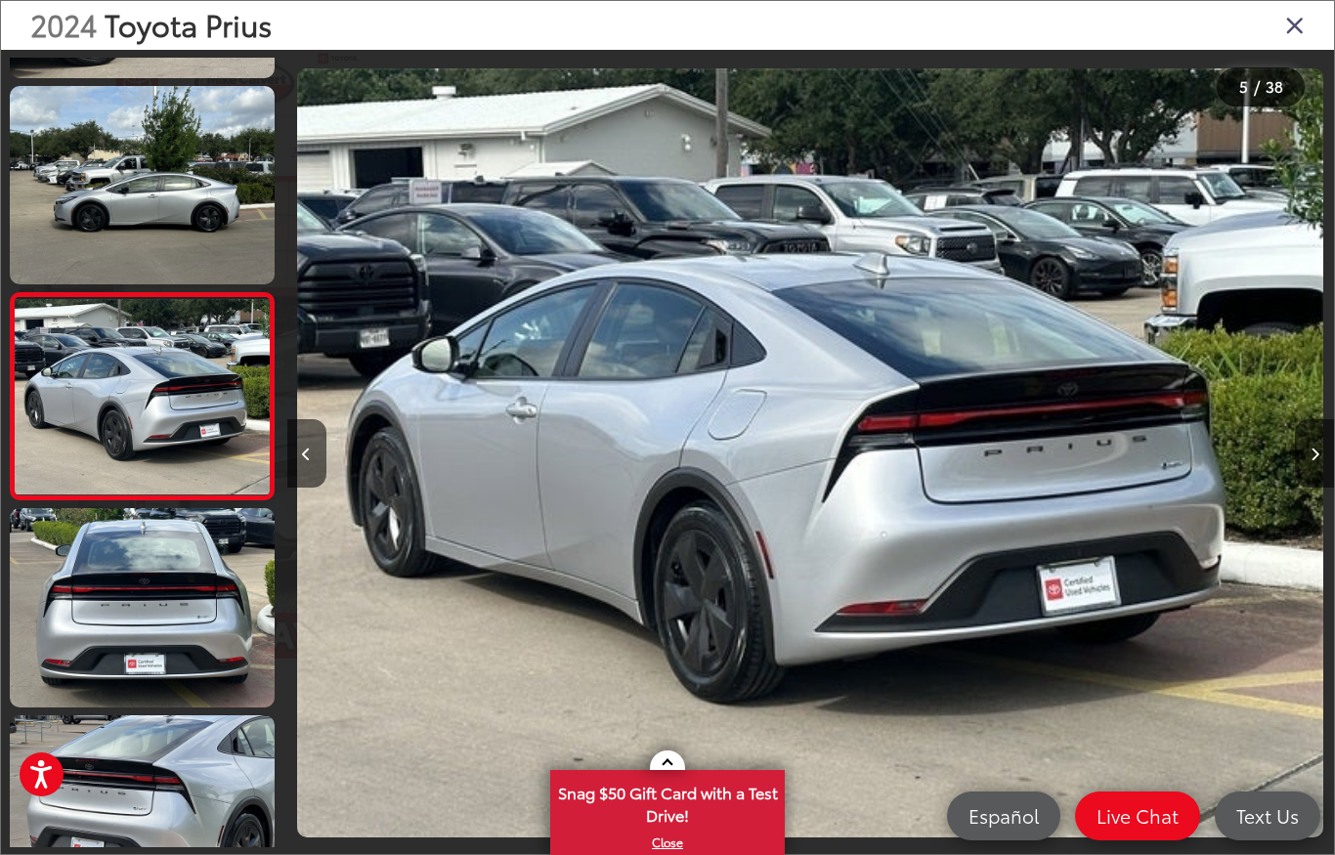
click at [1314, 428] on button "Next image" at bounding box center [1314, 453] width 39 height 68
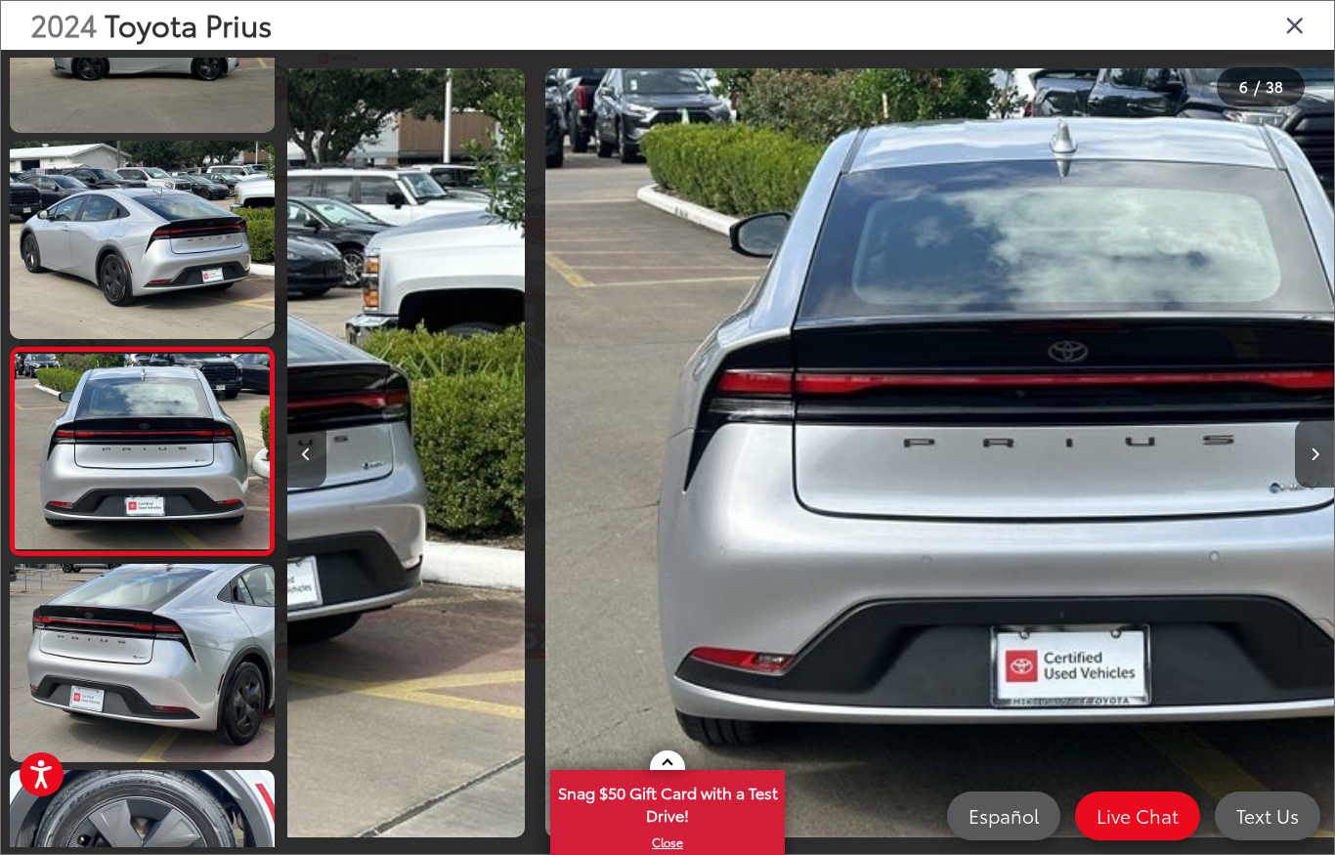
scroll to position [798, 0]
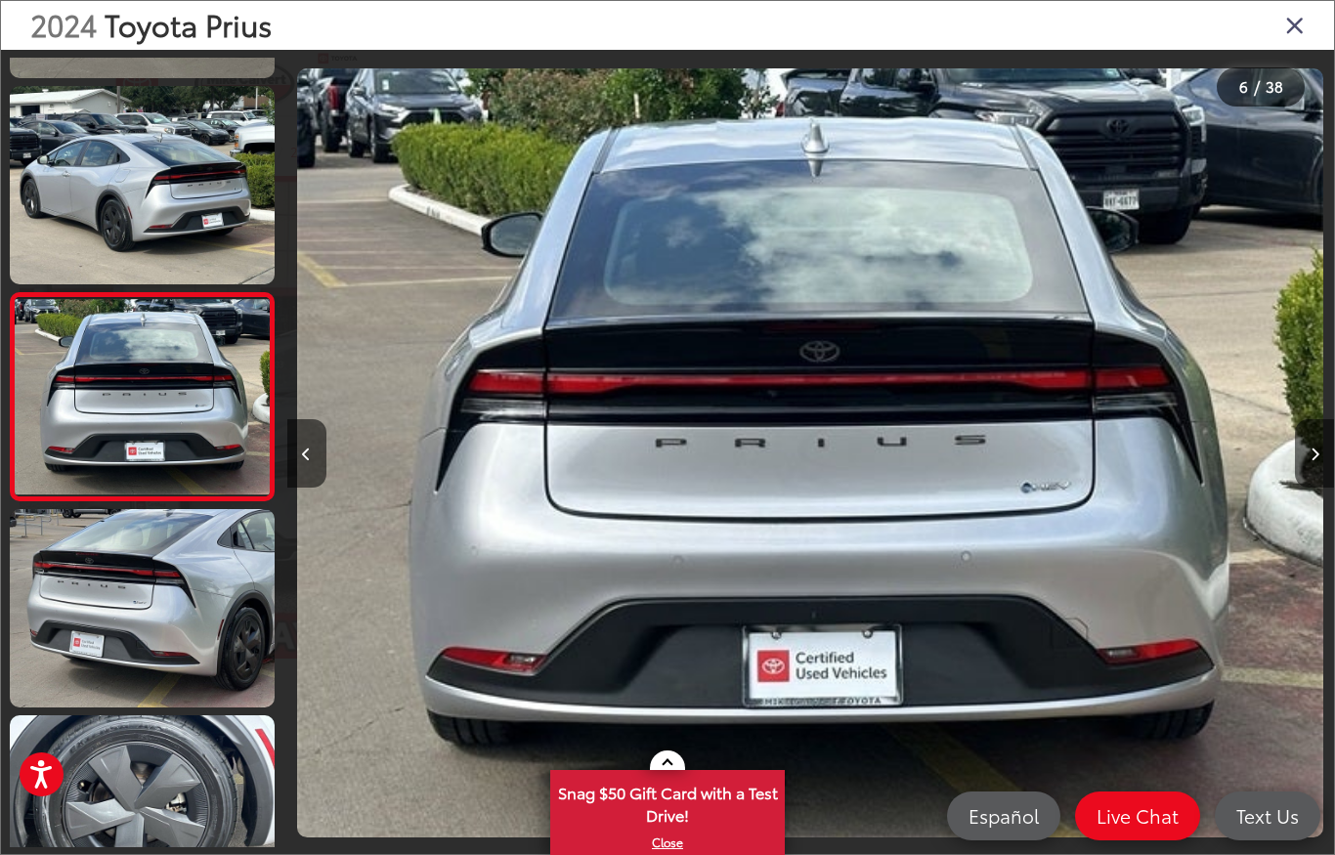
click at [1316, 435] on button "Next image" at bounding box center [1314, 453] width 39 height 68
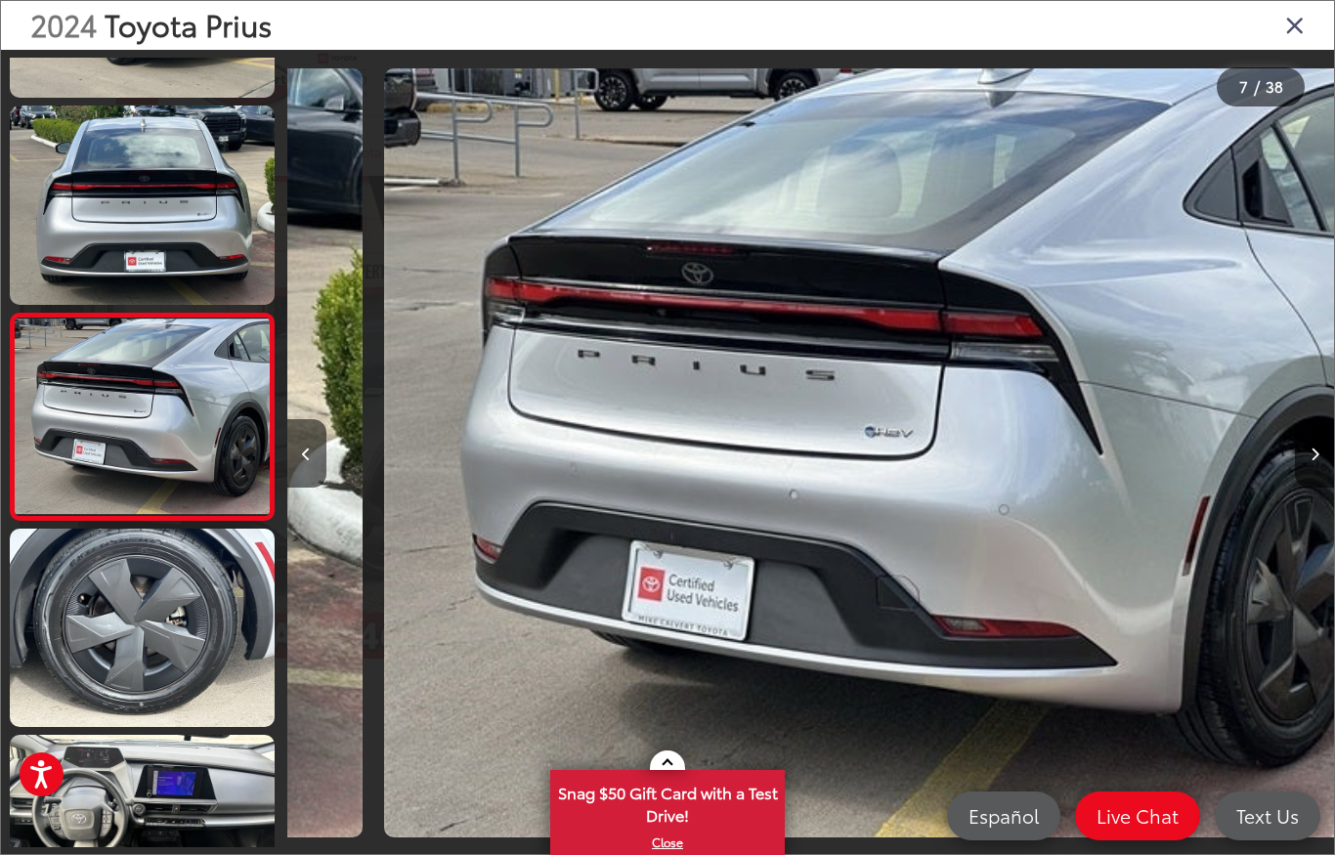
scroll to position [1005, 0]
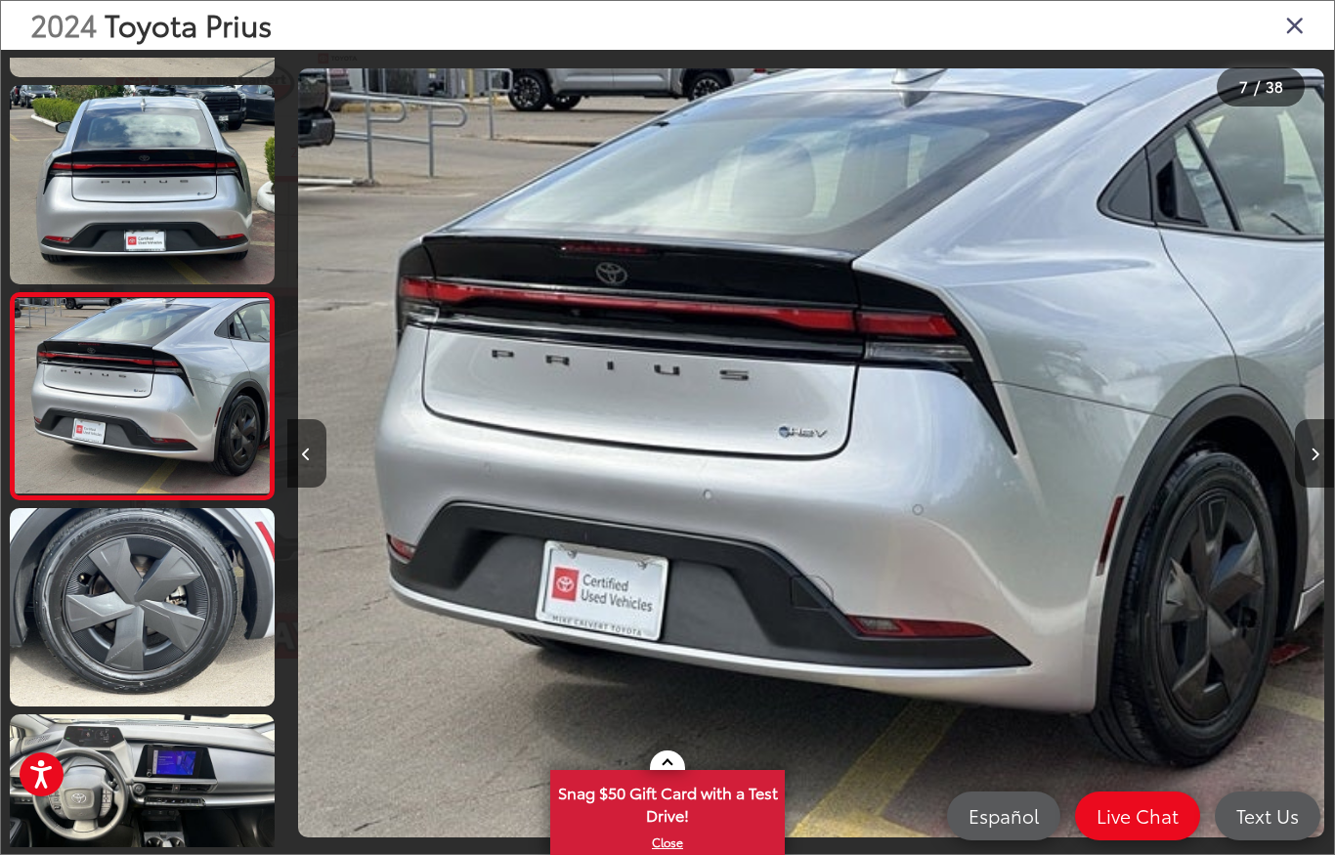
click at [1313, 445] on button "Next image" at bounding box center [1314, 453] width 39 height 68
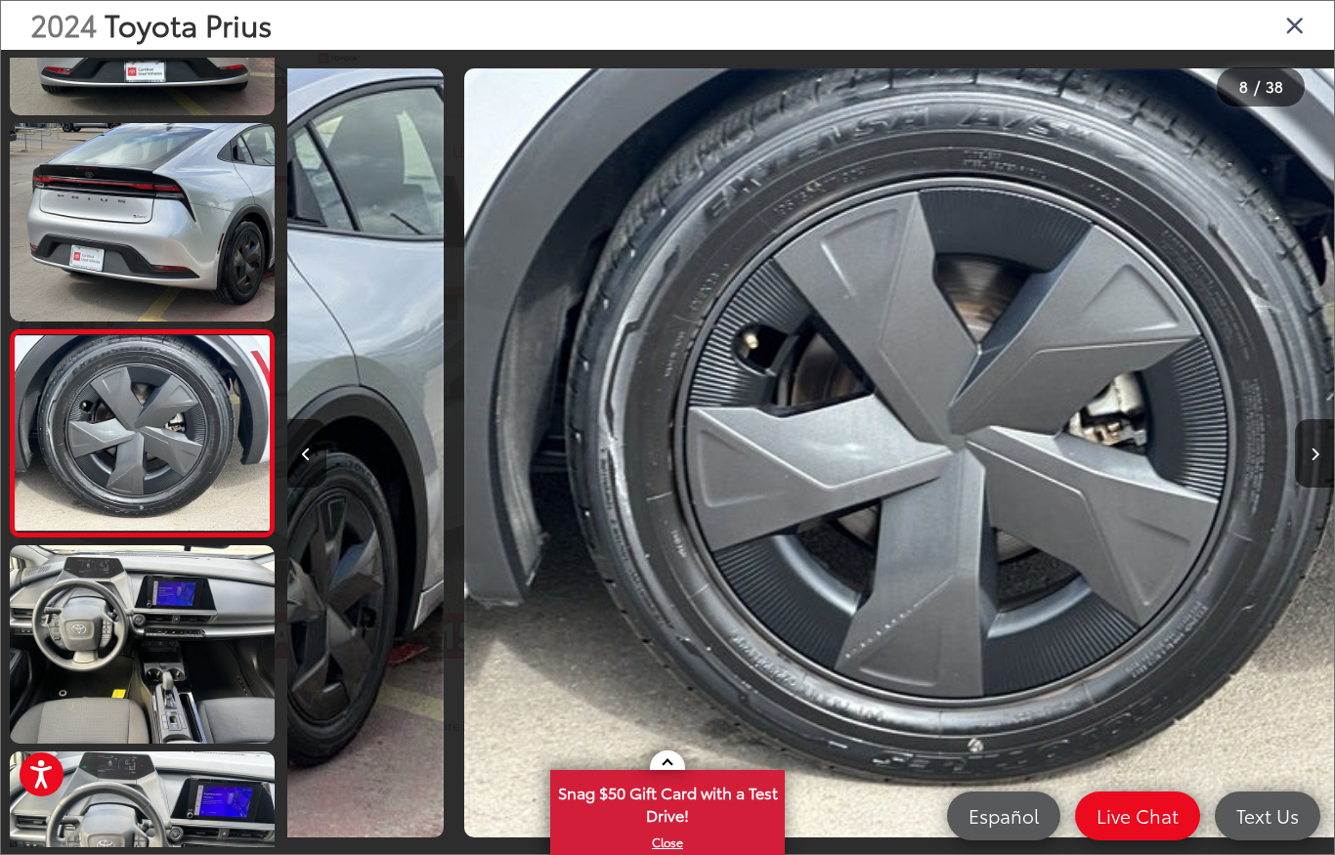
scroll to position [1211, 0]
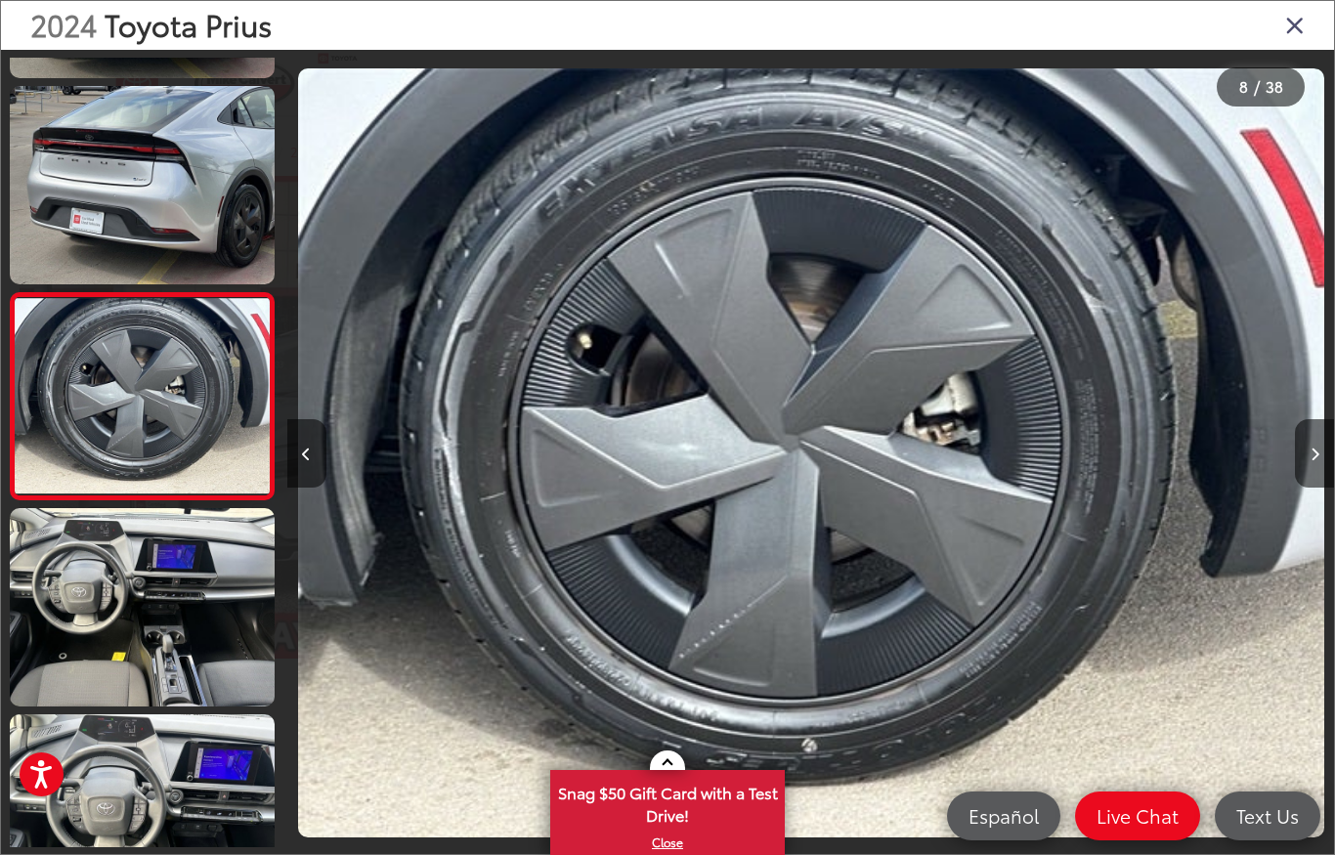
click at [1319, 443] on button "Next image" at bounding box center [1314, 453] width 39 height 68
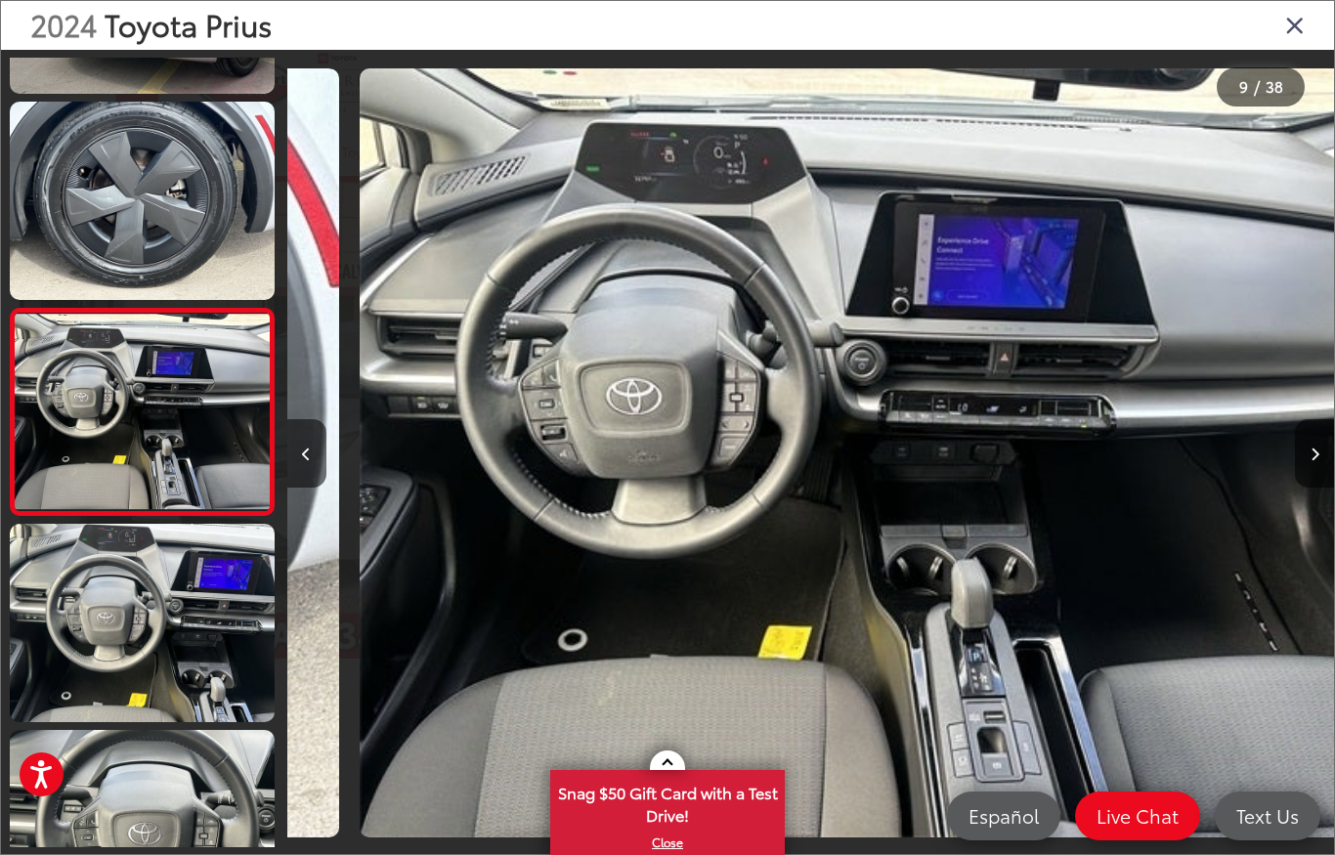
scroll to position [0, 8377]
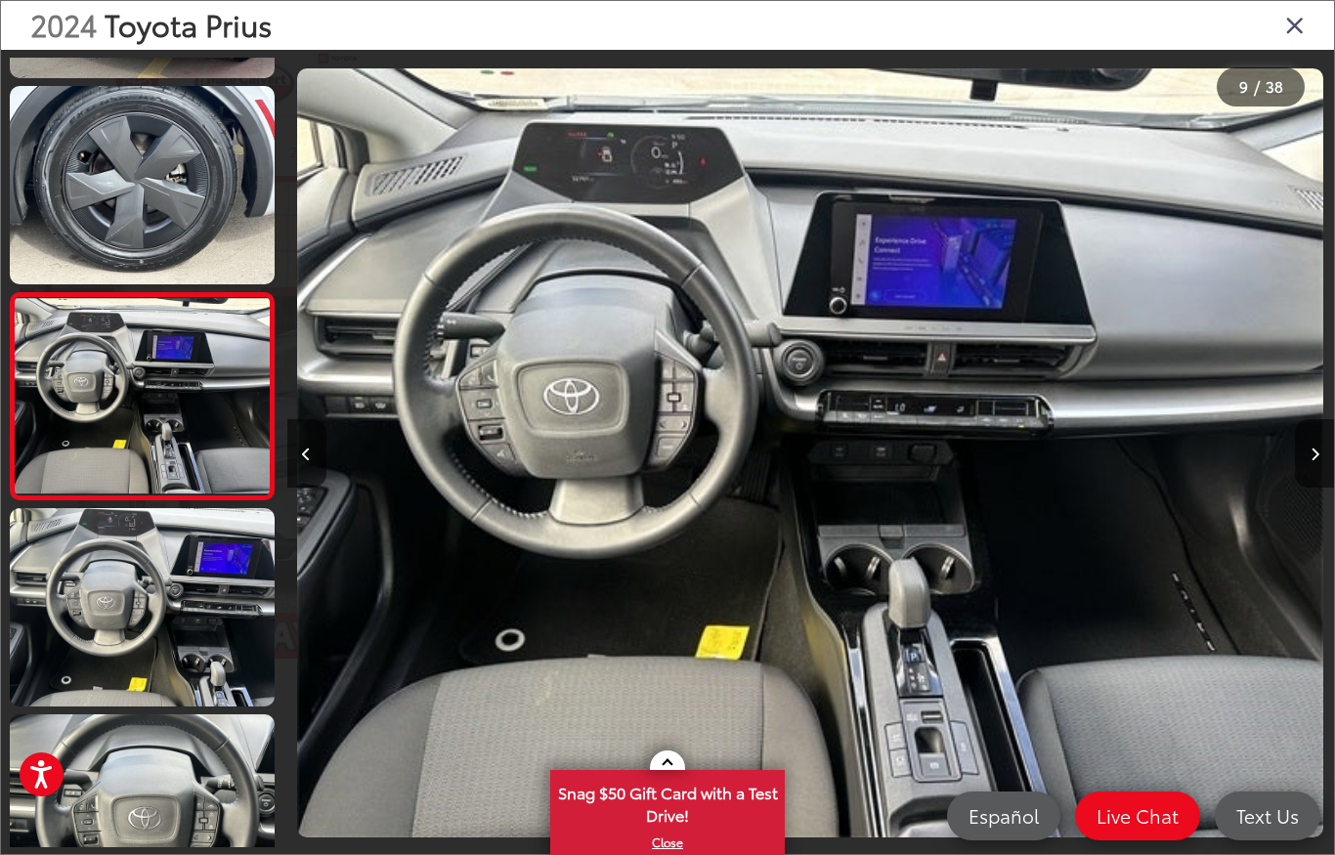
click at [1313, 445] on button "Next image" at bounding box center [1314, 453] width 39 height 68
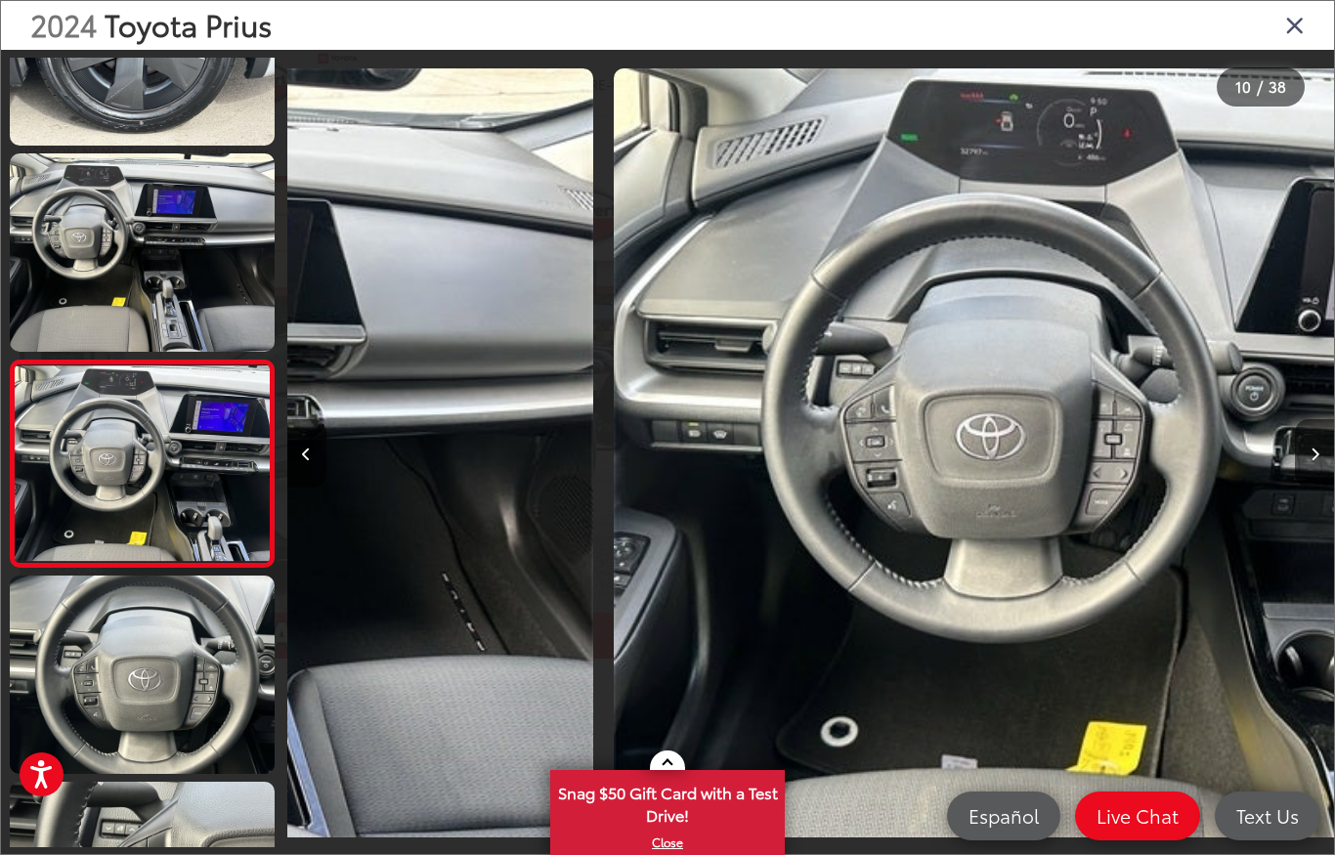
scroll to position [0, 9424]
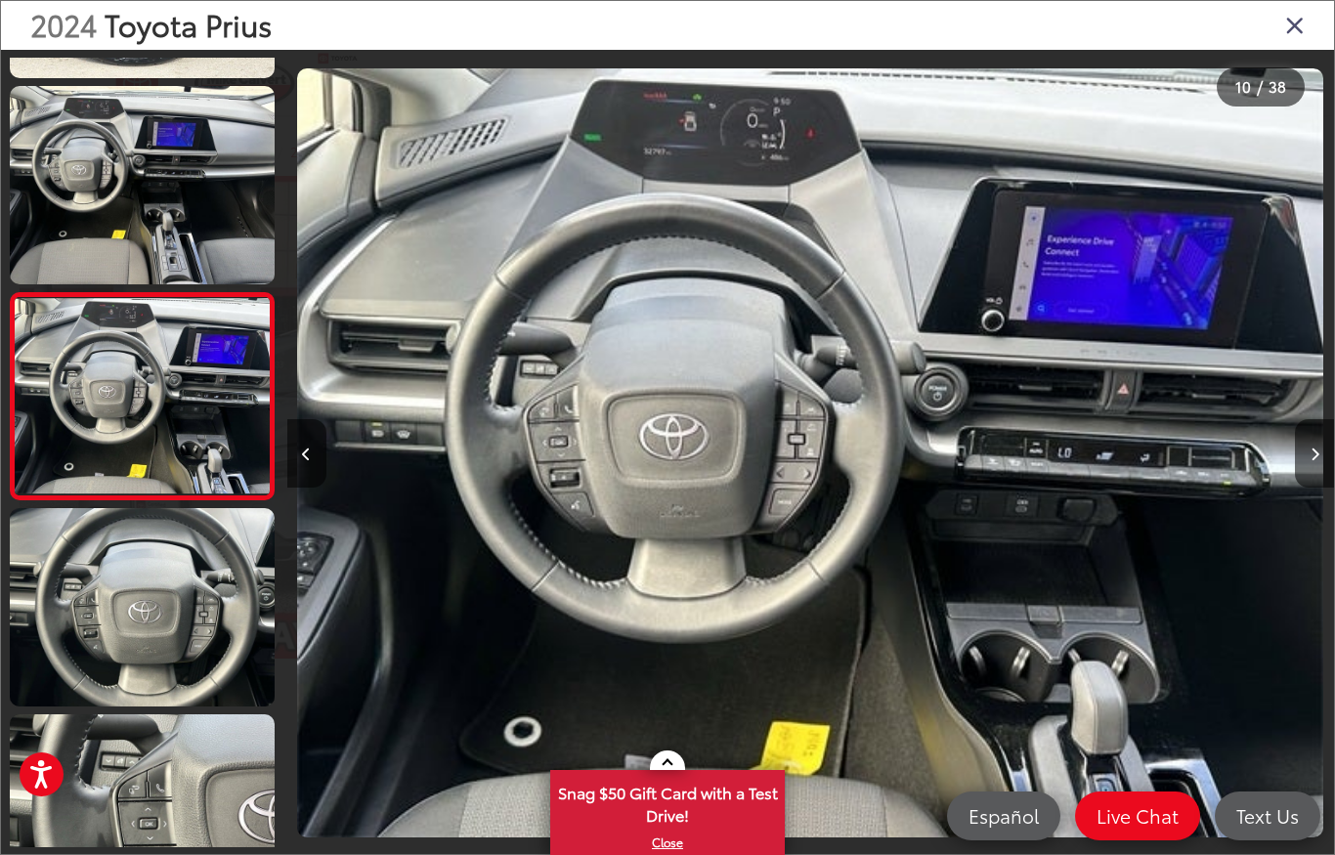
click at [1321, 434] on button "Next image" at bounding box center [1314, 453] width 39 height 68
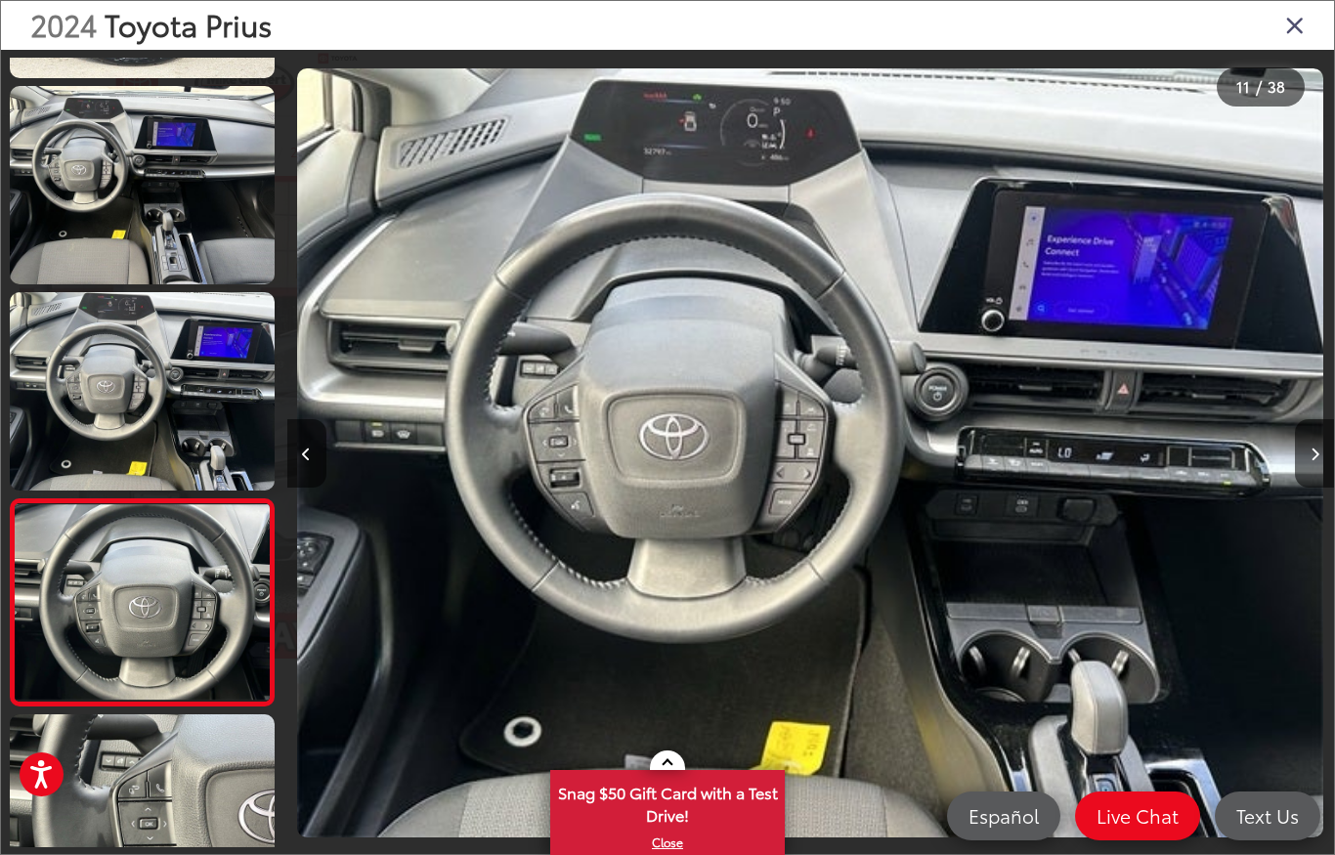
scroll to position [0, 0]
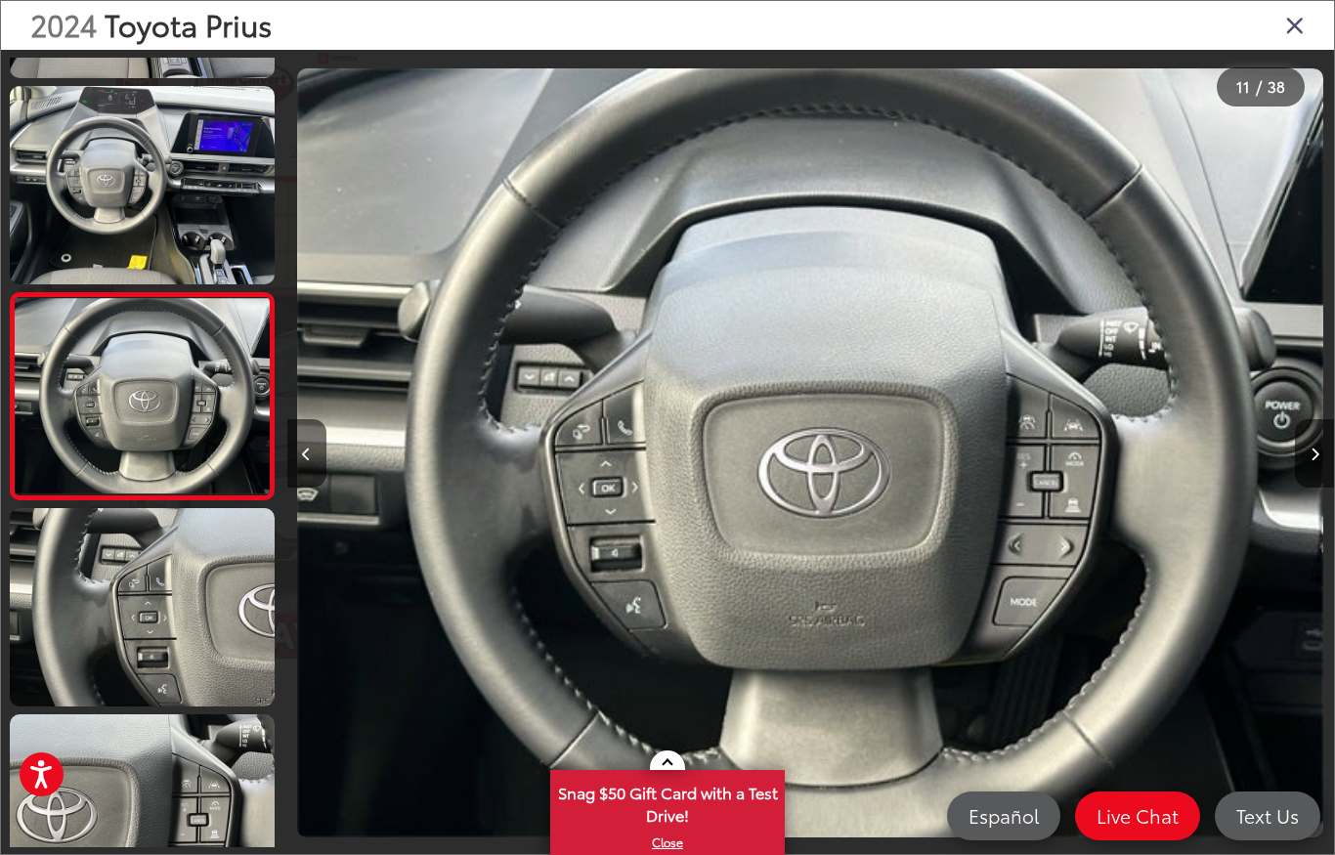
click at [1307, 449] on button "Next image" at bounding box center [1314, 453] width 39 height 68
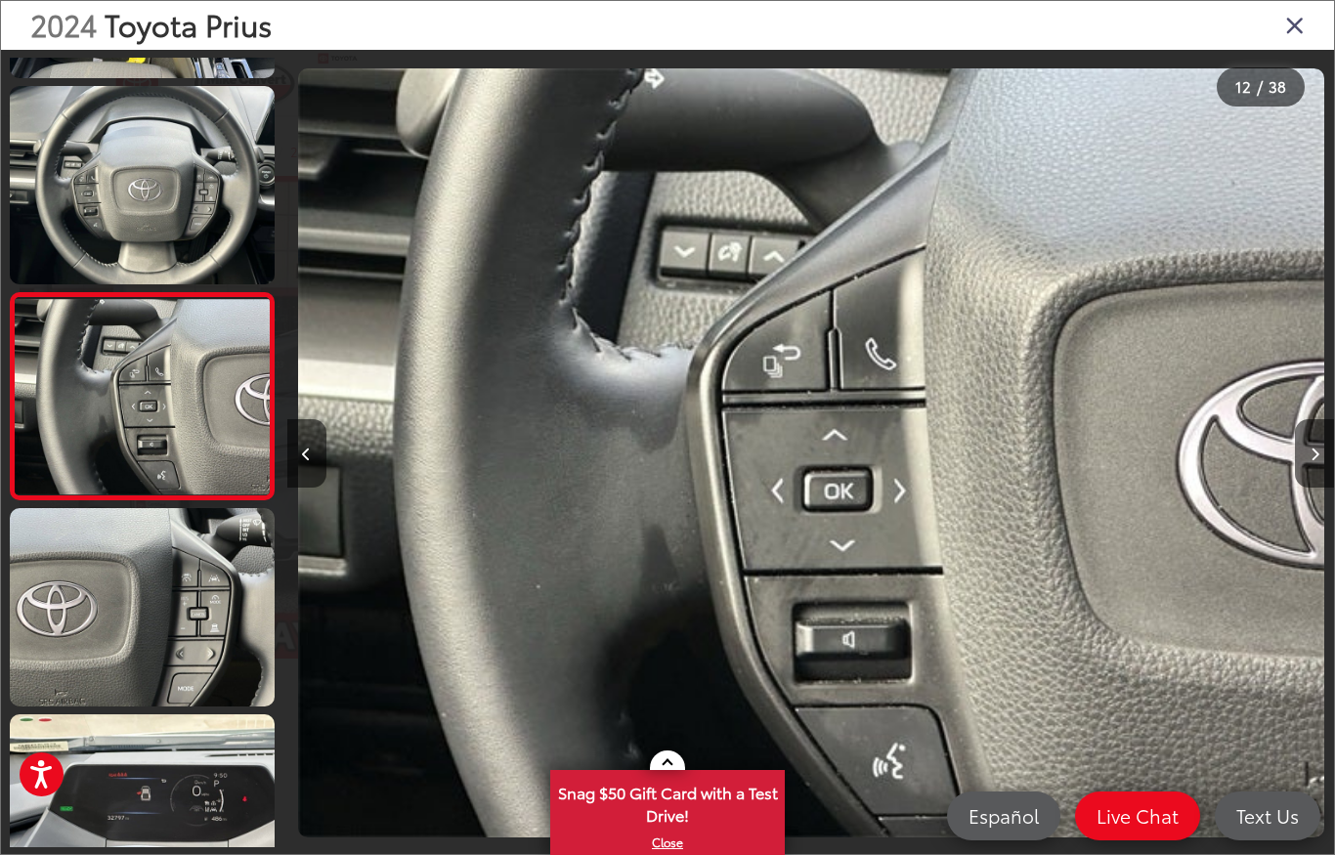
click at [1288, 470] on div at bounding box center [1203, 453] width 262 height 806
click at [1302, 491] on div at bounding box center [1203, 453] width 262 height 806
click at [1306, 452] on button "Next image" at bounding box center [1314, 453] width 39 height 68
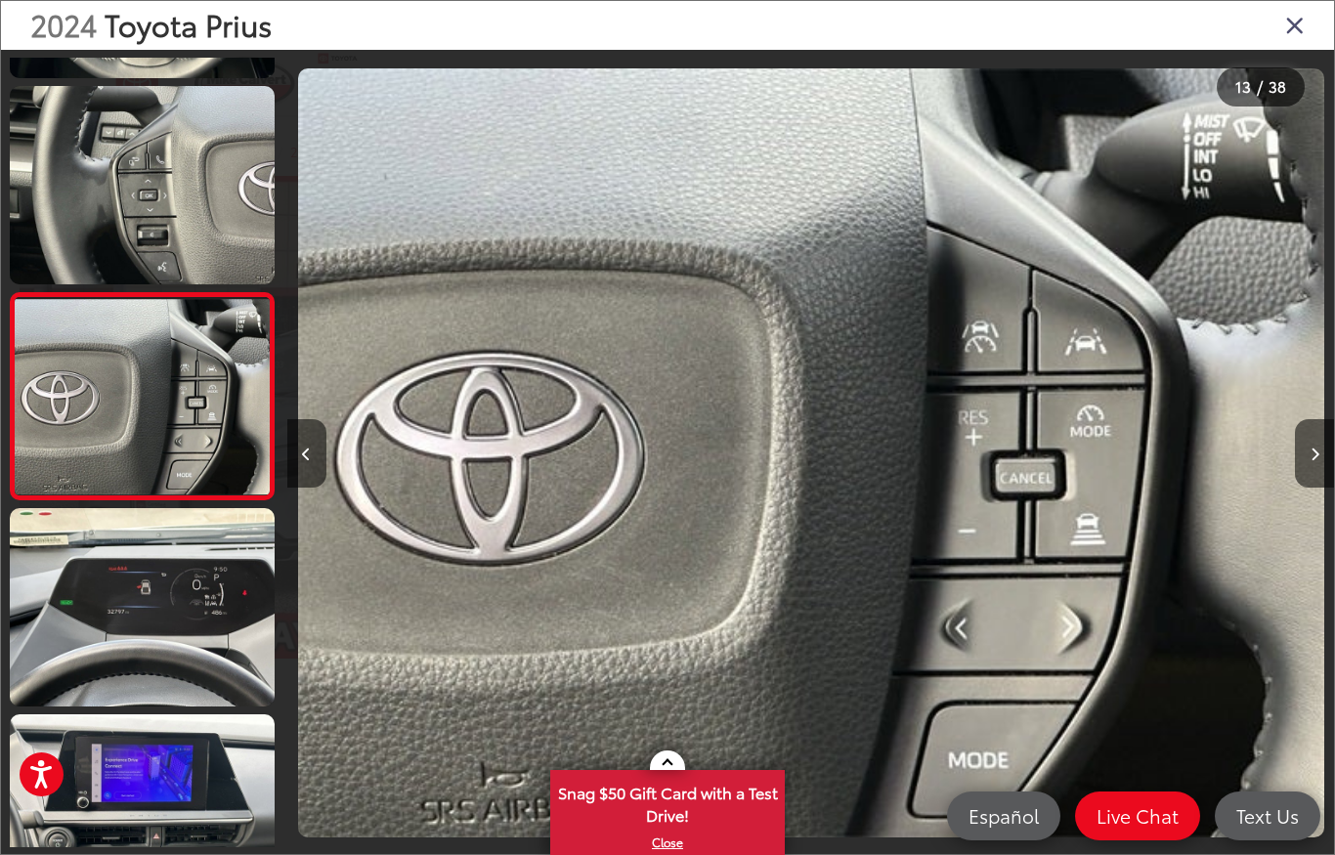
click at [1315, 452] on icon "Next image" at bounding box center [1315, 455] width 9 height 14
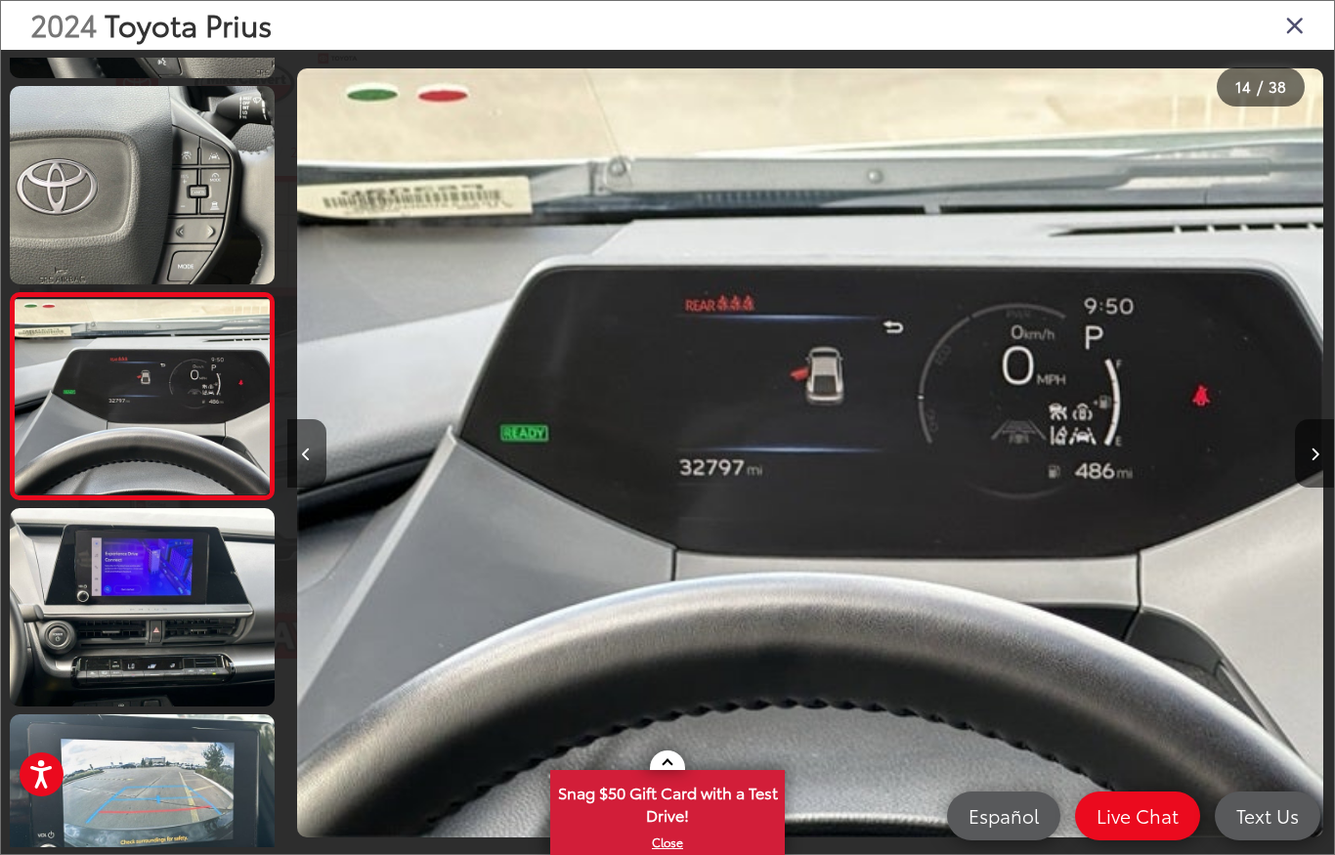
click at [1323, 444] on button "Next image" at bounding box center [1314, 453] width 39 height 68
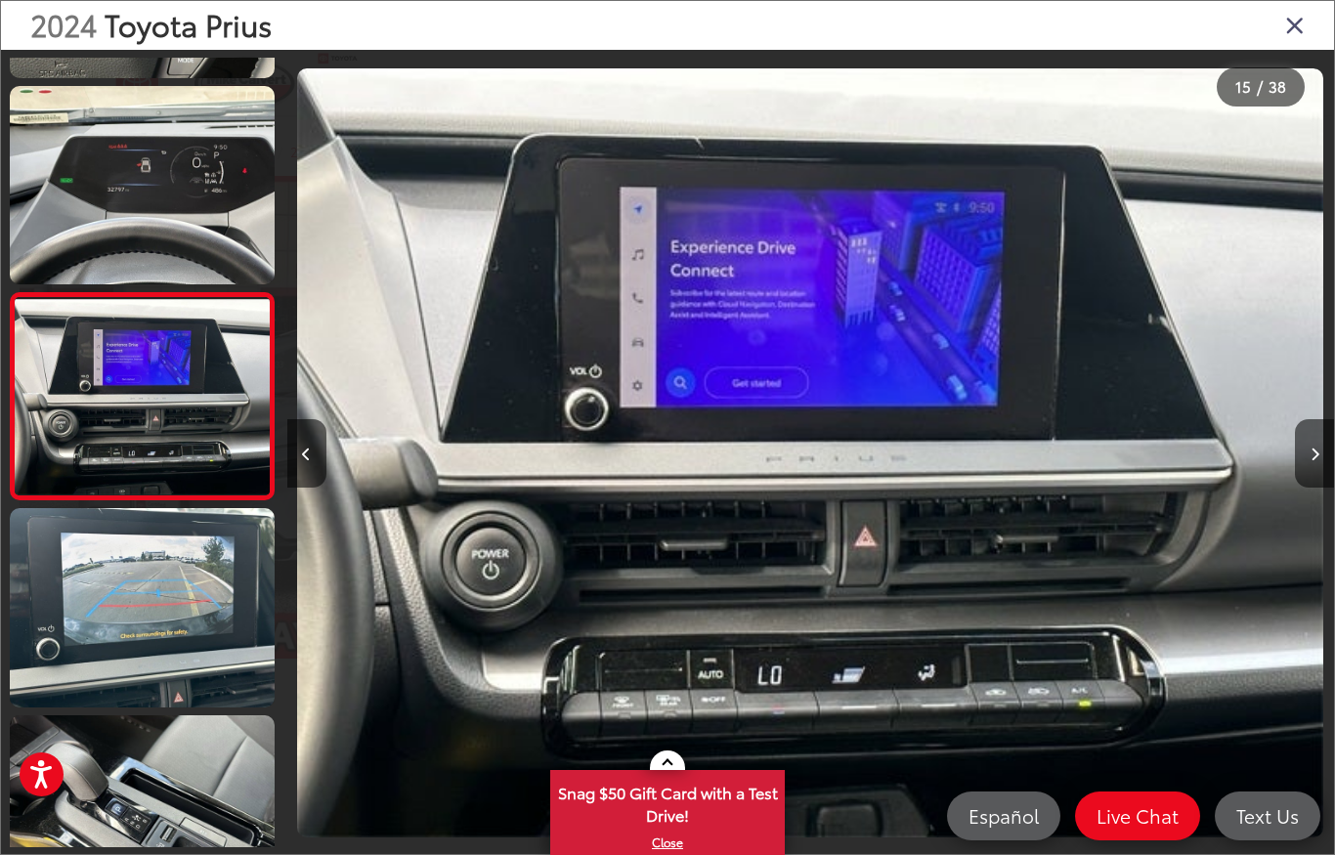
click at [1324, 424] on button "Next image" at bounding box center [1314, 453] width 39 height 68
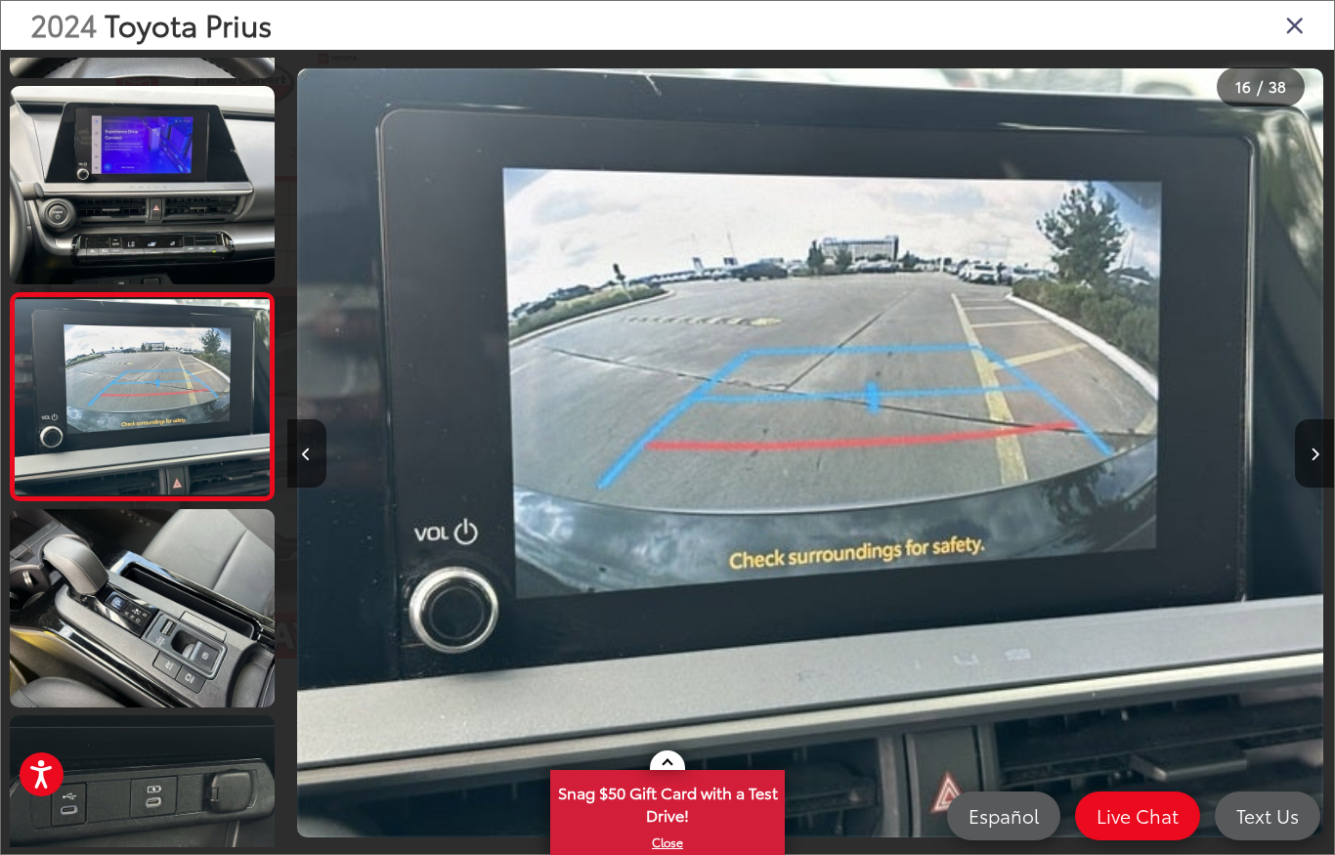
click at [1324, 412] on div at bounding box center [1203, 453] width 262 height 806
click at [1313, 444] on button "Next image" at bounding box center [1314, 453] width 39 height 68
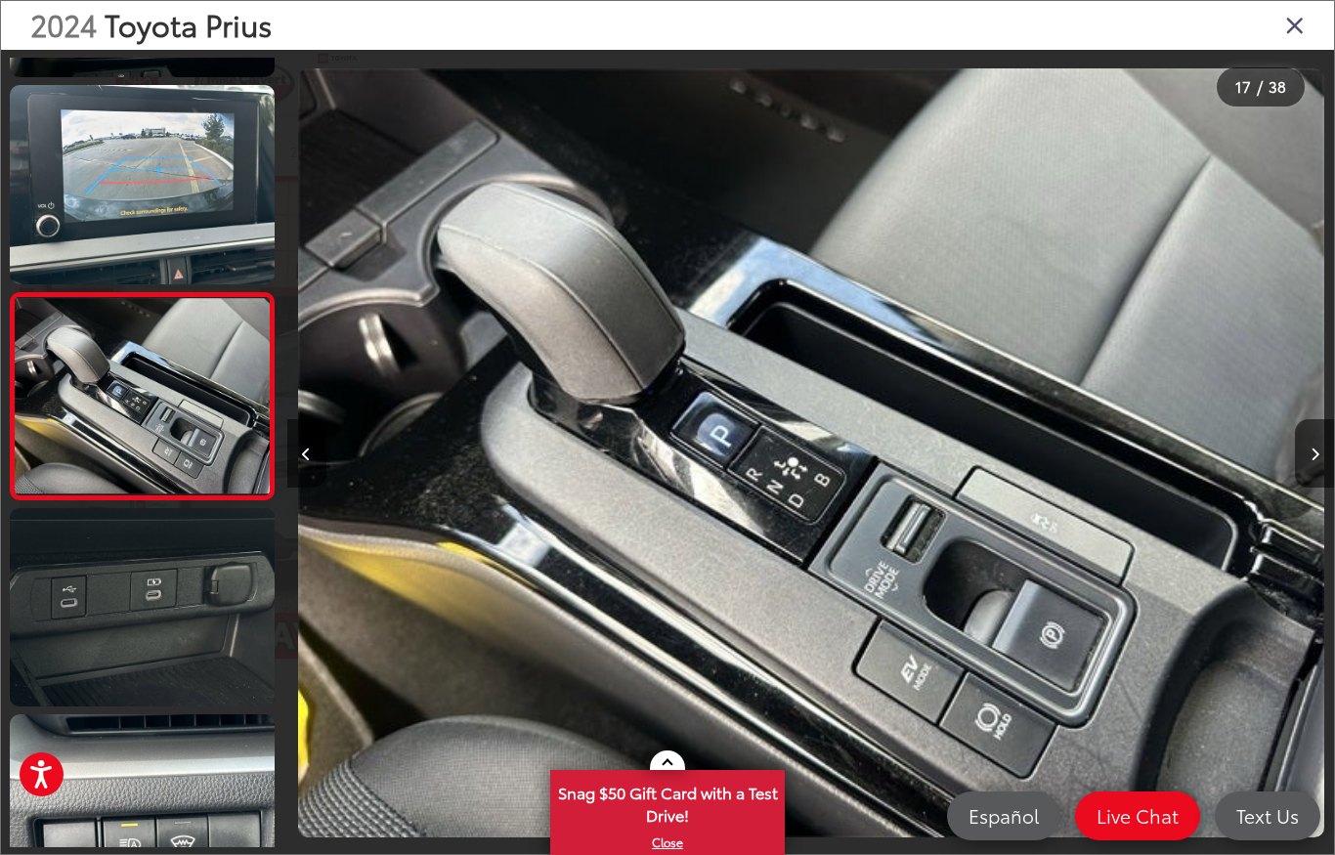
click at [1313, 448] on icon "Next image" at bounding box center [1315, 455] width 9 height 14
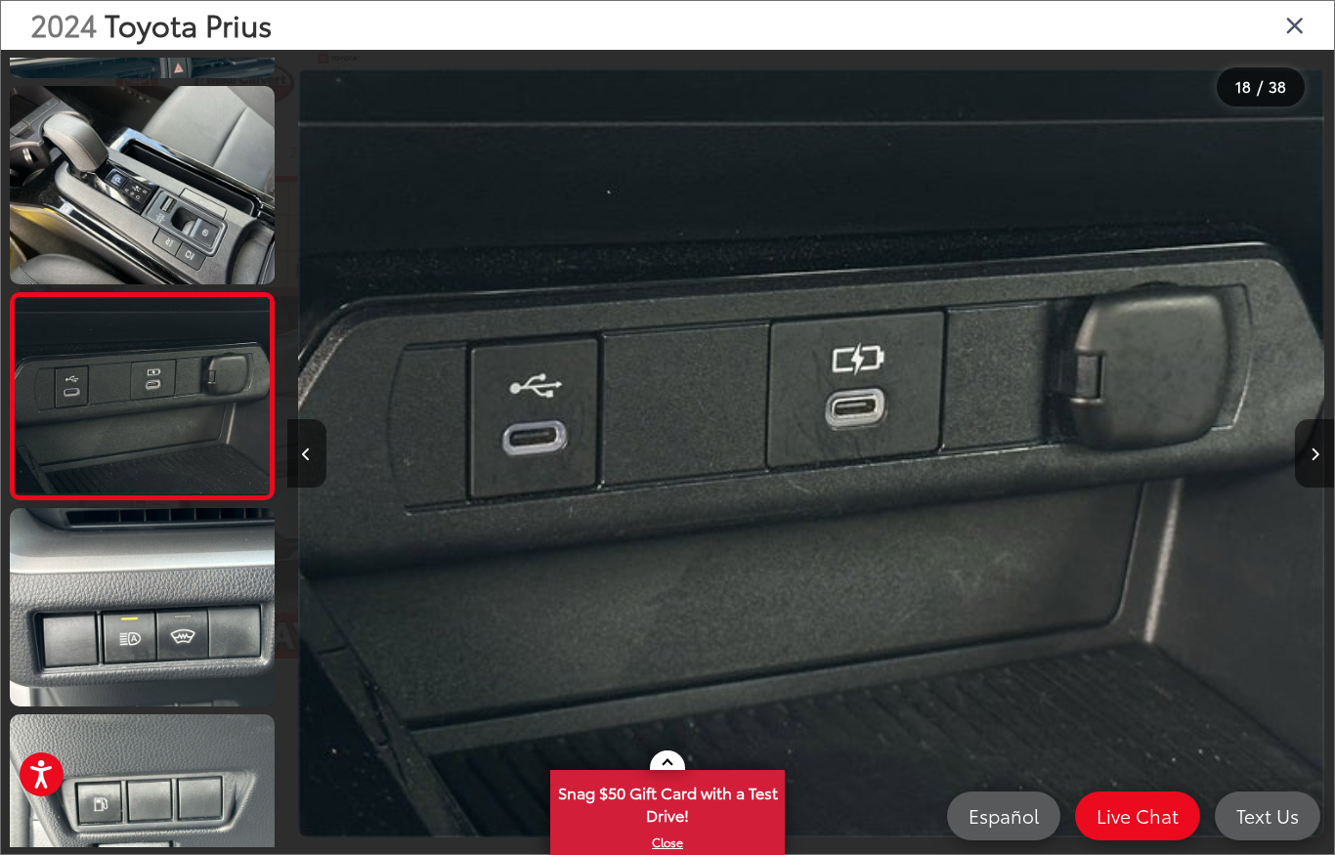
click at [1313, 444] on button "Next image" at bounding box center [1314, 453] width 39 height 68
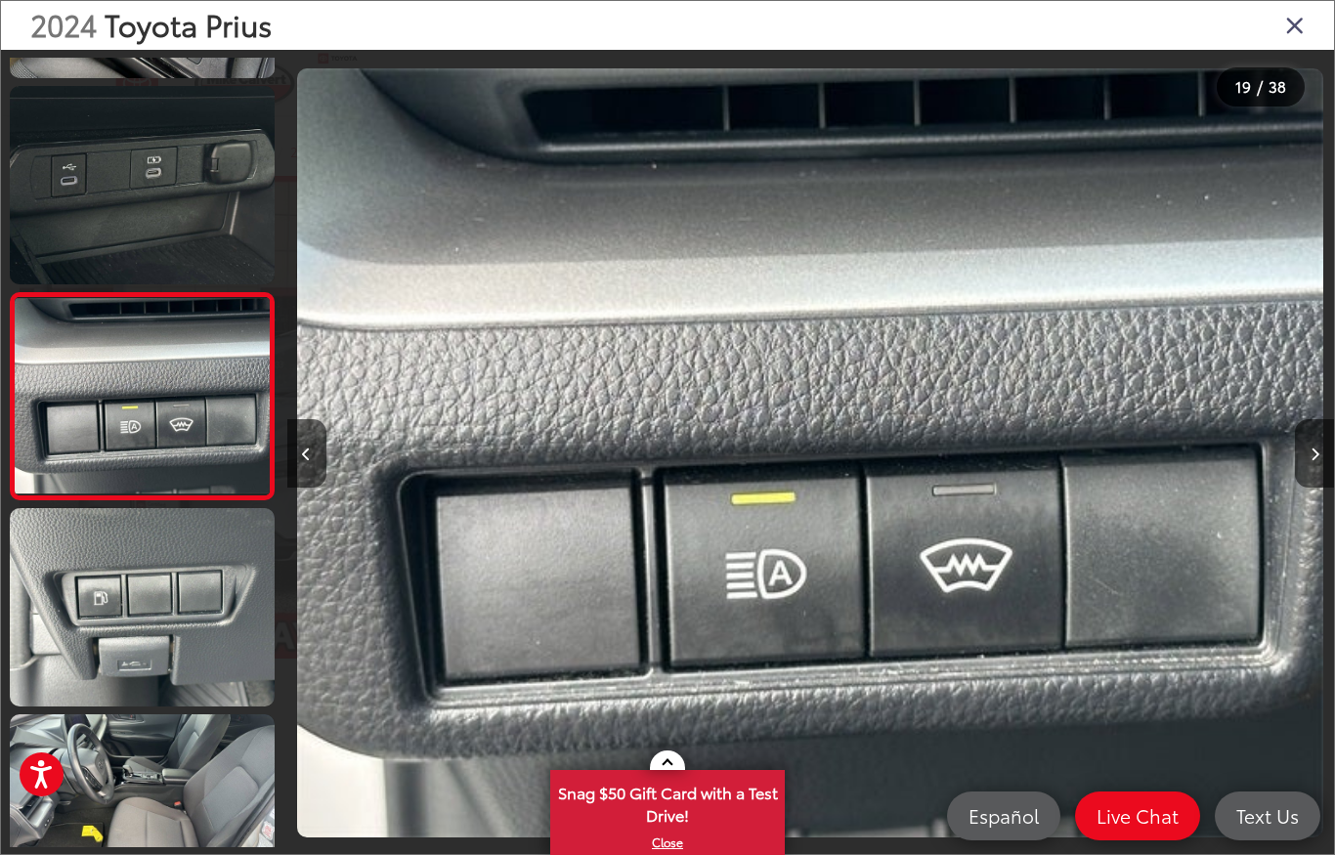
click at [290, 456] on button "Previous image" at bounding box center [306, 453] width 39 height 68
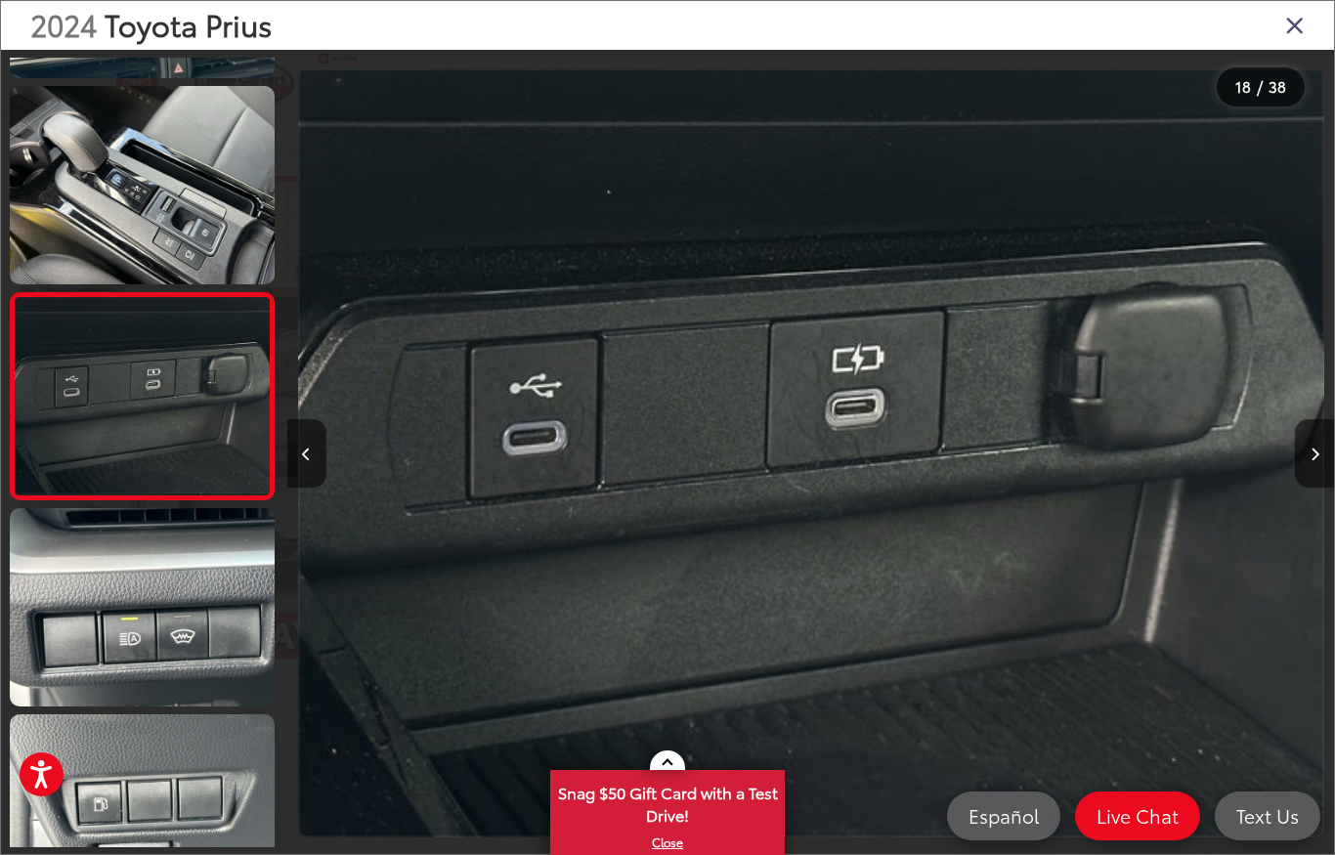
click at [1311, 441] on button "Next image" at bounding box center [1314, 453] width 39 height 68
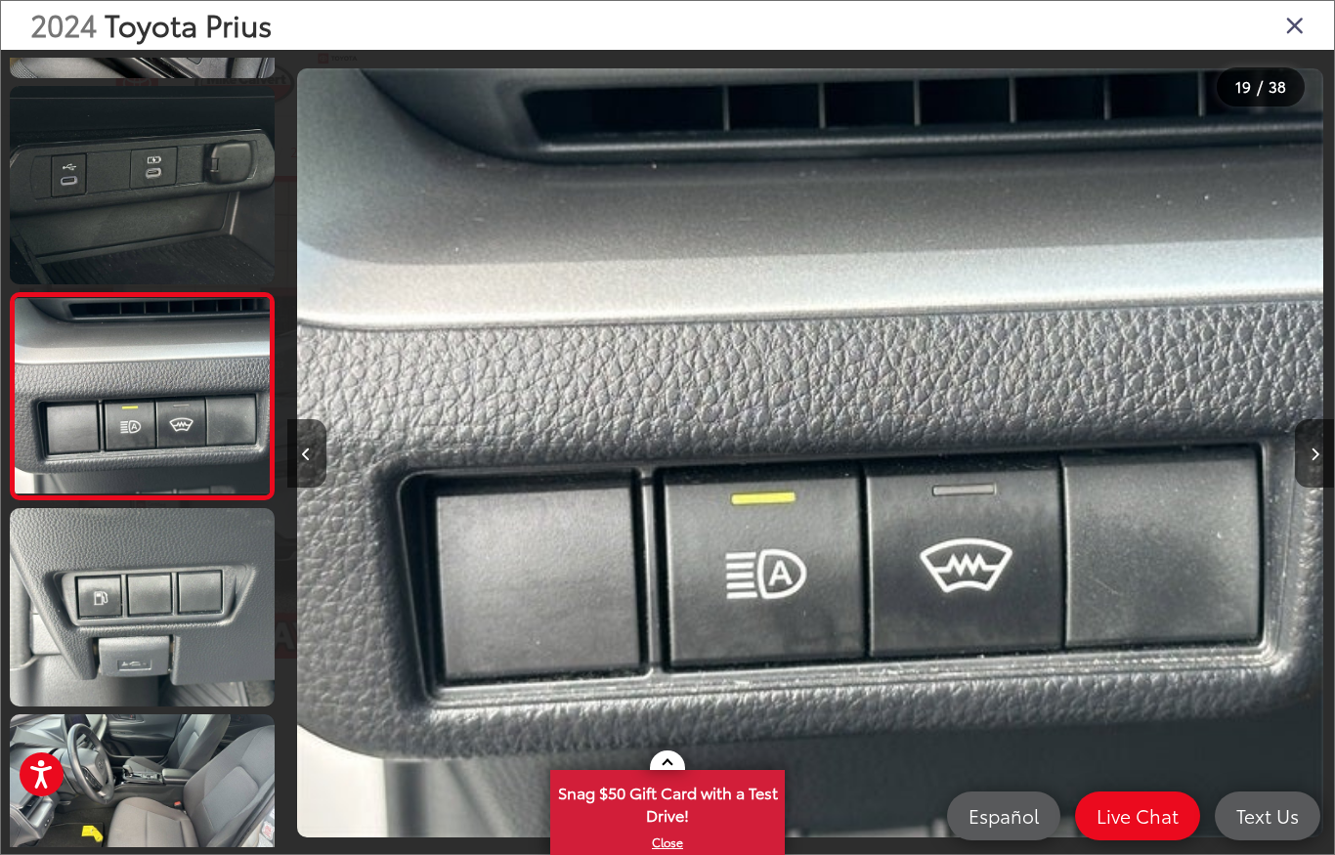
click at [1302, 449] on button "Next image" at bounding box center [1314, 453] width 39 height 68
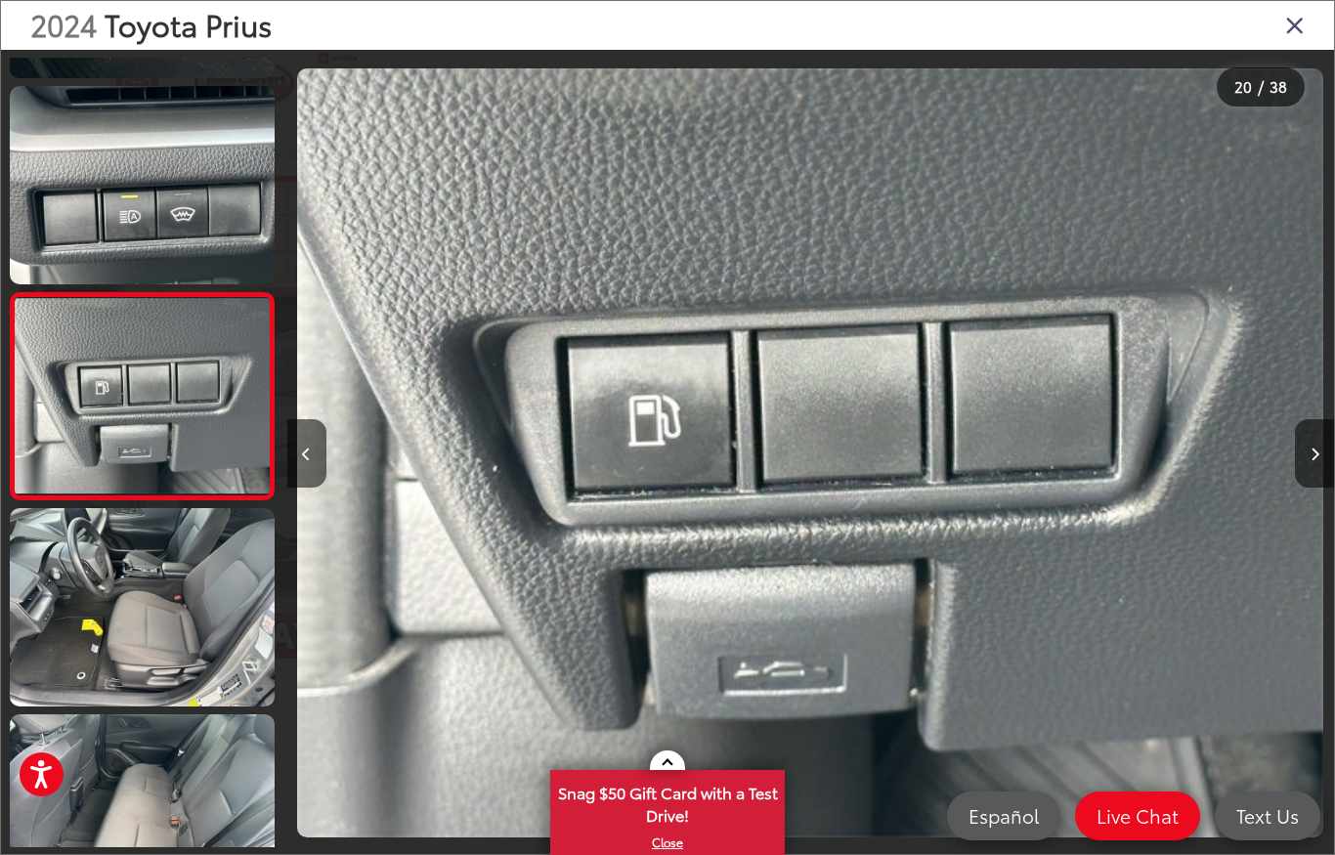
click at [1289, 447] on div at bounding box center [1203, 453] width 262 height 806
click at [1305, 452] on button "Next image" at bounding box center [1314, 453] width 39 height 68
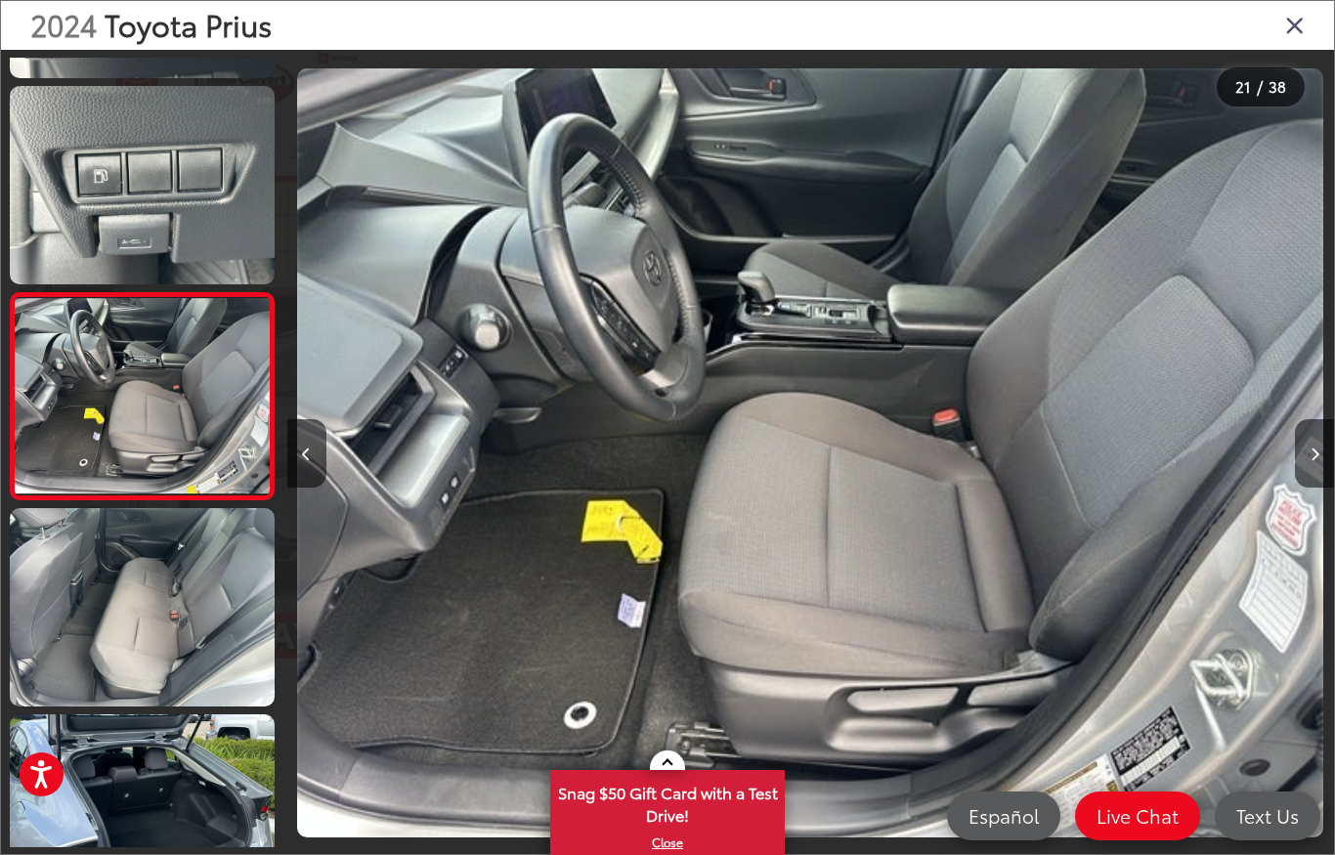
click at [1308, 442] on button "Next image" at bounding box center [1314, 453] width 39 height 68
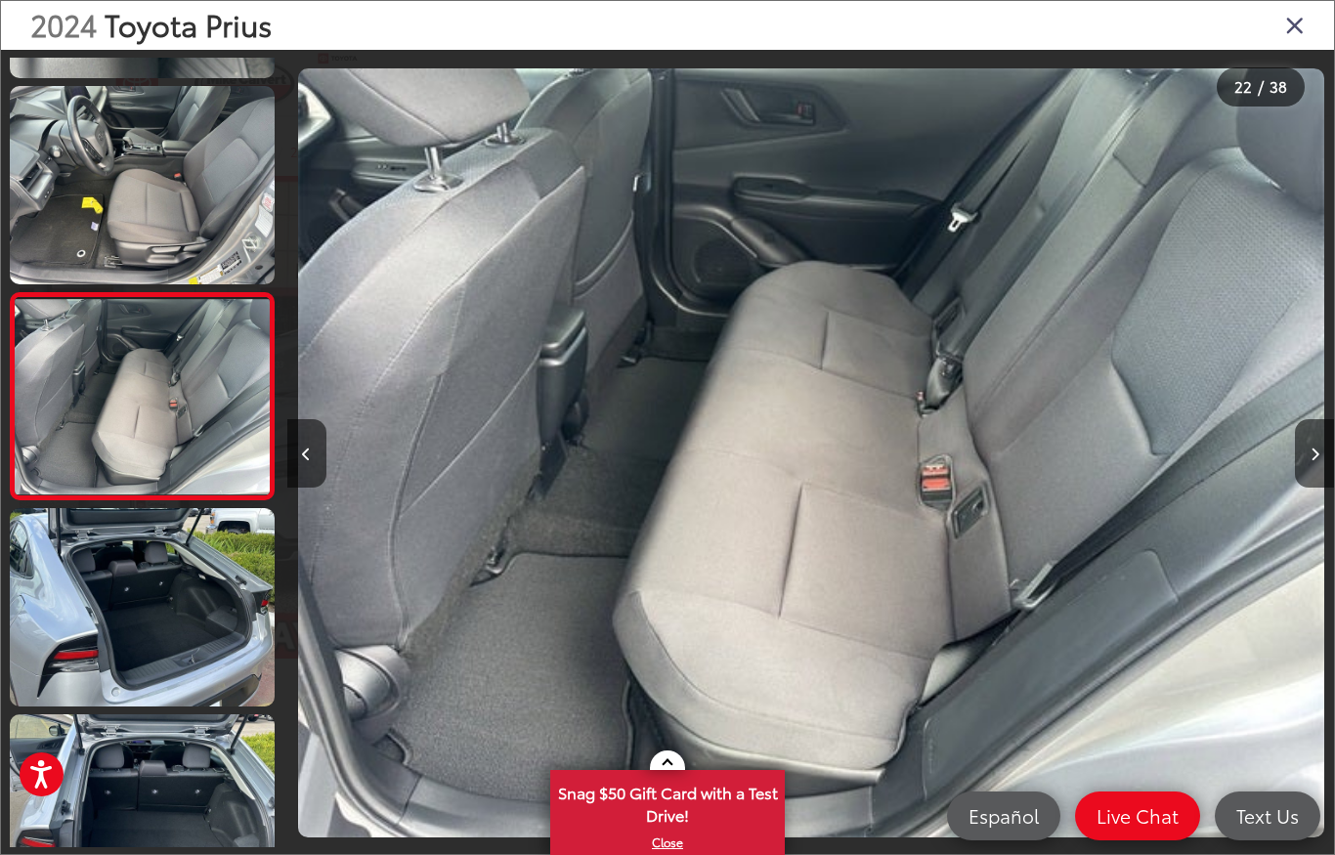
click at [1303, 437] on button "Next image" at bounding box center [1314, 453] width 39 height 68
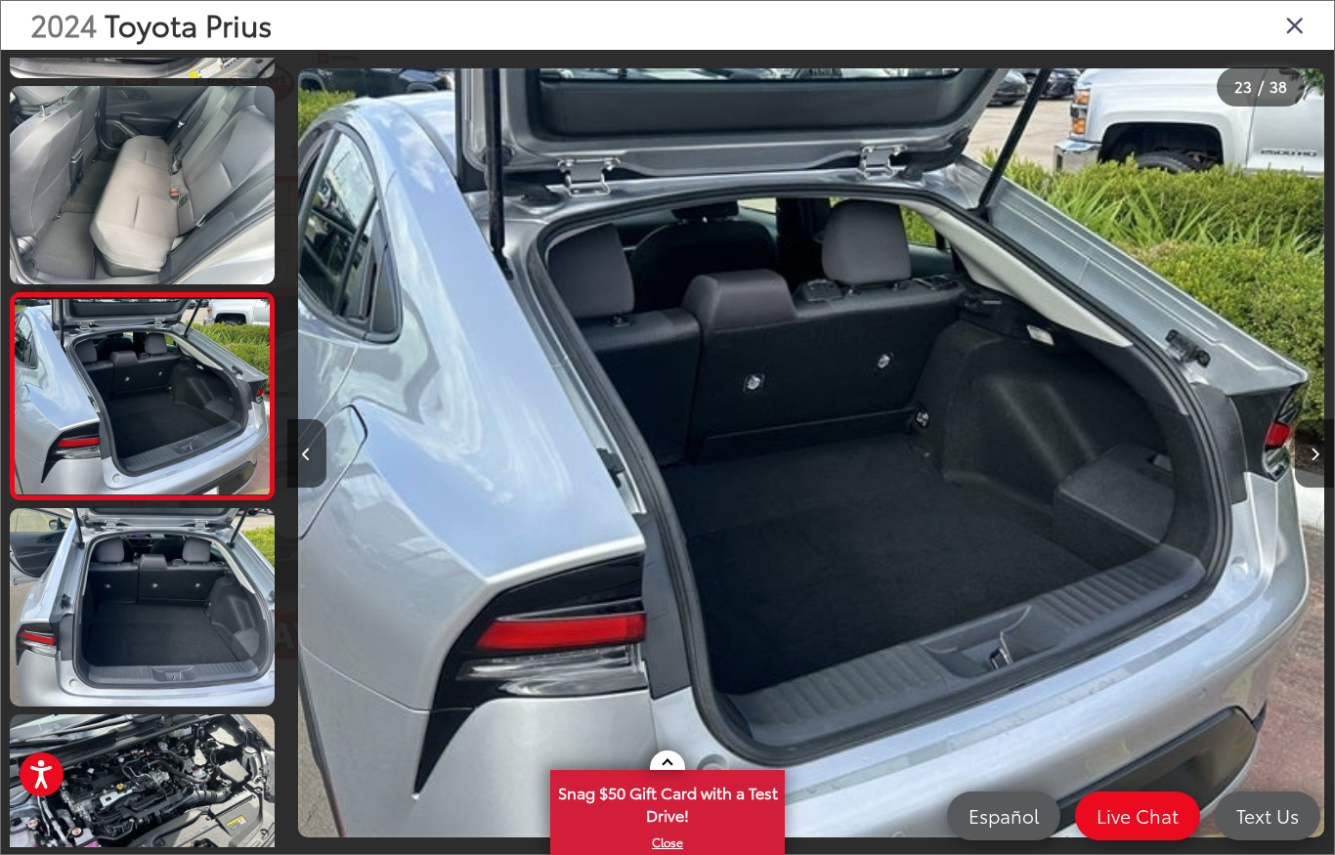
click at [1299, 440] on button "Next image" at bounding box center [1314, 453] width 39 height 68
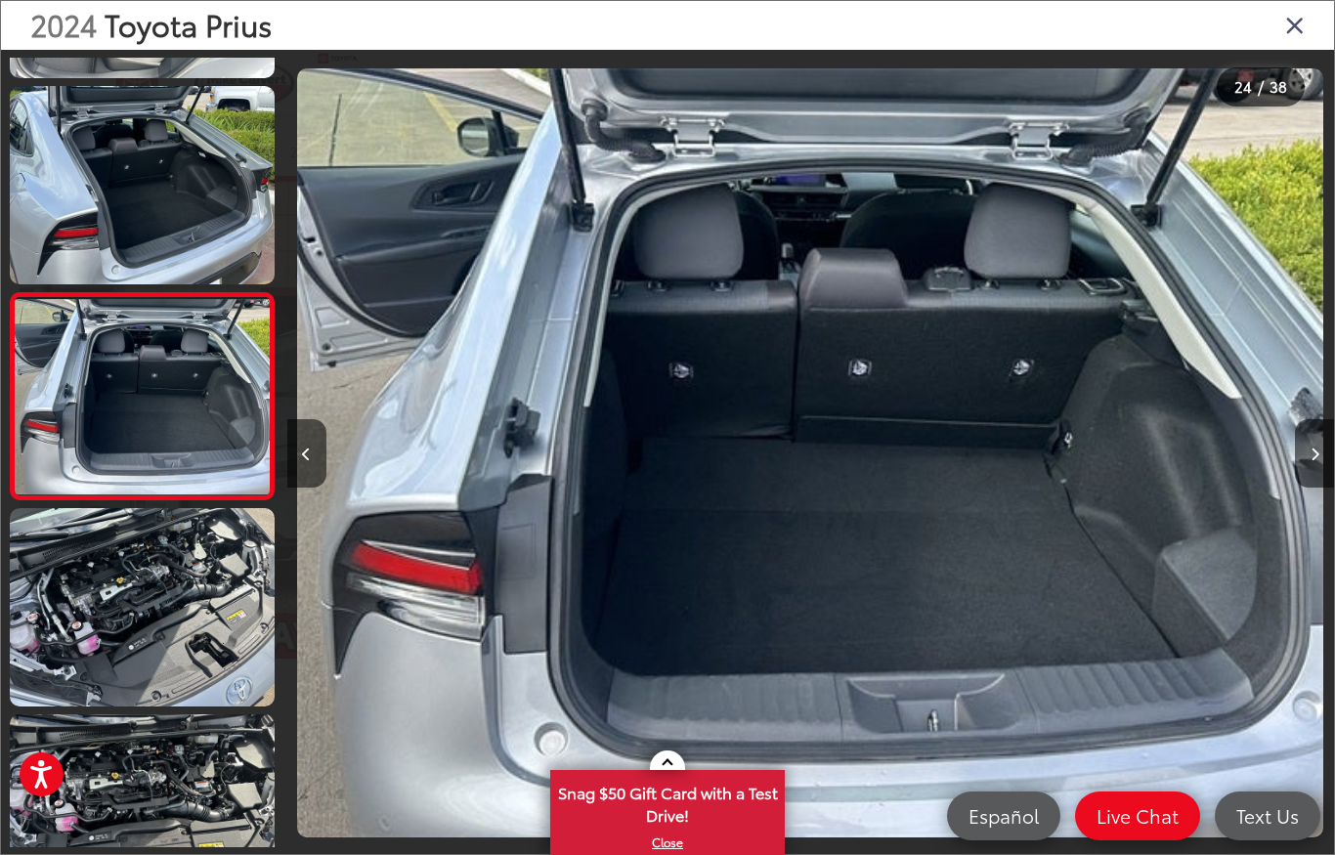
click at [1299, 435] on button "Next image" at bounding box center [1314, 453] width 39 height 68
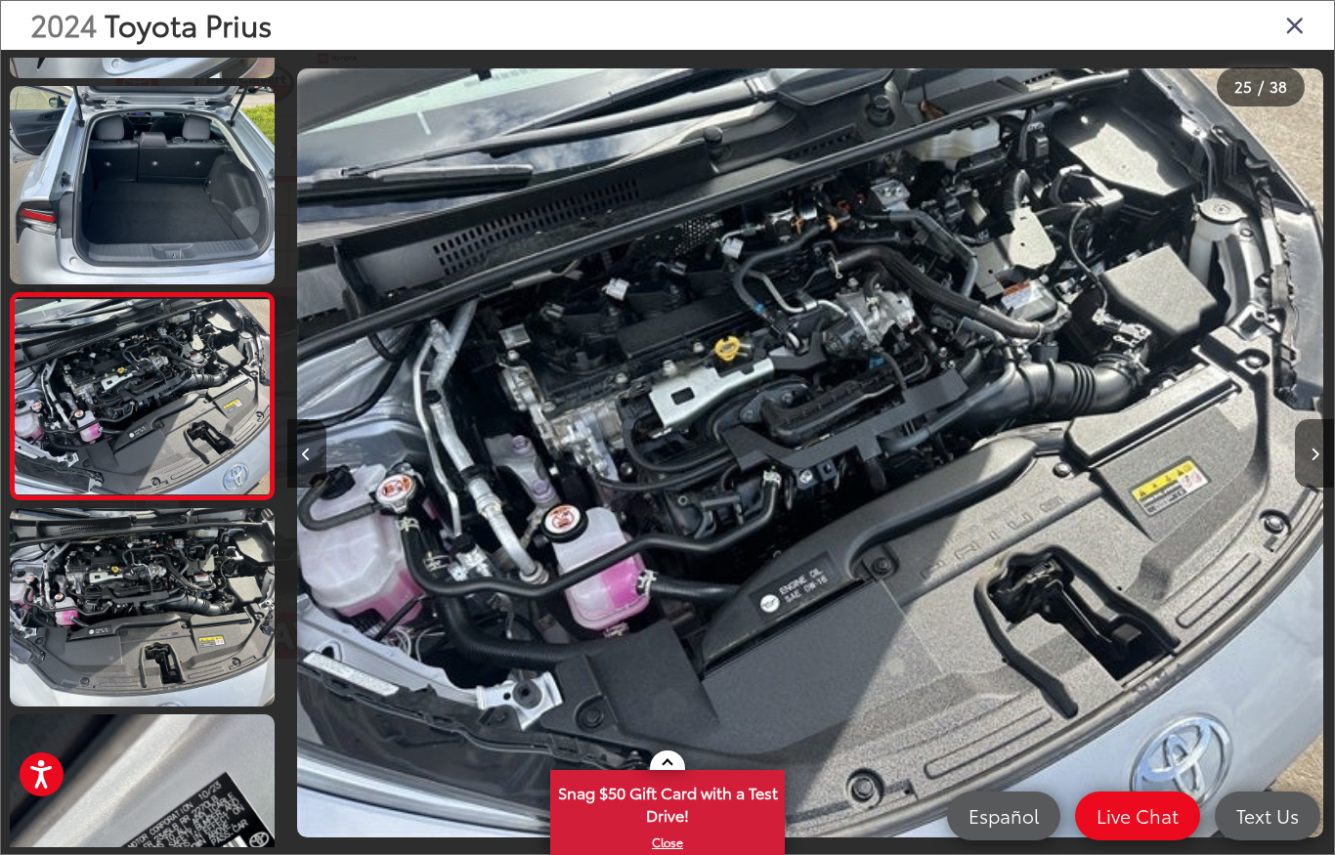
click at [1299, 432] on button "Next image" at bounding box center [1314, 453] width 39 height 68
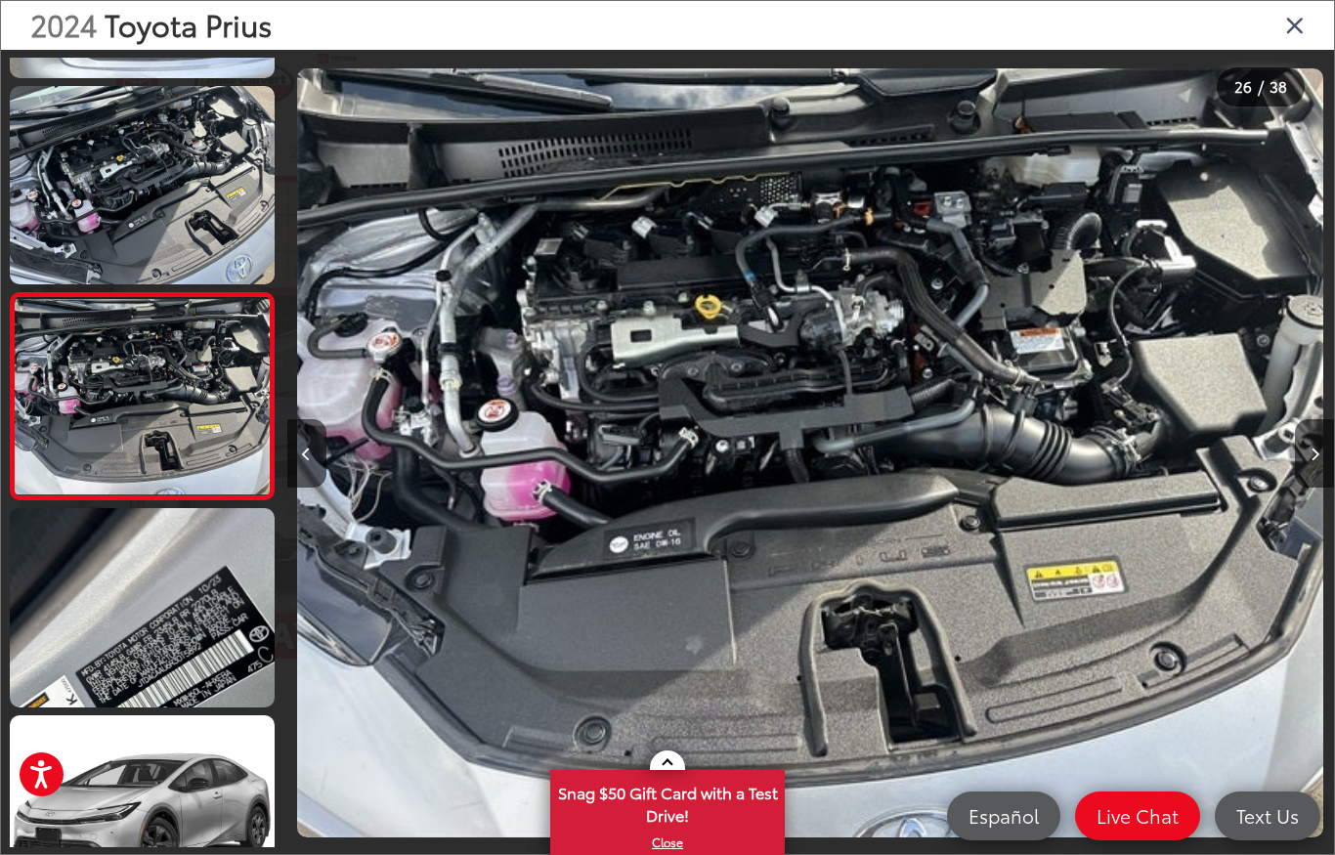
click at [1297, 438] on button "Next image" at bounding box center [1314, 453] width 39 height 68
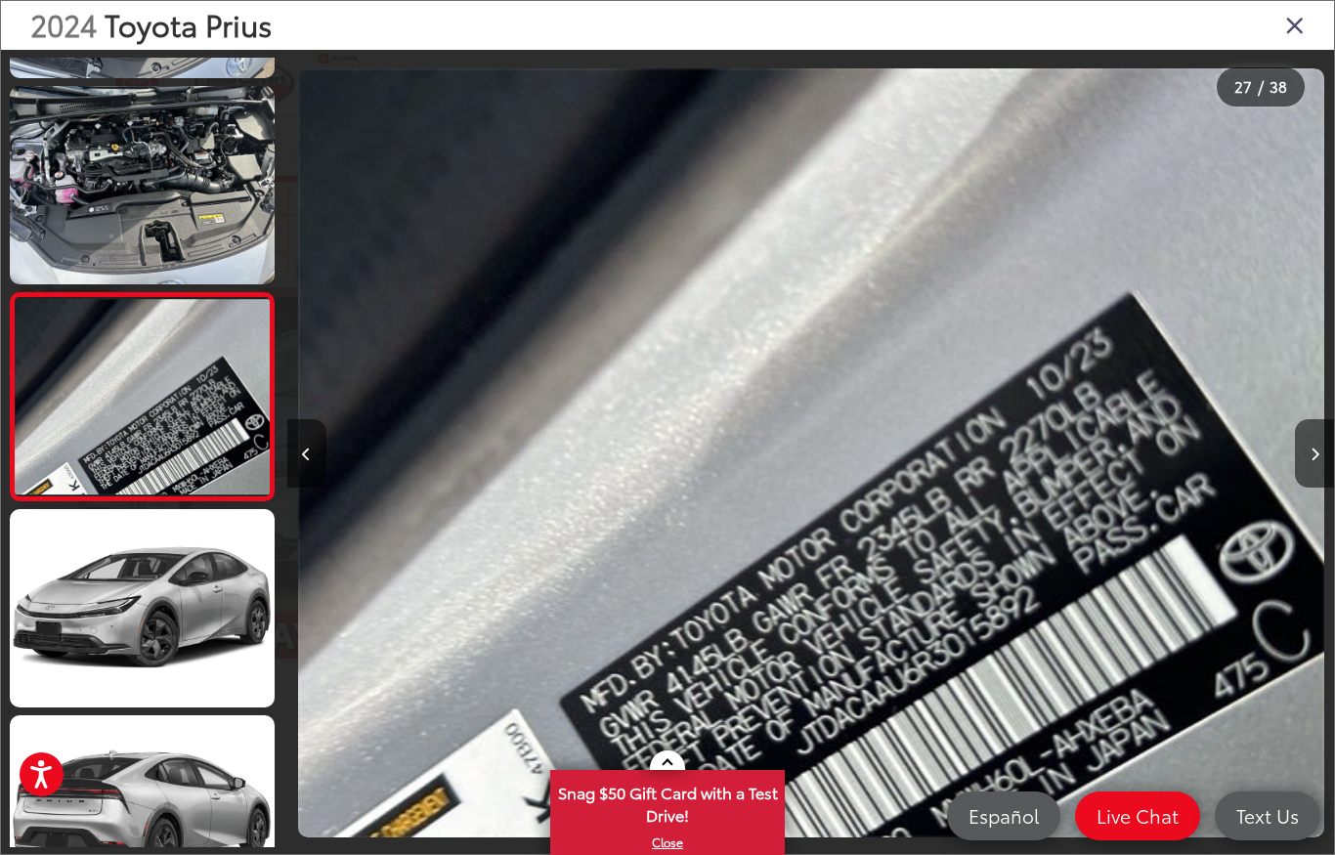
click at [1302, 435] on button "Next image" at bounding box center [1314, 453] width 39 height 68
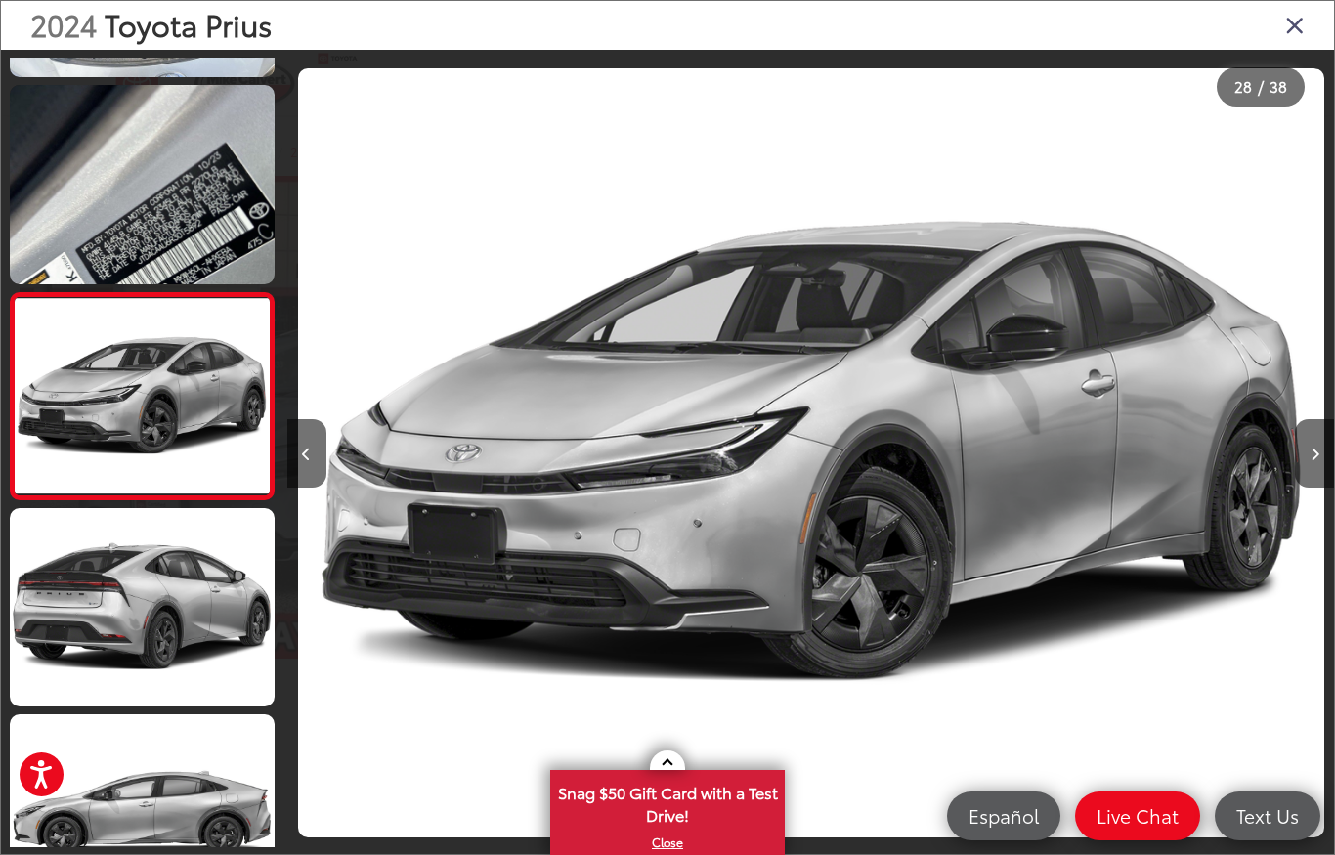
click at [1296, 446] on button "Next image" at bounding box center [1314, 453] width 39 height 68
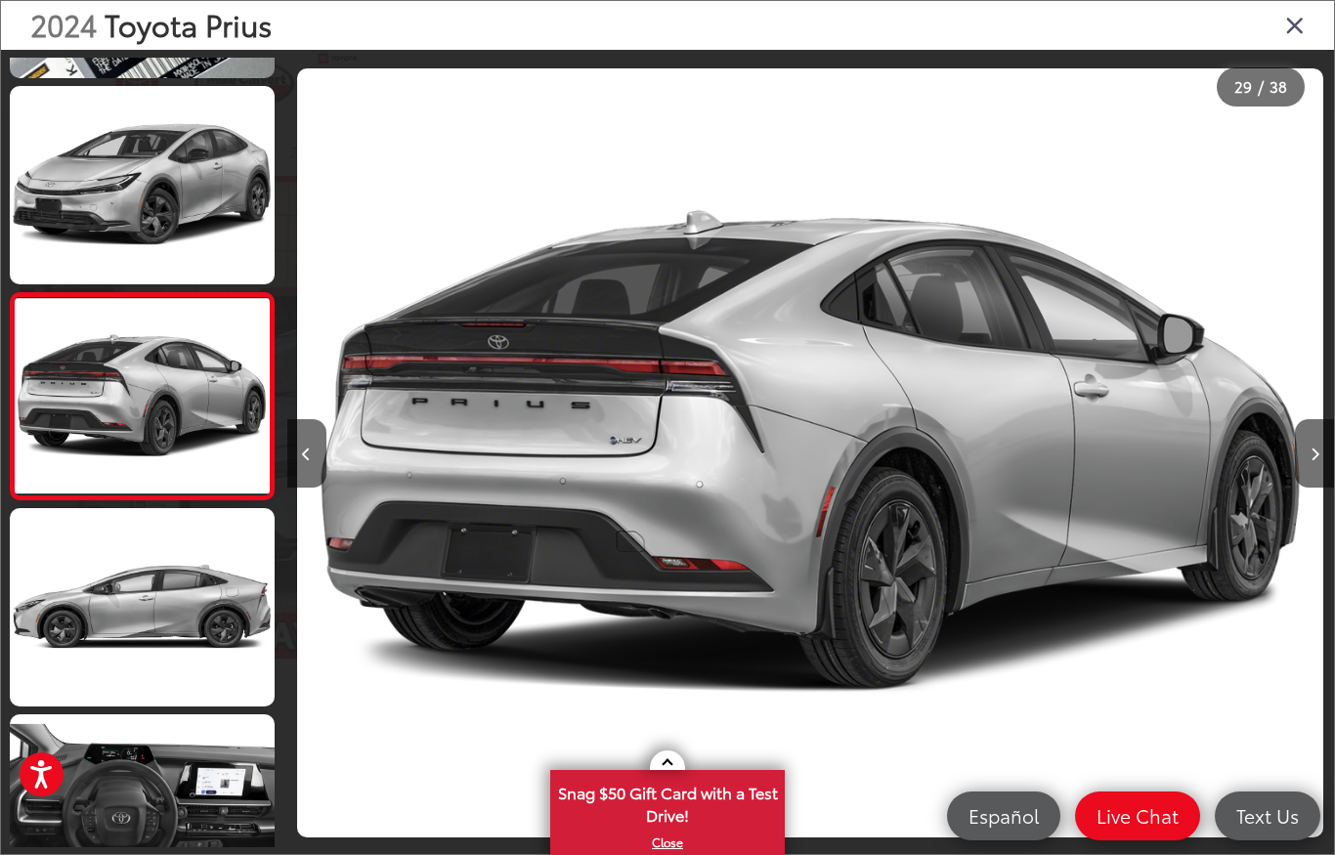
click at [1295, 19] on icon "Close gallery" at bounding box center [1295, 24] width 20 height 25
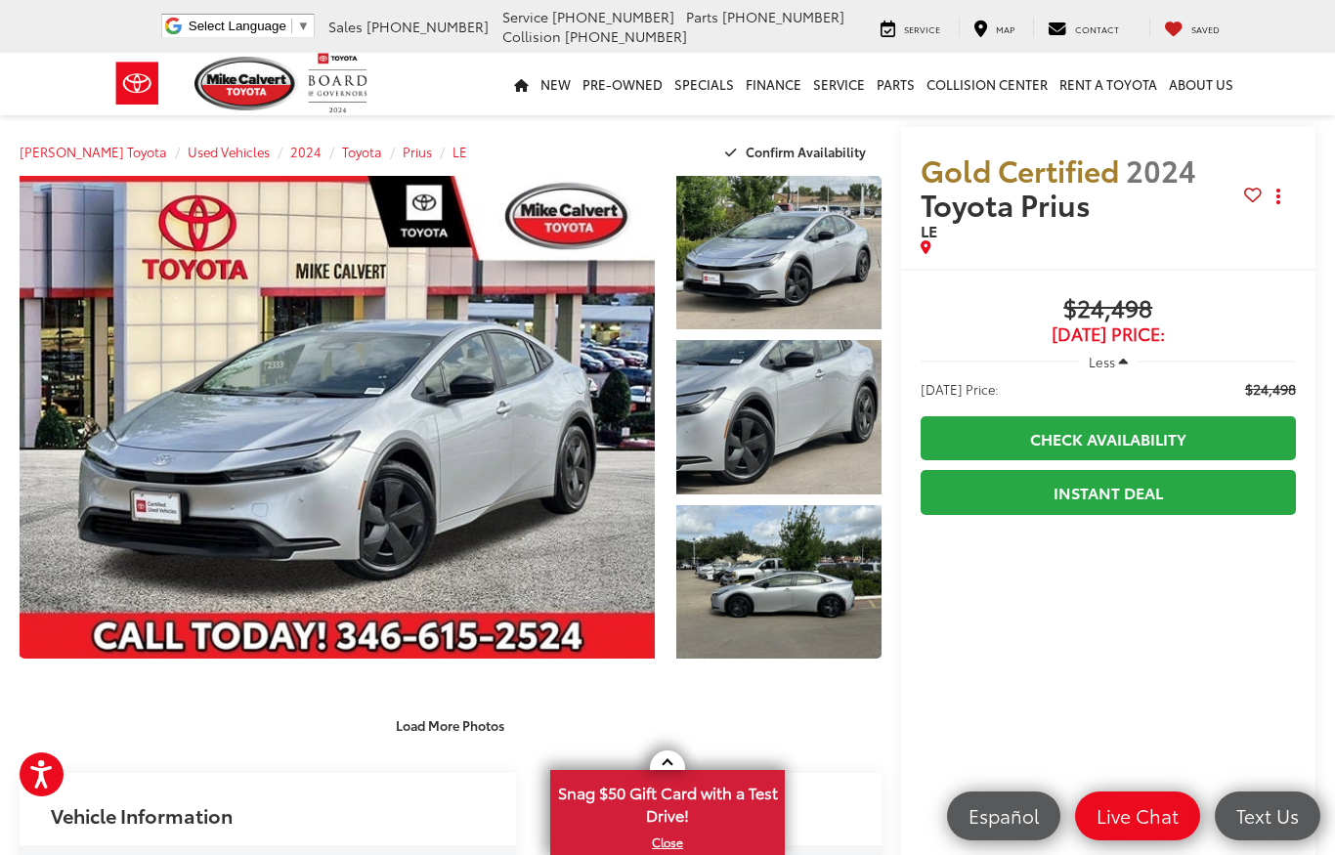
click at [757, 281] on link "Expand Photo 1" at bounding box center [778, 252] width 205 height 153
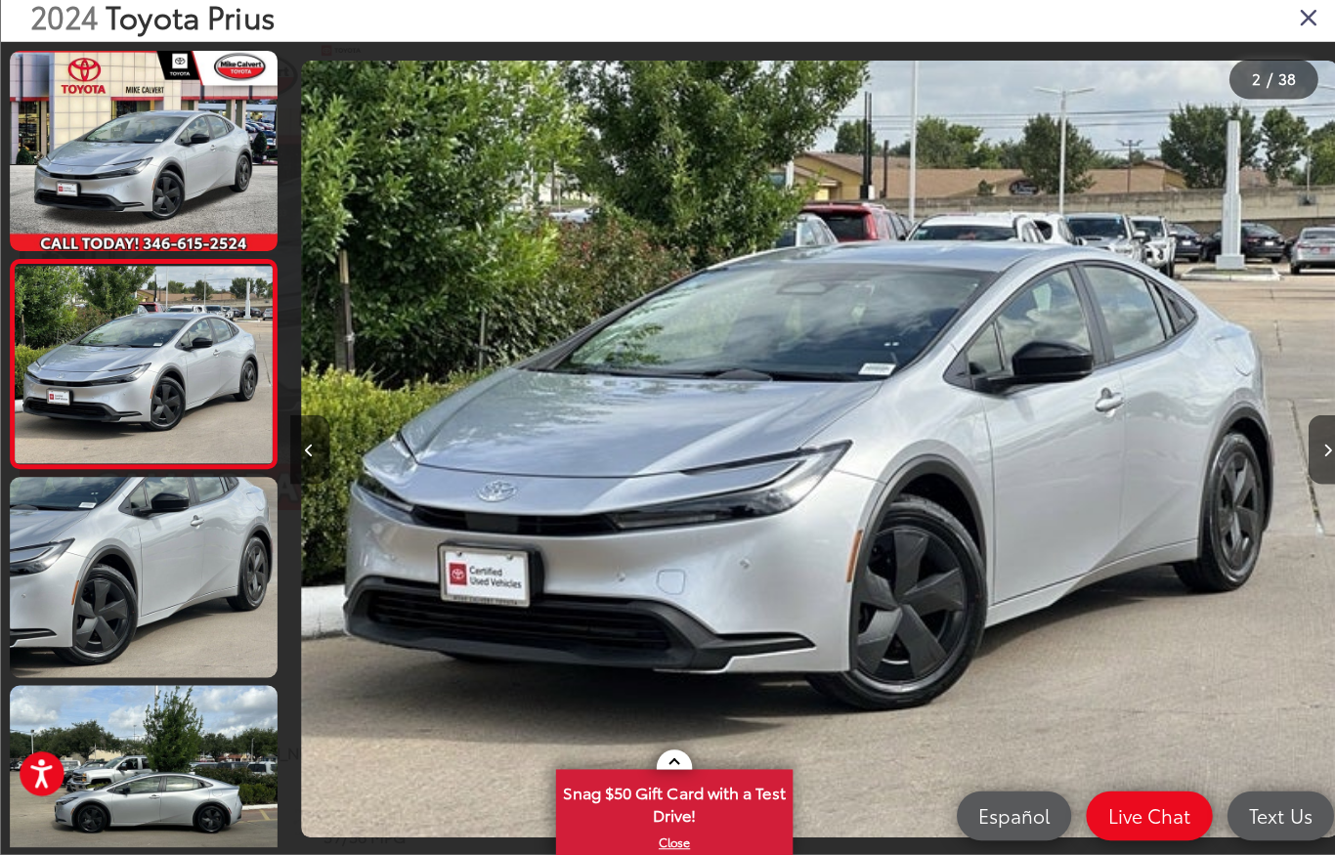
click at [1297, 17] on icon "Close gallery" at bounding box center [1295, 24] width 20 height 25
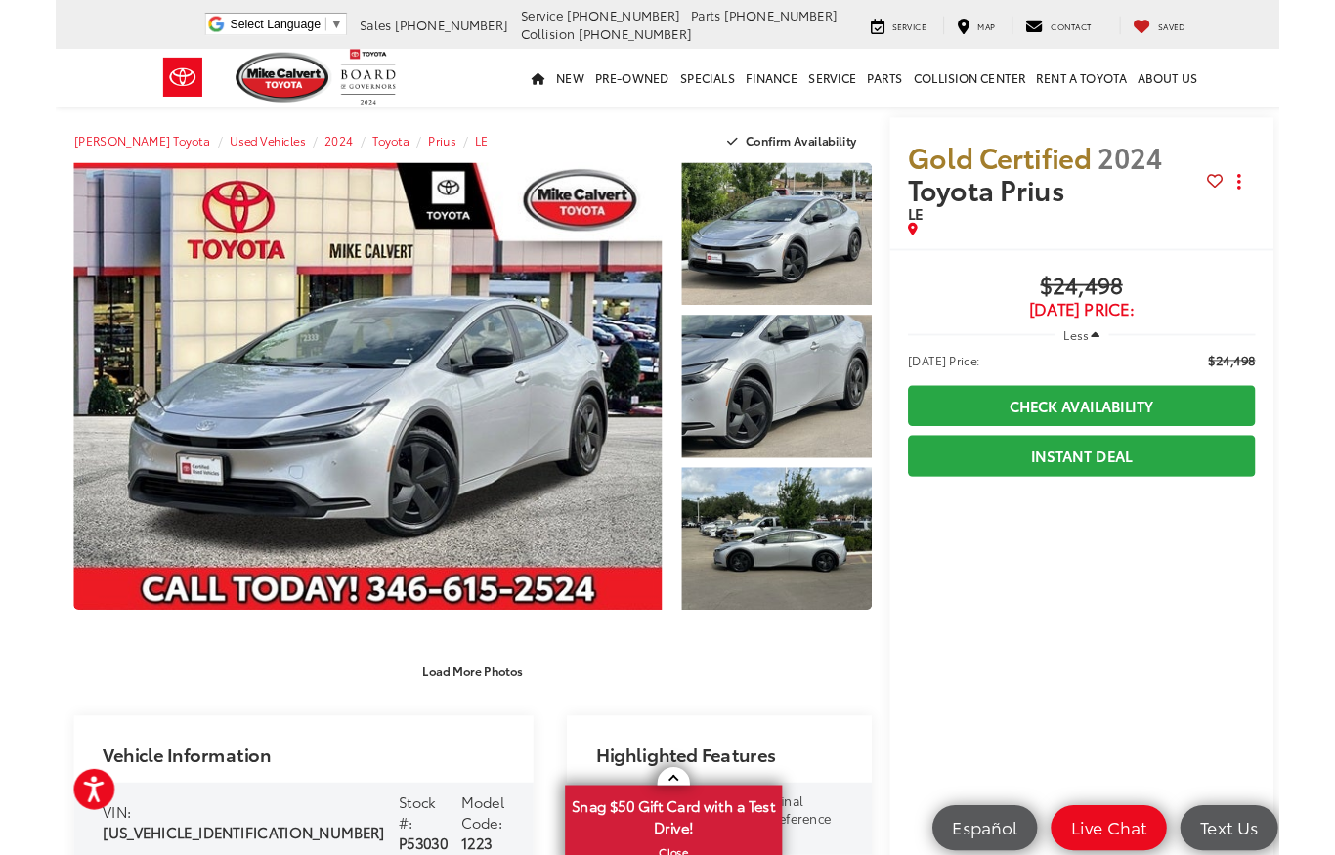
scroll to position [68, 0]
